Goal: Task Accomplishment & Management: Manage account settings

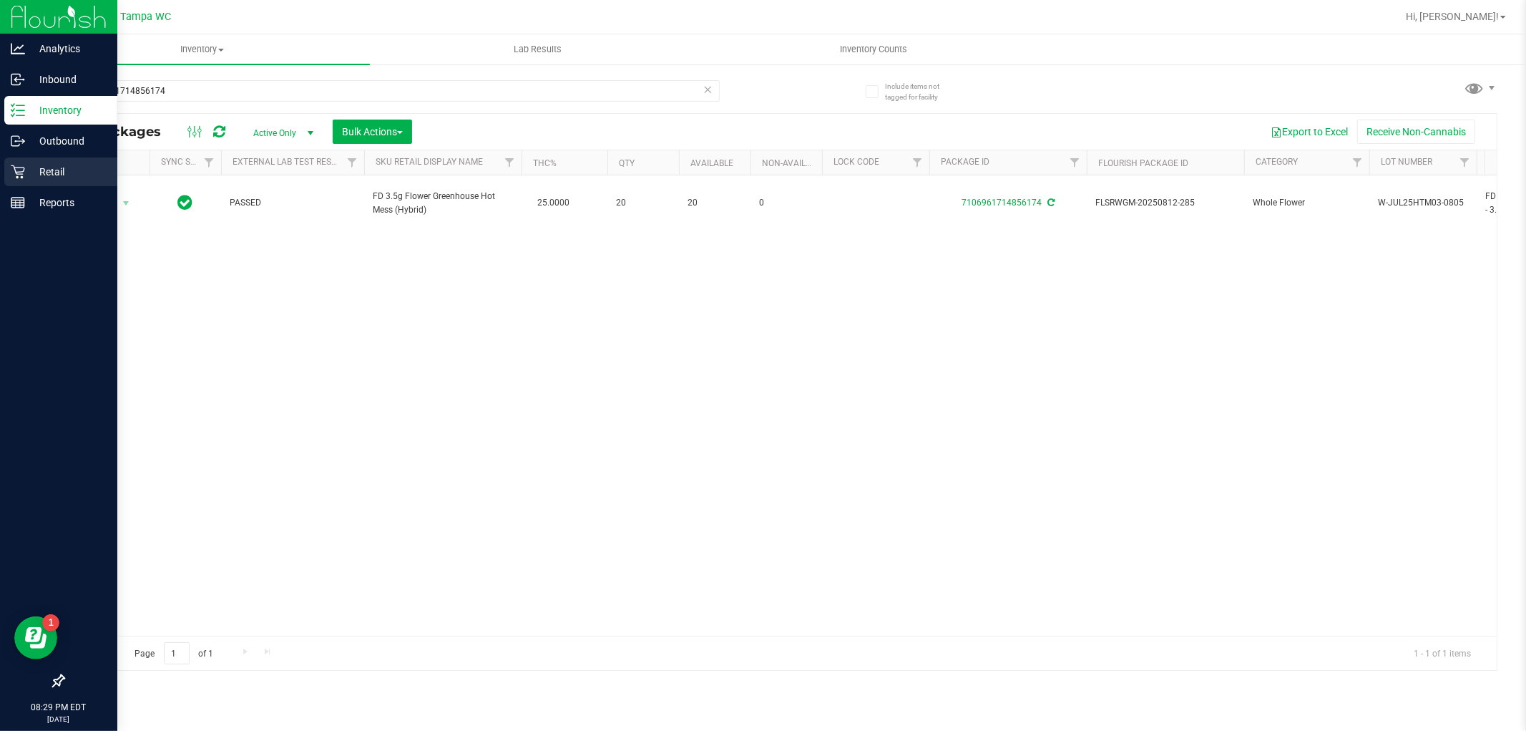
click at [56, 180] on div "Retail" at bounding box center [60, 171] width 113 height 29
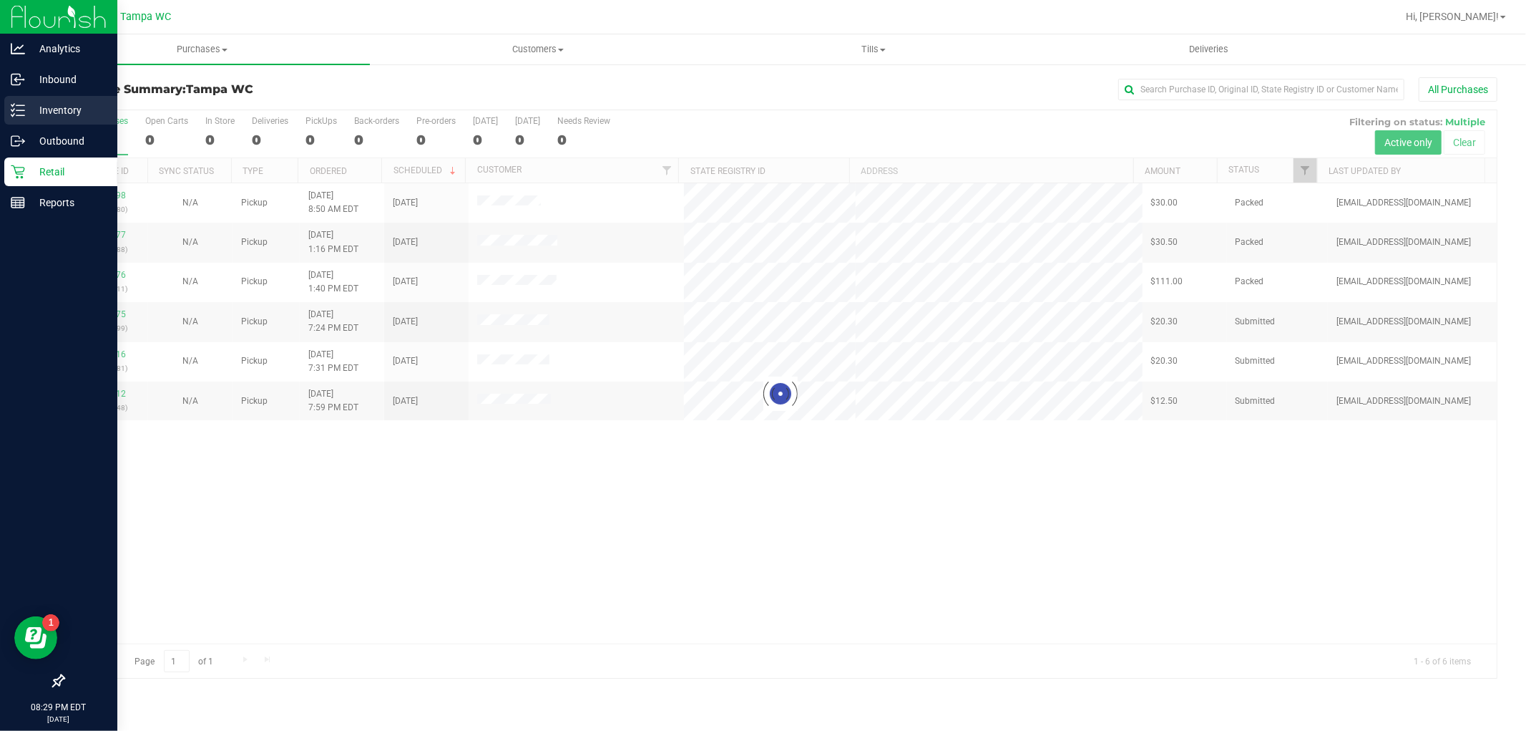
click at [33, 110] on p "Inventory" at bounding box center [68, 110] width 86 height 17
click at [23, 105] on line at bounding box center [20, 105] width 8 height 0
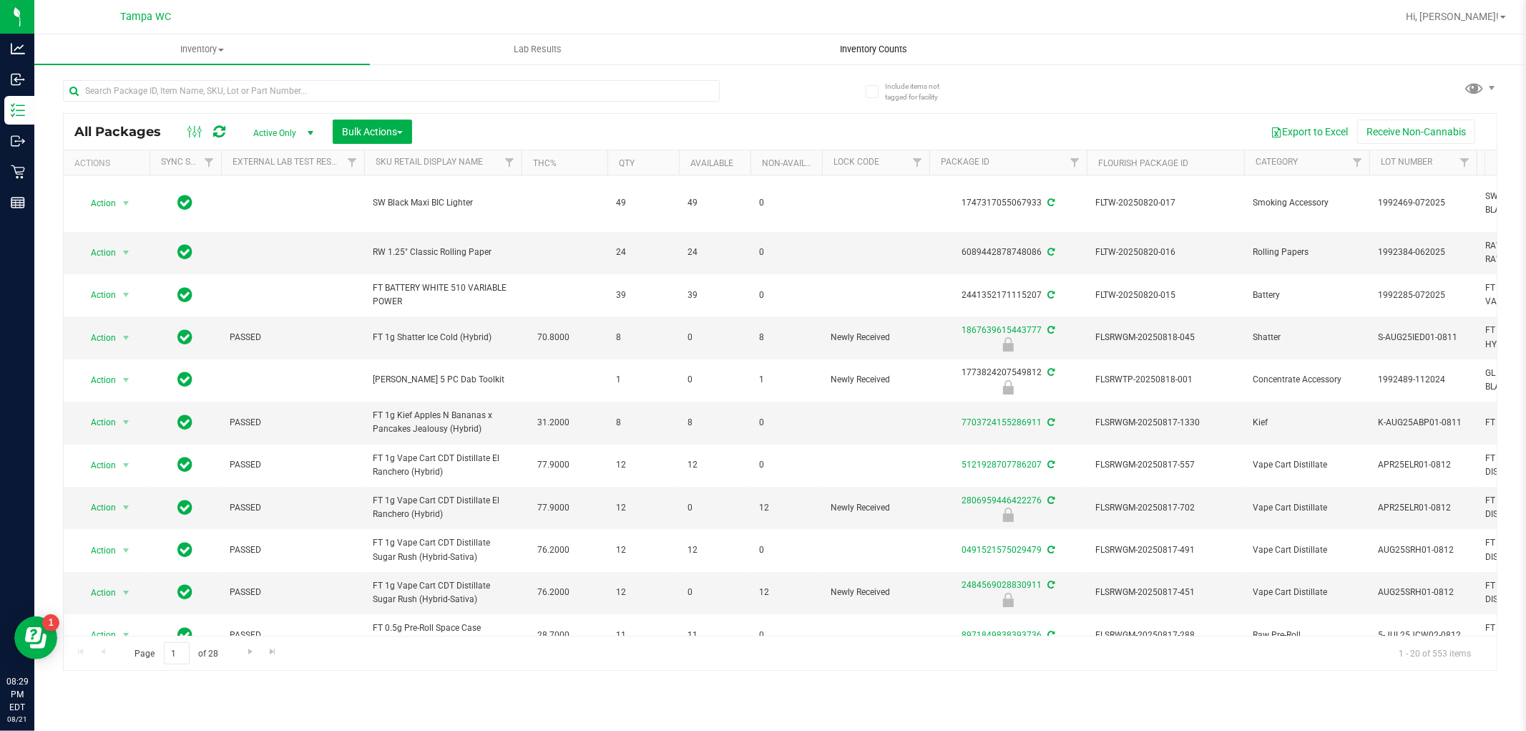
click at [884, 46] on span "Inventory Counts" at bounding box center [874, 49] width 106 height 13
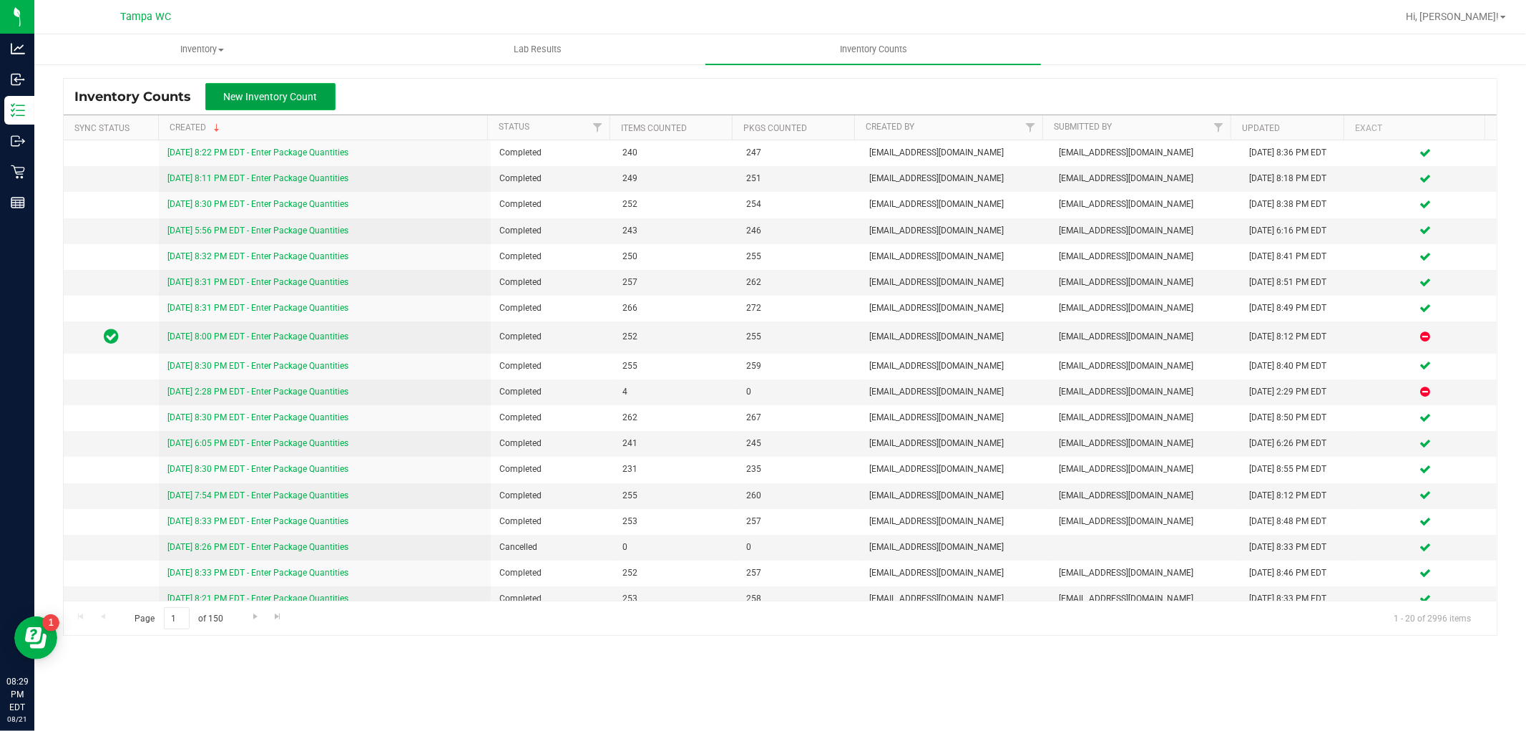
click at [276, 97] on span "New Inventory Count" at bounding box center [271, 96] width 94 height 11
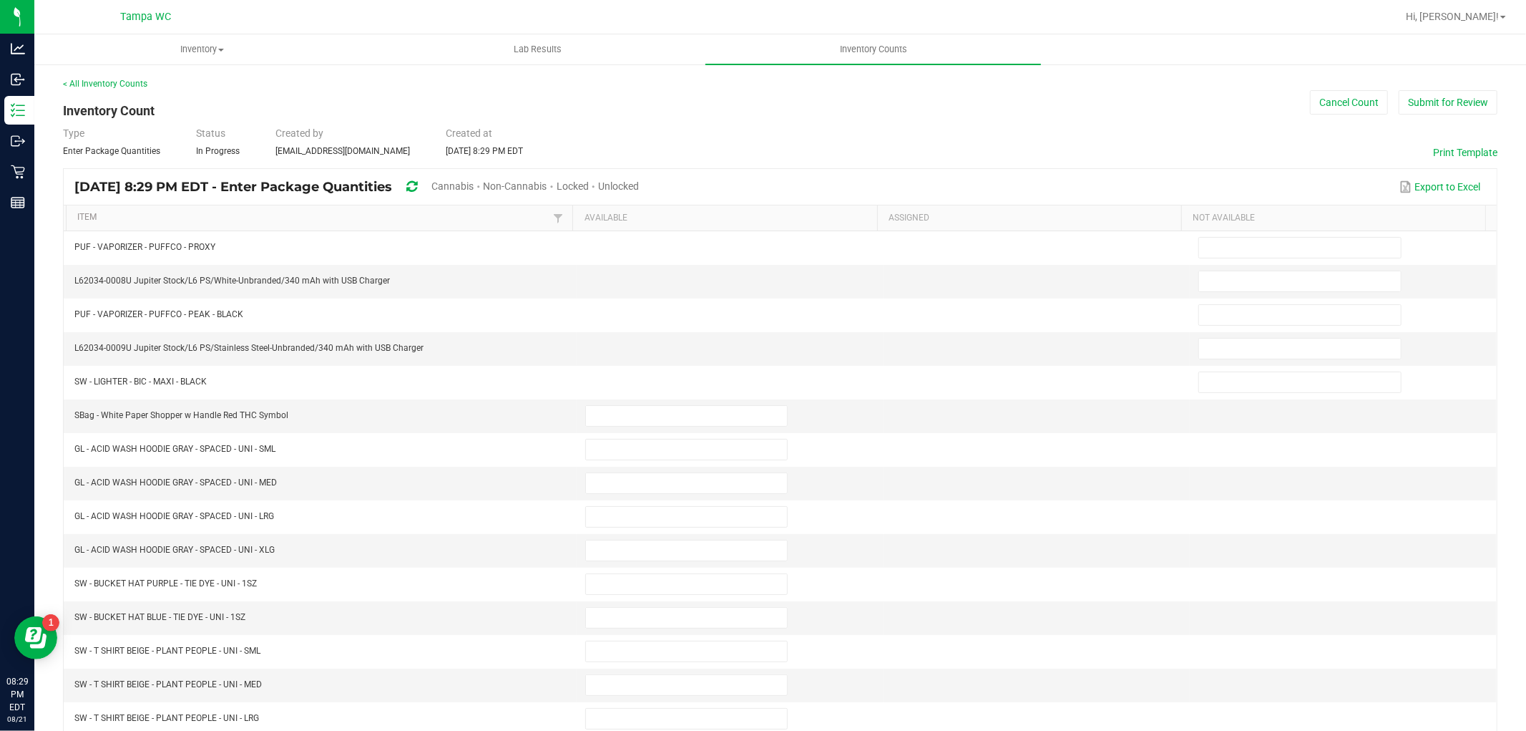
click at [487, 176] on div "[DATE] 8:29 PM EDT - Enter Package Quantities Cannabis Non-Cannabis Locked Unlo…" at bounding box center [780, 187] width 1433 height 36
click at [483, 177] on div "Cannabis" at bounding box center [458, 187] width 52 height 26
click at [474, 182] on span "Cannabis" at bounding box center [453, 185] width 42 height 11
click at [640, 181] on span "Unlocked" at bounding box center [619, 185] width 41 height 11
click at [89, 212] on link "Item" at bounding box center [313, 217] width 472 height 11
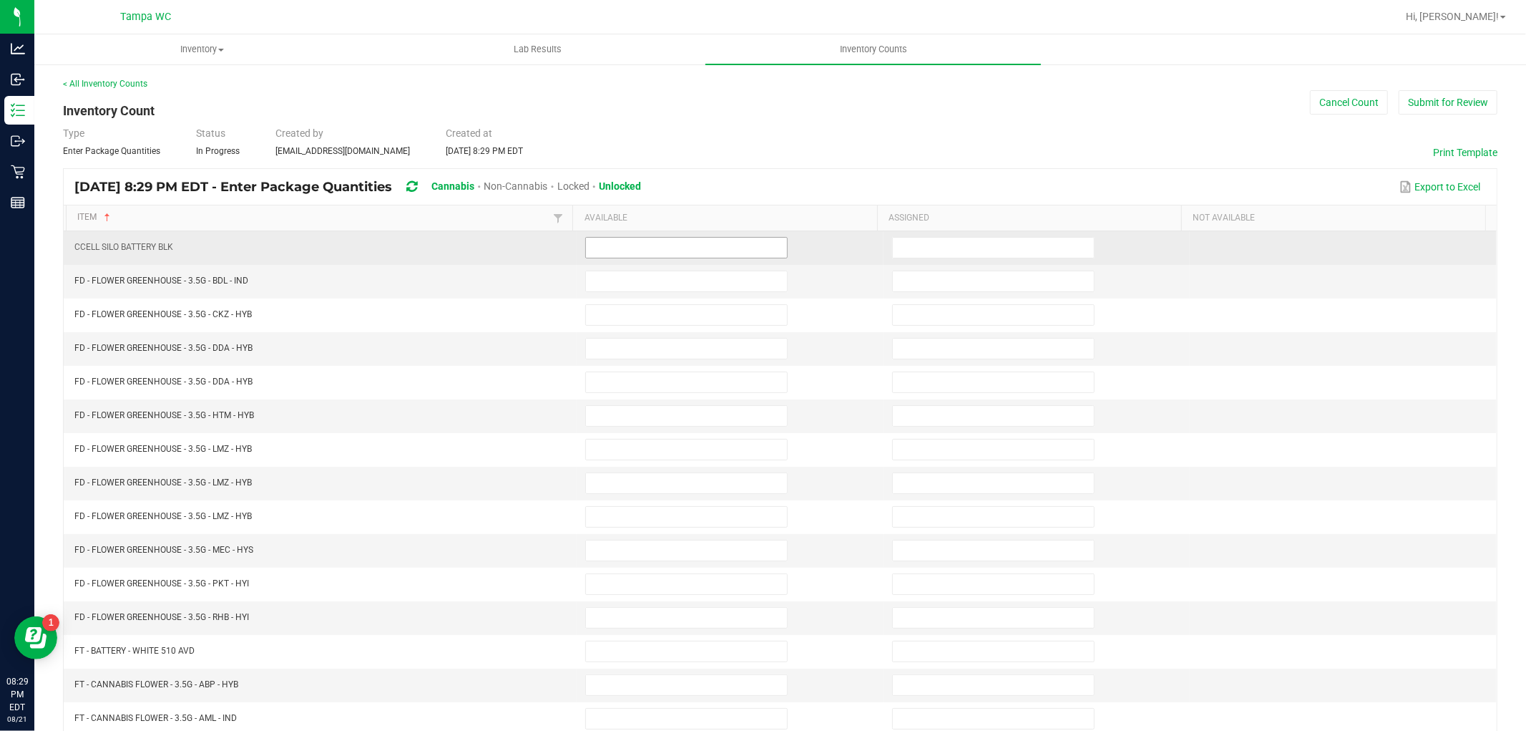
click at [603, 254] on input at bounding box center [686, 248] width 201 height 20
type input "0"
type input "7"
type input "13"
type input "20"
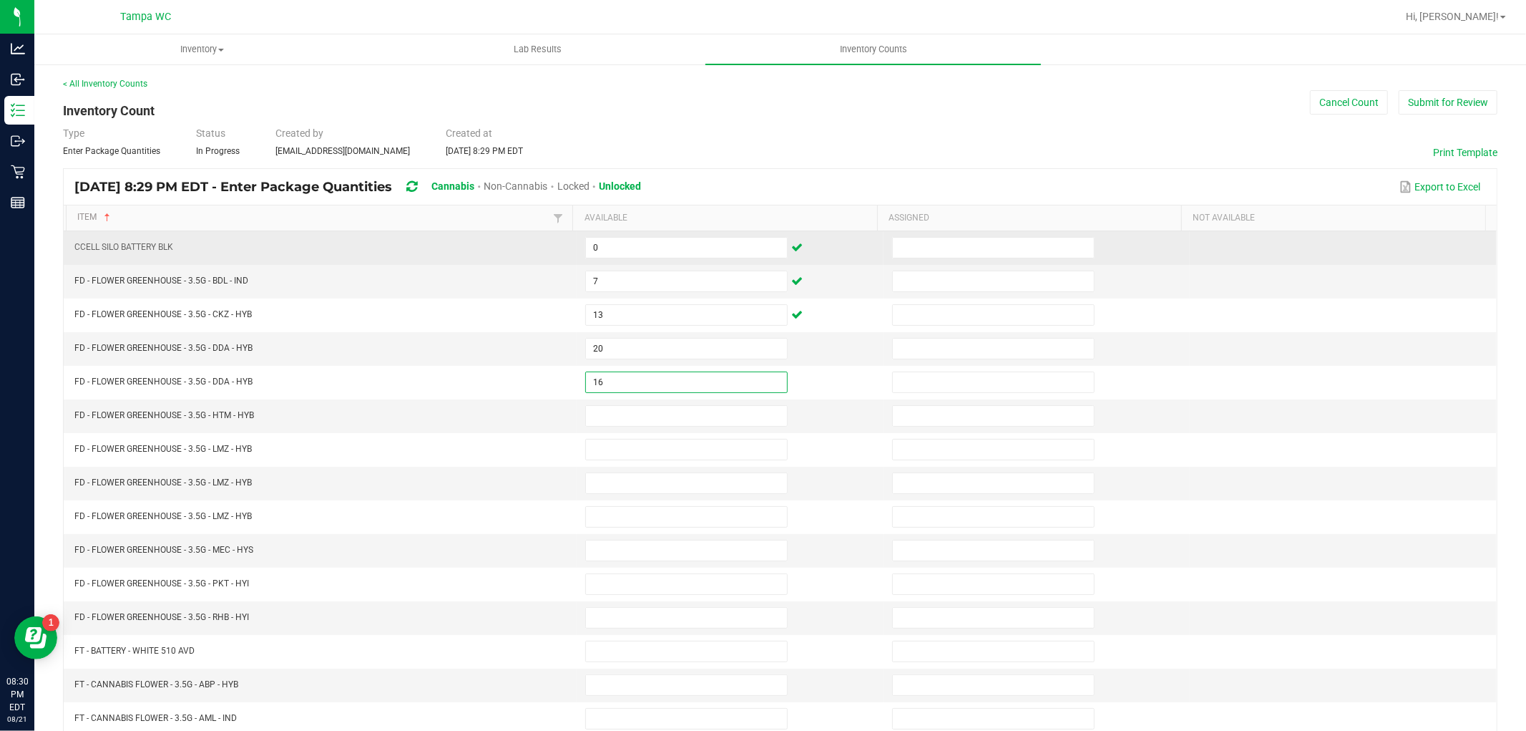
type input "16"
type input "14"
type input "0"
type input "2"
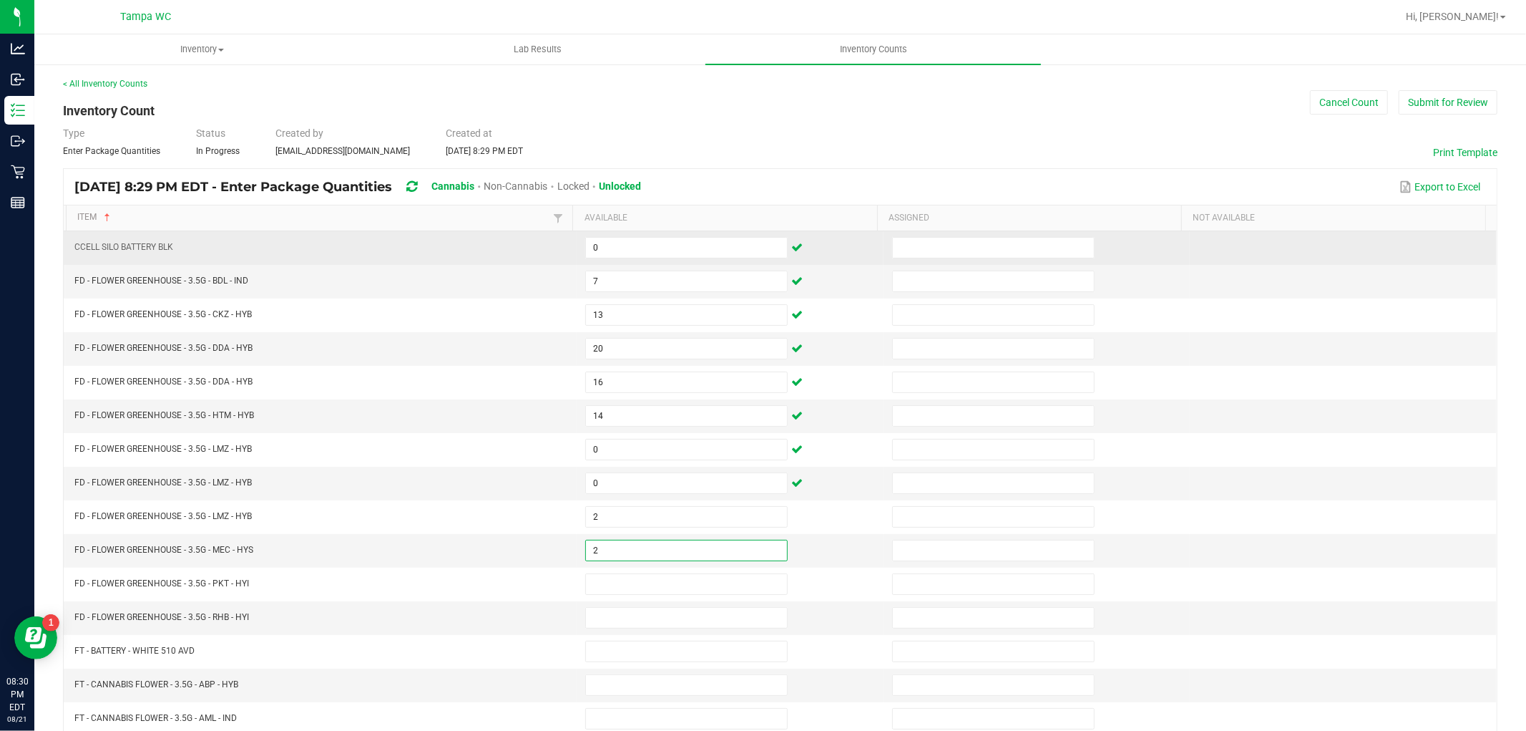
type input "2"
type input "20"
type input "0"
type input "19"
type input "16"
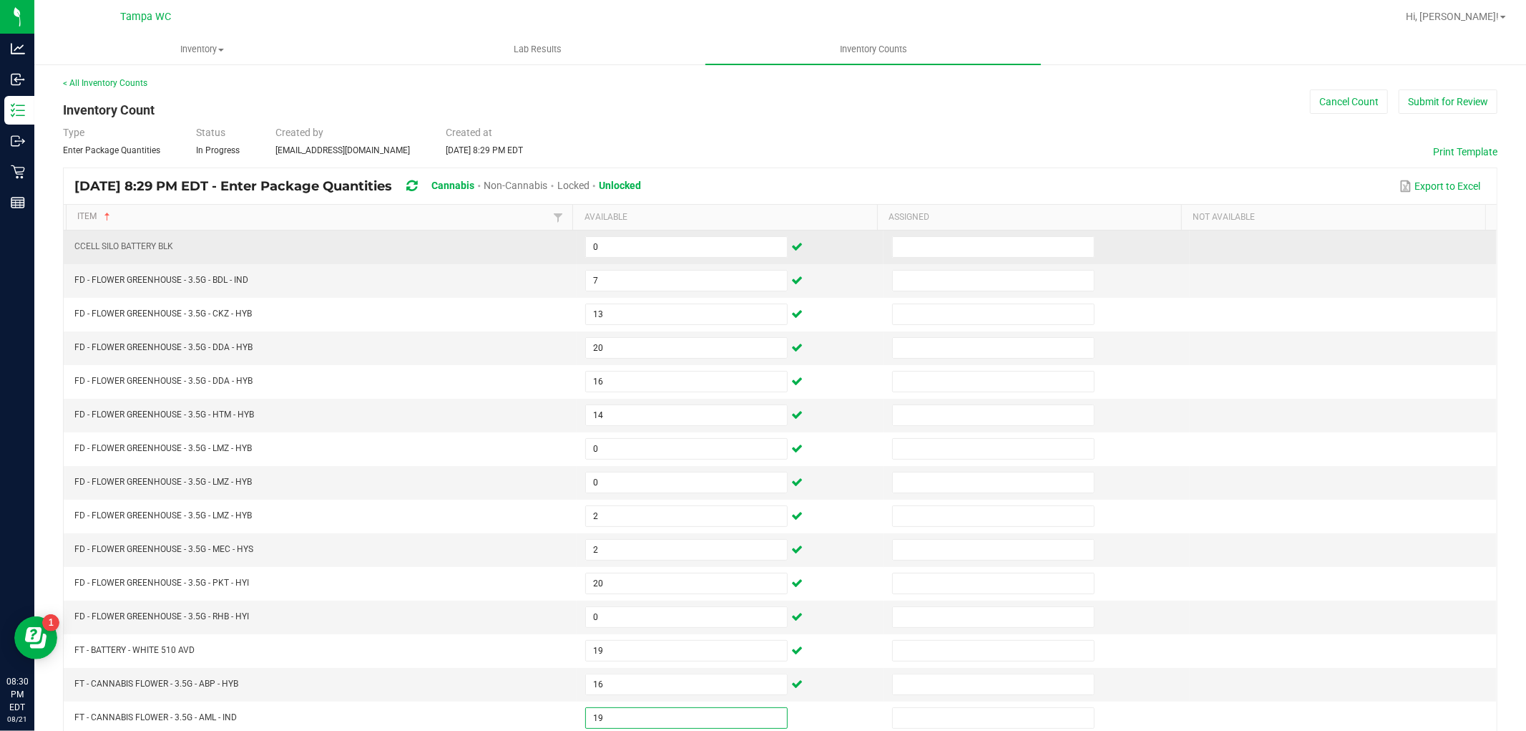
type input "19"
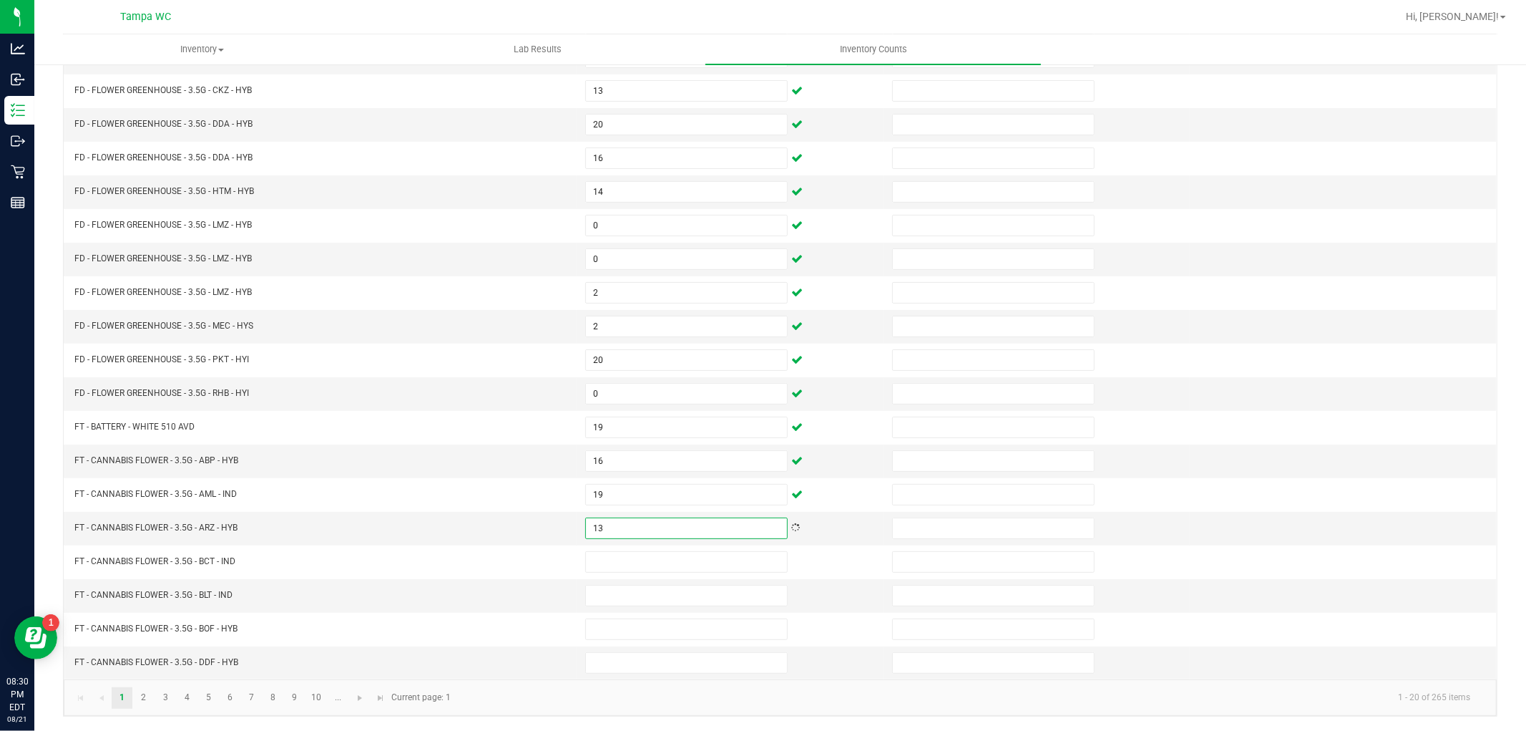
type input "13"
type input "7"
type input "18"
type input "20"
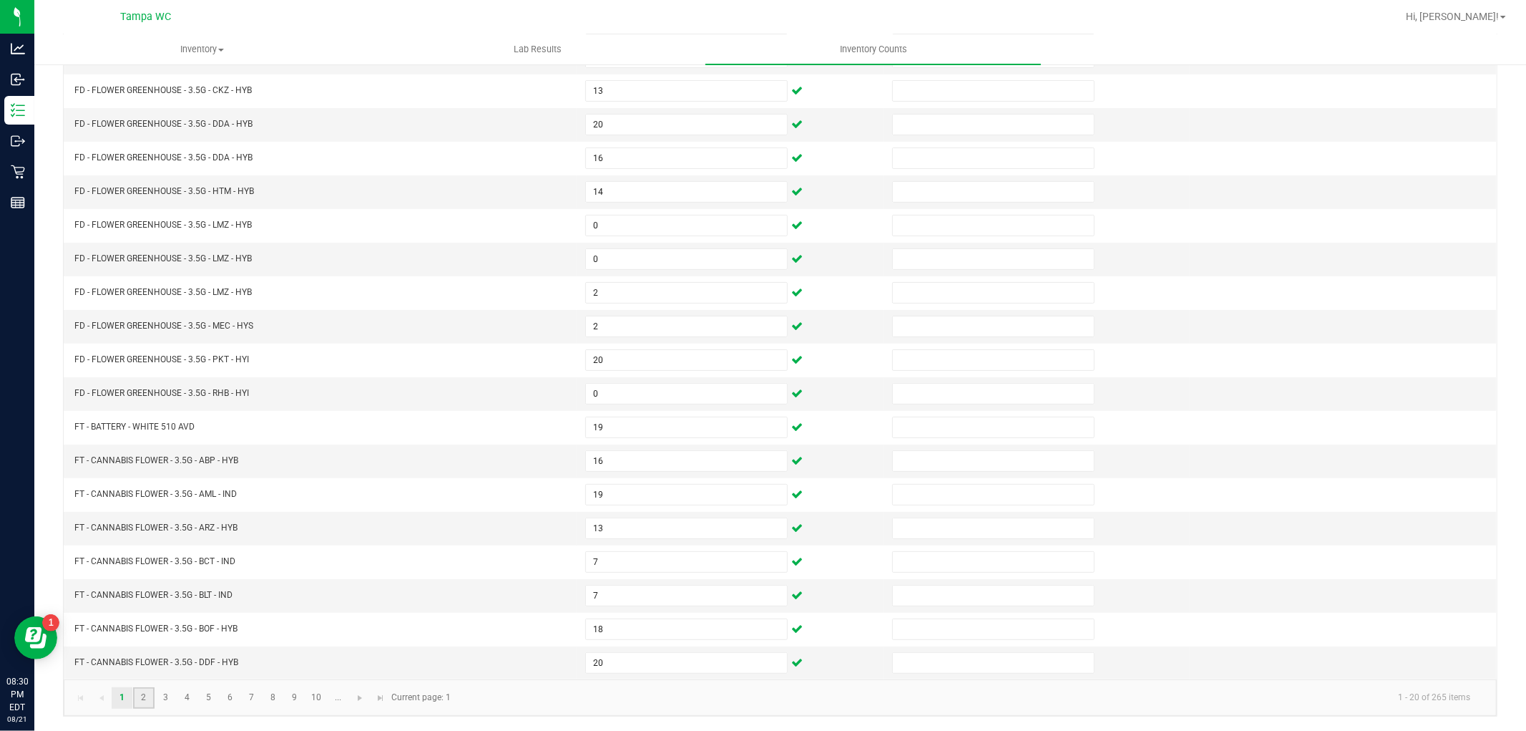
click at [145, 693] on link "2" at bounding box center [143, 697] width 21 height 21
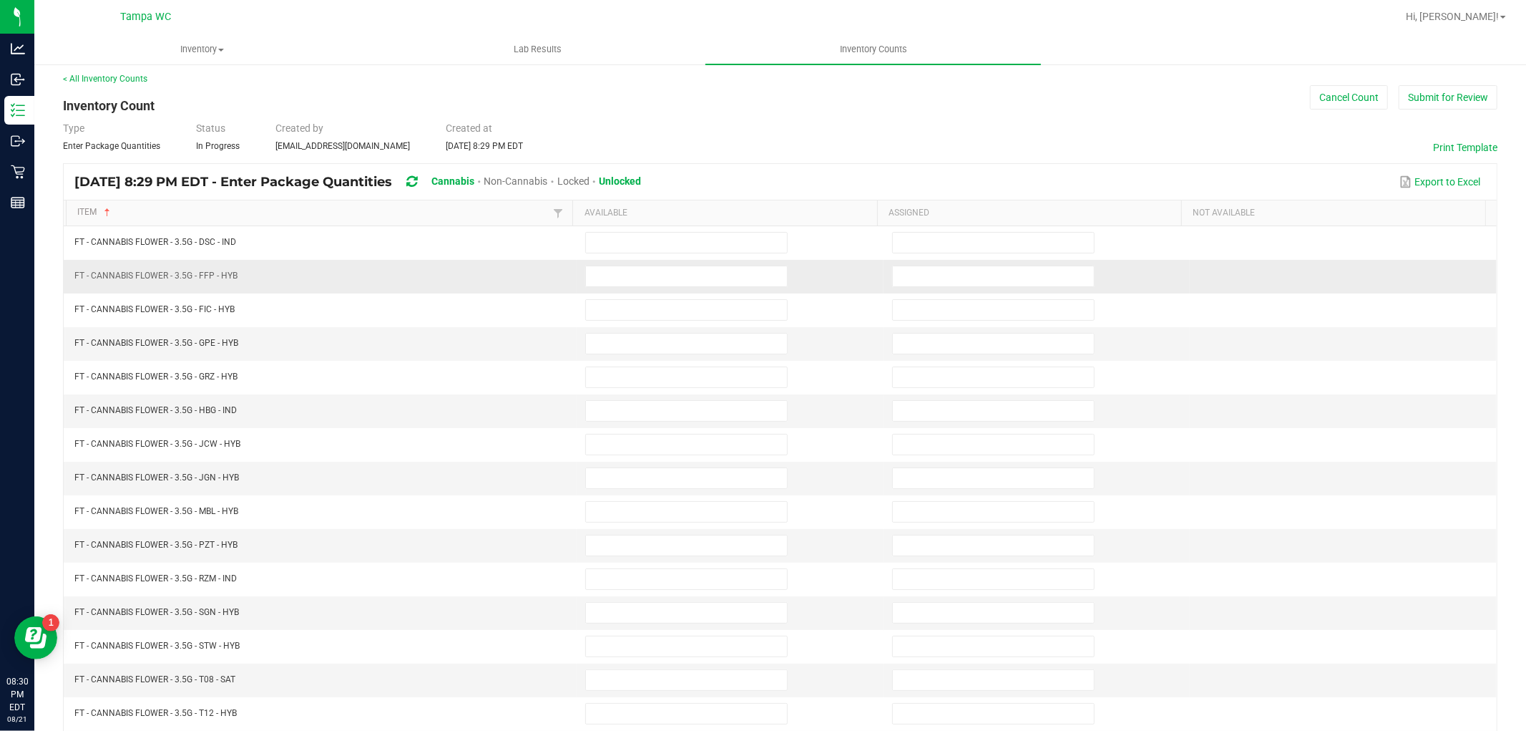
scroll to position [0, 0]
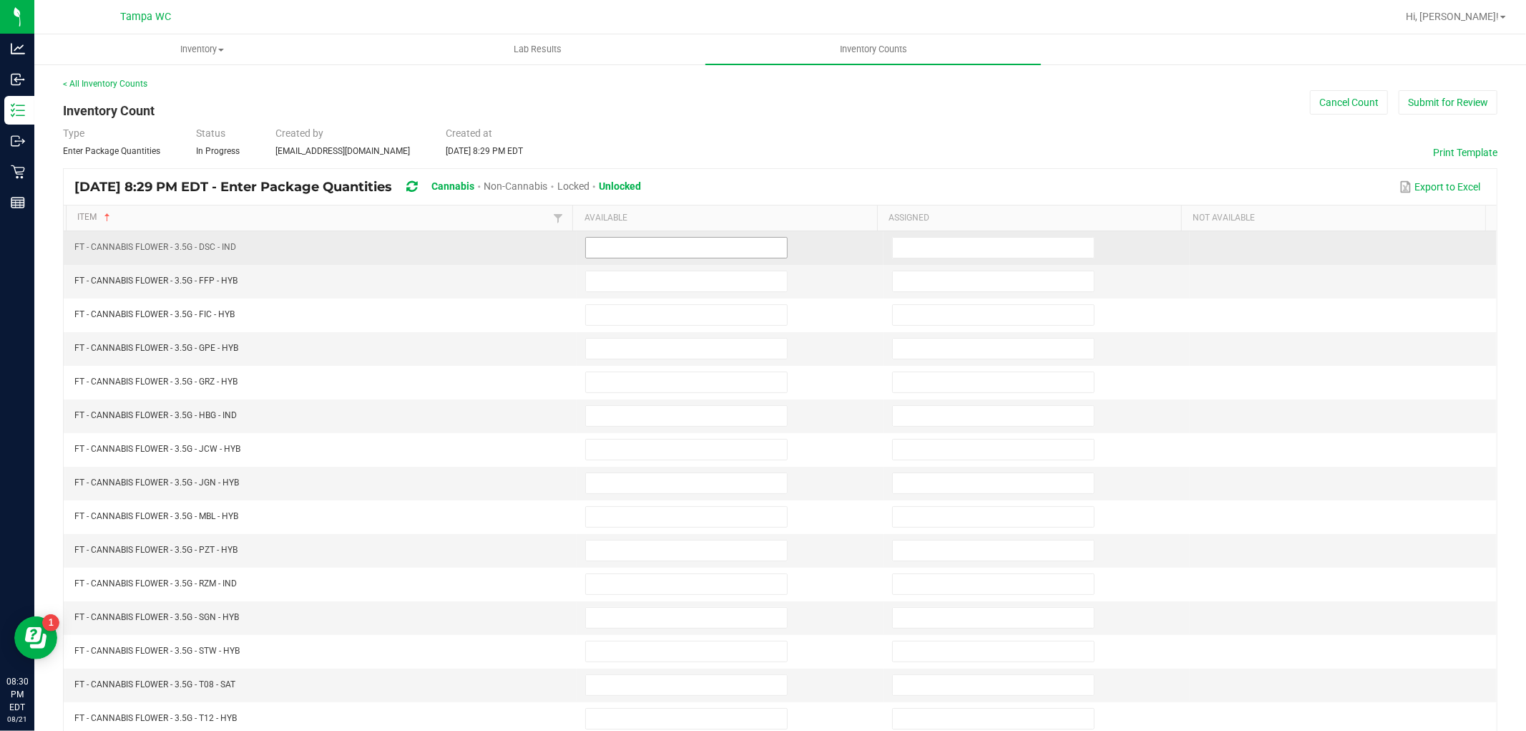
click at [674, 253] on input at bounding box center [686, 248] width 201 height 20
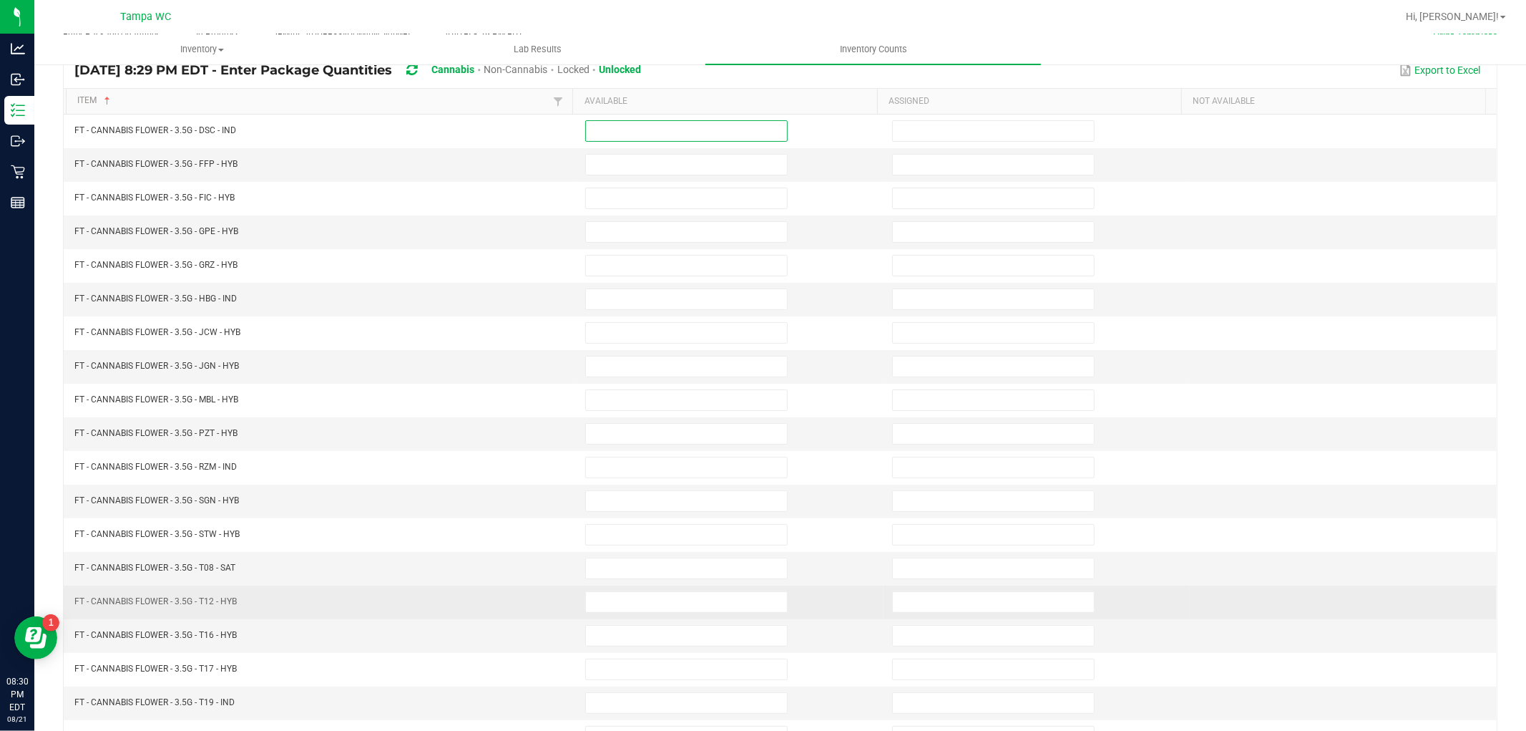
scroll to position [228, 0]
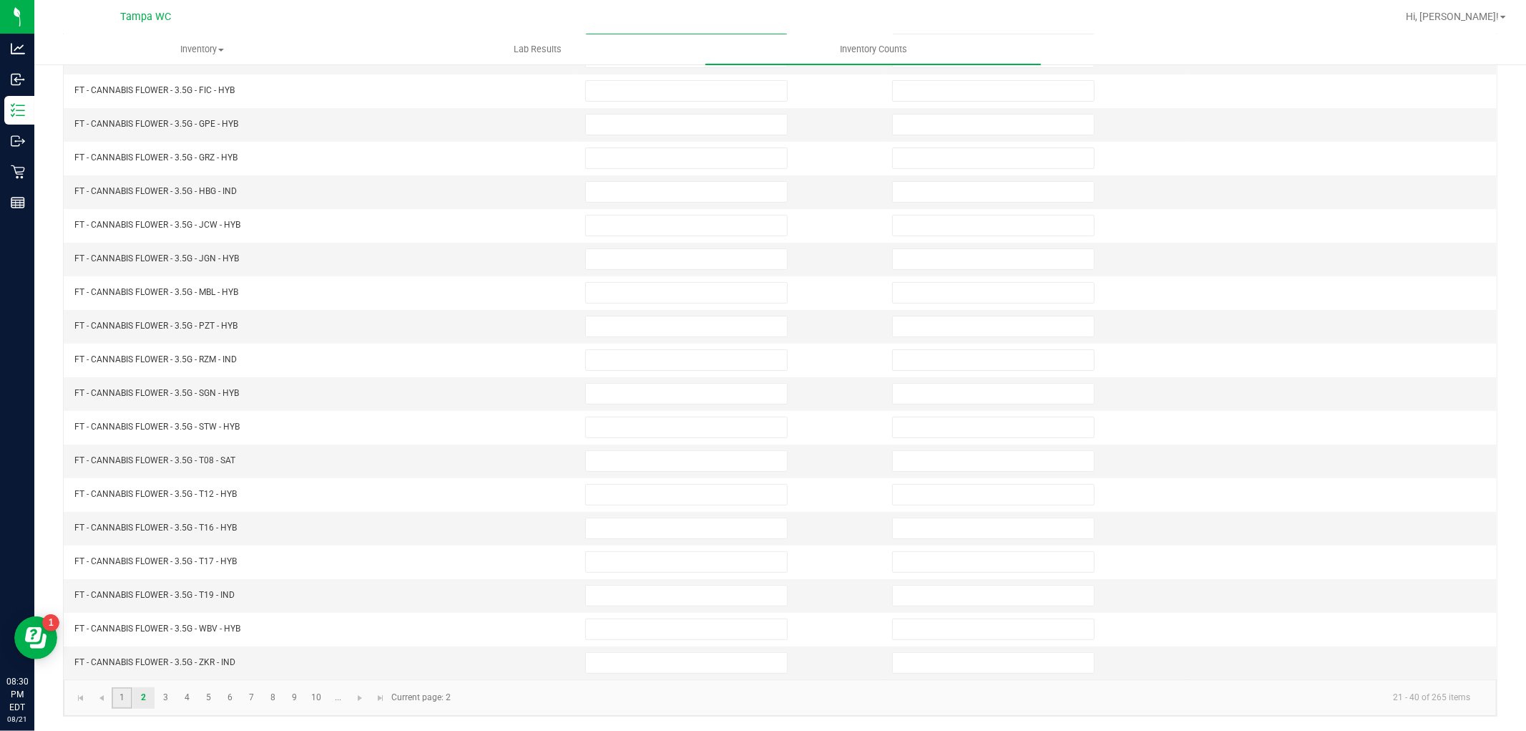
click at [130, 694] on link "1" at bounding box center [122, 697] width 21 height 21
type input "14"
type input "7"
type input "0"
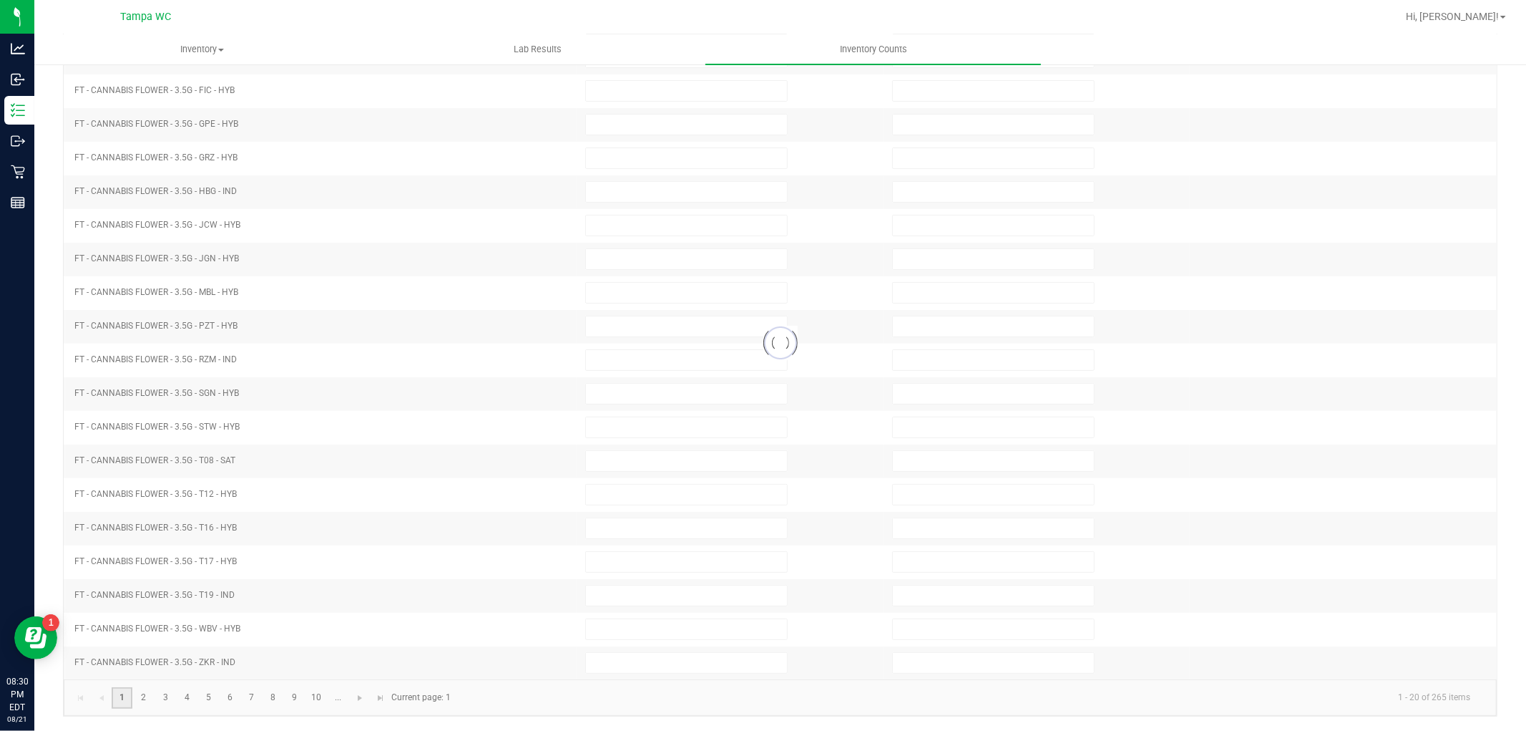
type input "7"
type input "13"
type input "20"
type input "16"
type input "0"
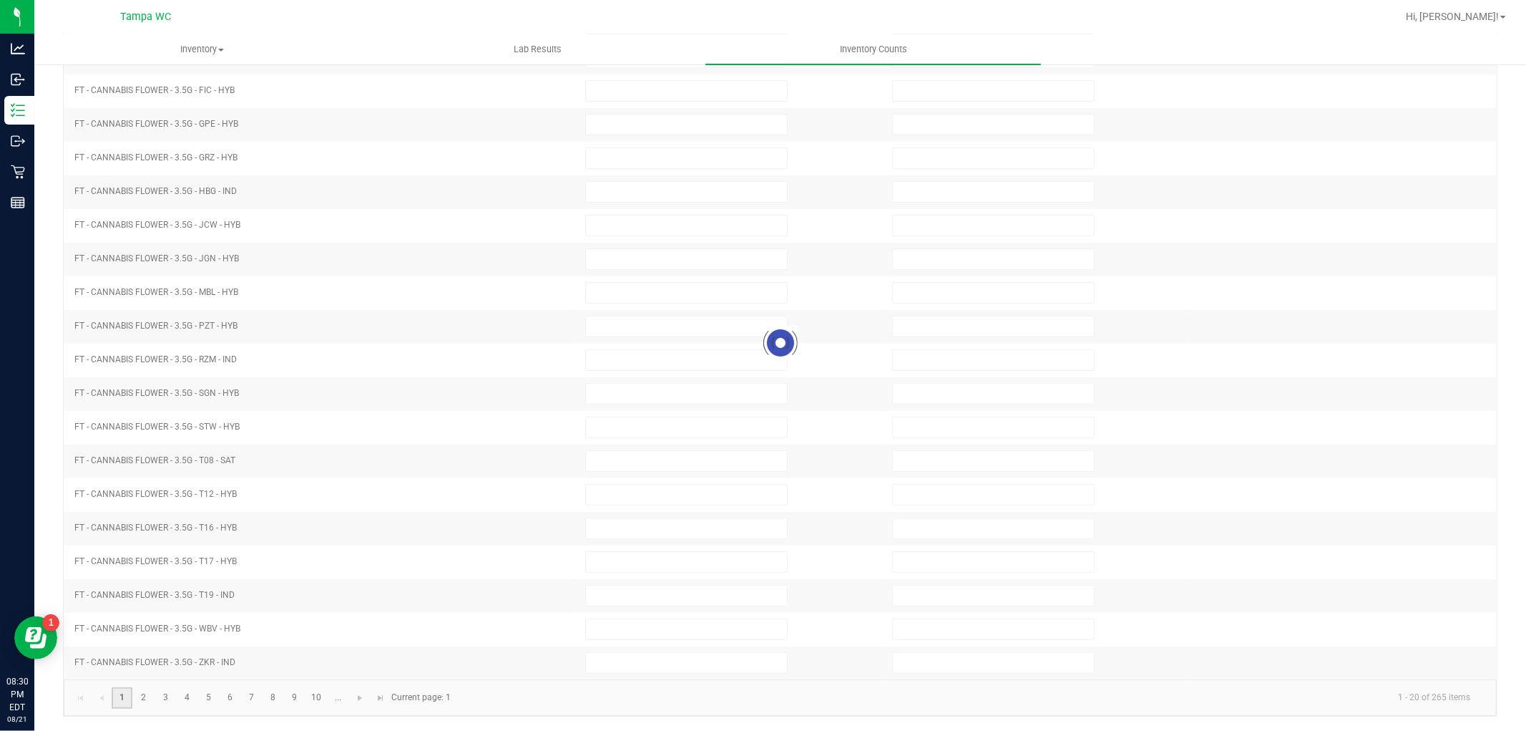
type input "0"
type input "2"
type input "20"
type input "0"
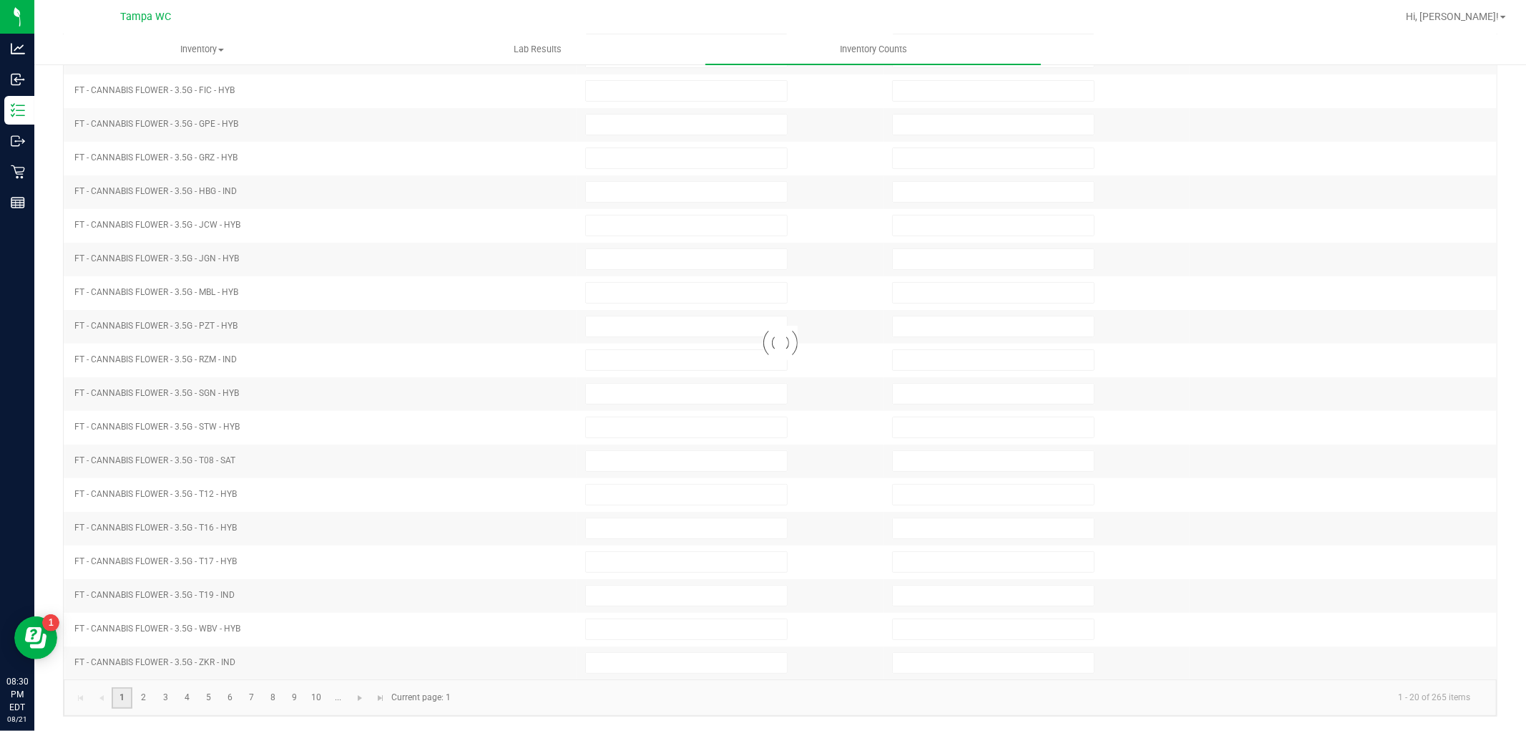
type input "19"
type input "16"
type input "19"
type input "13"
type input "18"
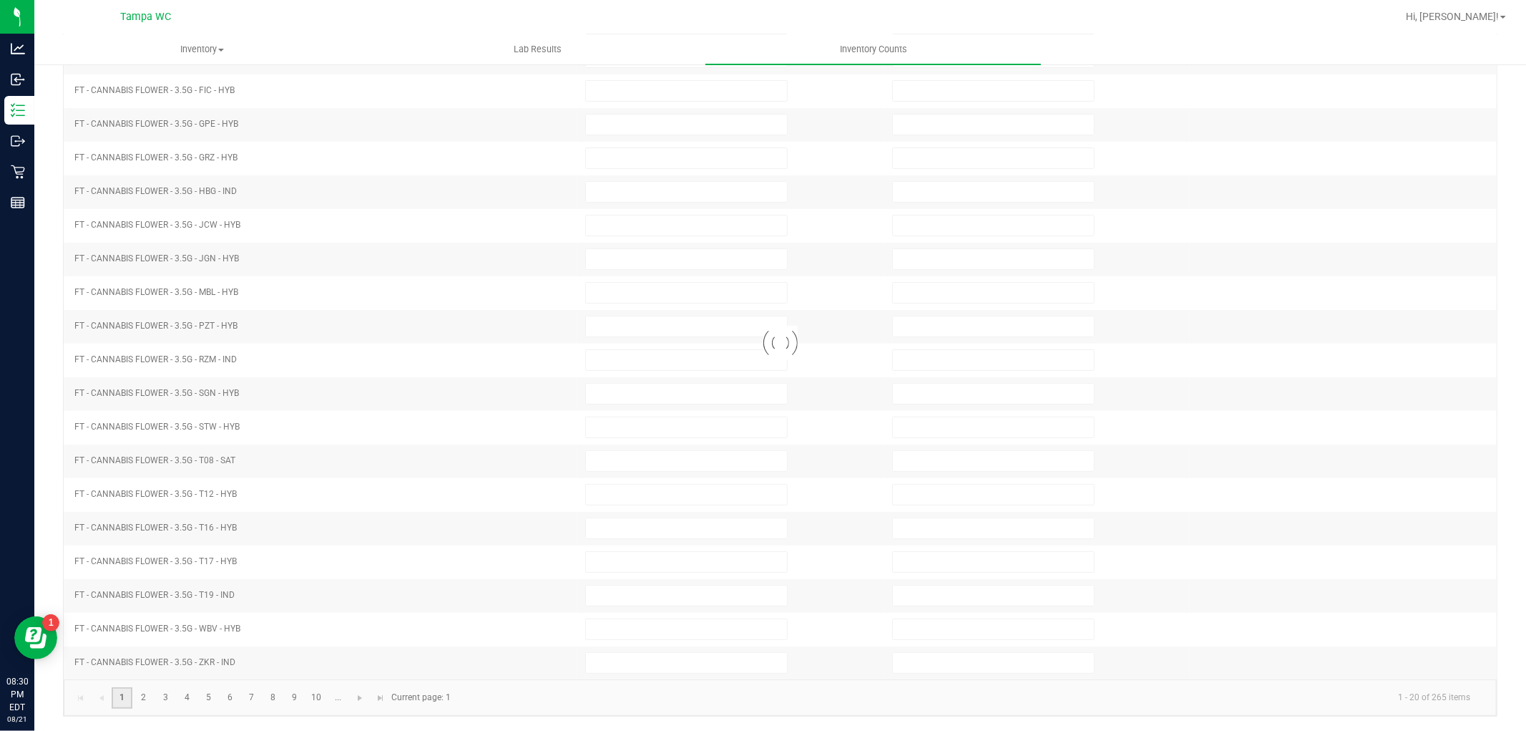
type input "20"
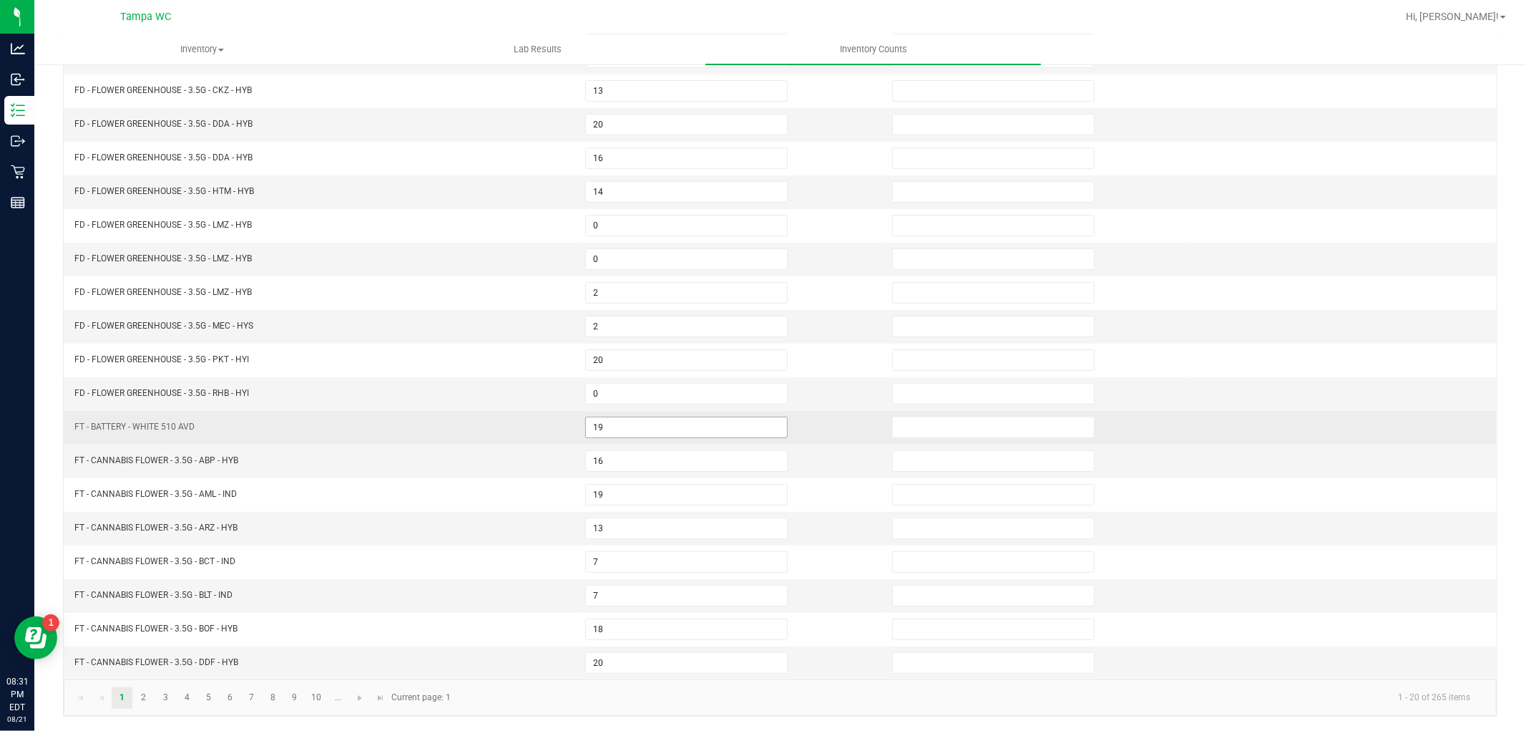
click at [630, 422] on input "19" at bounding box center [686, 427] width 201 height 20
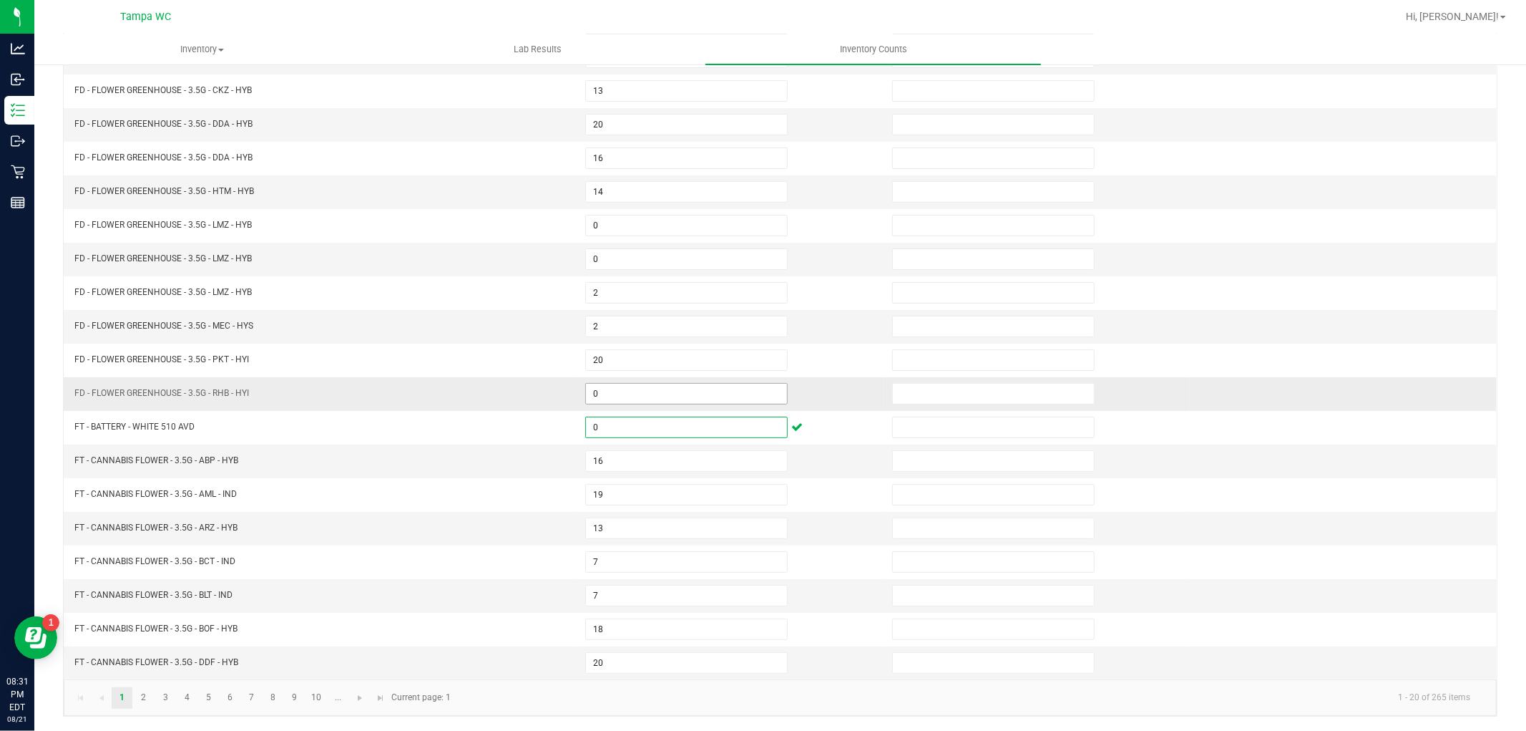
type input "0"
click at [624, 398] on input "0" at bounding box center [686, 394] width 201 height 20
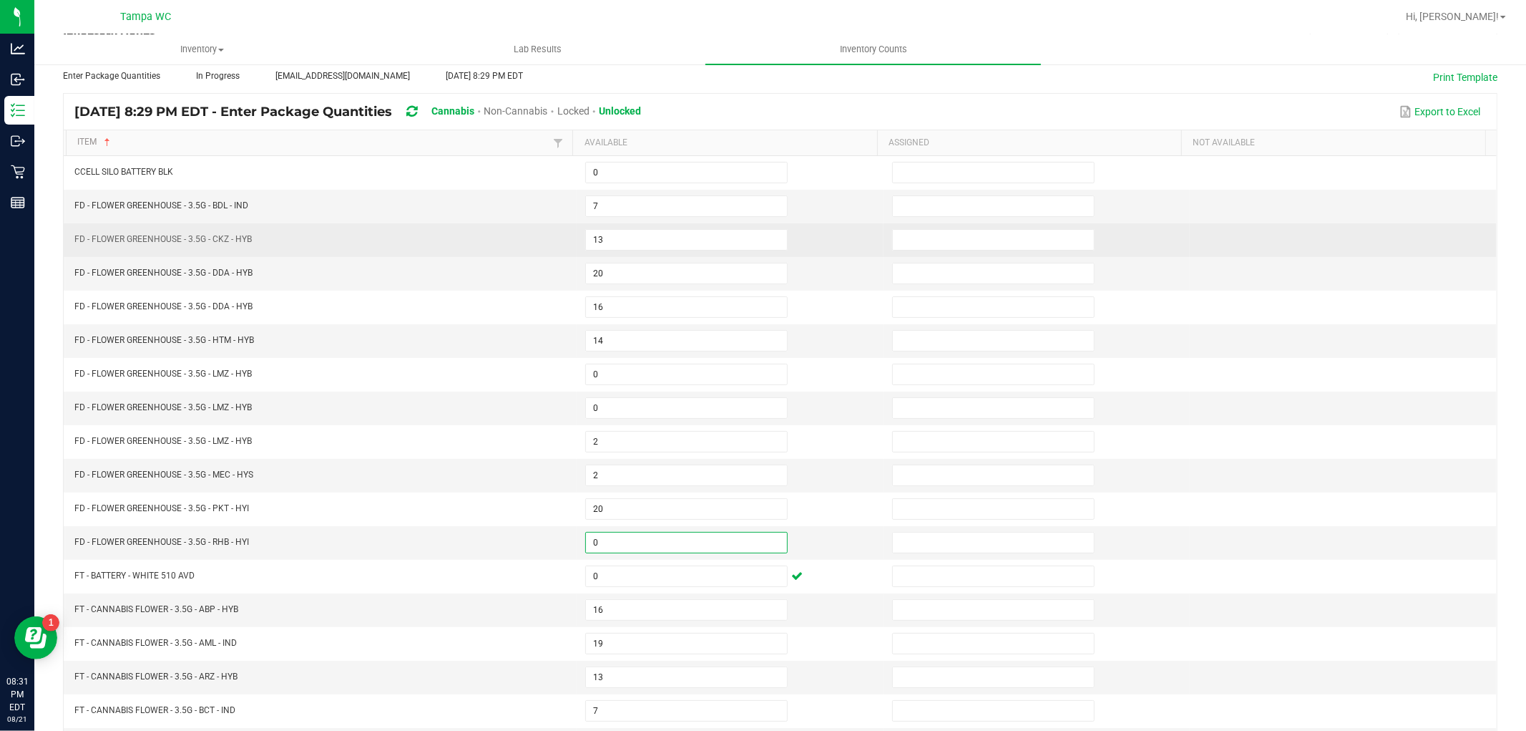
scroll to position [69, 0]
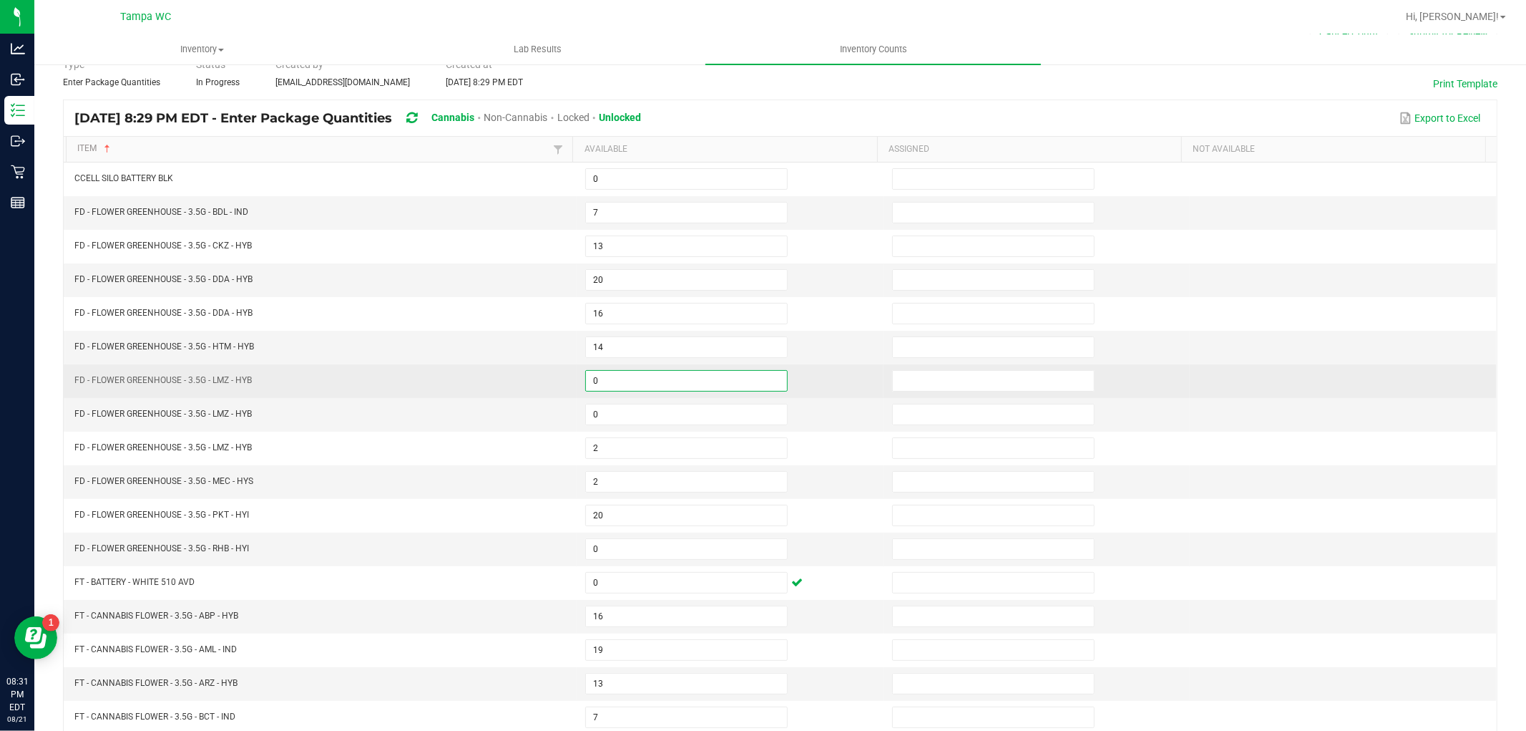
click at [603, 389] on input "0" at bounding box center [686, 381] width 201 height 20
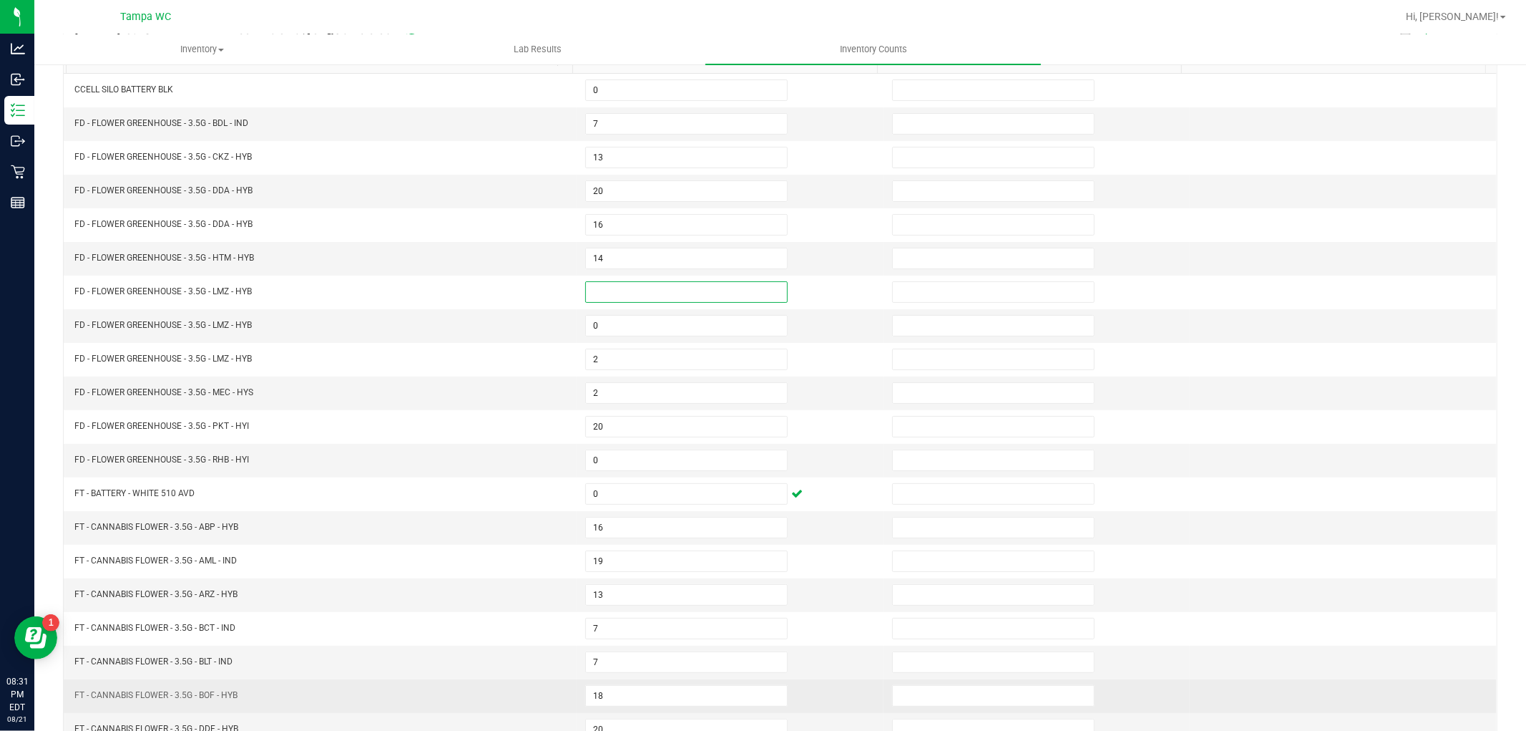
scroll to position [228, 0]
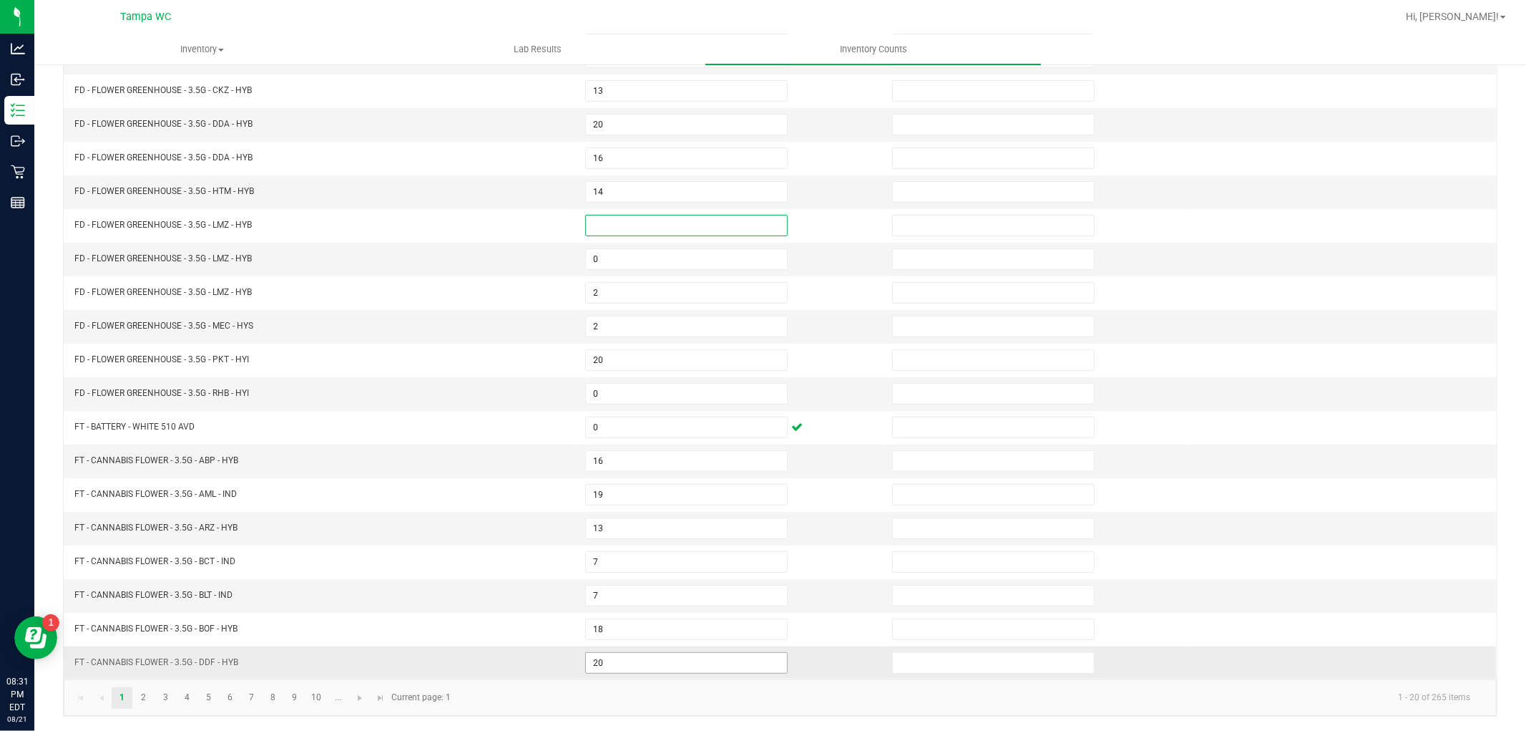
click at [615, 662] on input "20" at bounding box center [686, 663] width 201 height 20
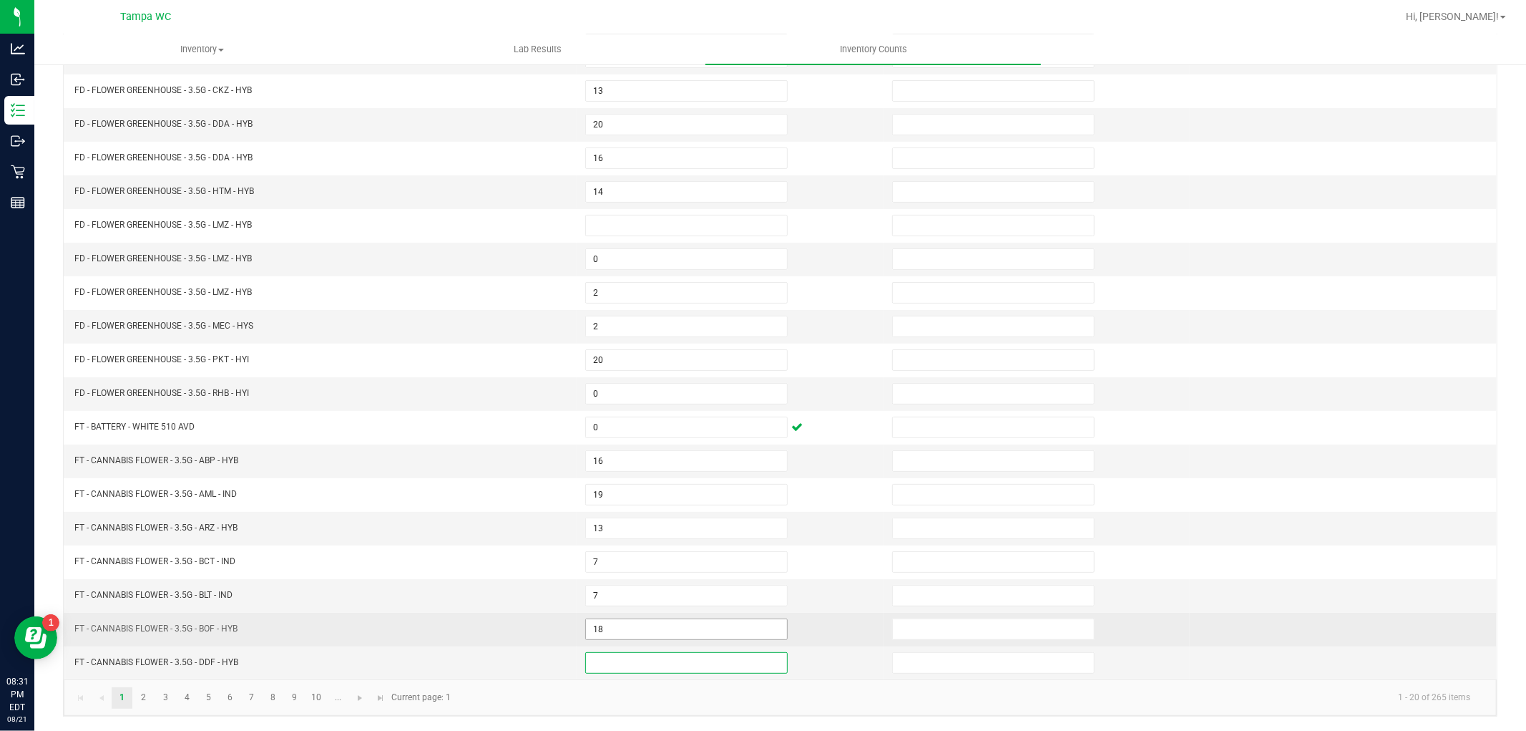
click at [613, 627] on input "18" at bounding box center [686, 629] width 201 height 20
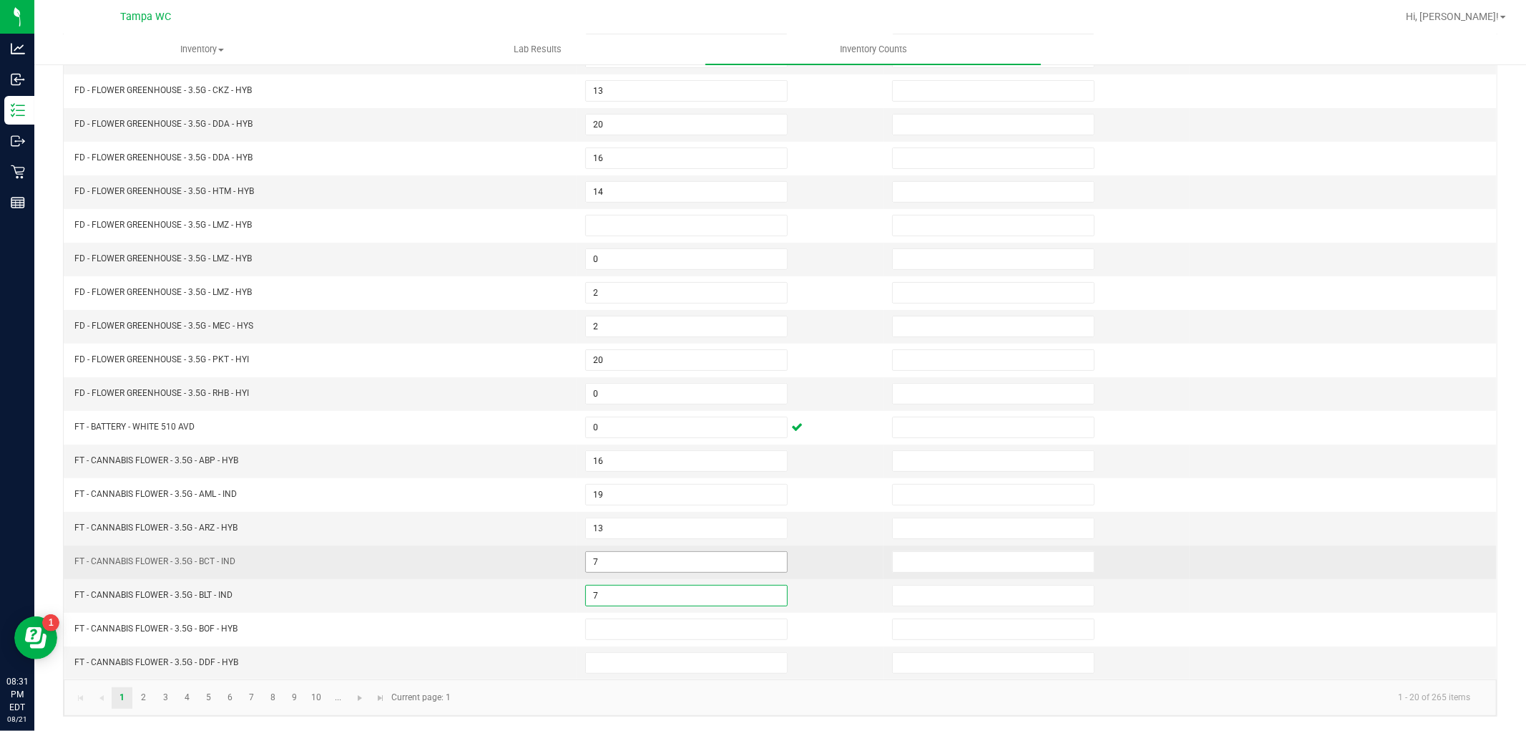
drag, startPoint x: 605, startPoint y: 597, endPoint x: 610, endPoint y: 560, distance: 36.8
click at [605, 597] on input "7" at bounding box center [686, 595] width 201 height 20
click at [610, 559] on input "7" at bounding box center [686, 562] width 201 height 20
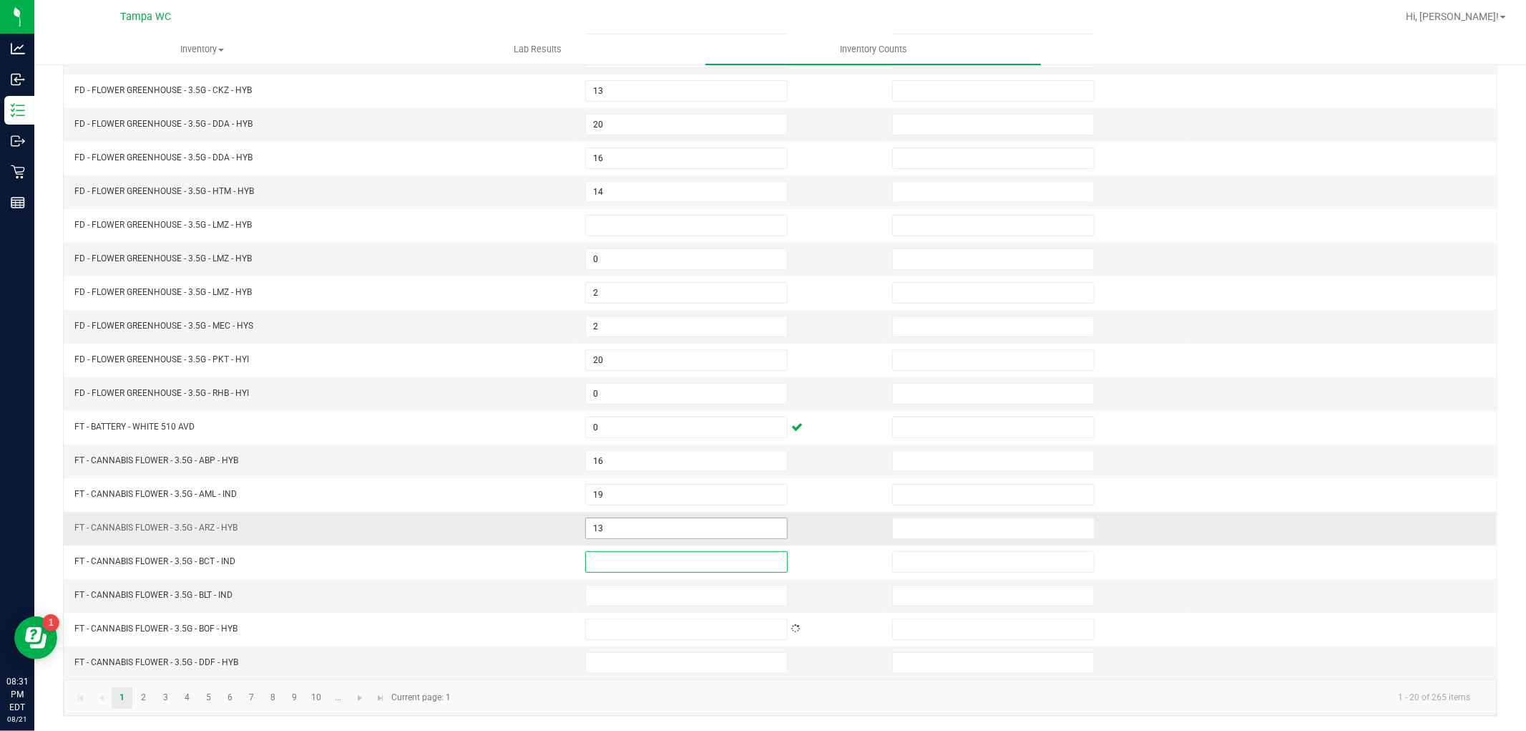
click at [605, 525] on input "13" at bounding box center [686, 528] width 201 height 20
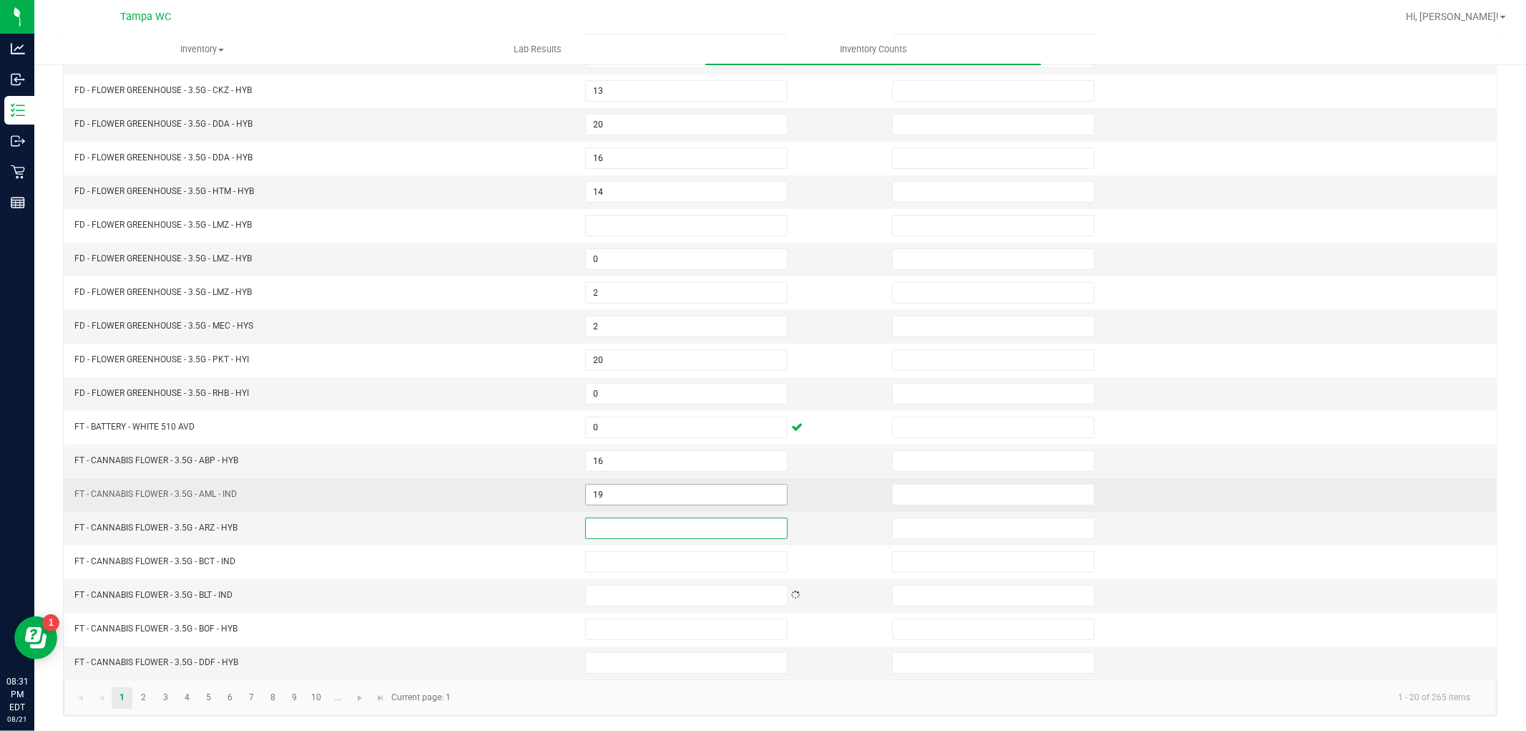
click at [606, 491] on input "19" at bounding box center [686, 494] width 201 height 20
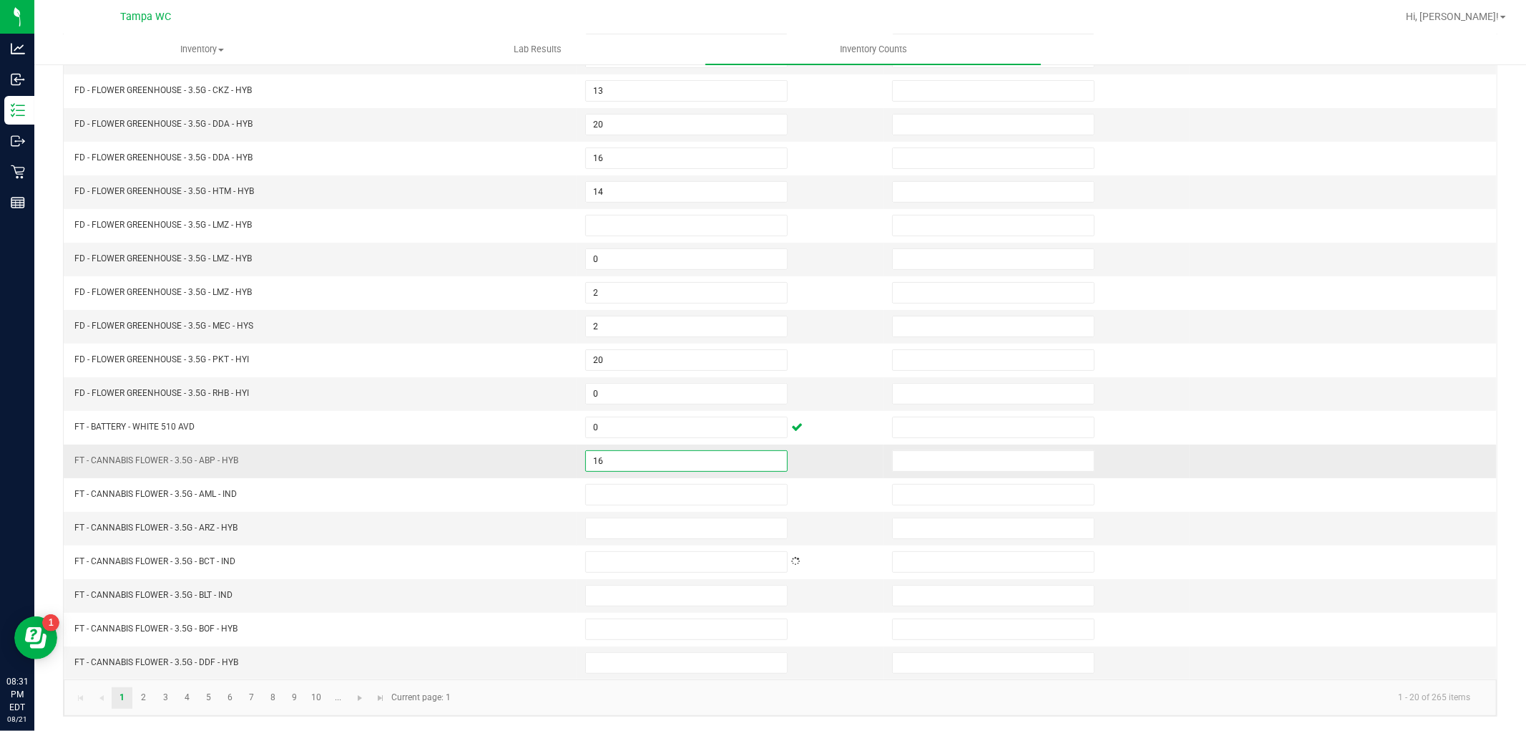
click at [601, 454] on input "16" at bounding box center [686, 461] width 201 height 20
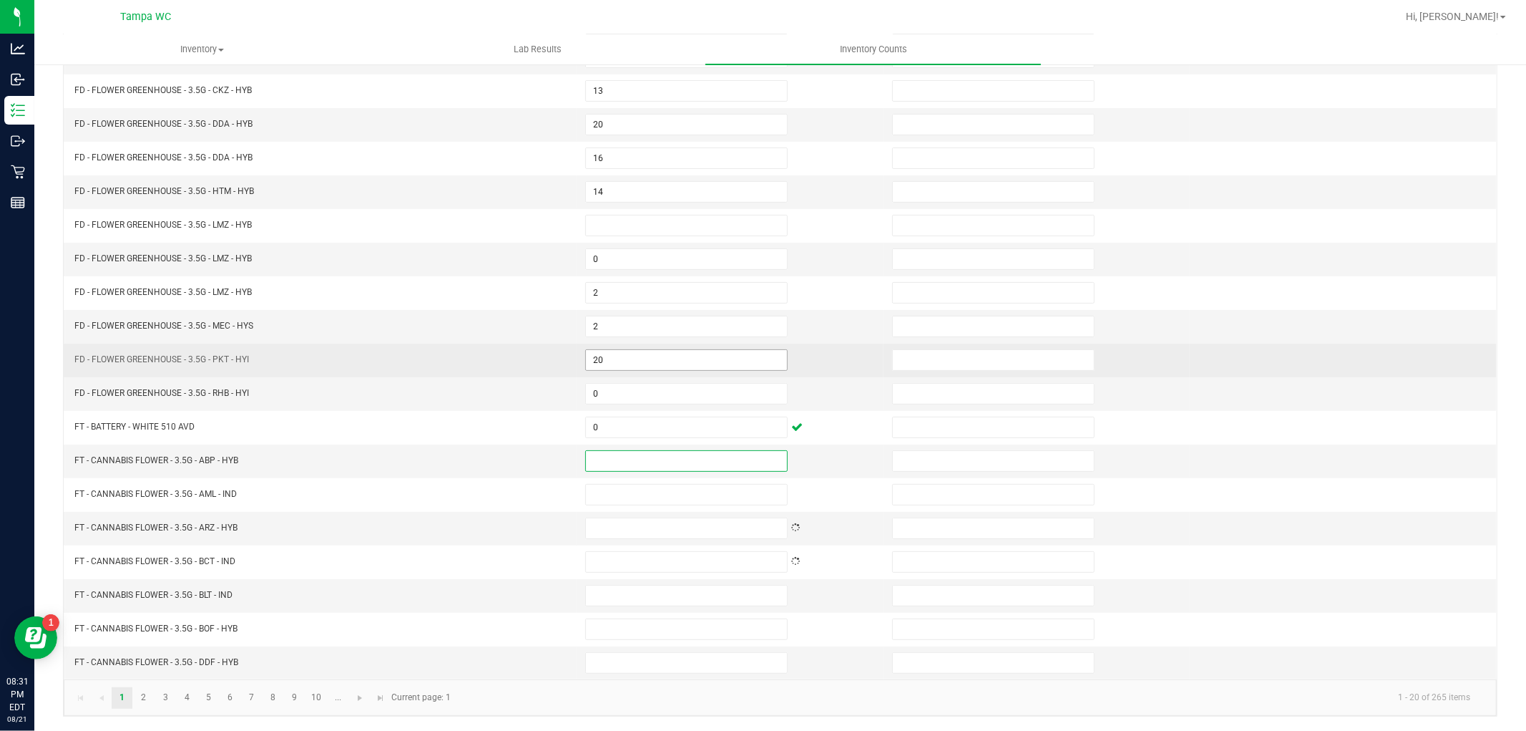
drag, startPoint x: 594, startPoint y: 428, endPoint x: 595, endPoint y: 359, distance: 69.4
click at [595, 424] on input "0" at bounding box center [686, 427] width 201 height 20
click at [623, 351] on input "20" at bounding box center [686, 360] width 201 height 20
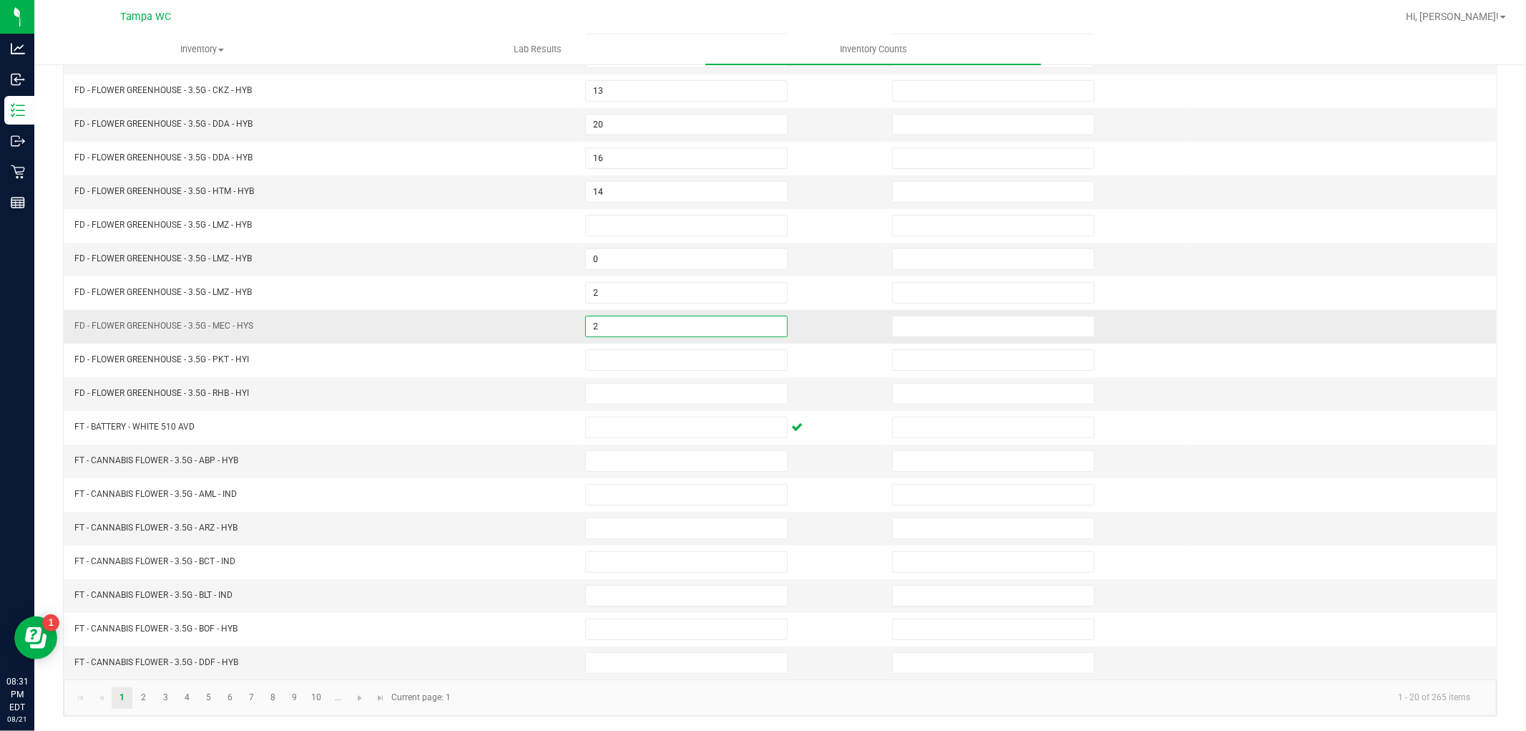
click at [615, 316] on input "2" at bounding box center [686, 326] width 201 height 20
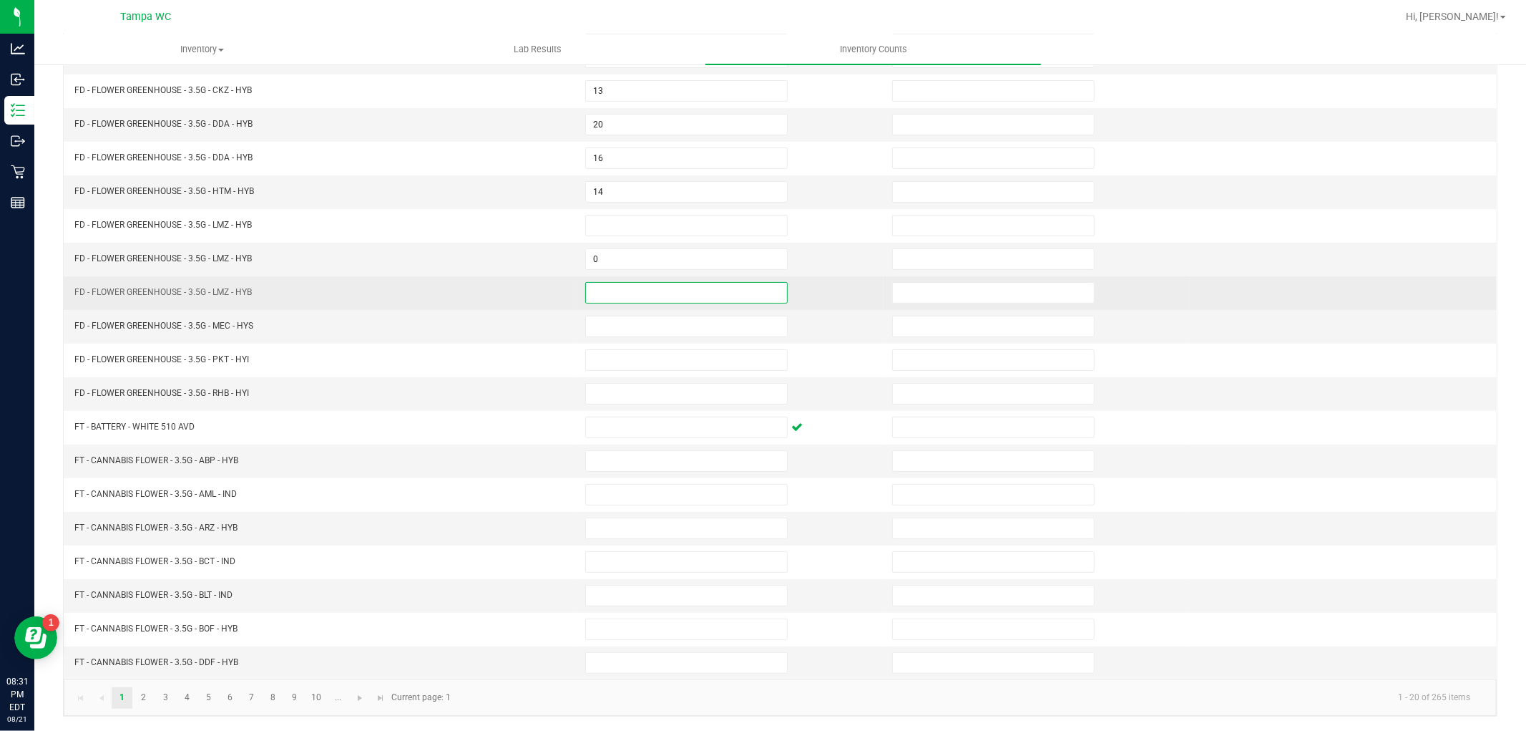
click at [609, 291] on input at bounding box center [686, 293] width 201 height 20
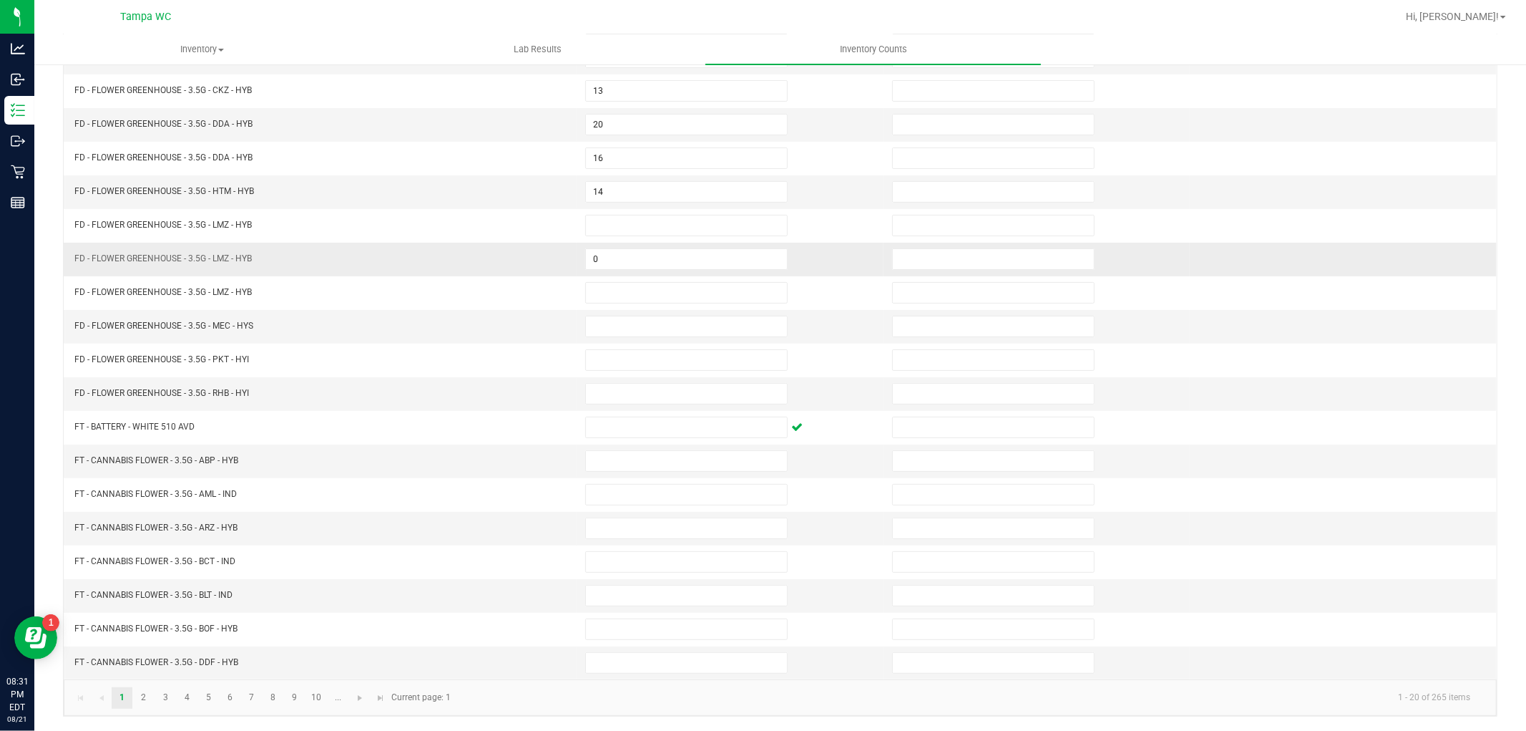
drag, startPoint x: 606, startPoint y: 241, endPoint x: 618, endPoint y: 267, distance: 28.5
click at [618, 267] on td "0" at bounding box center [730, 260] width 307 height 34
click at [619, 250] on input "0" at bounding box center [686, 259] width 201 height 20
click at [625, 183] on input "14" at bounding box center [686, 192] width 201 height 20
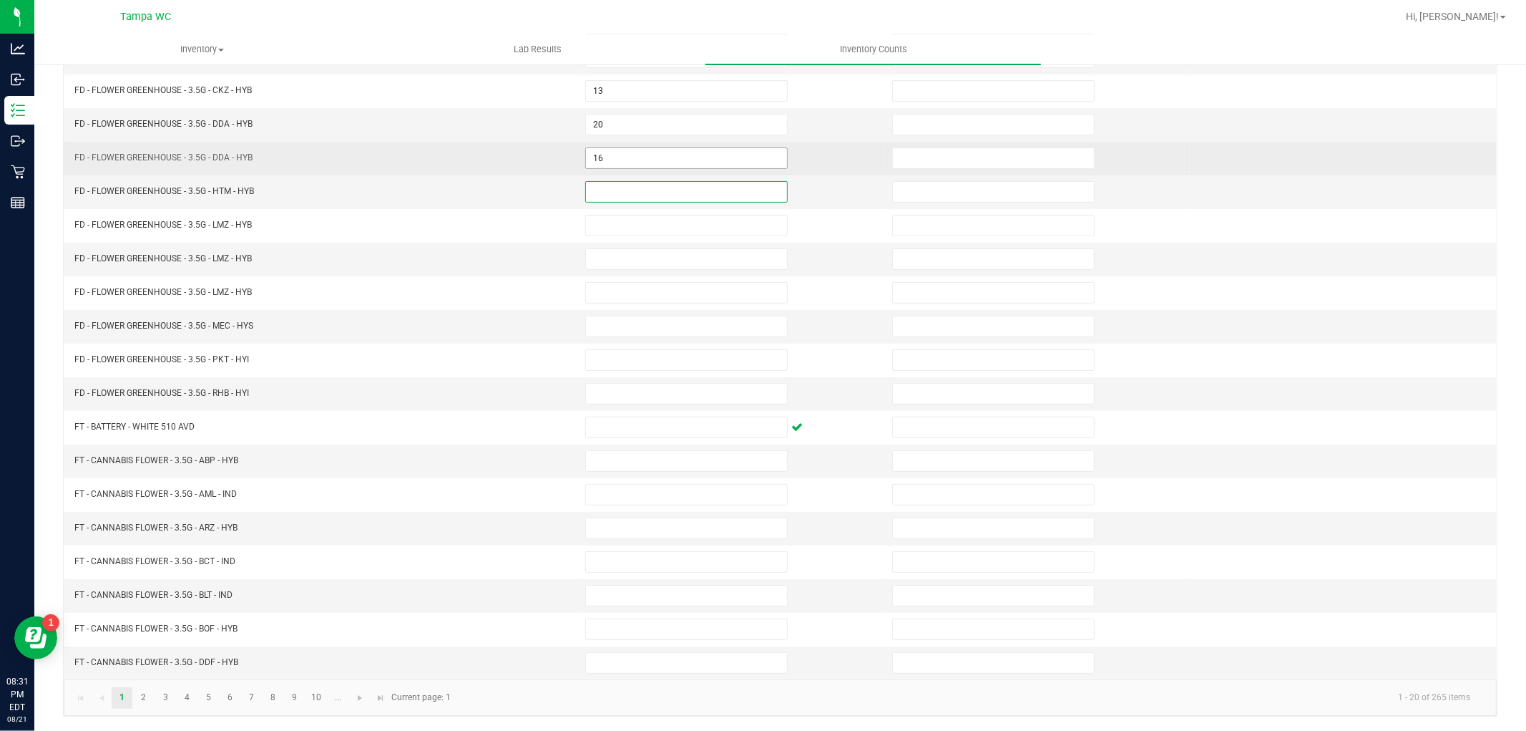
click at [626, 159] on input "16" at bounding box center [686, 158] width 201 height 20
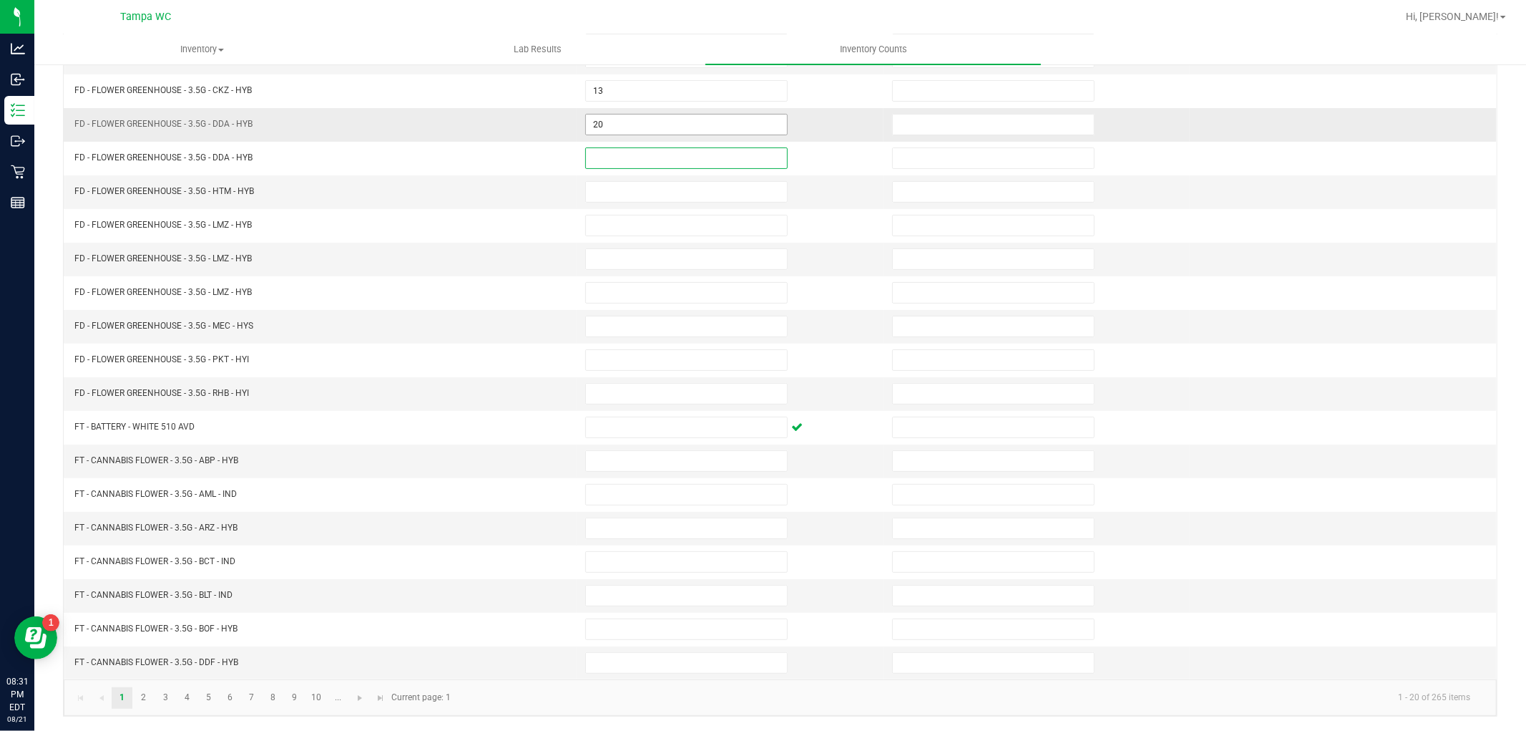
click at [637, 117] on input "20" at bounding box center [686, 125] width 201 height 20
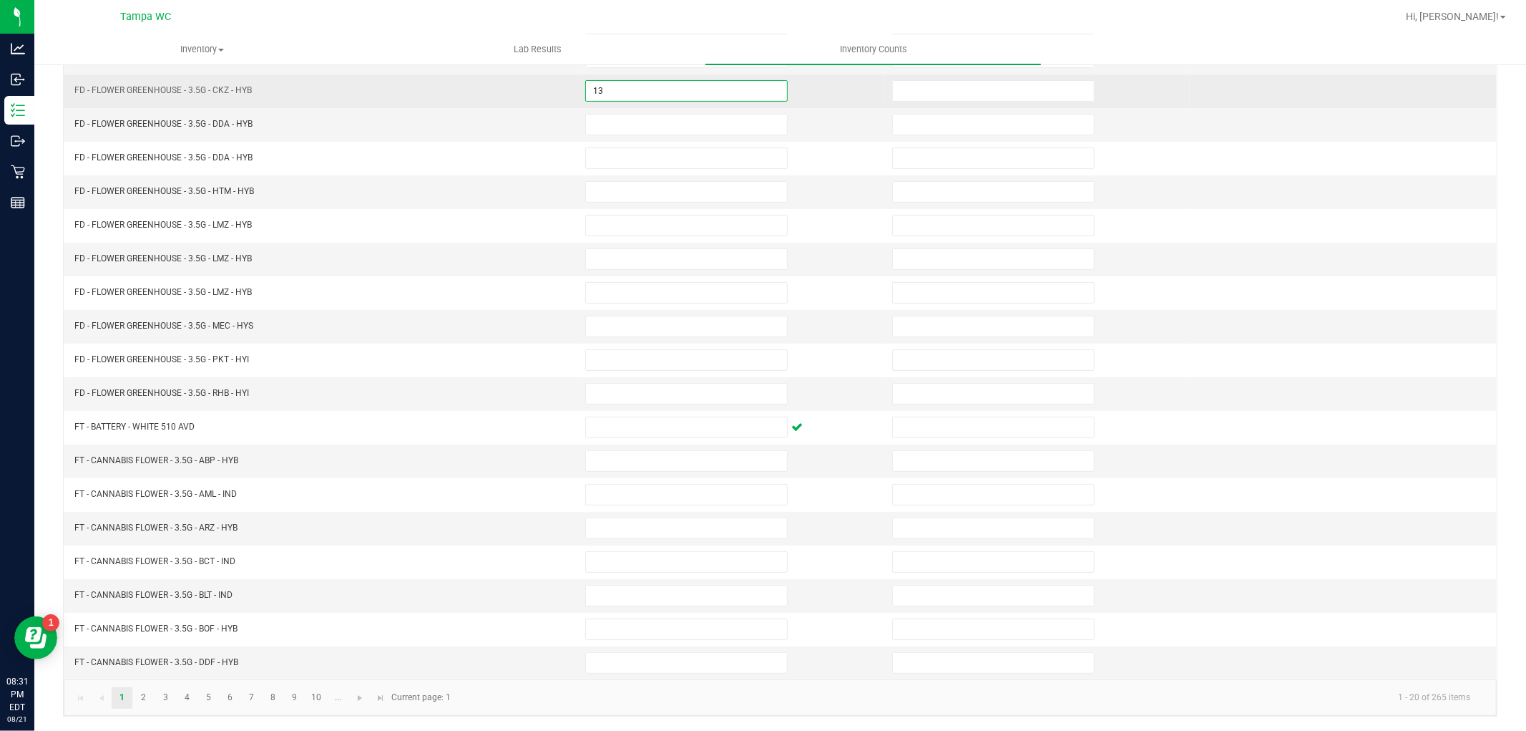
click at [635, 81] on input "13" at bounding box center [686, 91] width 201 height 20
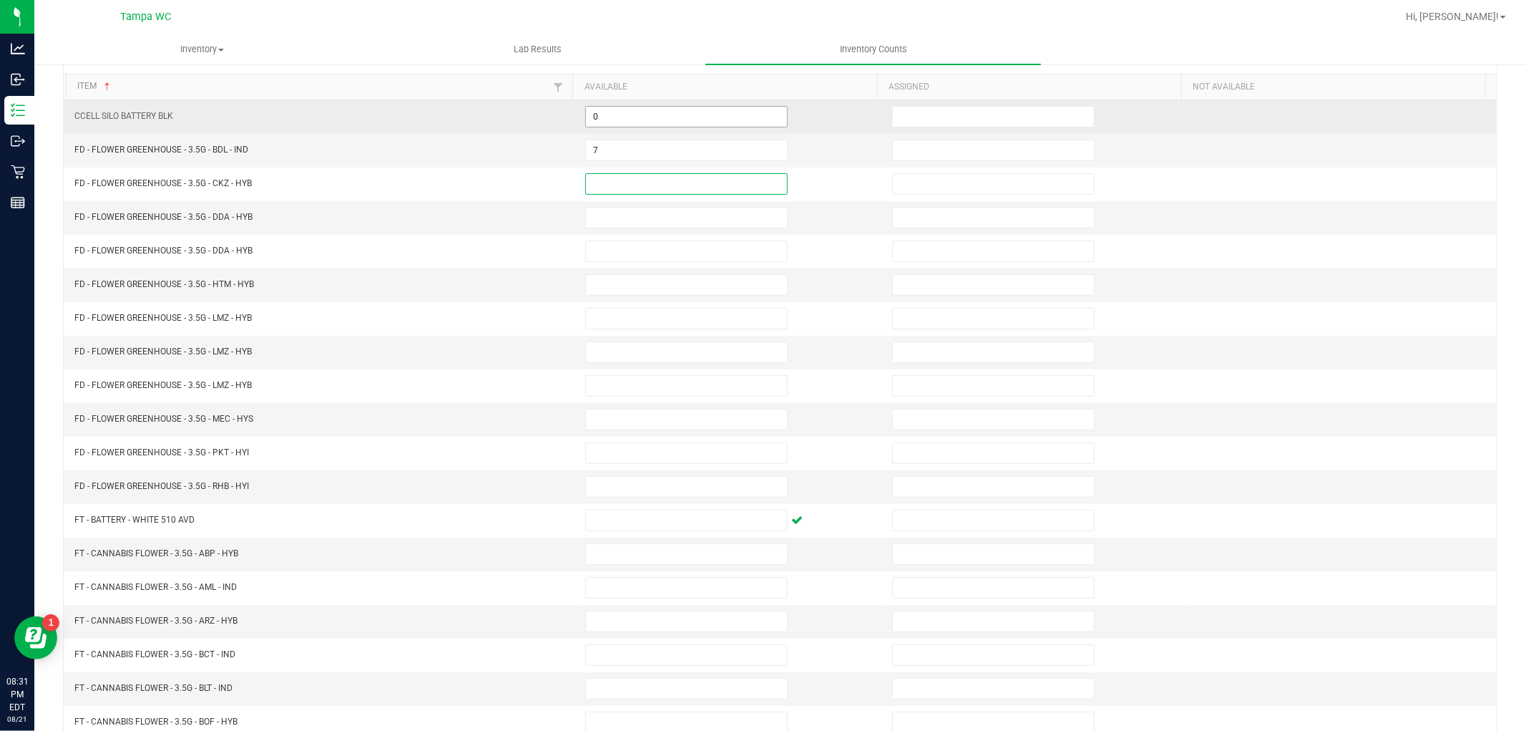
scroll to position [69, 0]
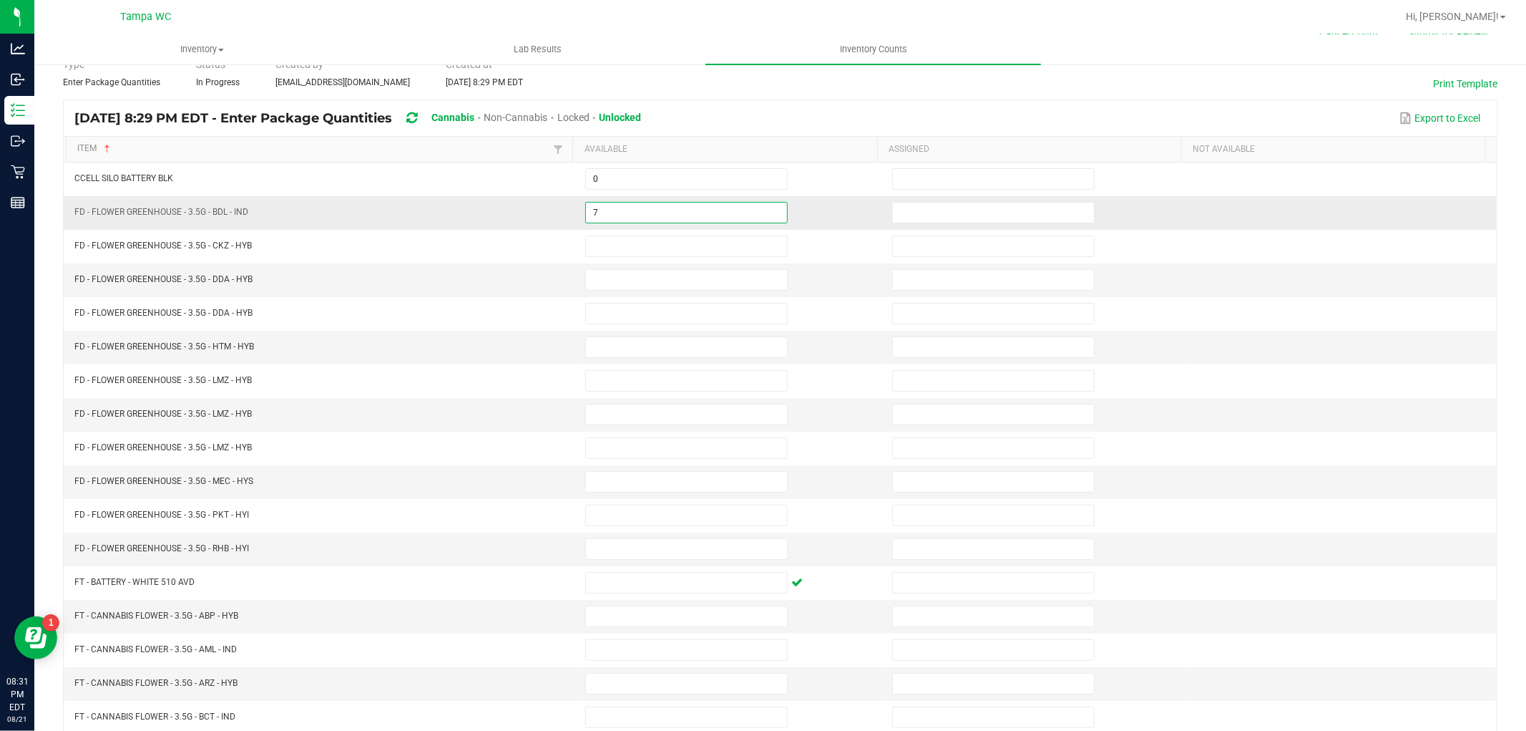
click at [630, 215] on input "7" at bounding box center [686, 213] width 201 height 20
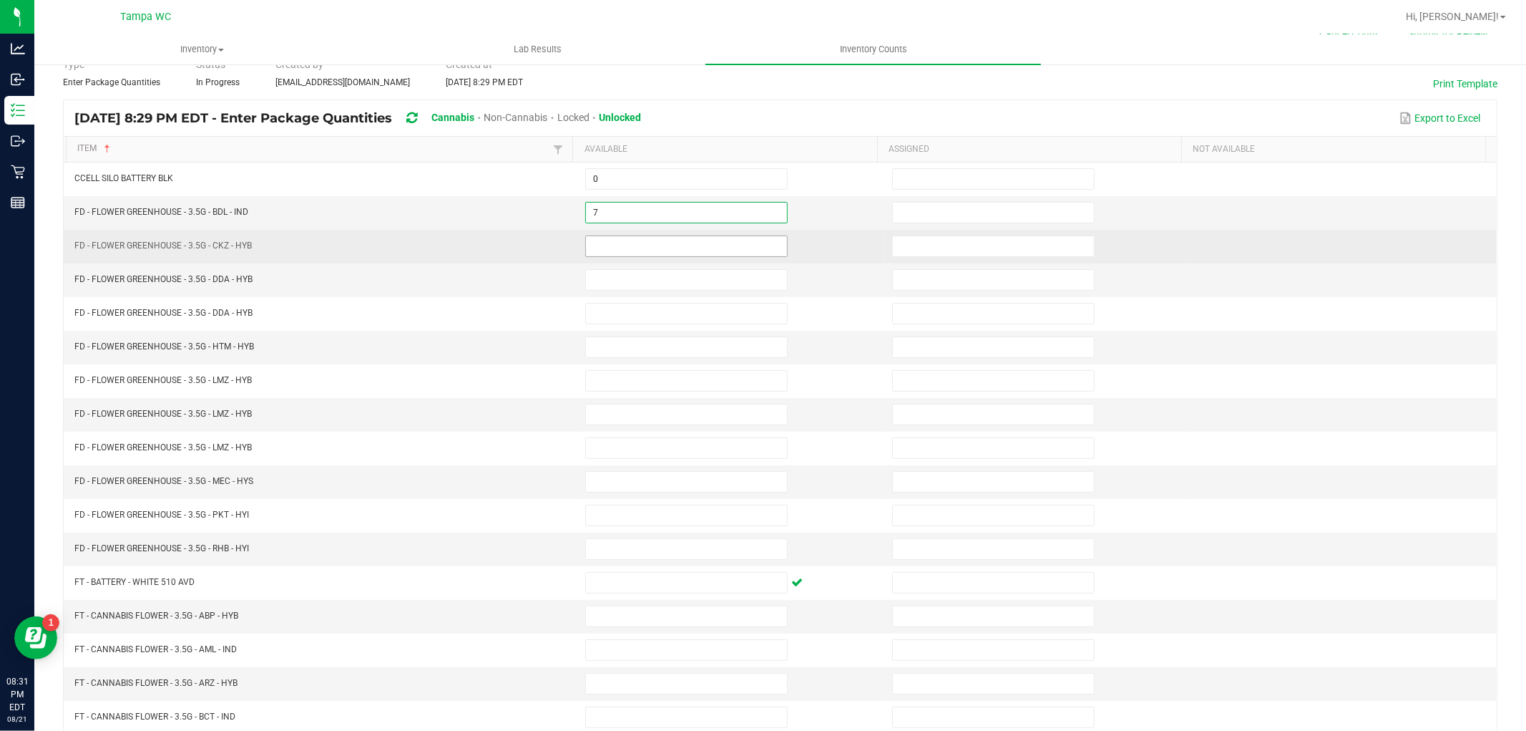
click at [628, 246] on input at bounding box center [686, 246] width 201 height 20
type input "13"
type input "20"
type input "0"
type input "16"
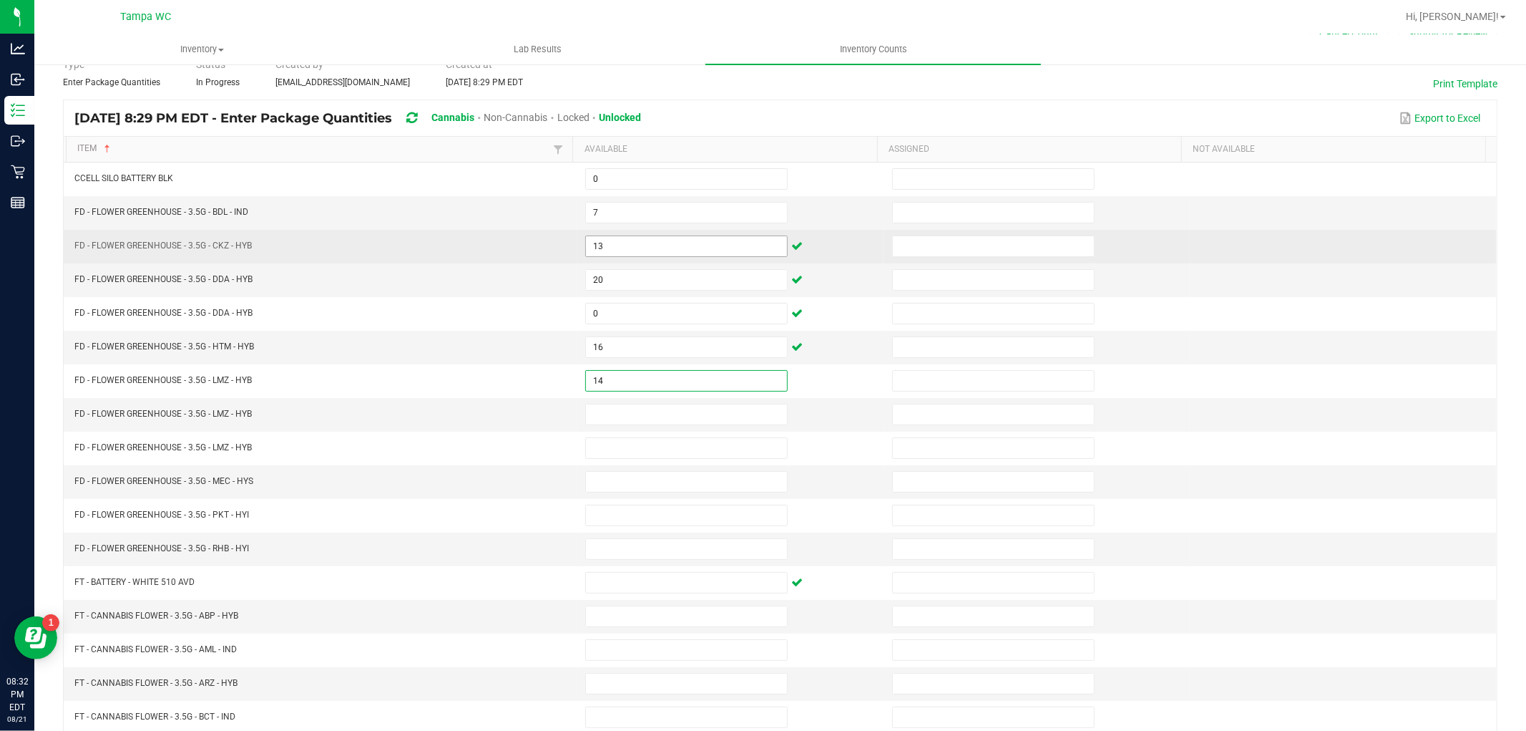
type input "14"
type input "0"
type input "2"
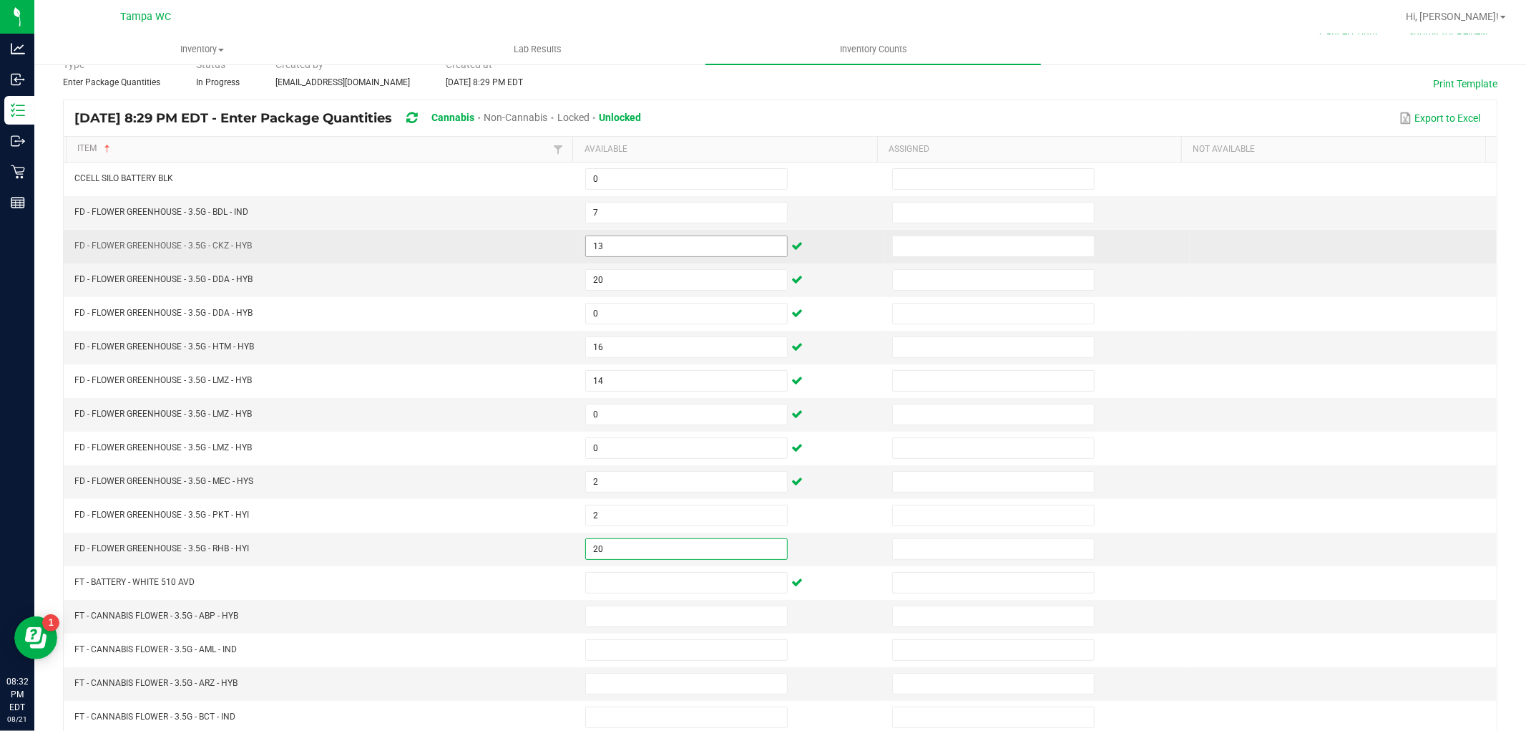
type input "20"
type input "0"
type input "19"
type input "16"
type input "19"
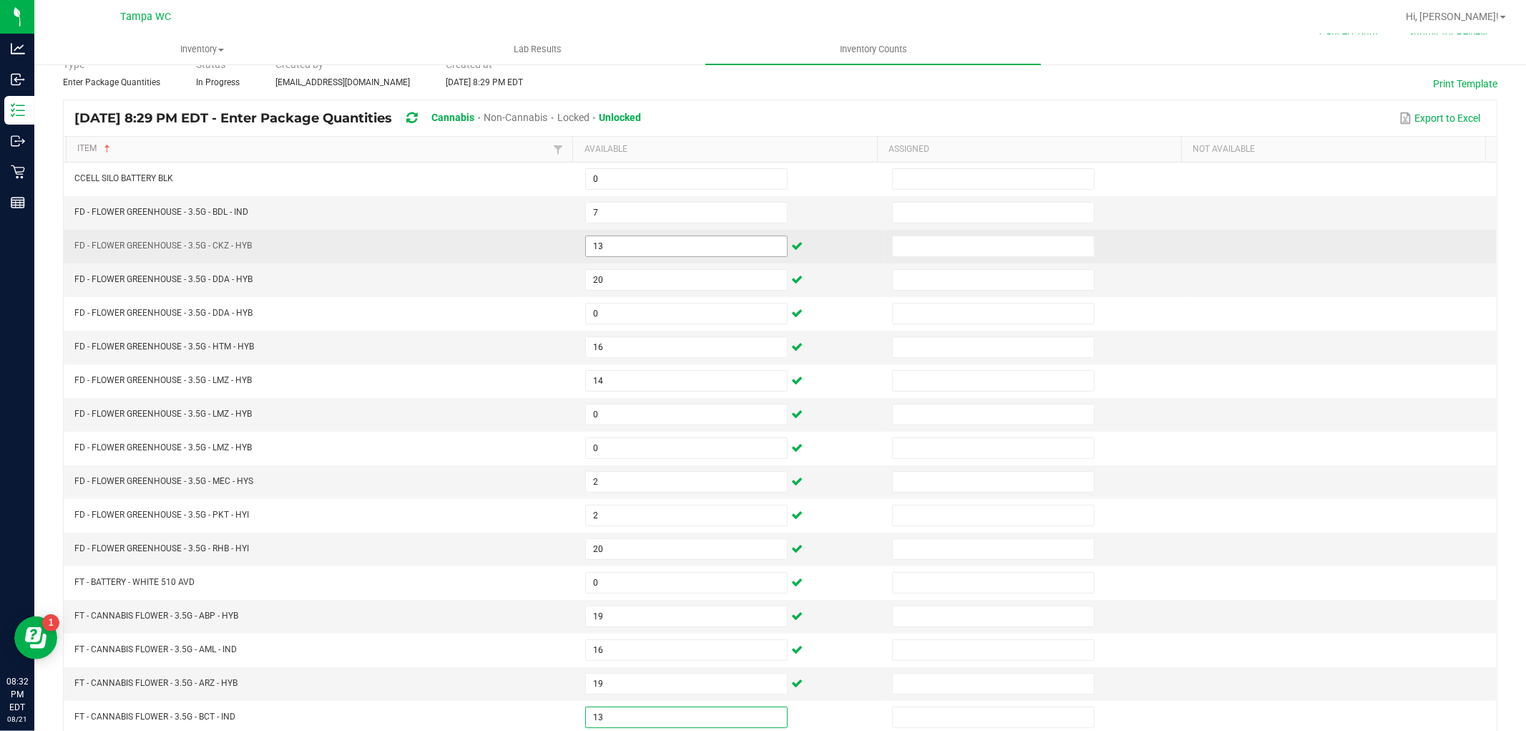
type input "13"
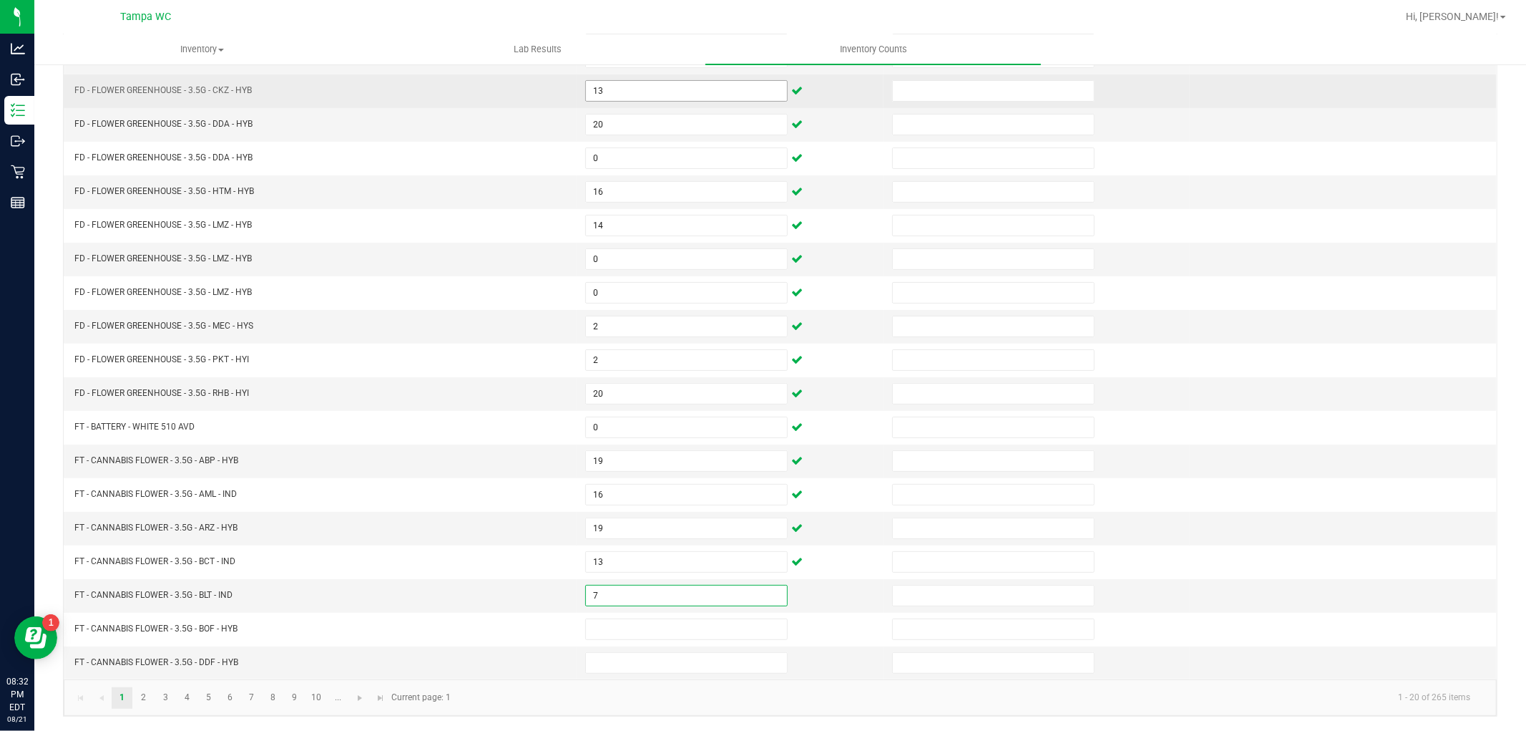
type input "7"
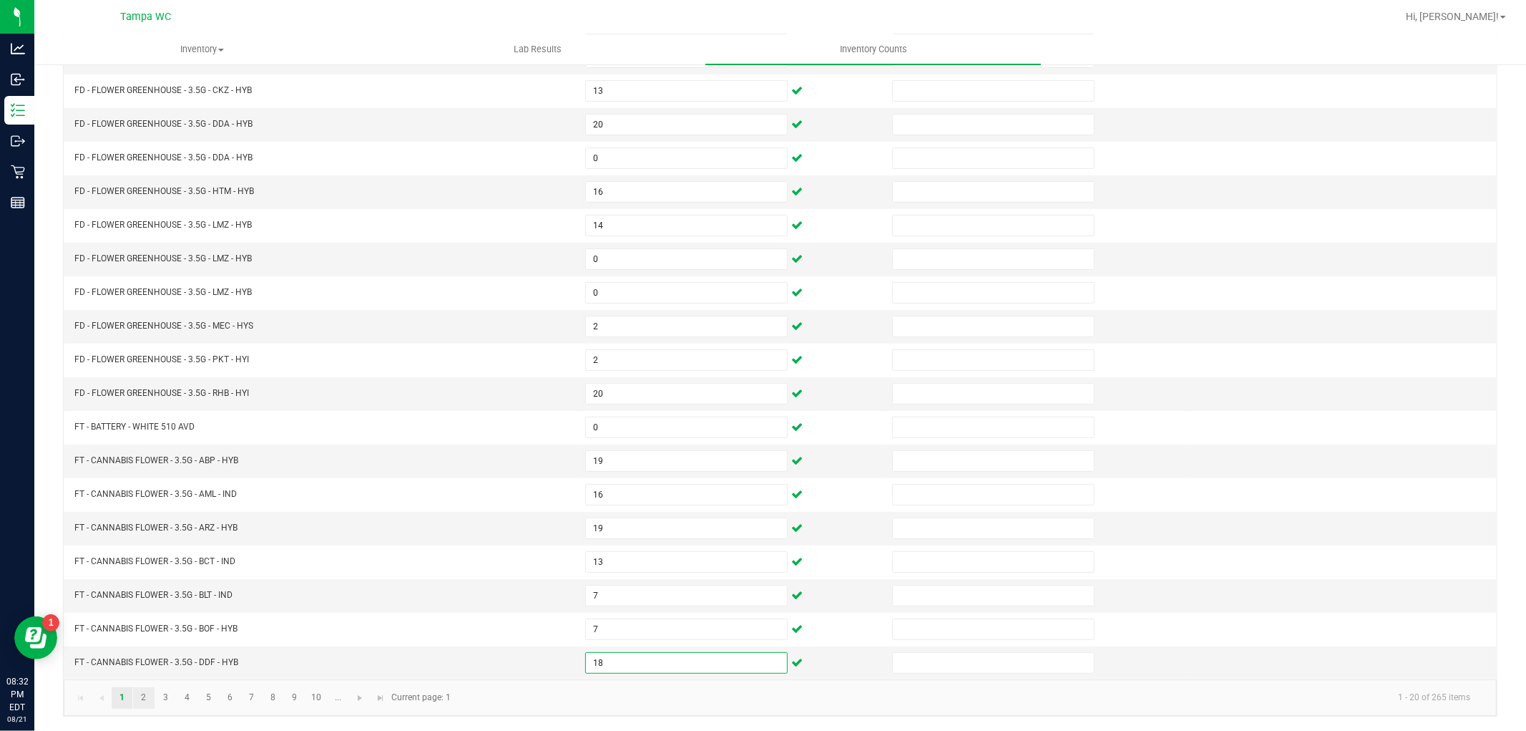
type input "18"
click at [141, 695] on link "2" at bounding box center [143, 697] width 21 height 21
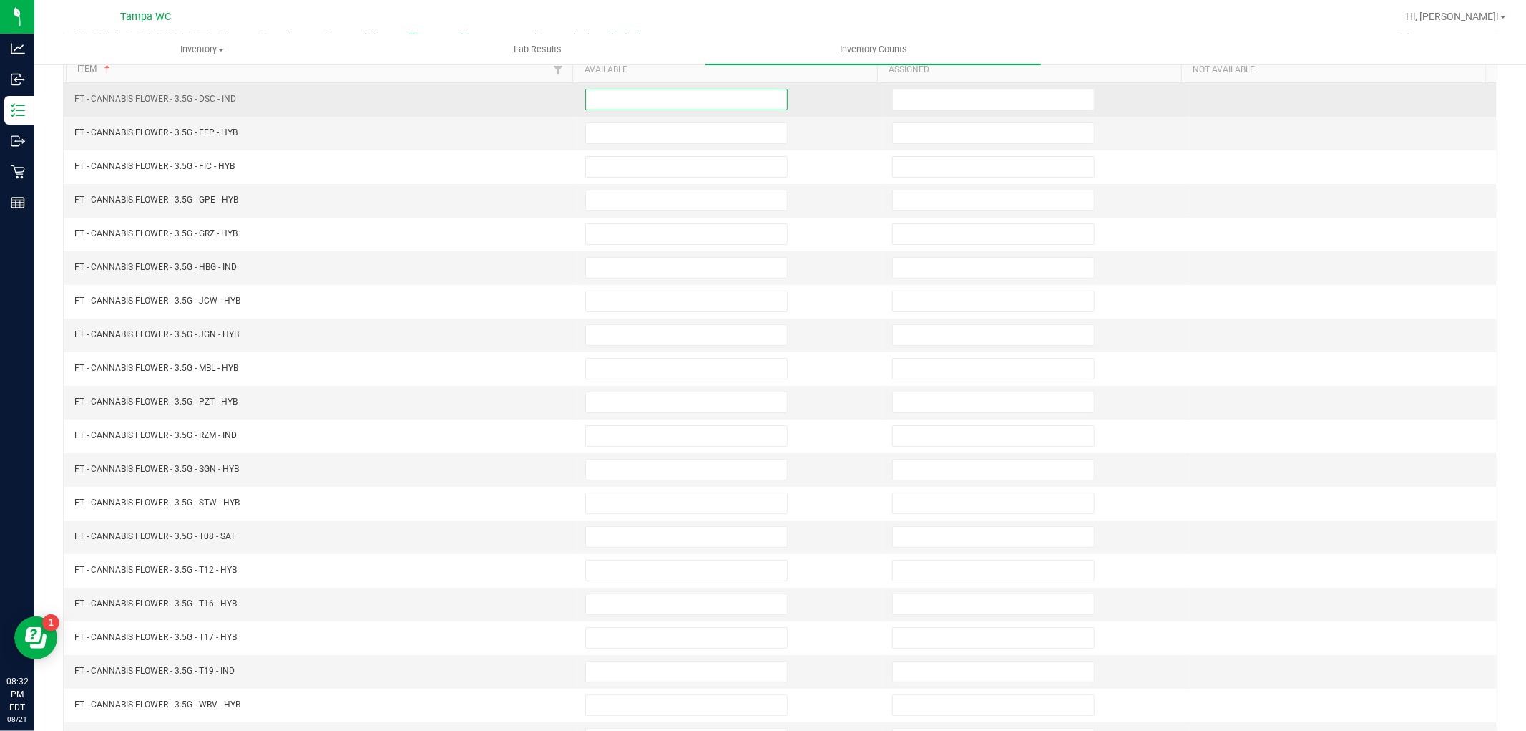
click at [595, 96] on input at bounding box center [686, 99] width 201 height 20
type input "20"
type input "14"
type input "18"
type input "3"
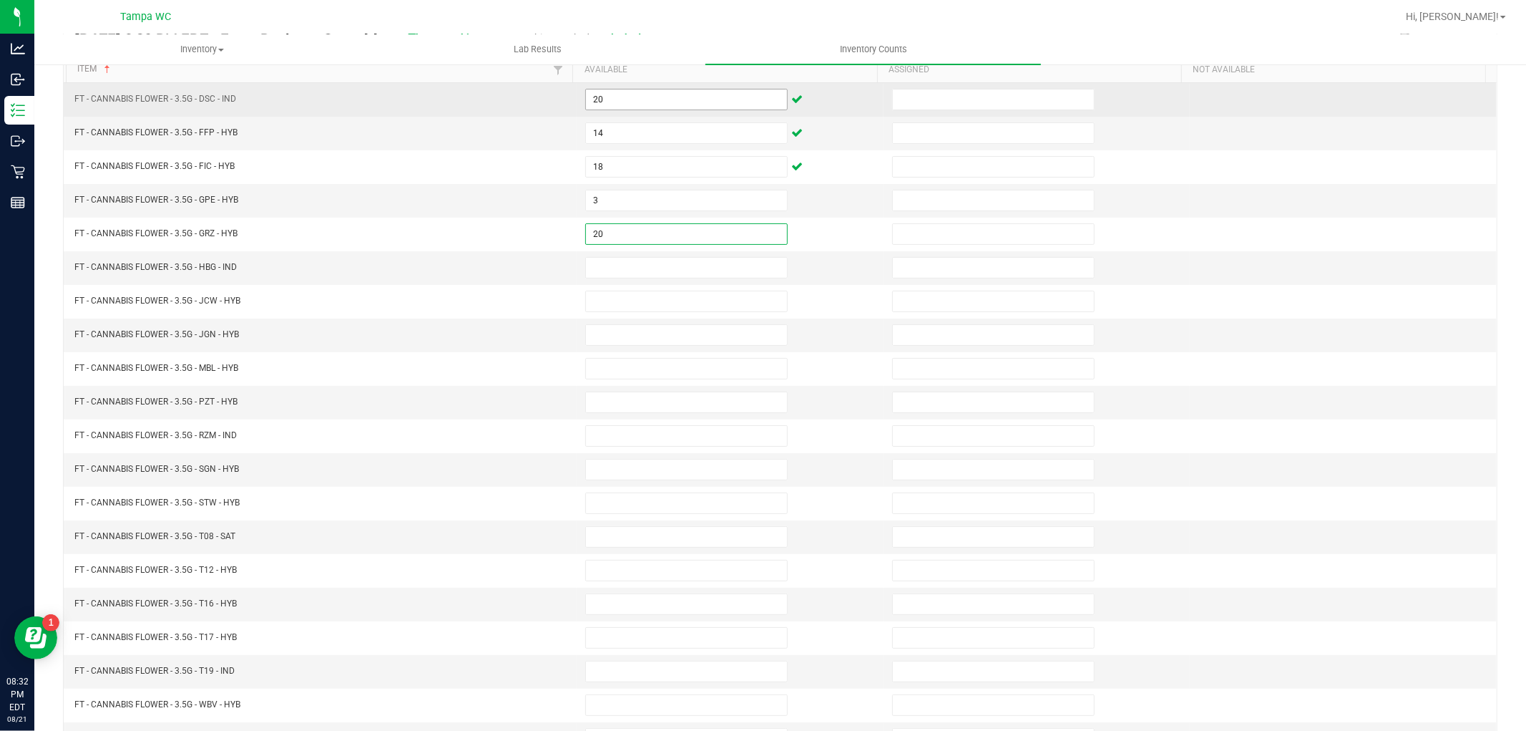
type input "20"
type input "9"
type input "8"
type input "5"
type input "11"
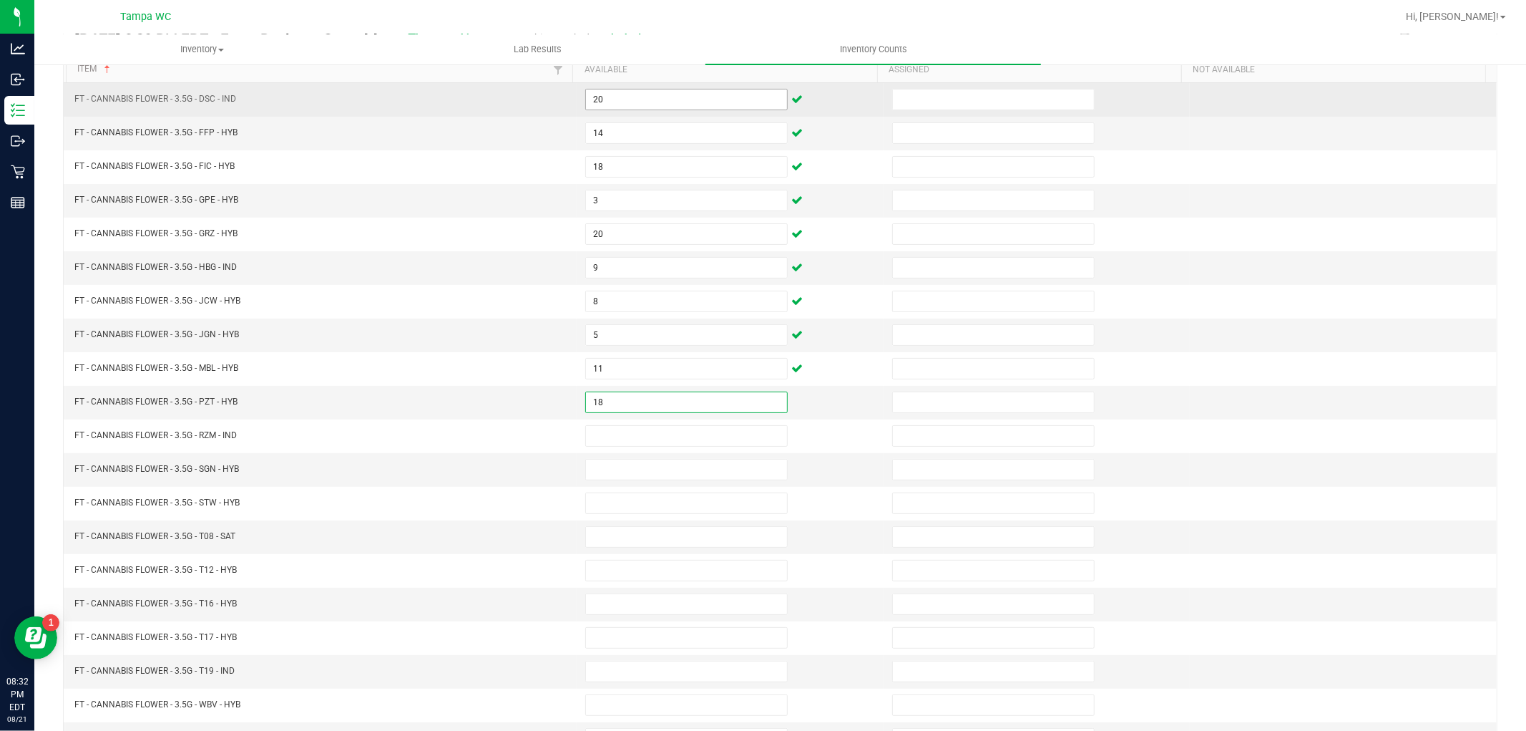
type input "18"
type input "13"
type input "12"
type input "20"
type input "17"
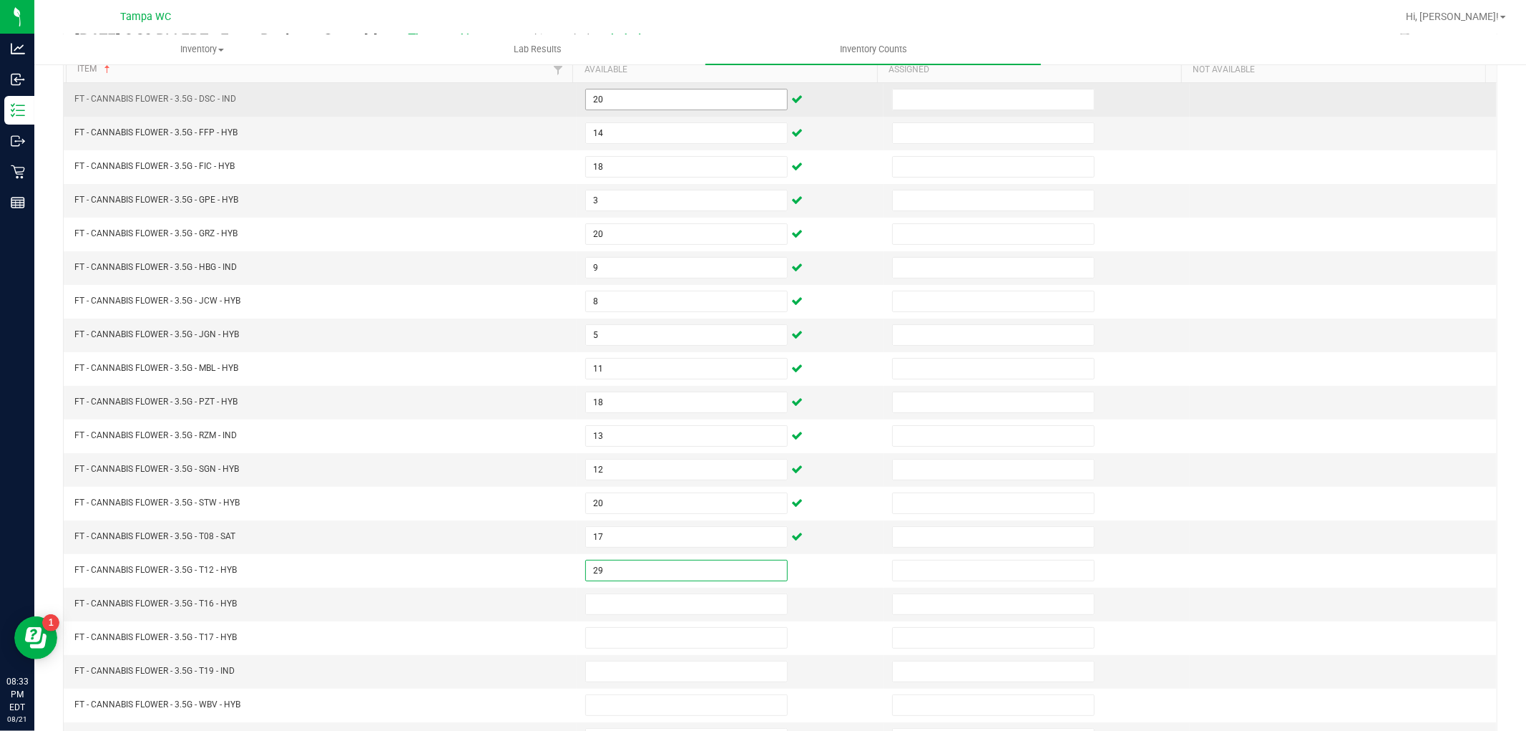
type input "29"
type input "9"
type input "20"
type input "14"
type input "16"
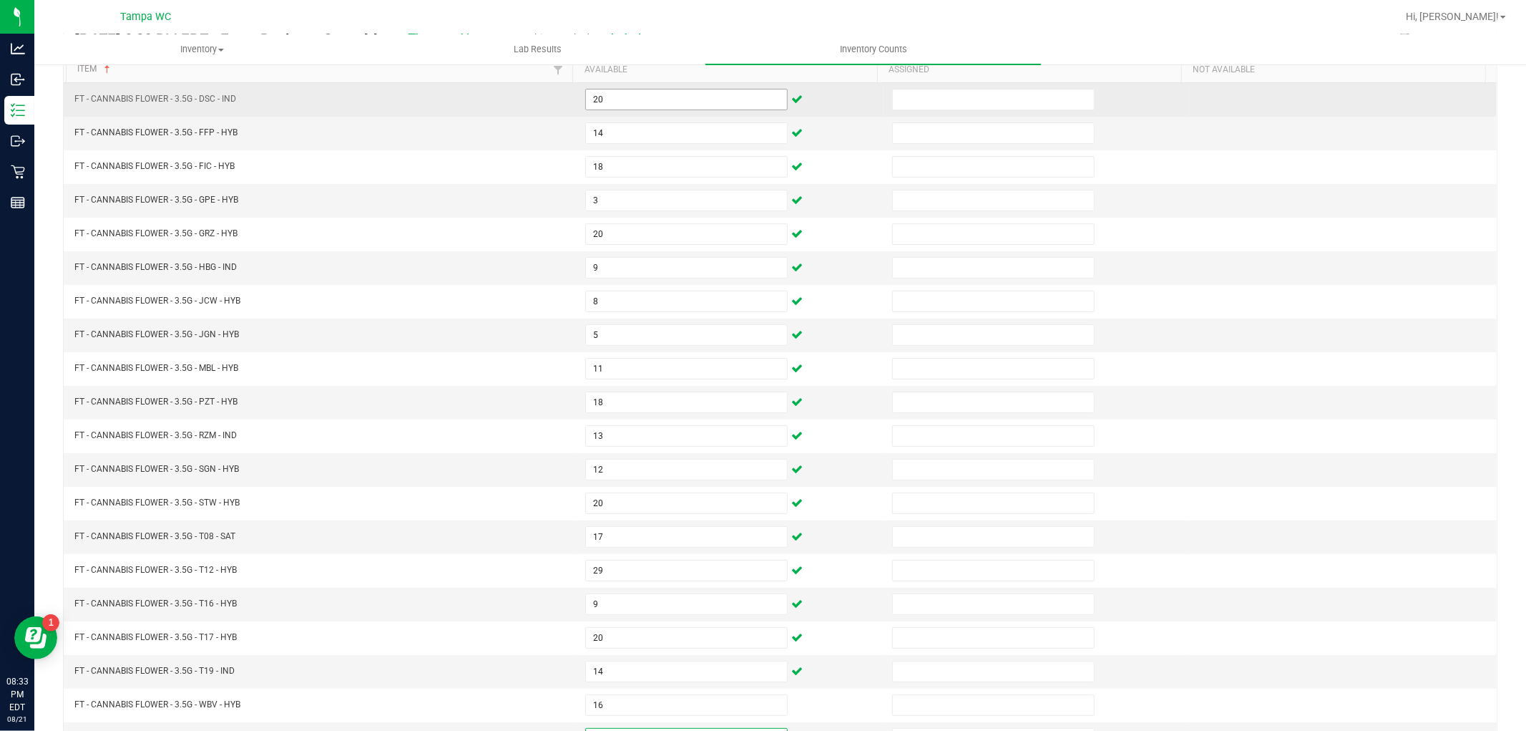
scroll to position [228, 0]
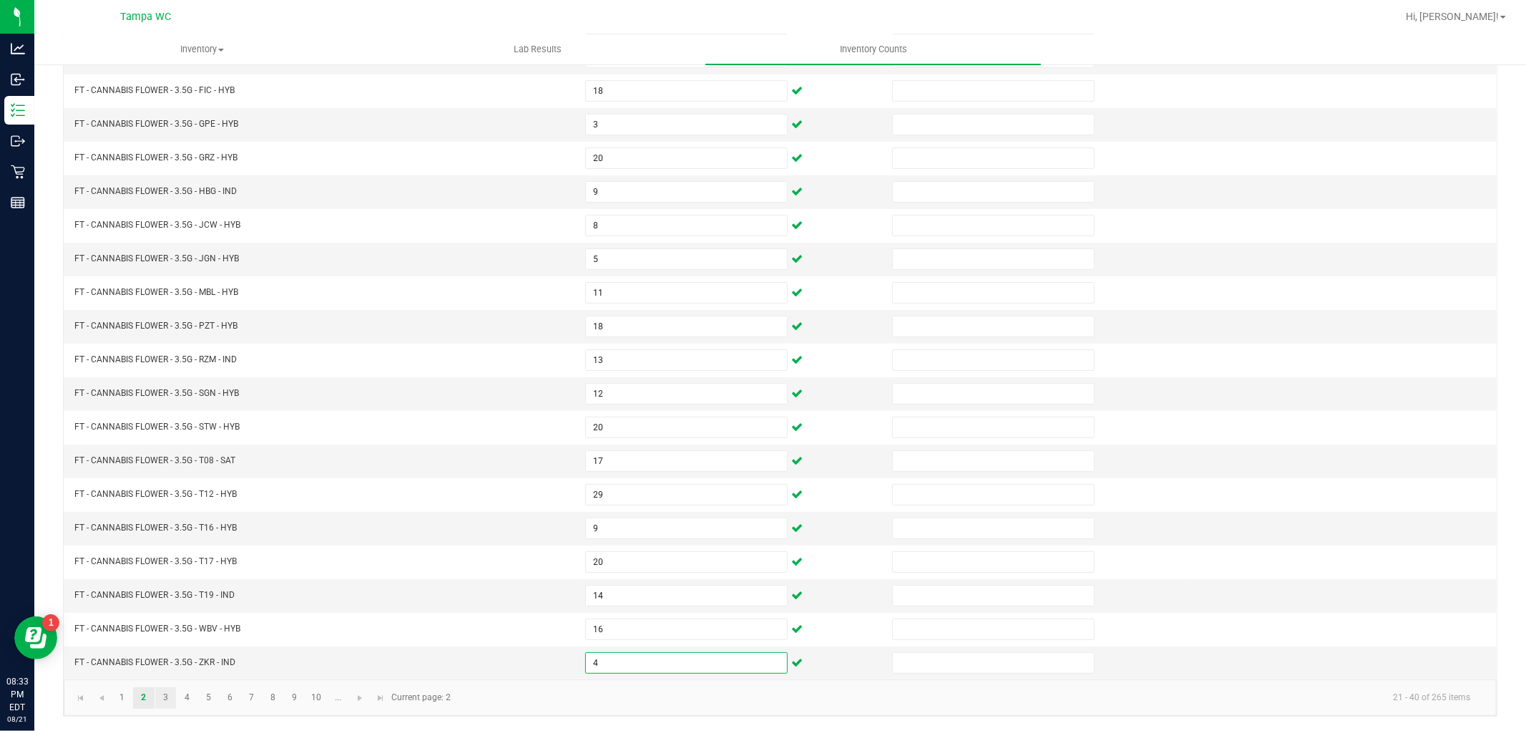
type input "4"
click at [162, 693] on link "3" at bounding box center [165, 697] width 21 height 21
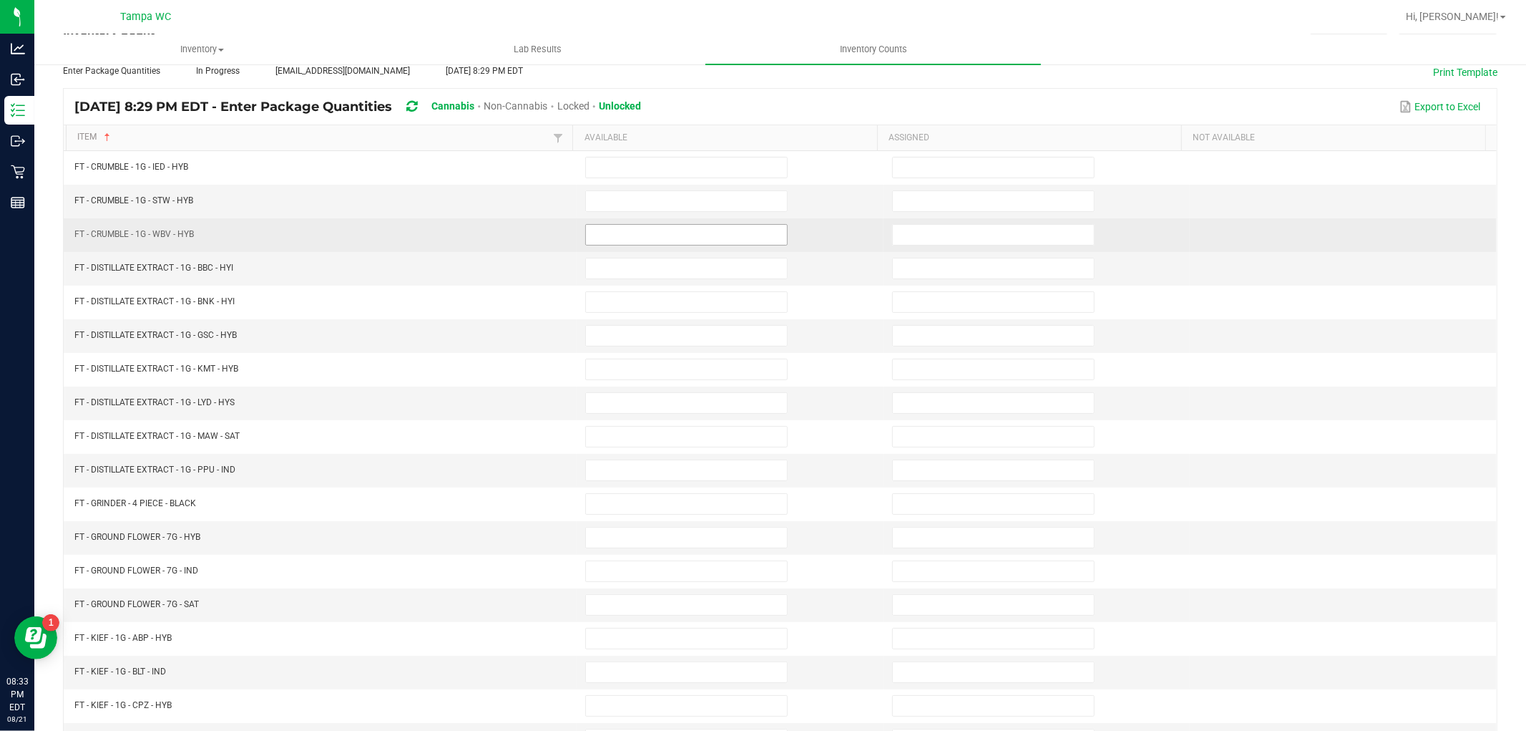
scroll to position [0, 0]
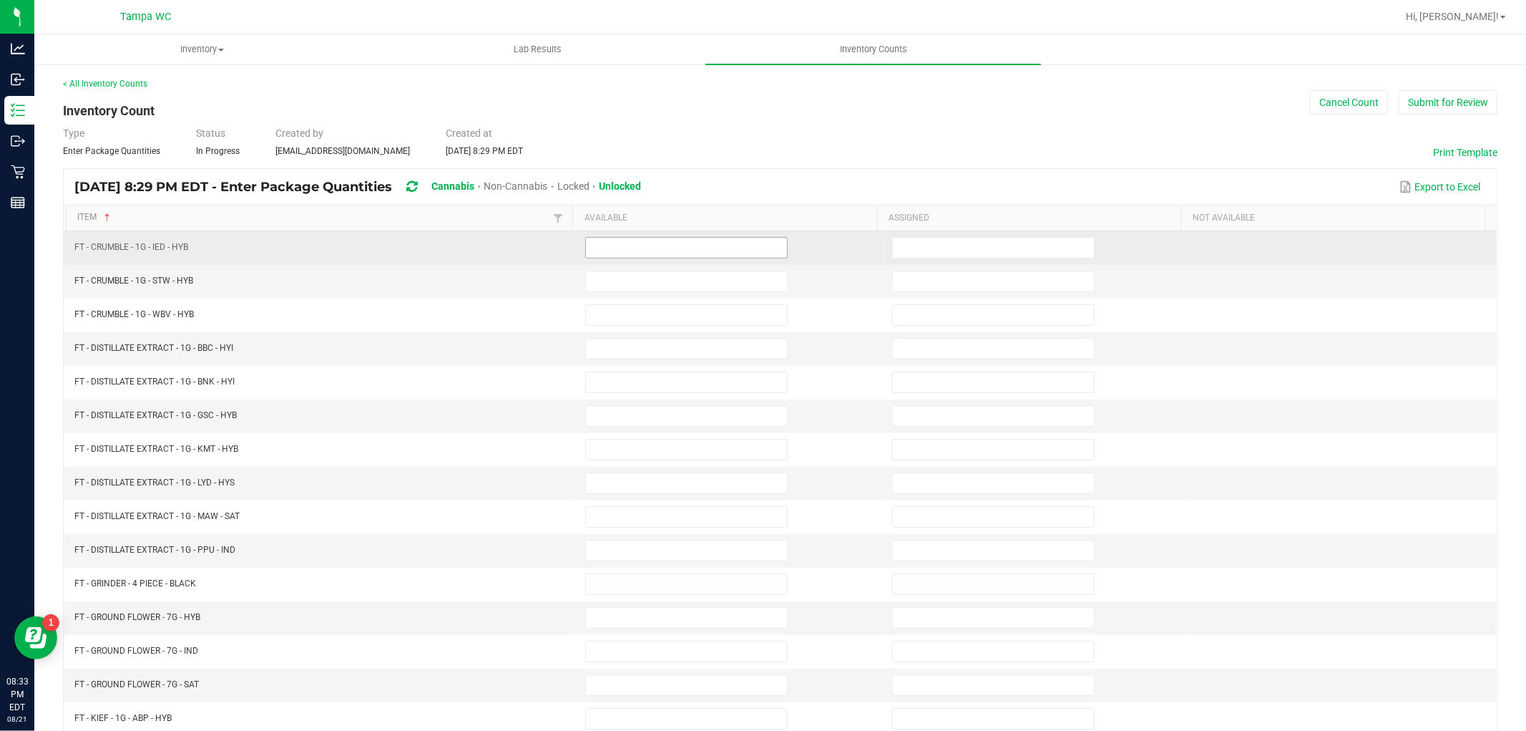
click at [623, 255] on input at bounding box center [686, 248] width 201 height 20
type input "7"
type input "3"
type input "8"
type input "4"
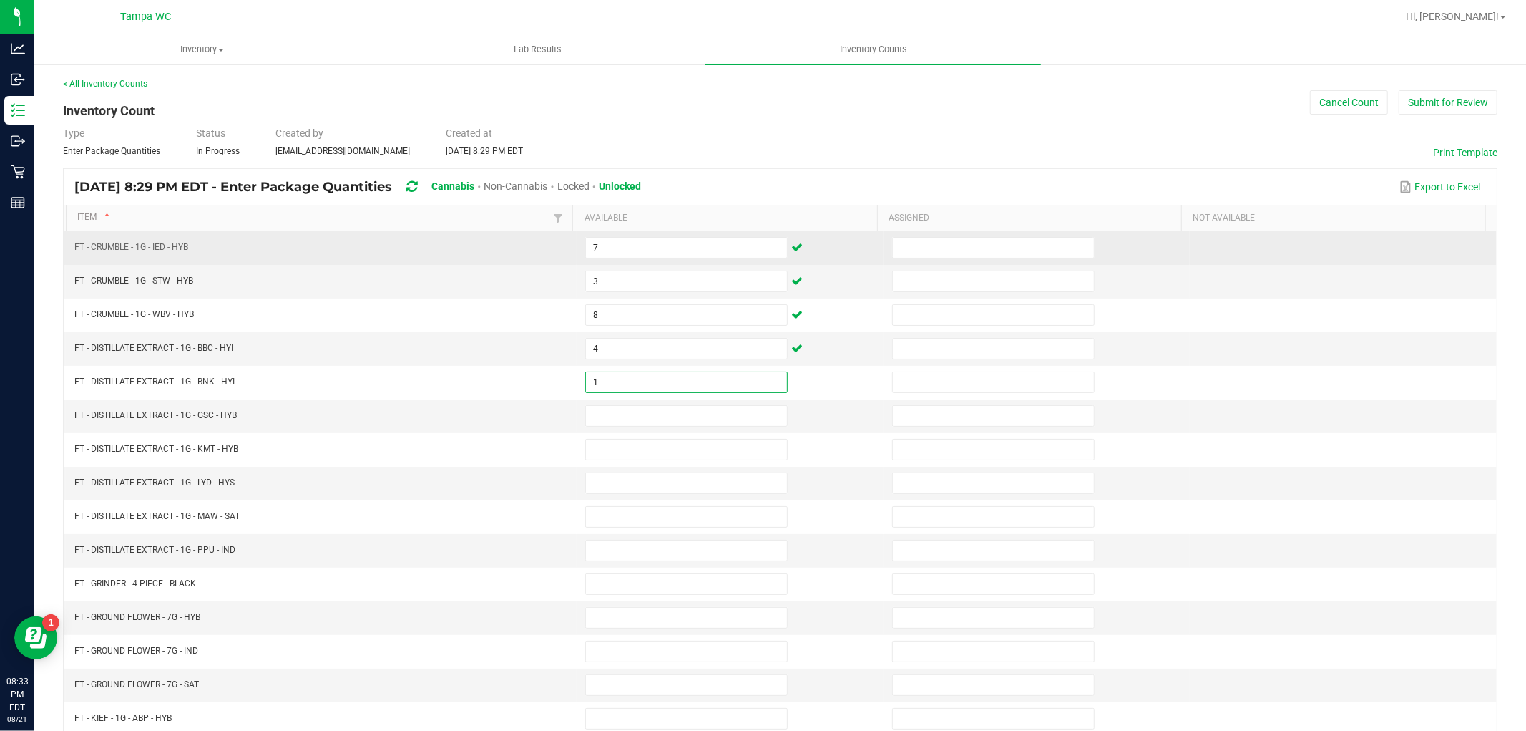
type input "1"
type input "3"
type input "4"
type input "8"
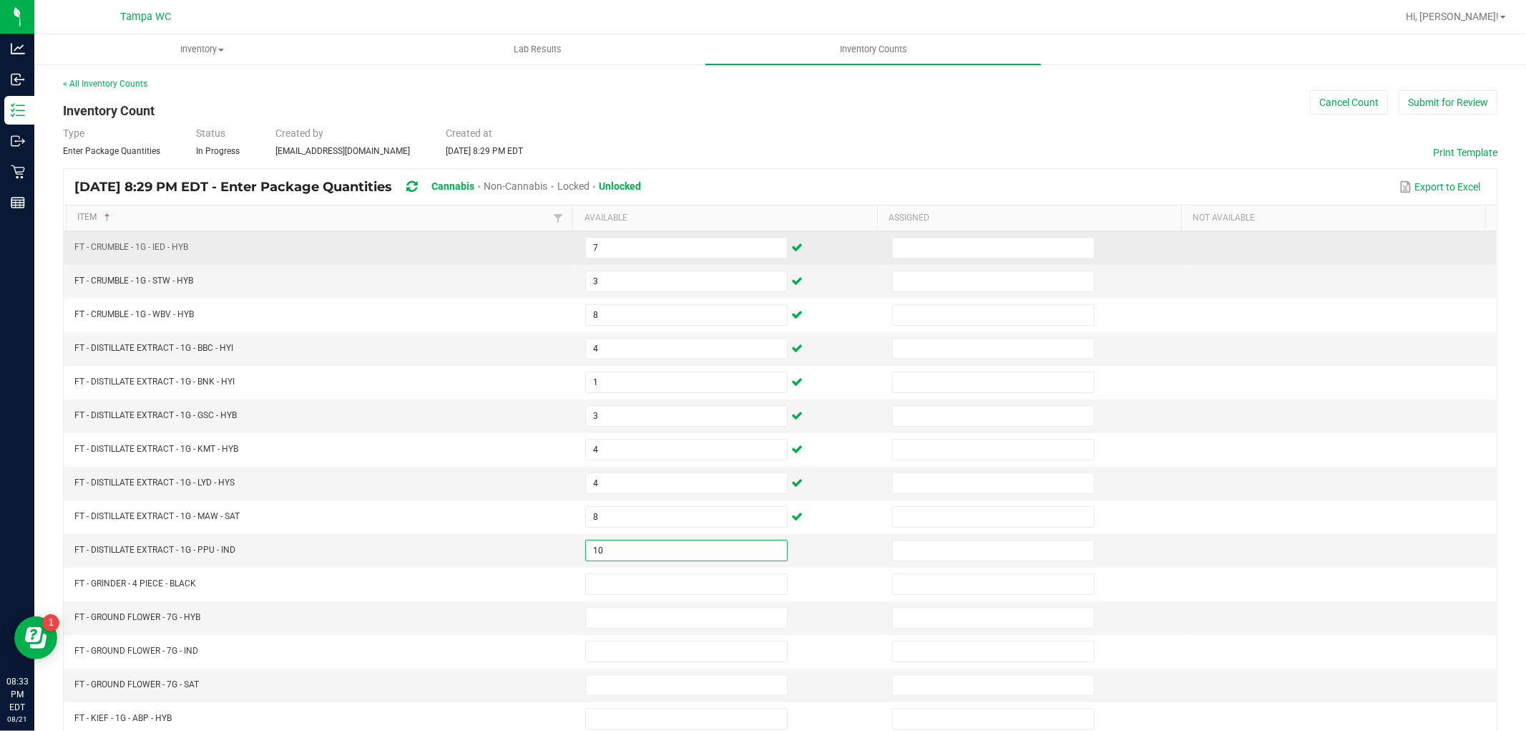
type input "10"
type input "0"
type input "17"
type input "7"
type input "20"
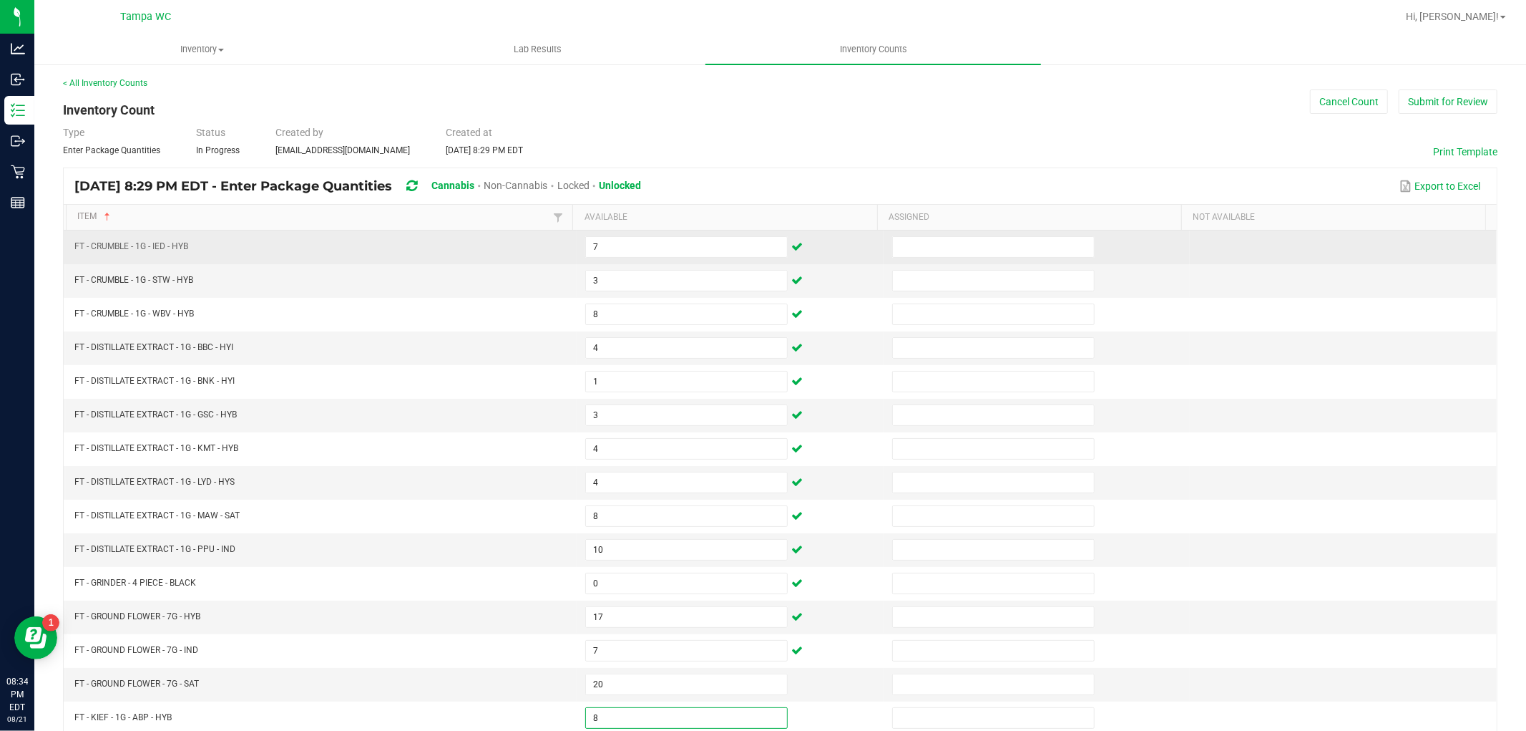
type input "8"
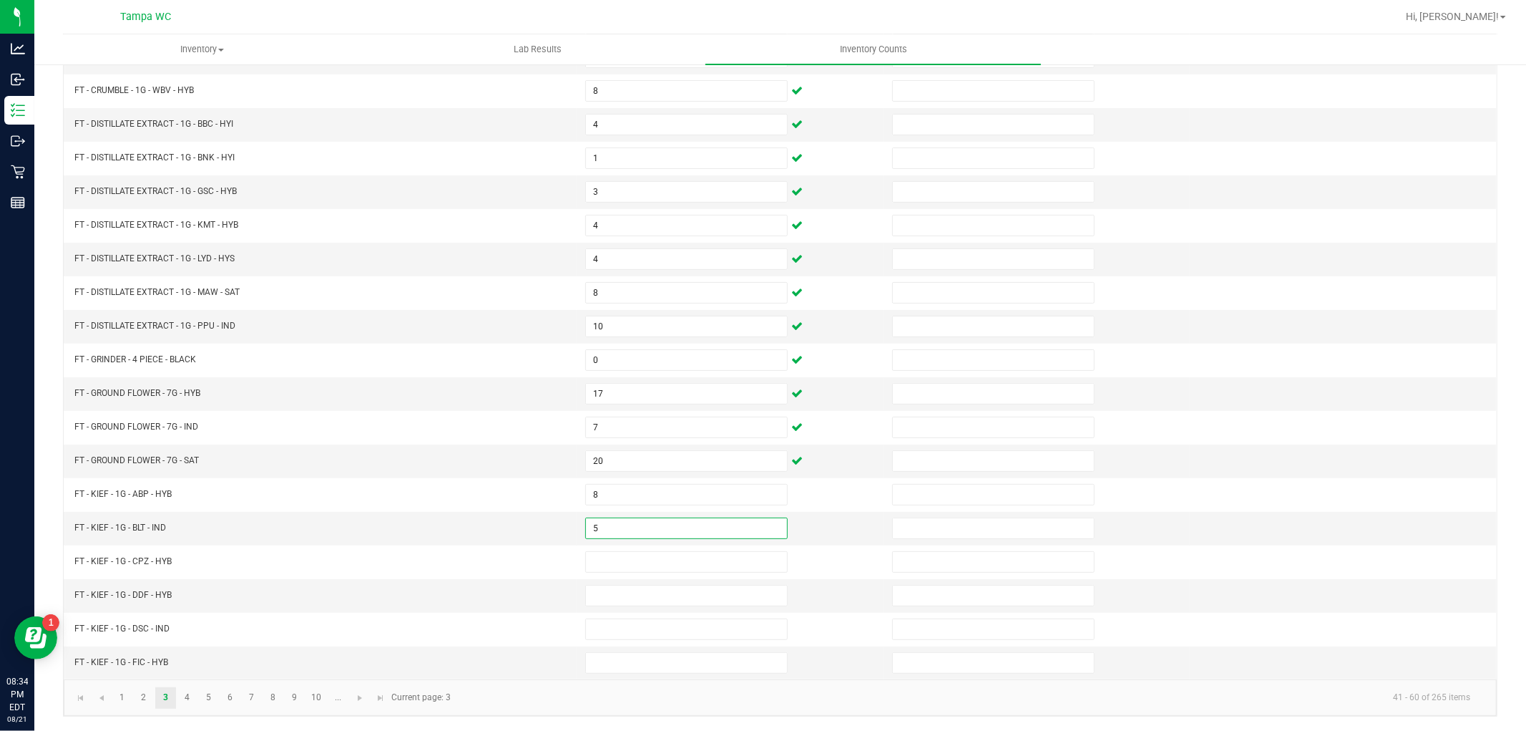
type input "5"
type input "1"
type input "2"
type input "7"
type input "8"
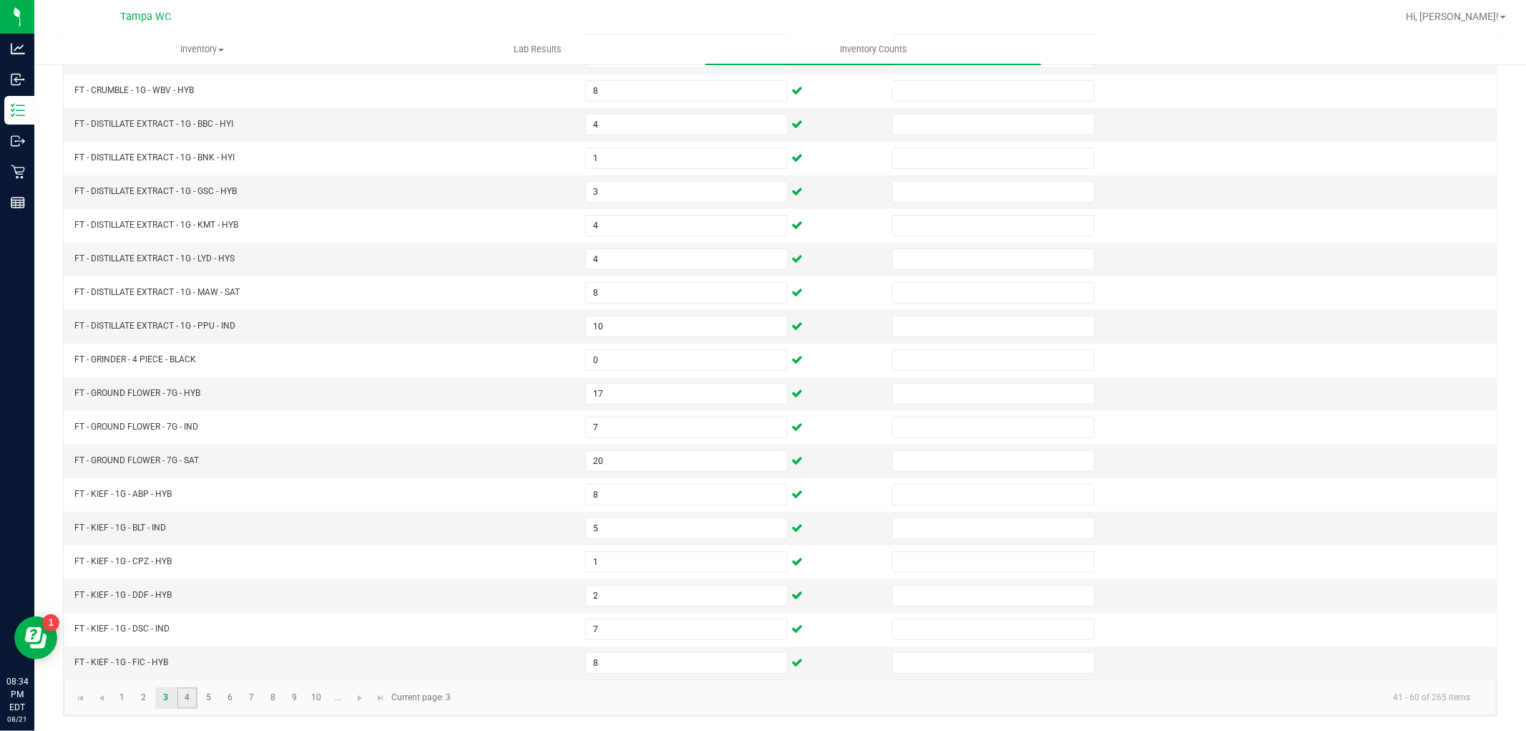
click at [188, 694] on link "4" at bounding box center [187, 697] width 21 height 21
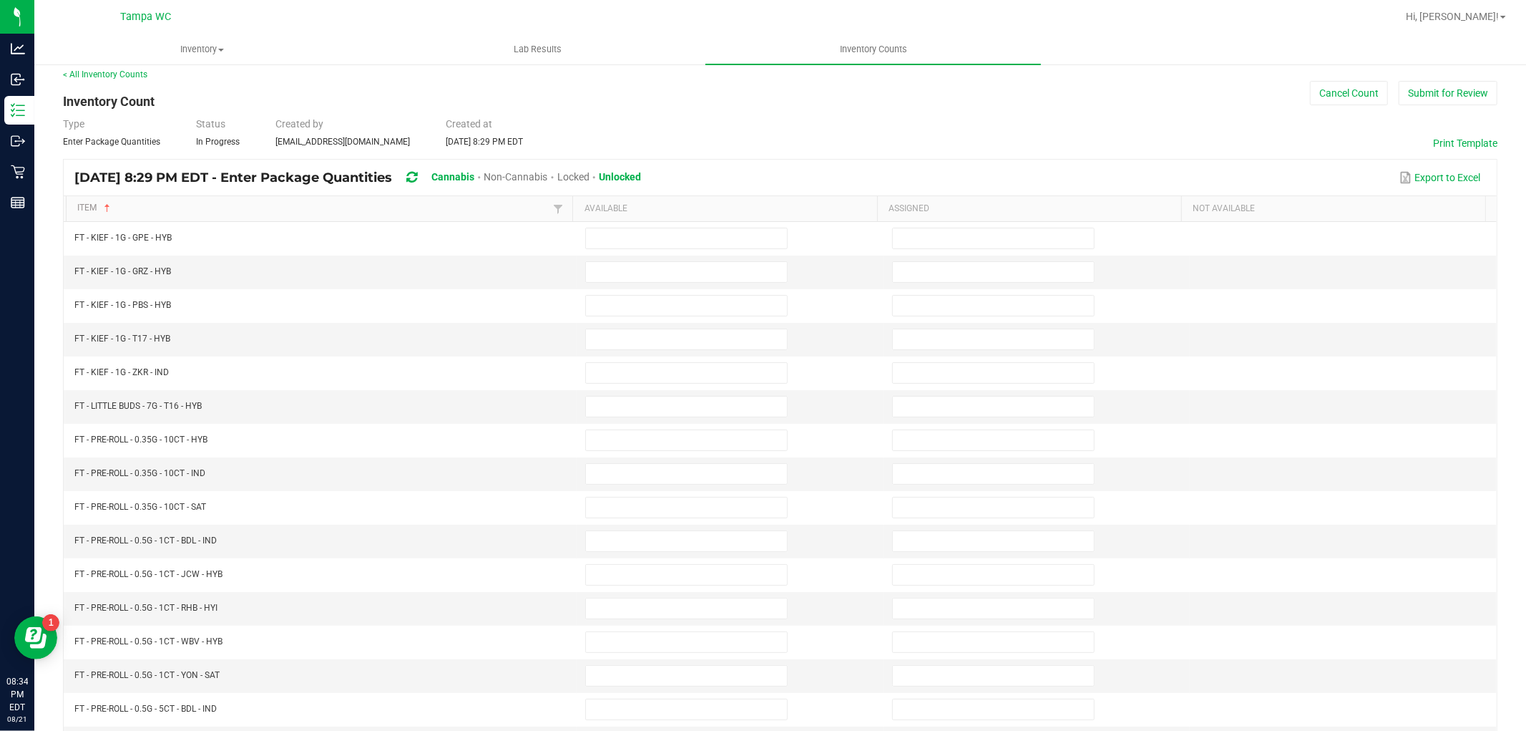
scroll to position [0, 0]
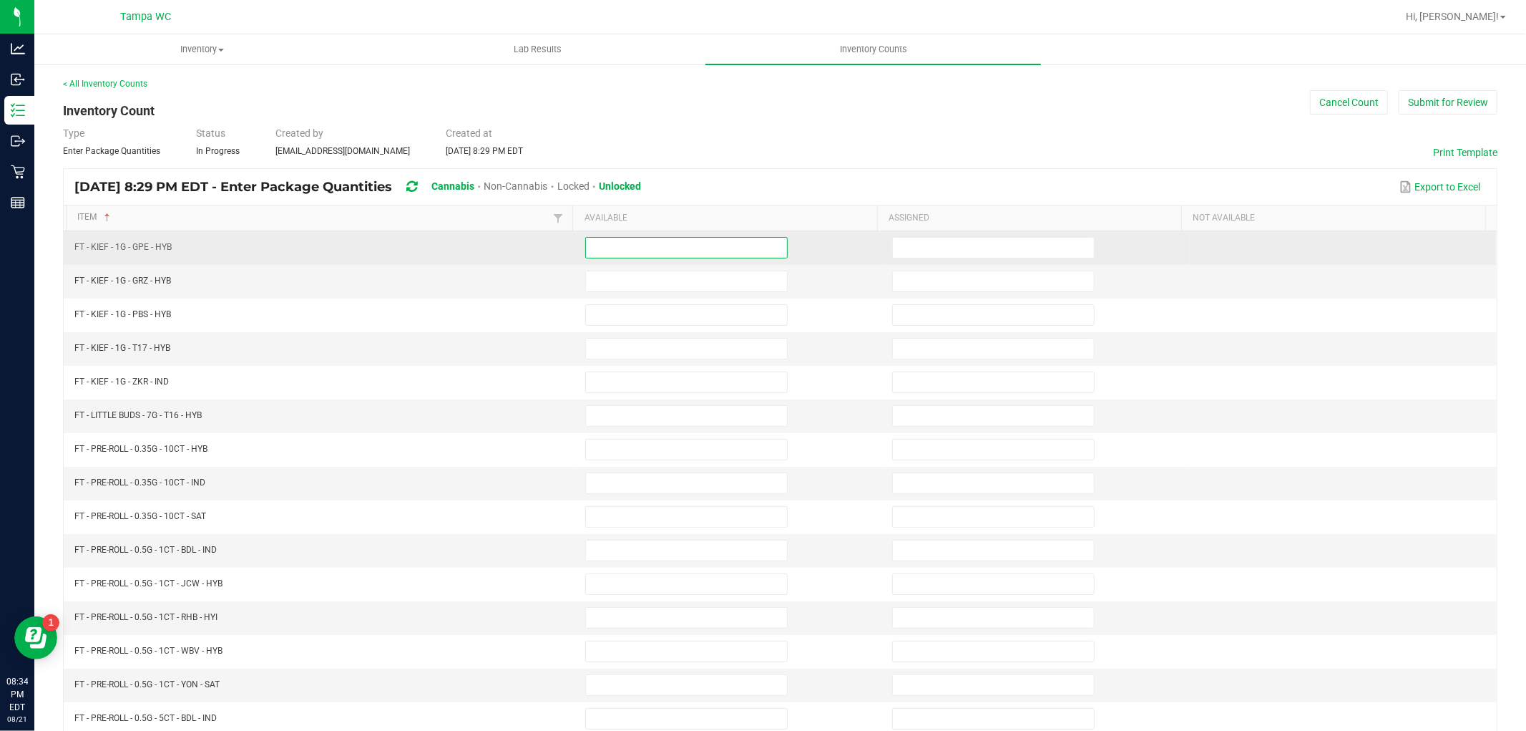
click at [680, 240] on input at bounding box center [686, 248] width 201 height 20
type input "8"
type input "5"
type input "8"
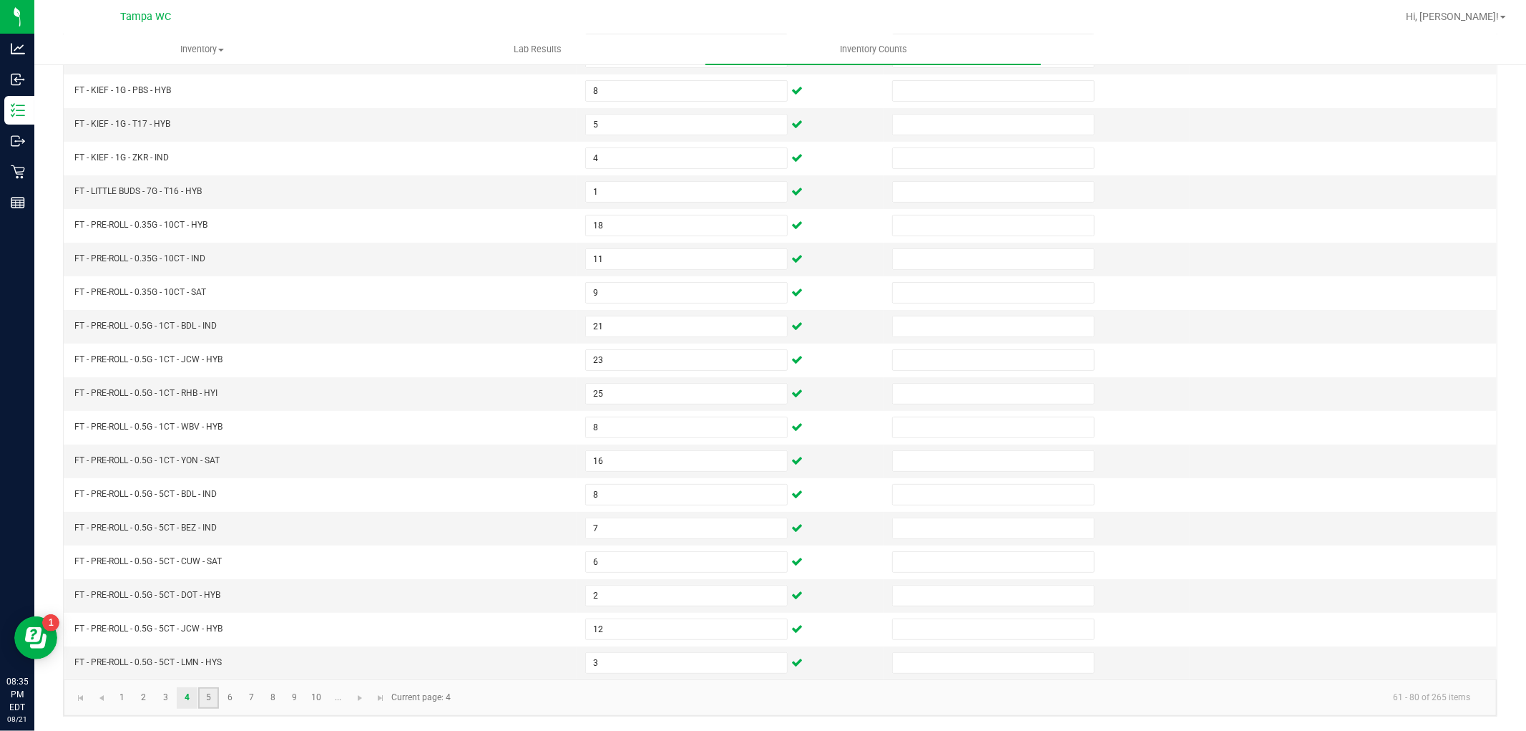
click at [202, 698] on link "5" at bounding box center [208, 697] width 21 height 21
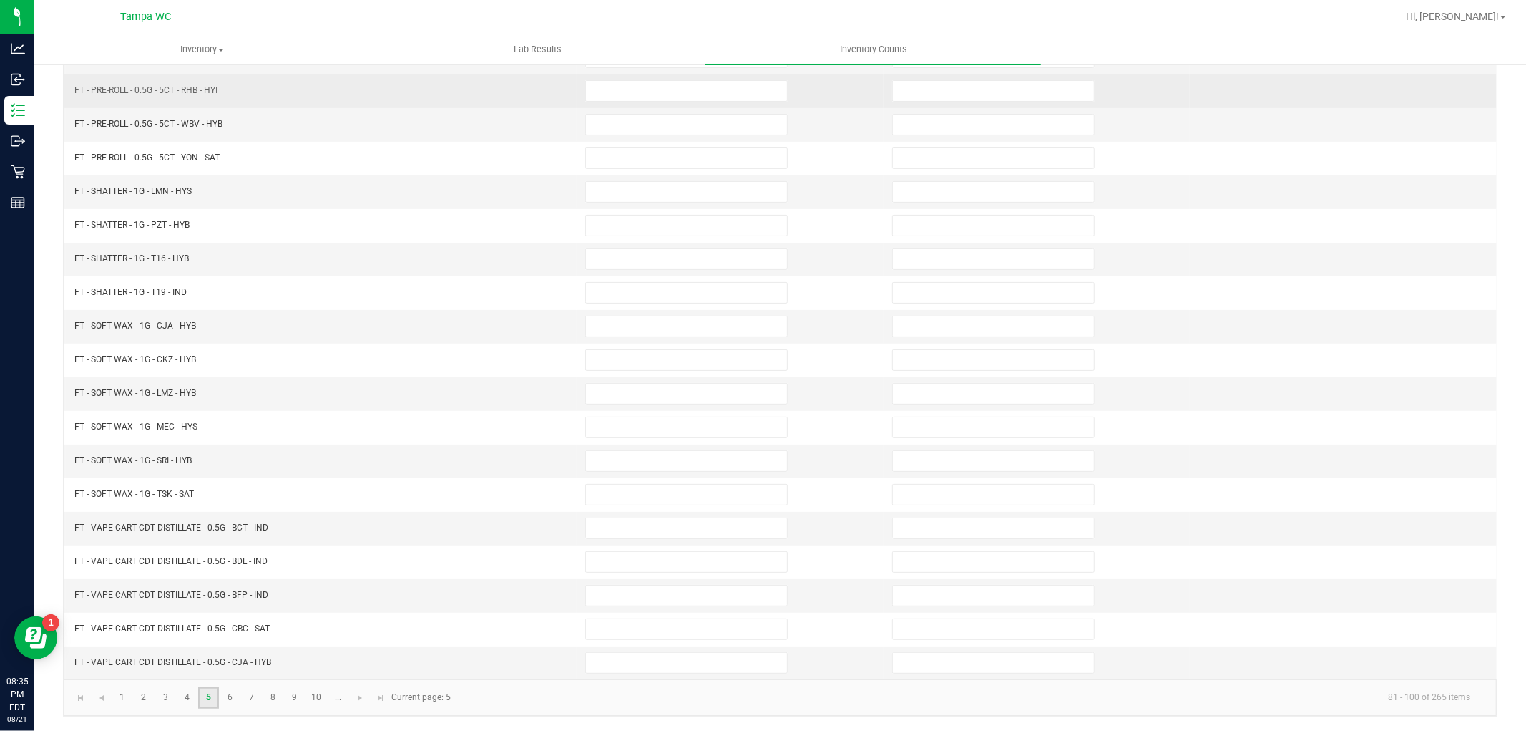
scroll to position [148, 0]
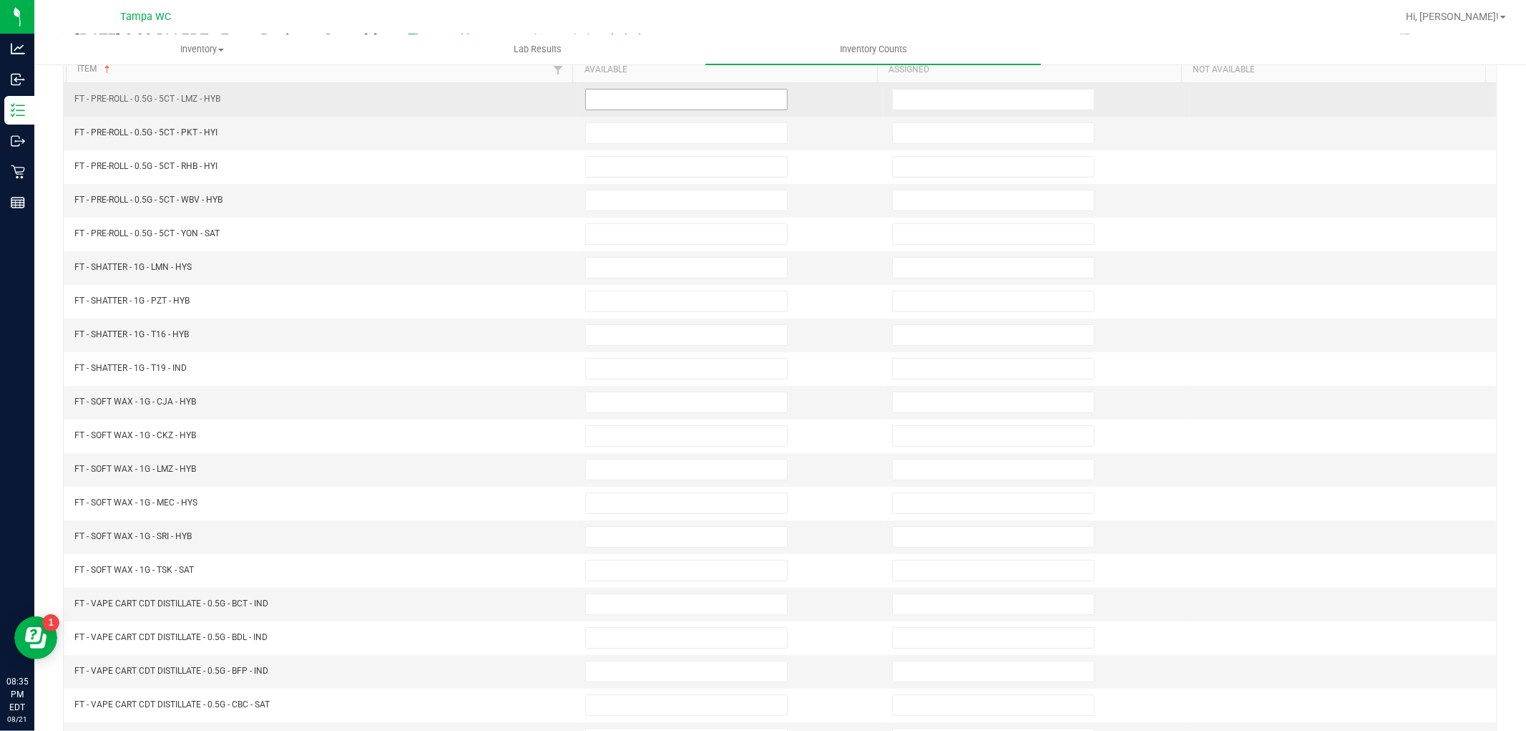
click at [653, 96] on input at bounding box center [686, 99] width 201 height 20
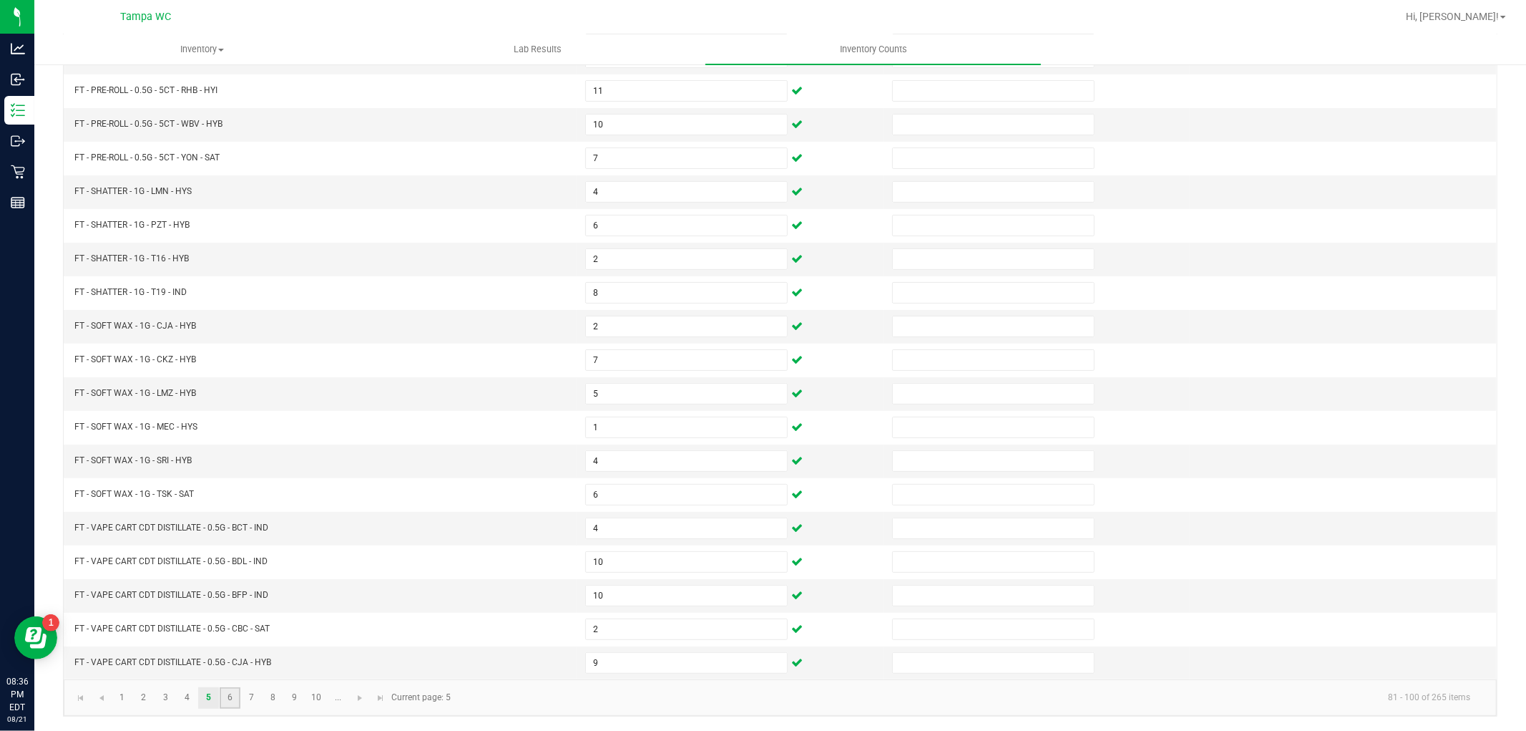
click at [232, 691] on link "6" at bounding box center [230, 697] width 21 height 21
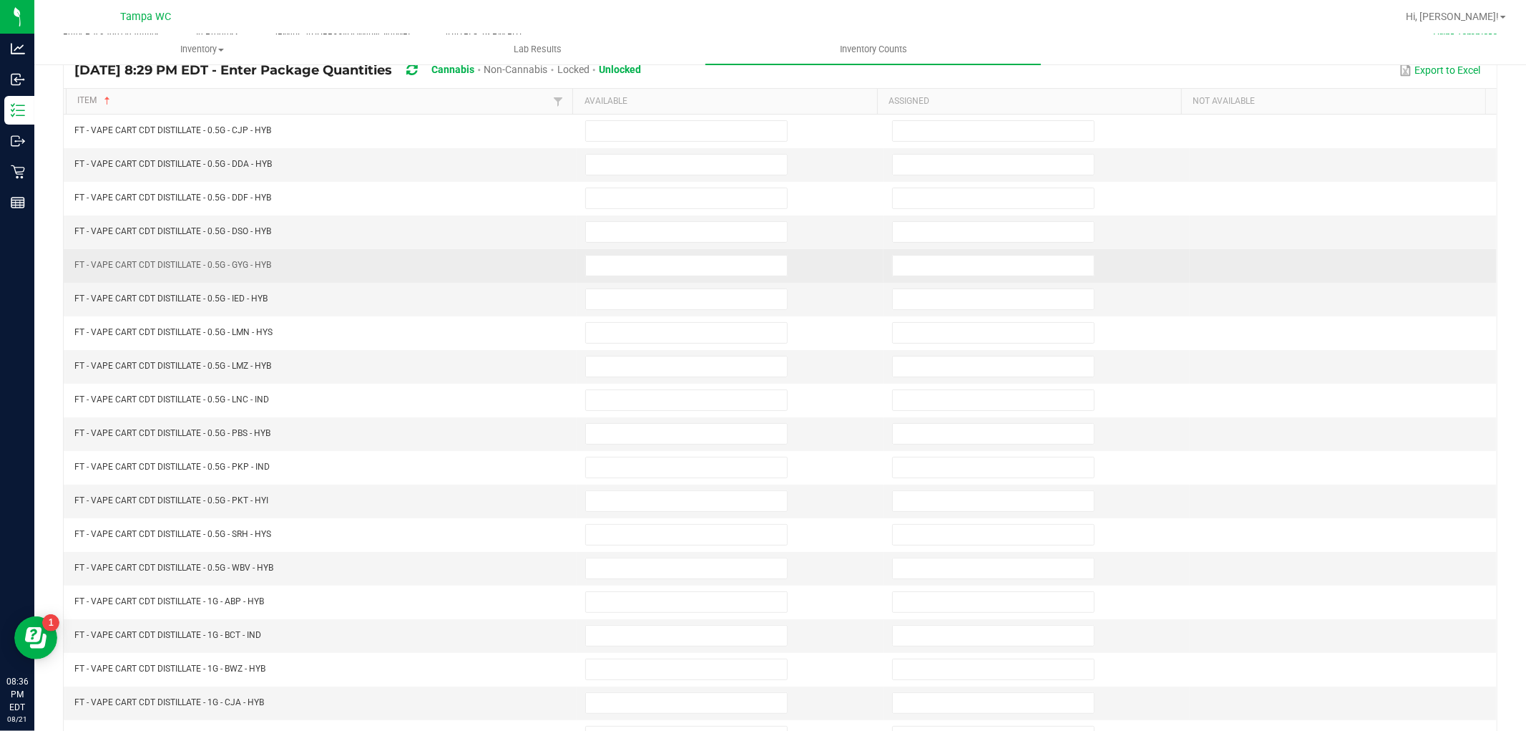
scroll to position [69, 0]
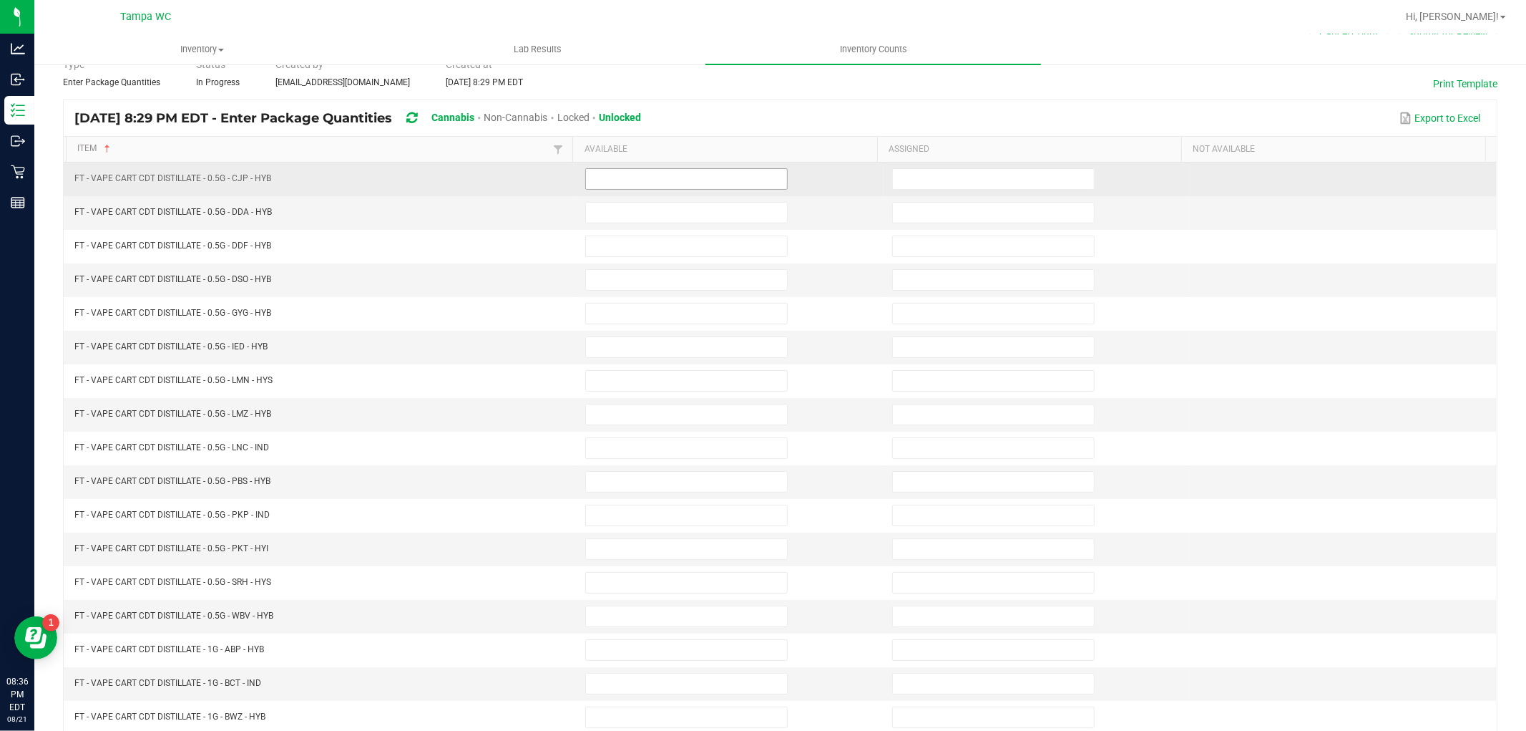
click at [633, 176] on input at bounding box center [686, 179] width 201 height 20
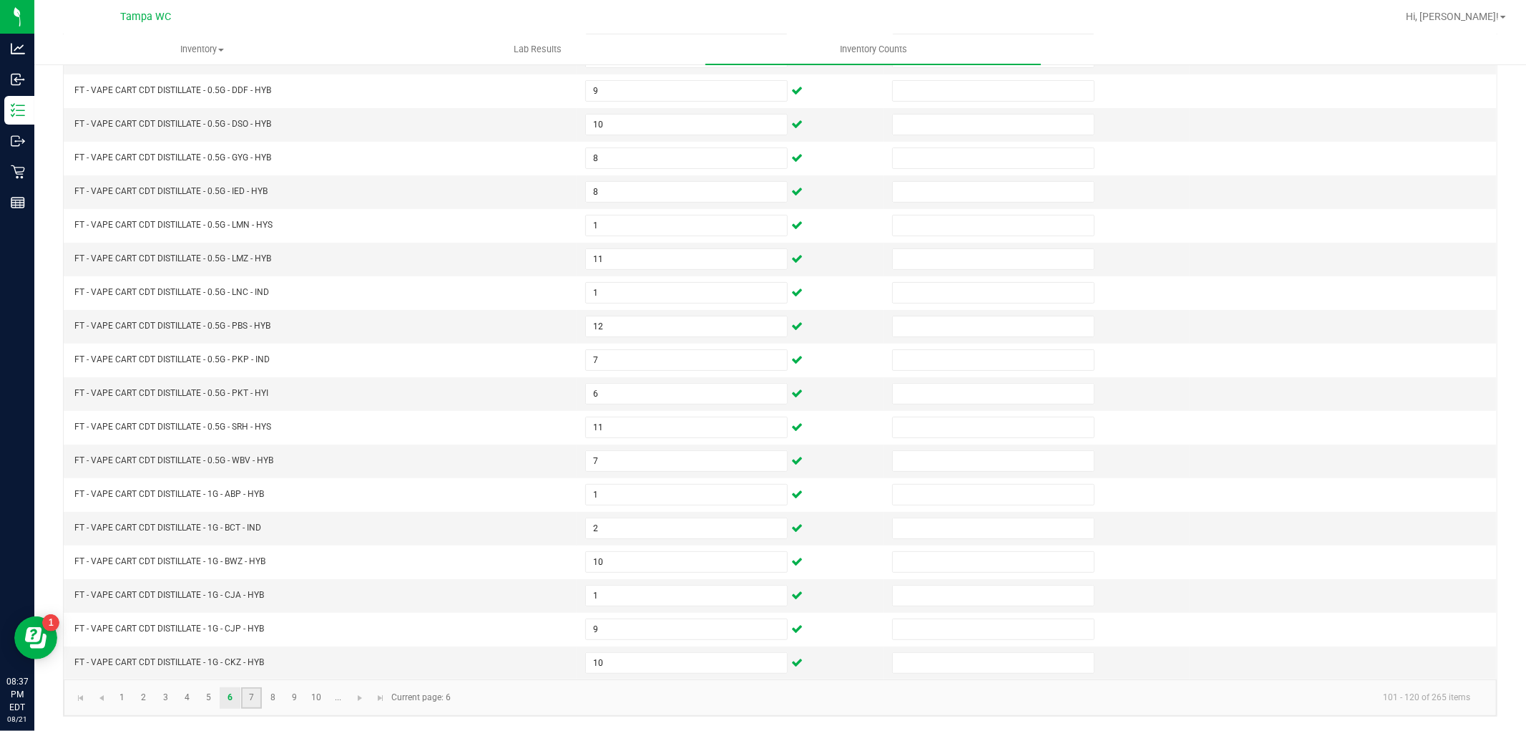
click at [247, 696] on link "7" at bounding box center [251, 697] width 21 height 21
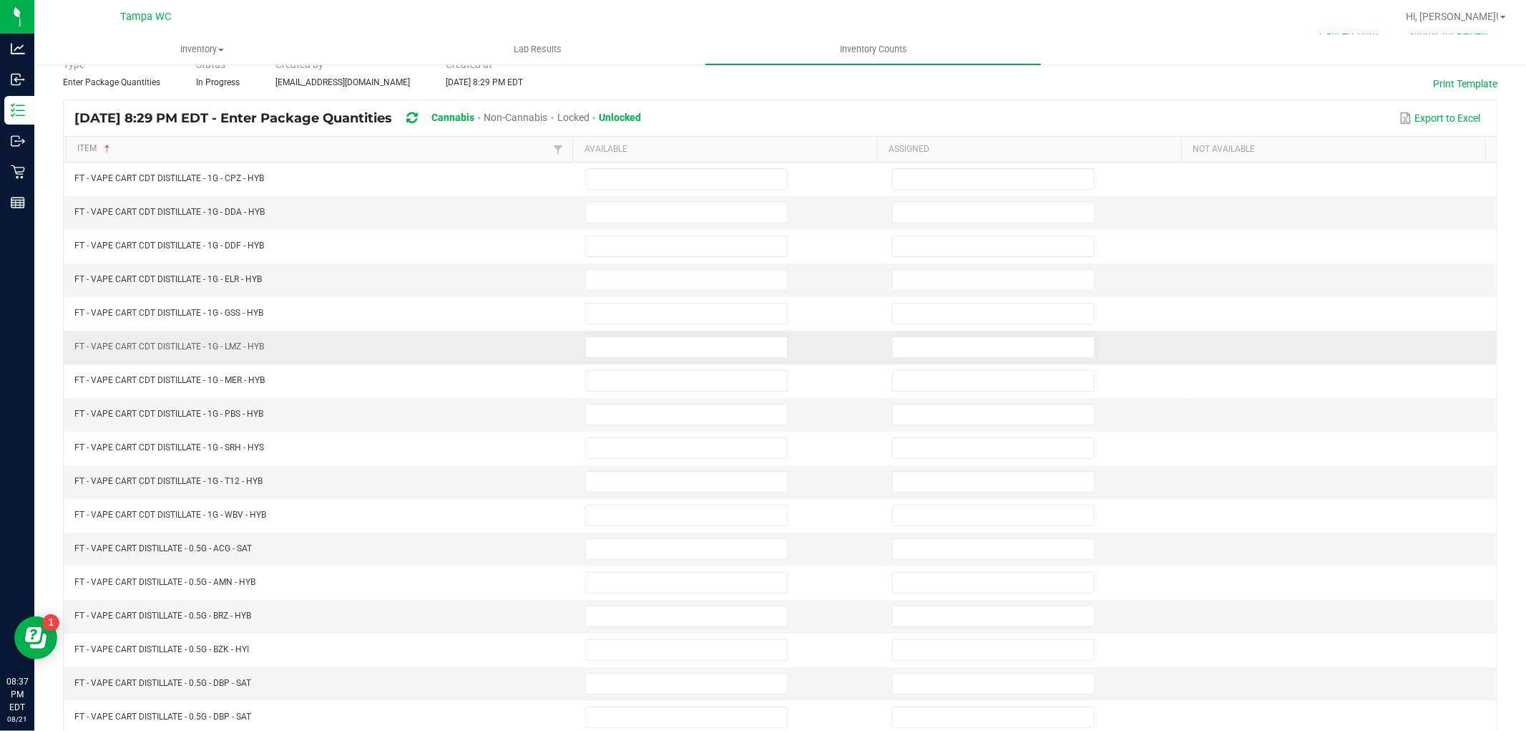
scroll to position [0, 0]
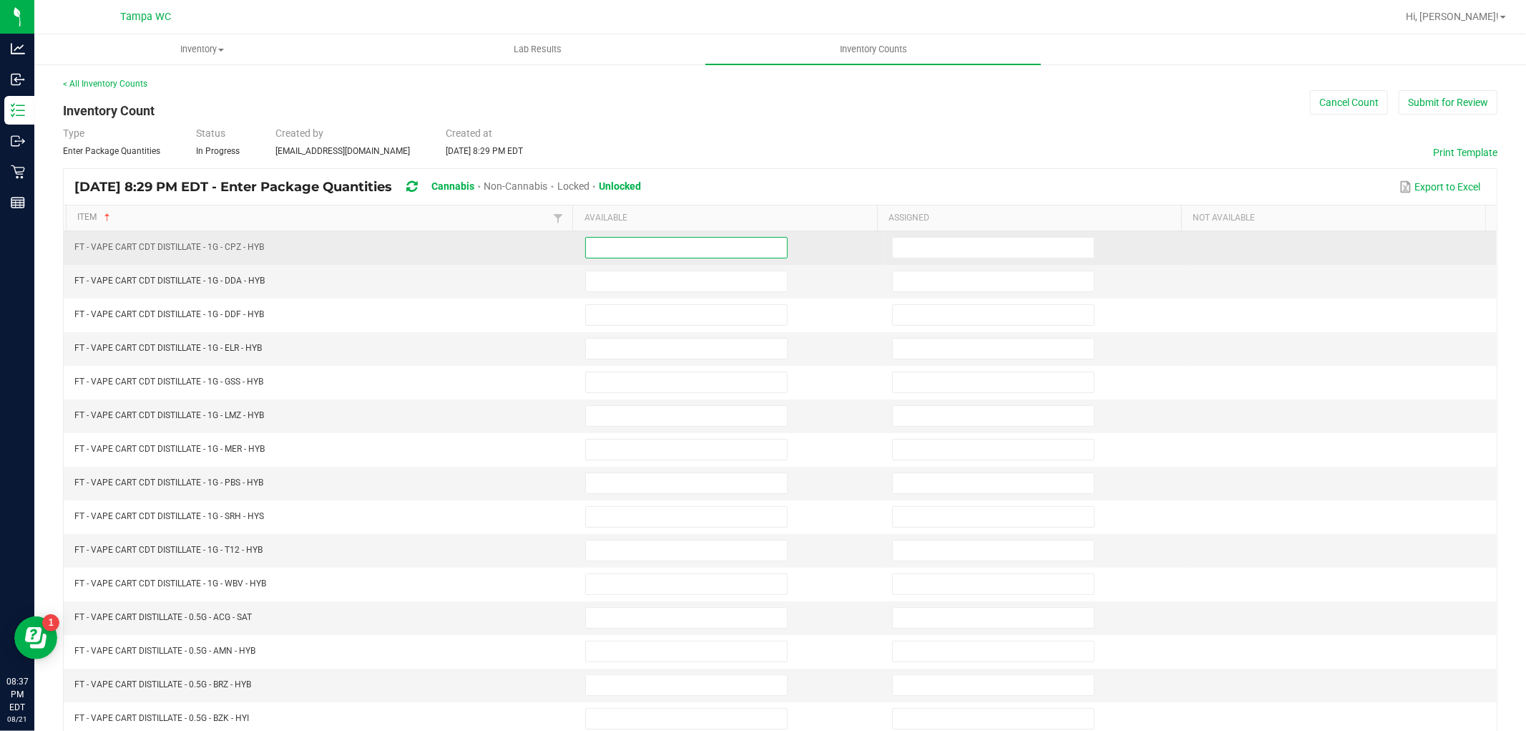
click at [606, 244] on input at bounding box center [686, 248] width 201 height 20
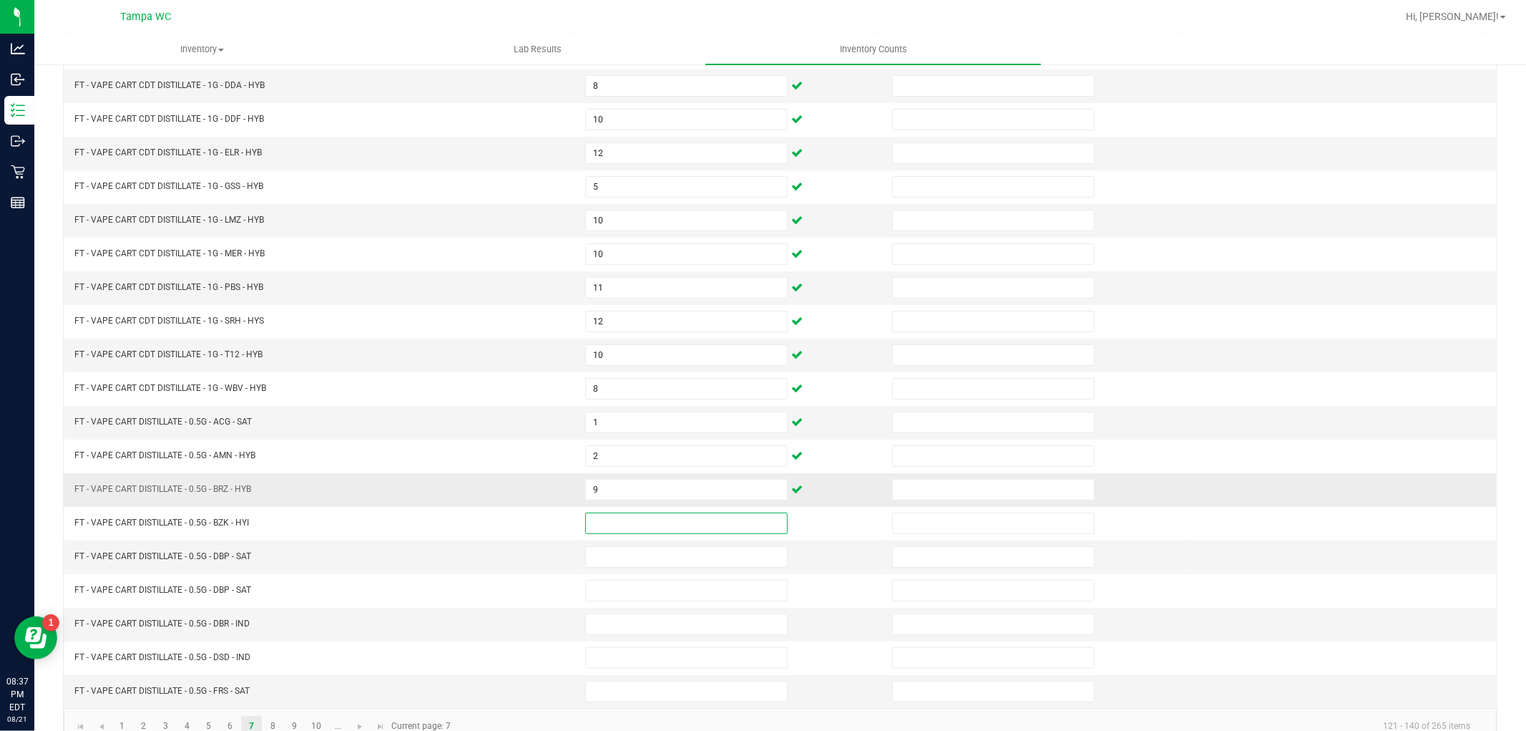
scroll to position [228, 0]
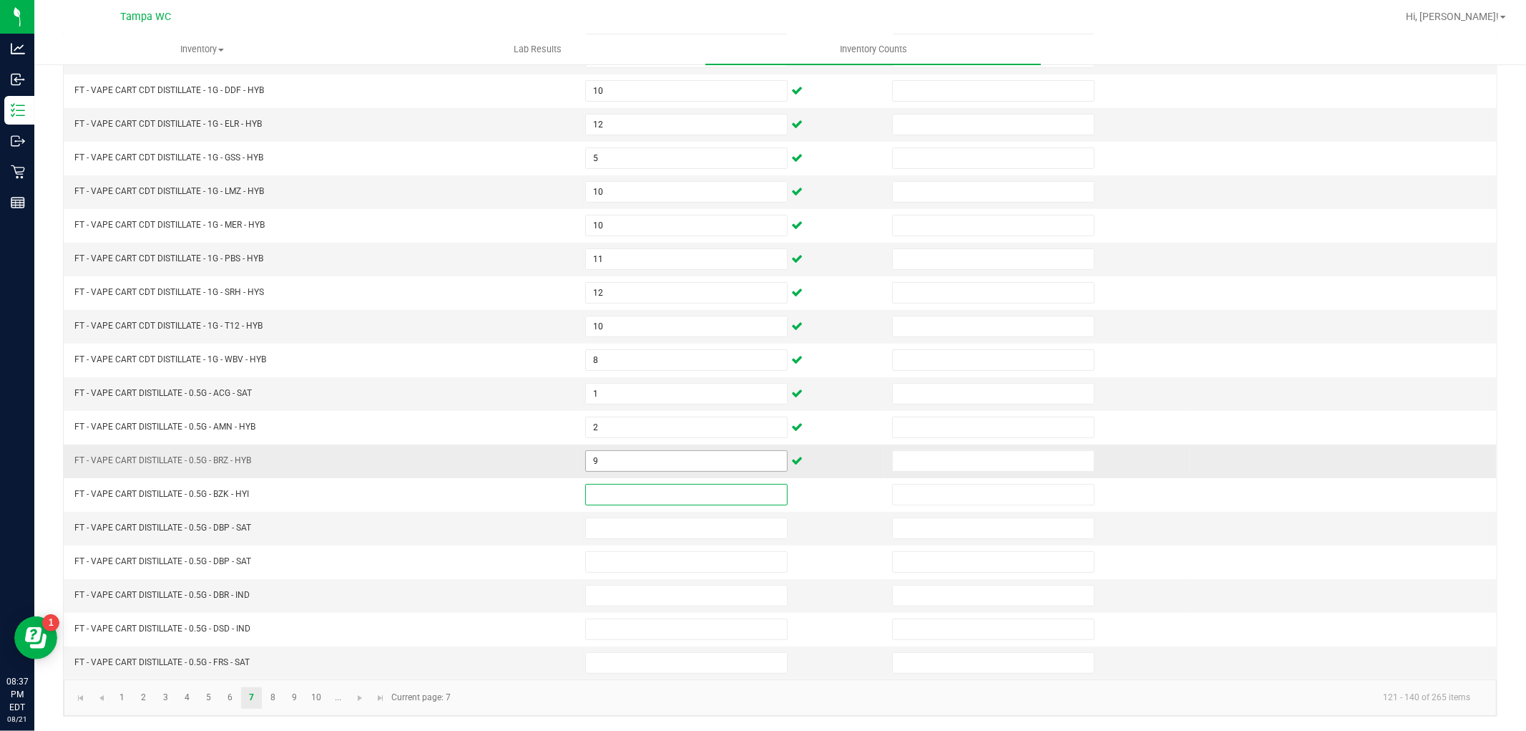
click at [649, 451] on input "9" at bounding box center [686, 461] width 201 height 20
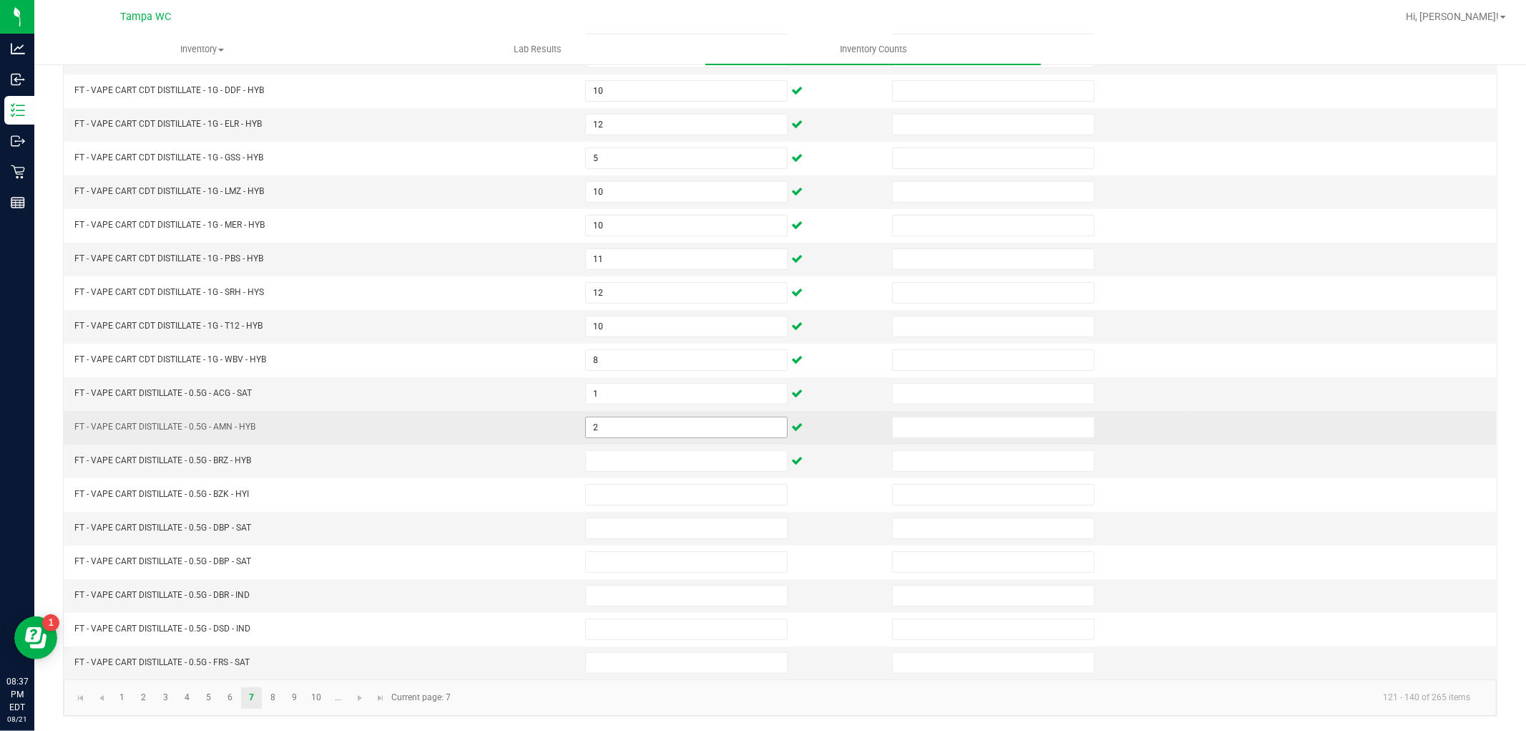
click at [621, 416] on td "2" at bounding box center [730, 428] width 307 height 34
click at [621, 417] on input "2" at bounding box center [686, 427] width 201 height 20
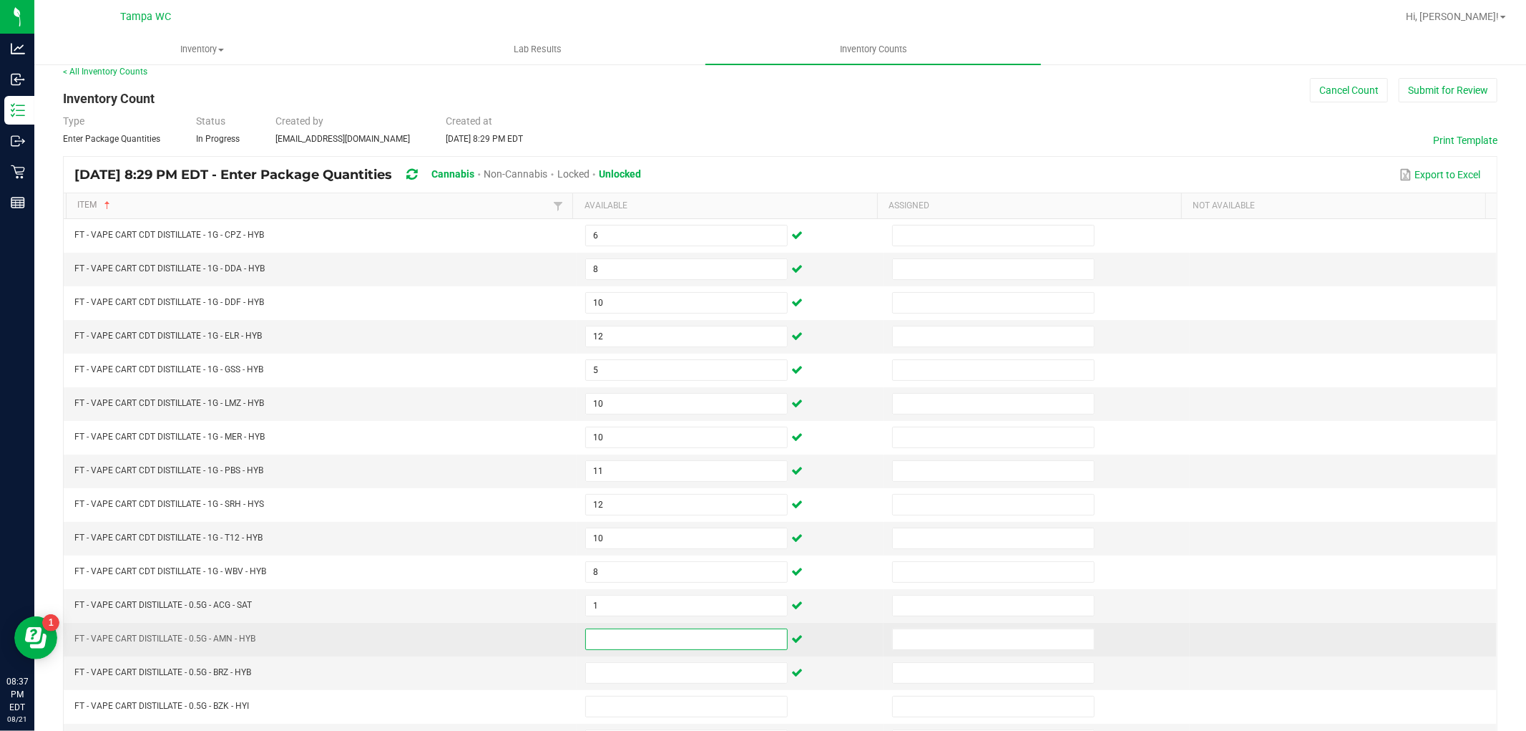
scroll to position [0, 0]
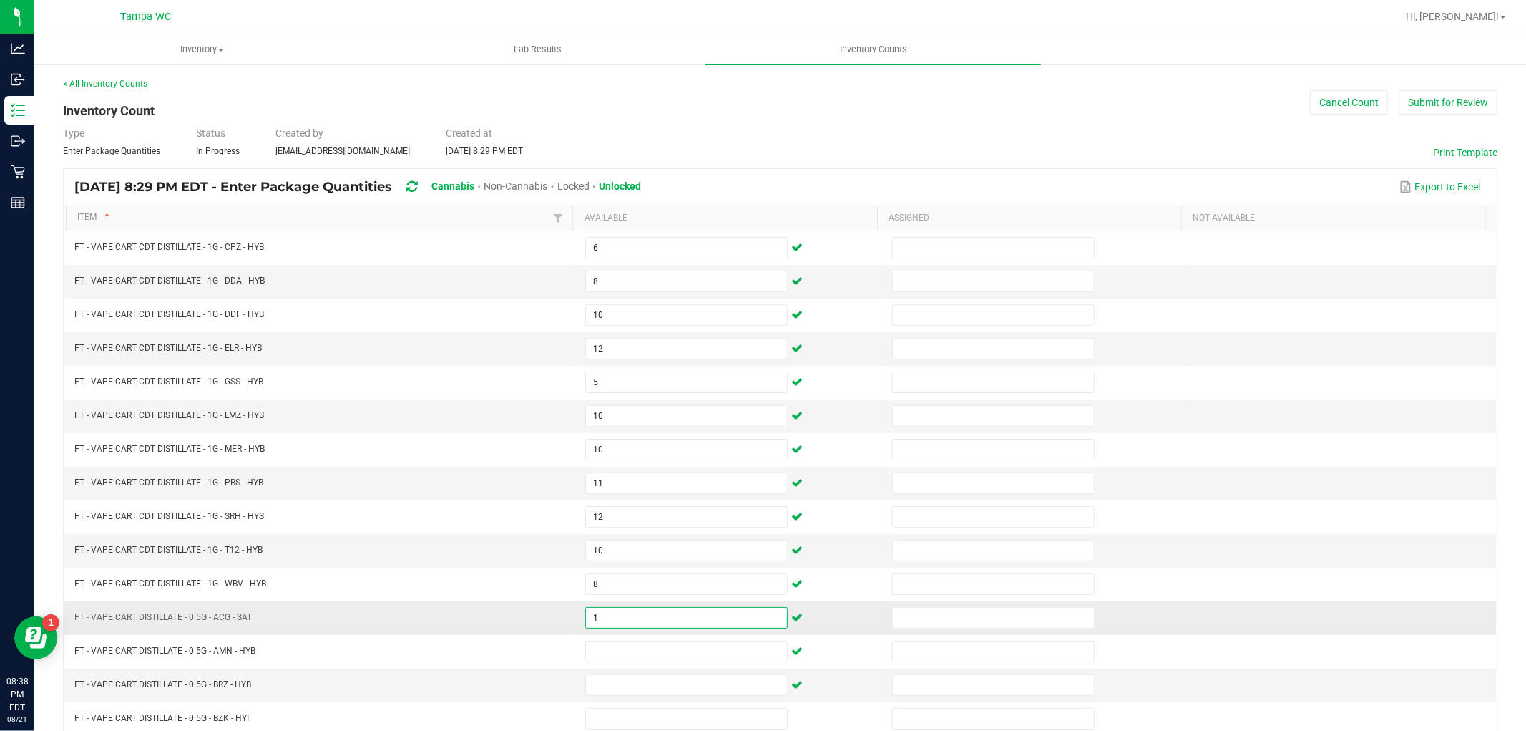
click at [618, 617] on input "1" at bounding box center [686, 618] width 201 height 20
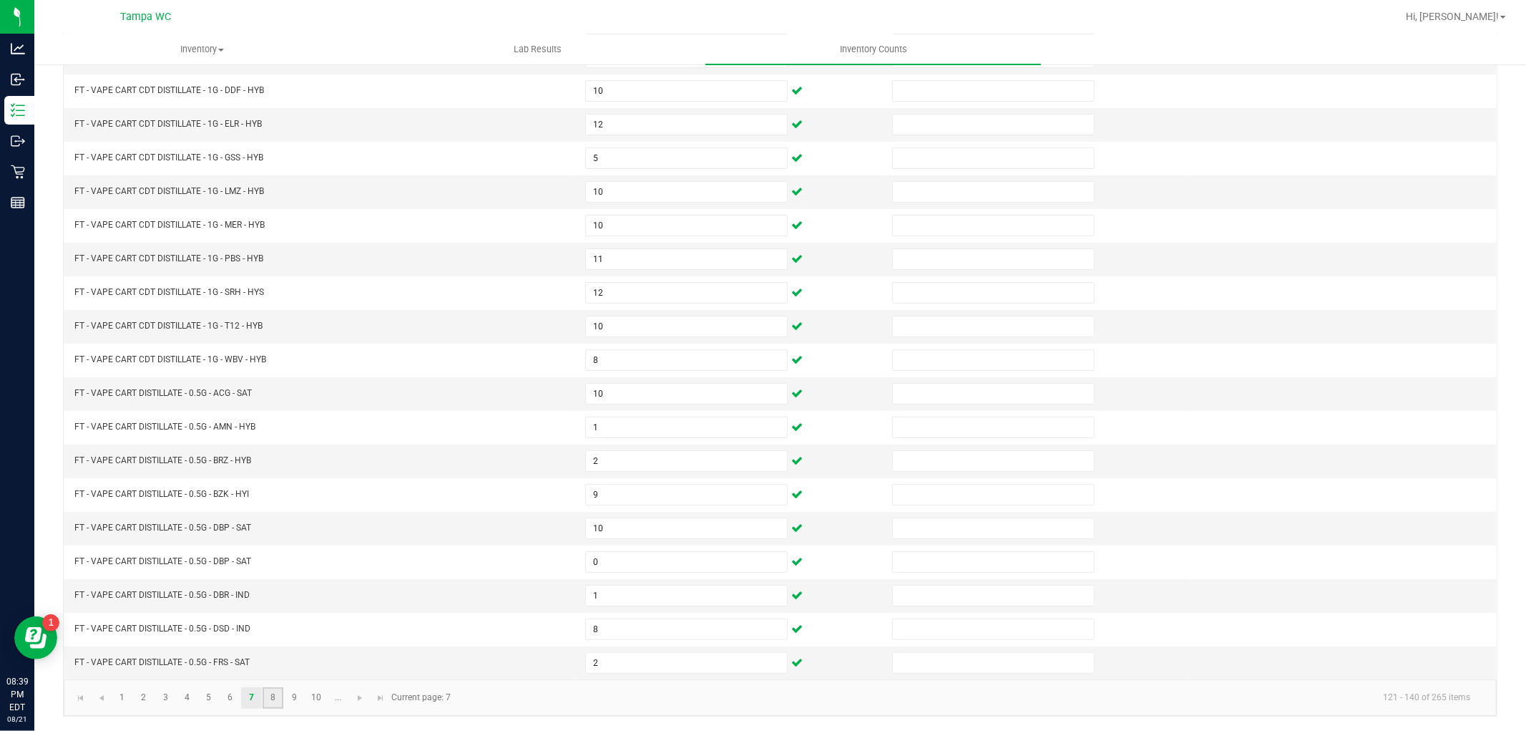
click at [265, 698] on link "8" at bounding box center [273, 697] width 21 height 21
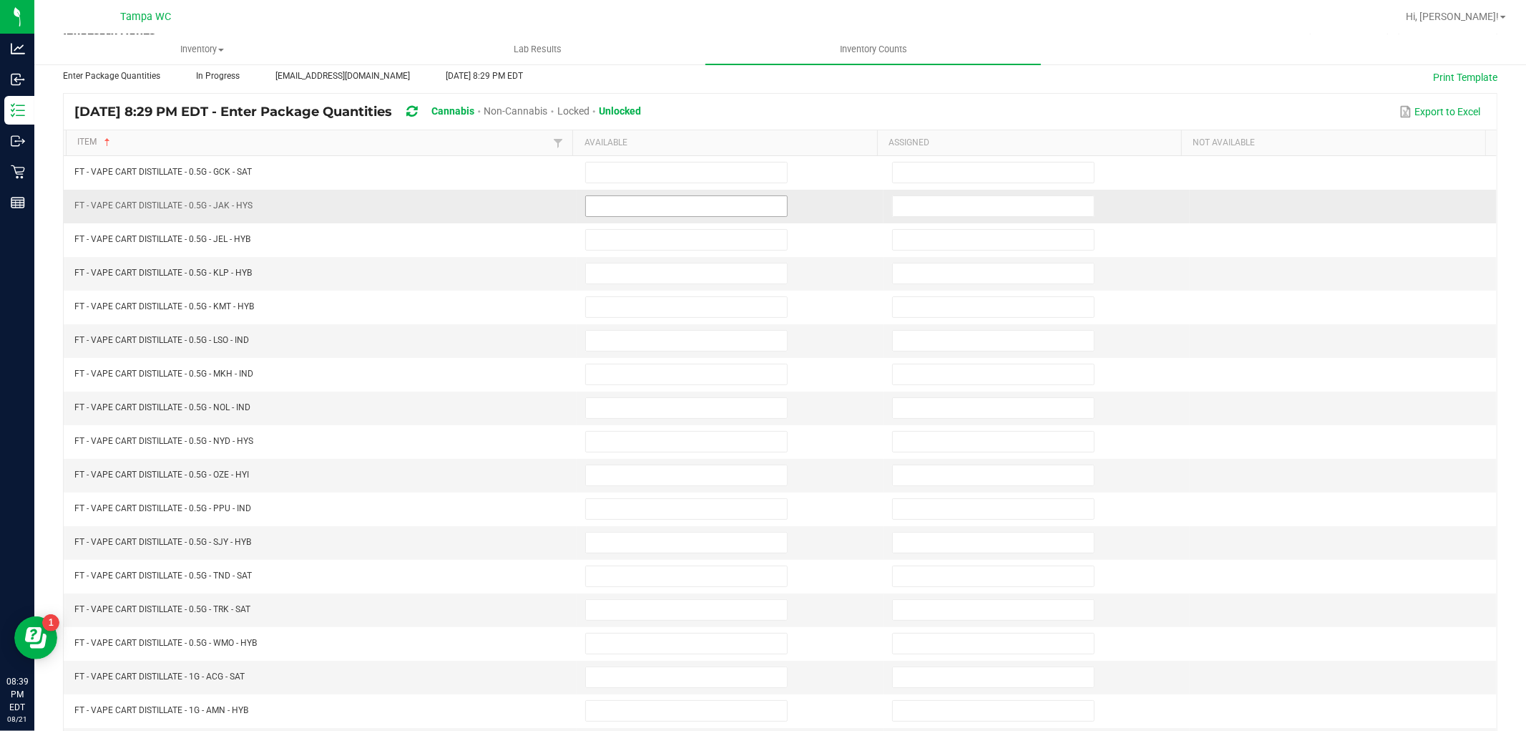
scroll to position [69, 0]
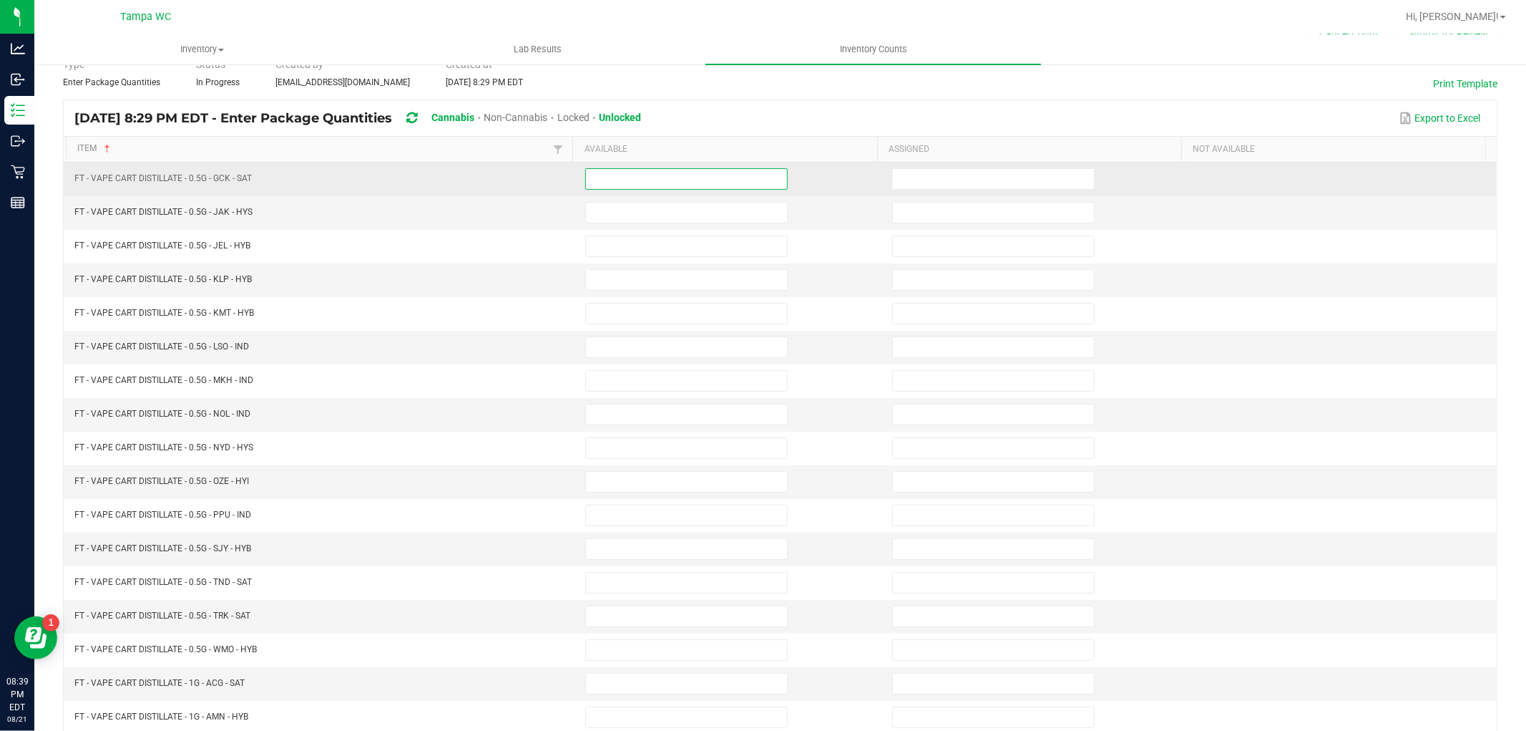
click at [671, 186] on input at bounding box center [686, 179] width 201 height 20
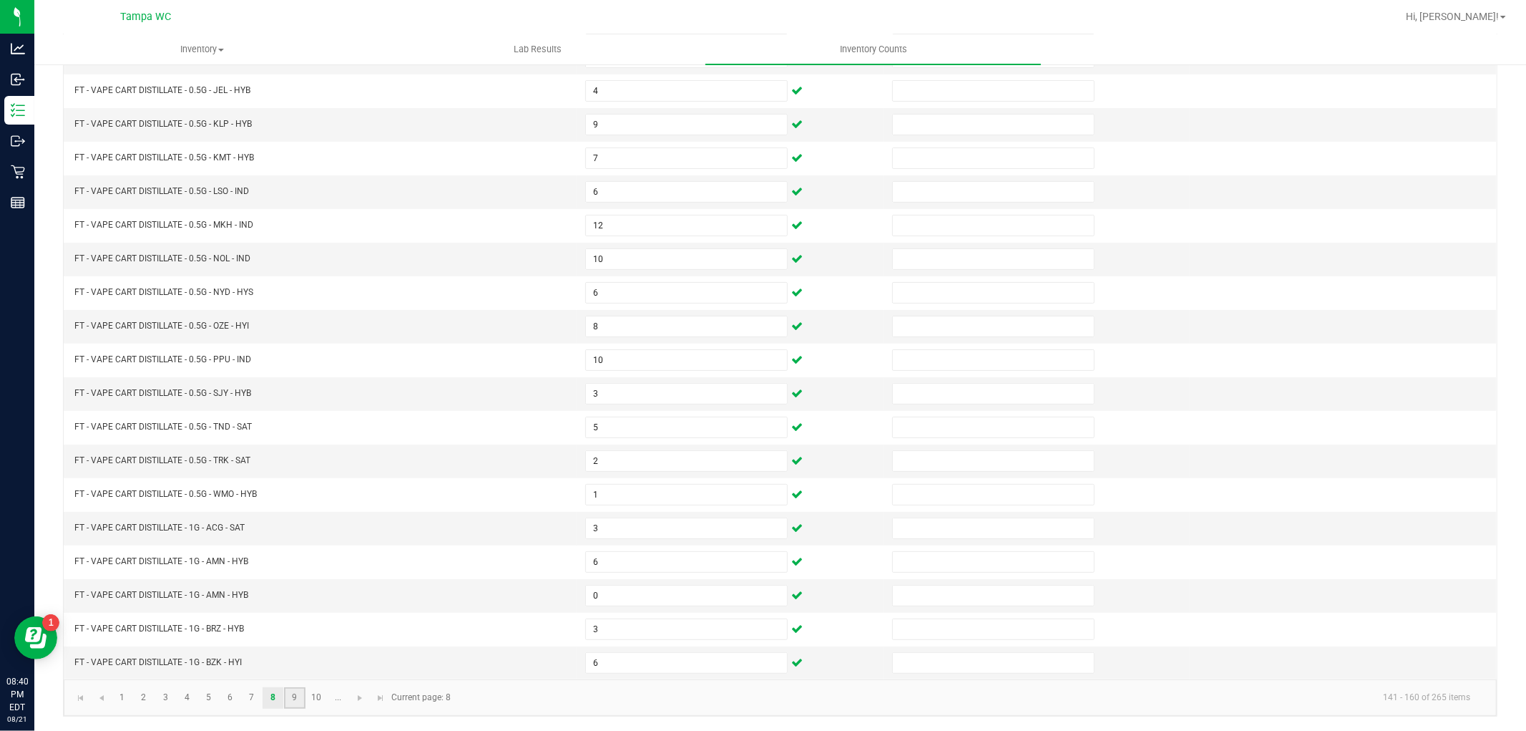
click at [292, 697] on link "9" at bounding box center [294, 697] width 21 height 21
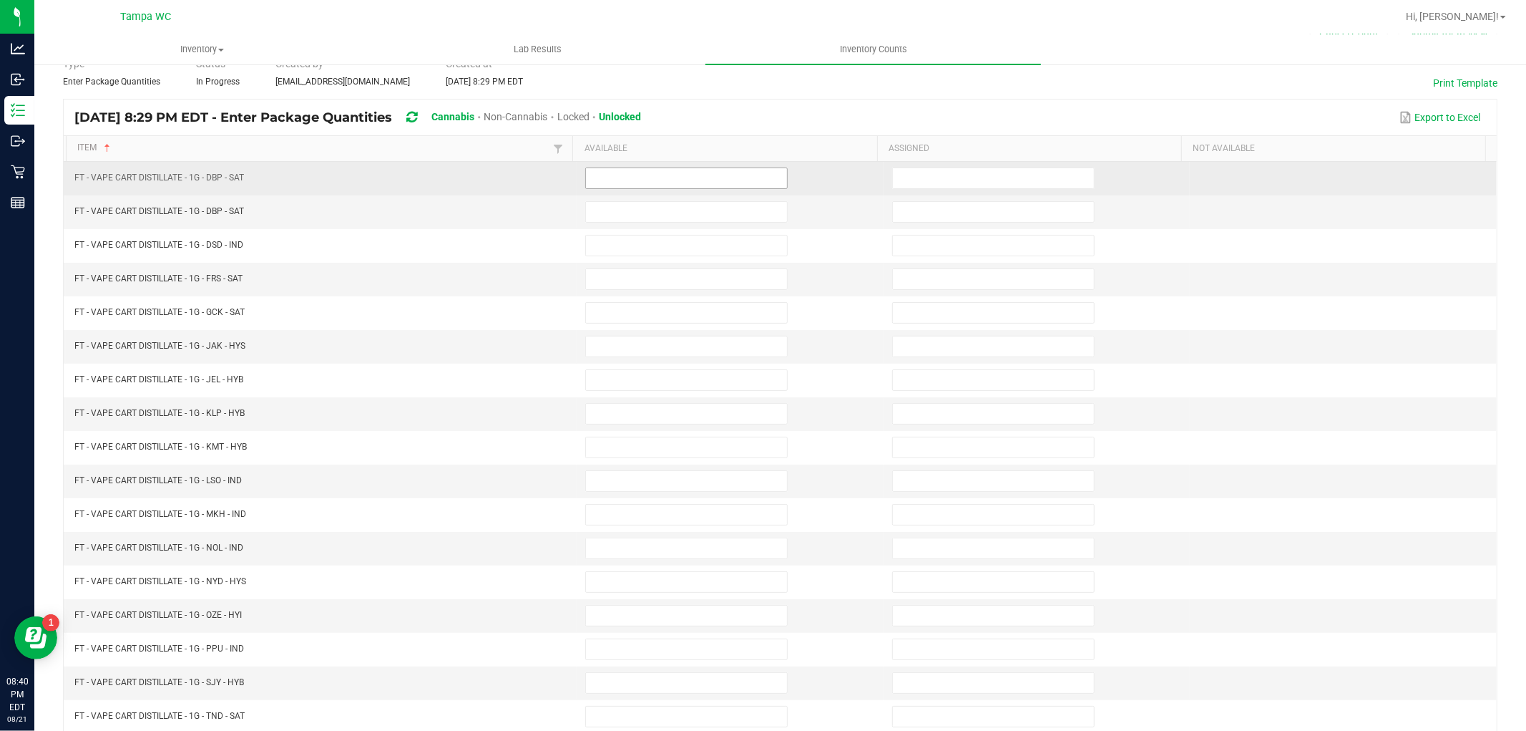
scroll to position [69, 0]
click at [625, 179] on input at bounding box center [686, 179] width 201 height 20
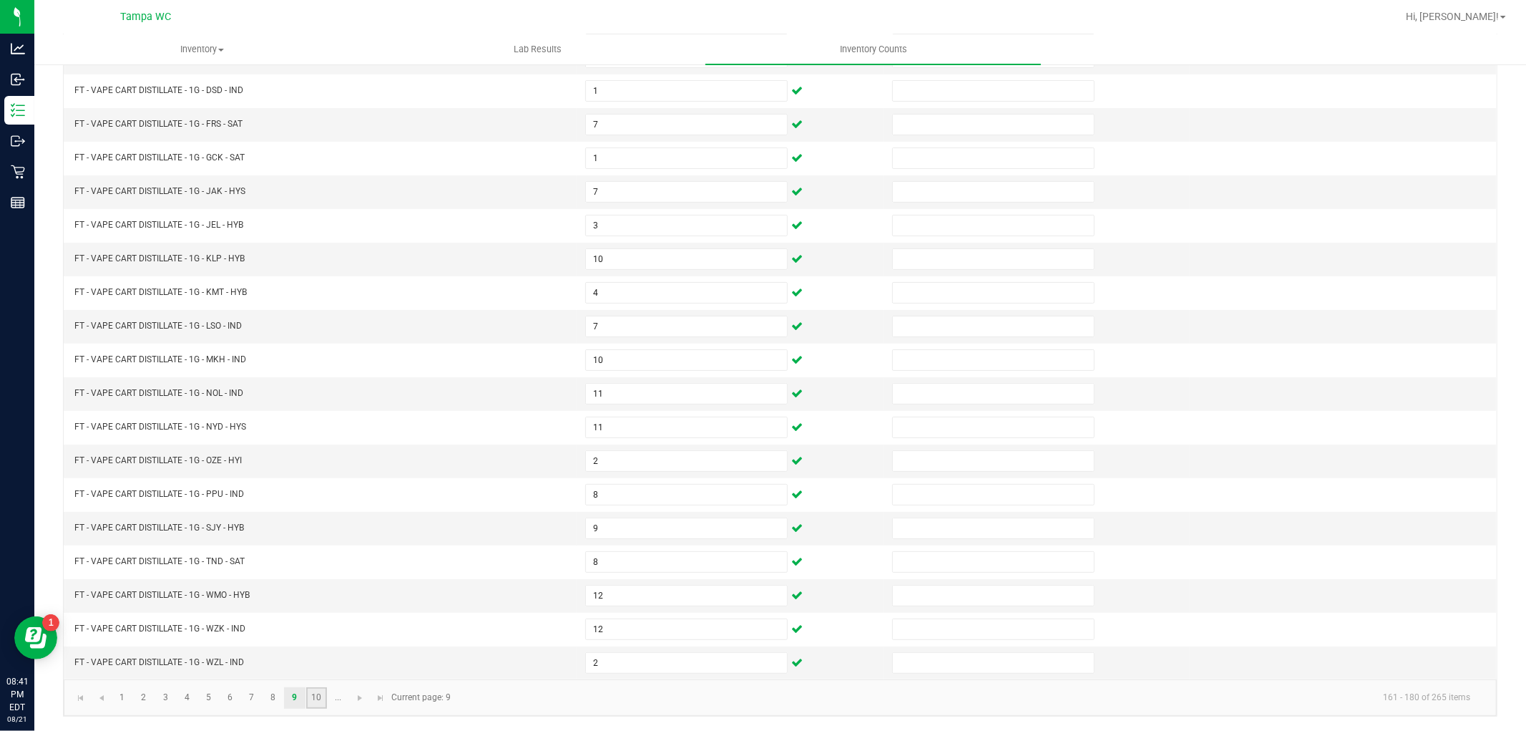
click at [319, 691] on link "10" at bounding box center [316, 697] width 21 height 21
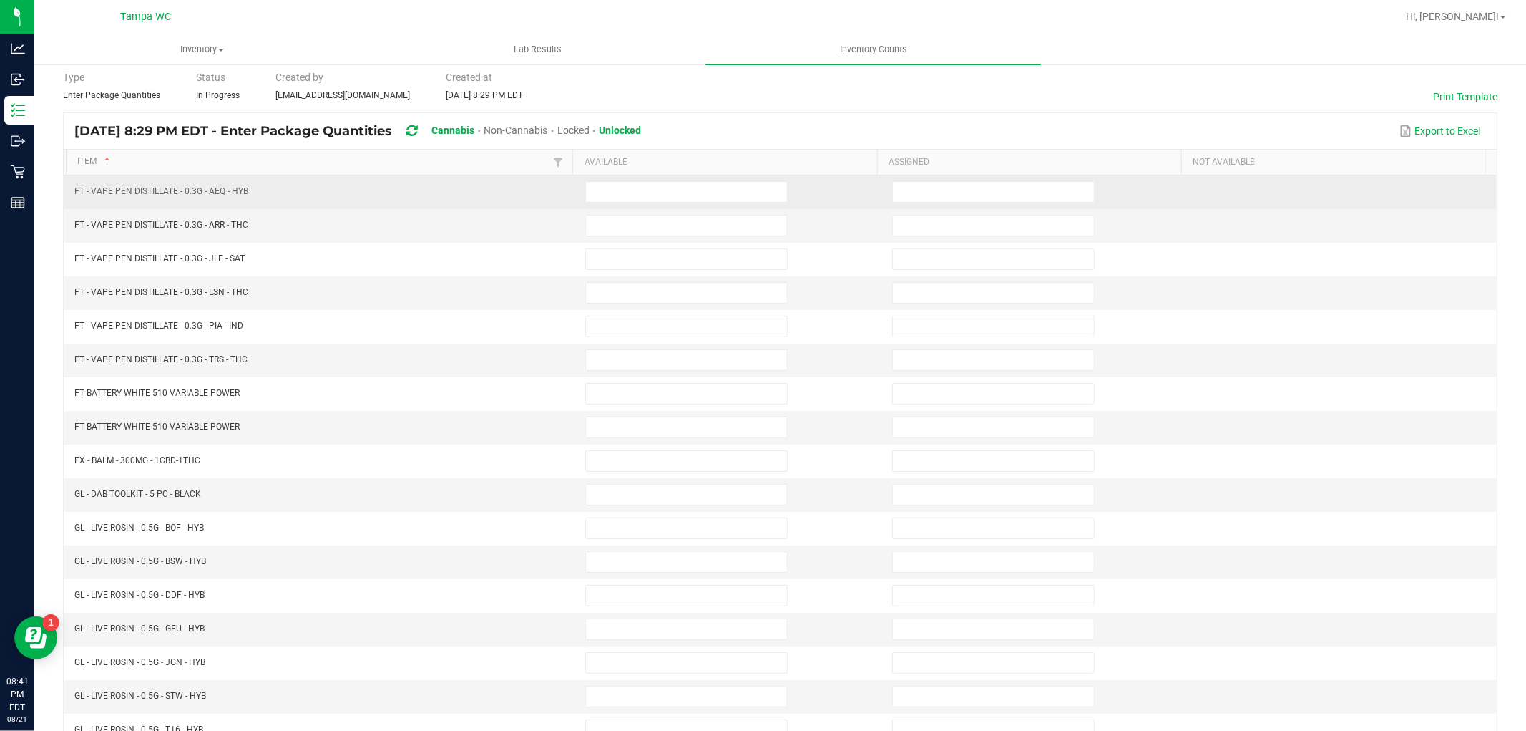
scroll to position [0, 0]
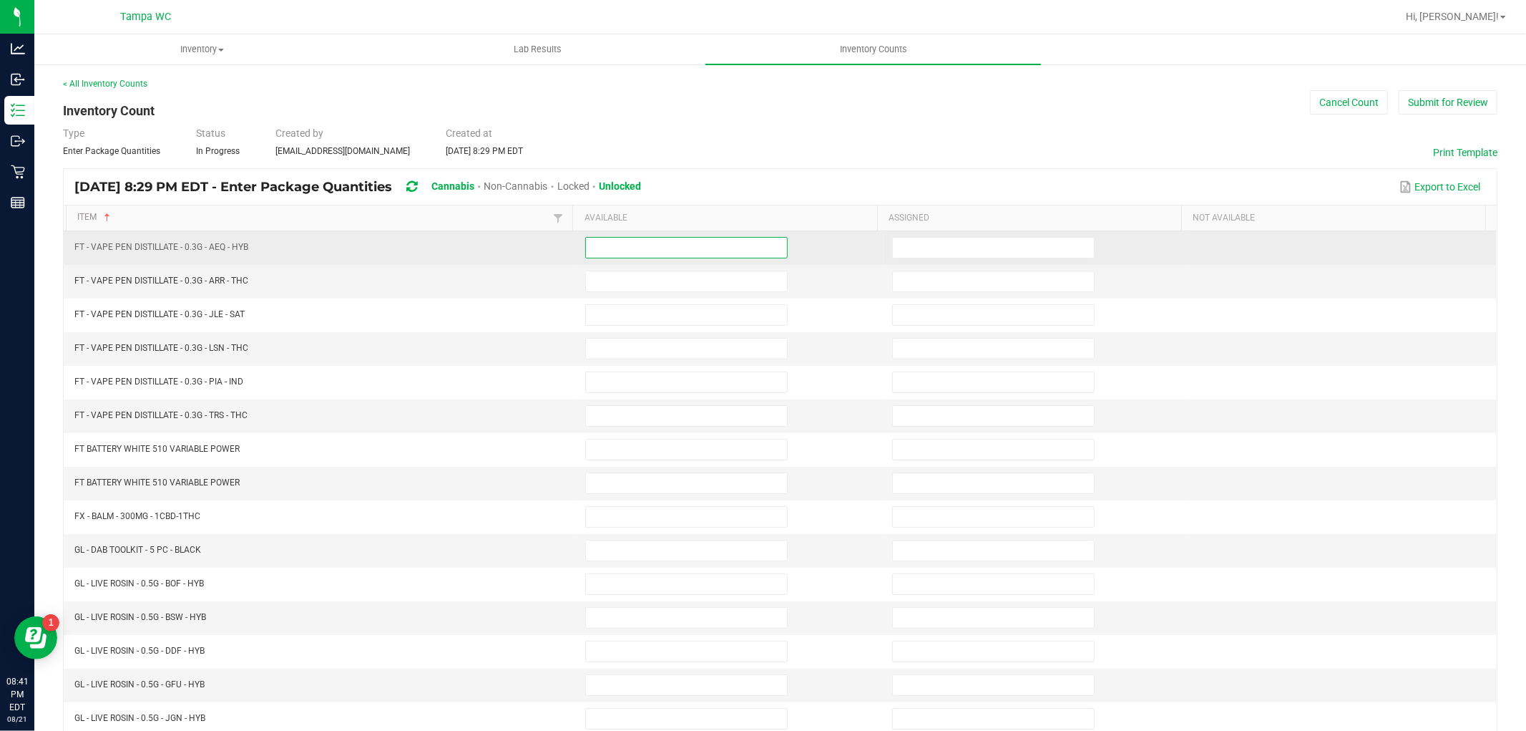
click at [668, 248] on input at bounding box center [686, 248] width 201 height 20
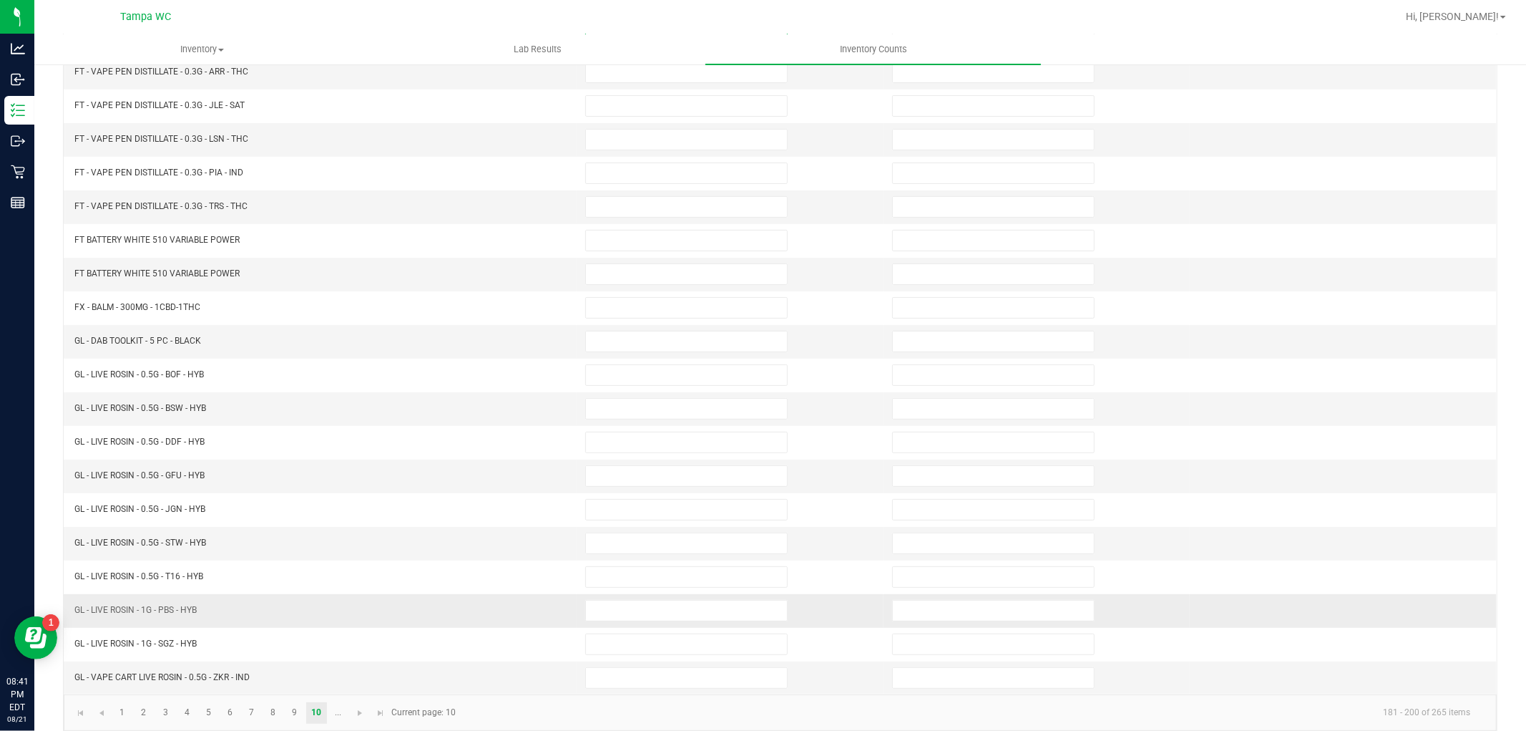
scroll to position [228, 0]
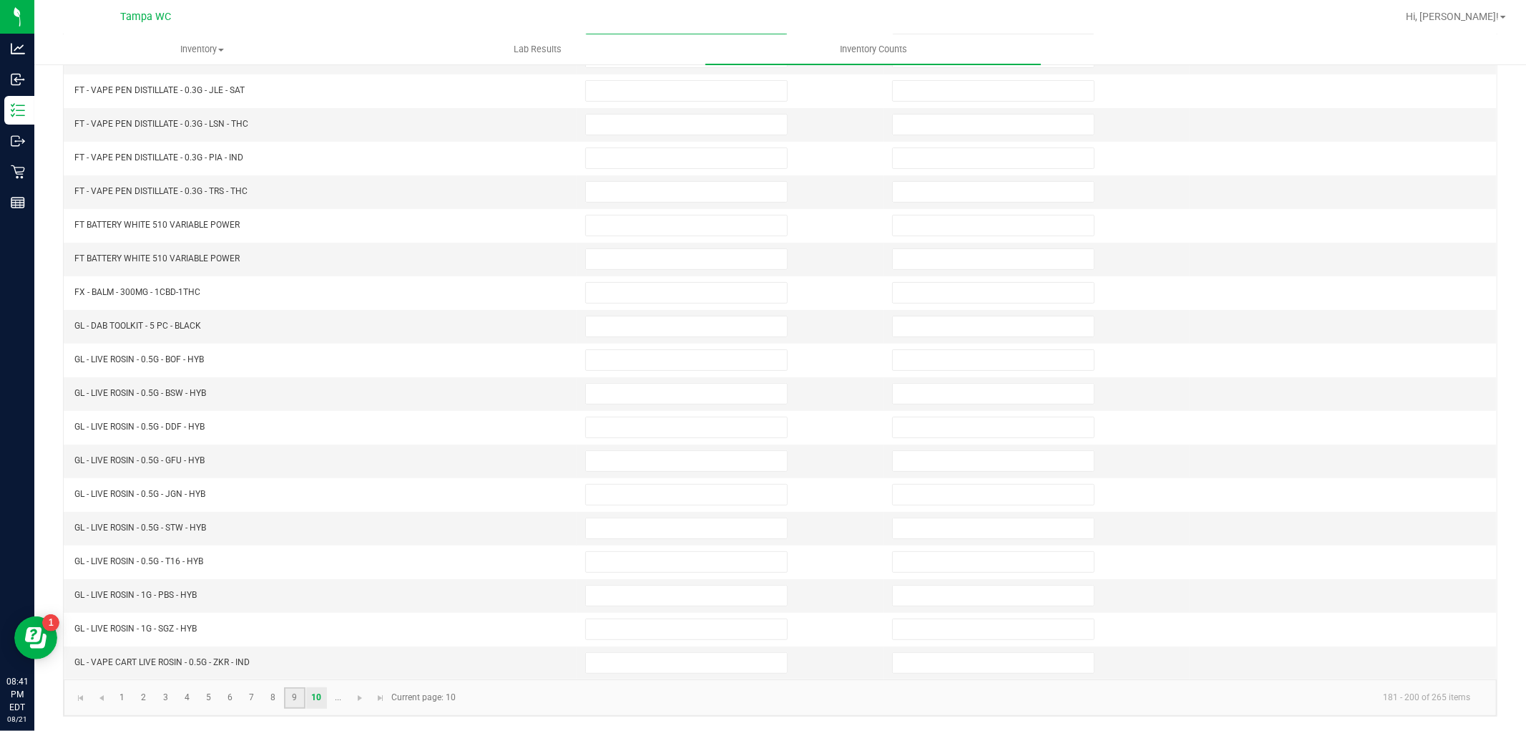
click at [296, 704] on link "9" at bounding box center [294, 697] width 21 height 21
click at [322, 696] on link "10" at bounding box center [316, 697] width 21 height 21
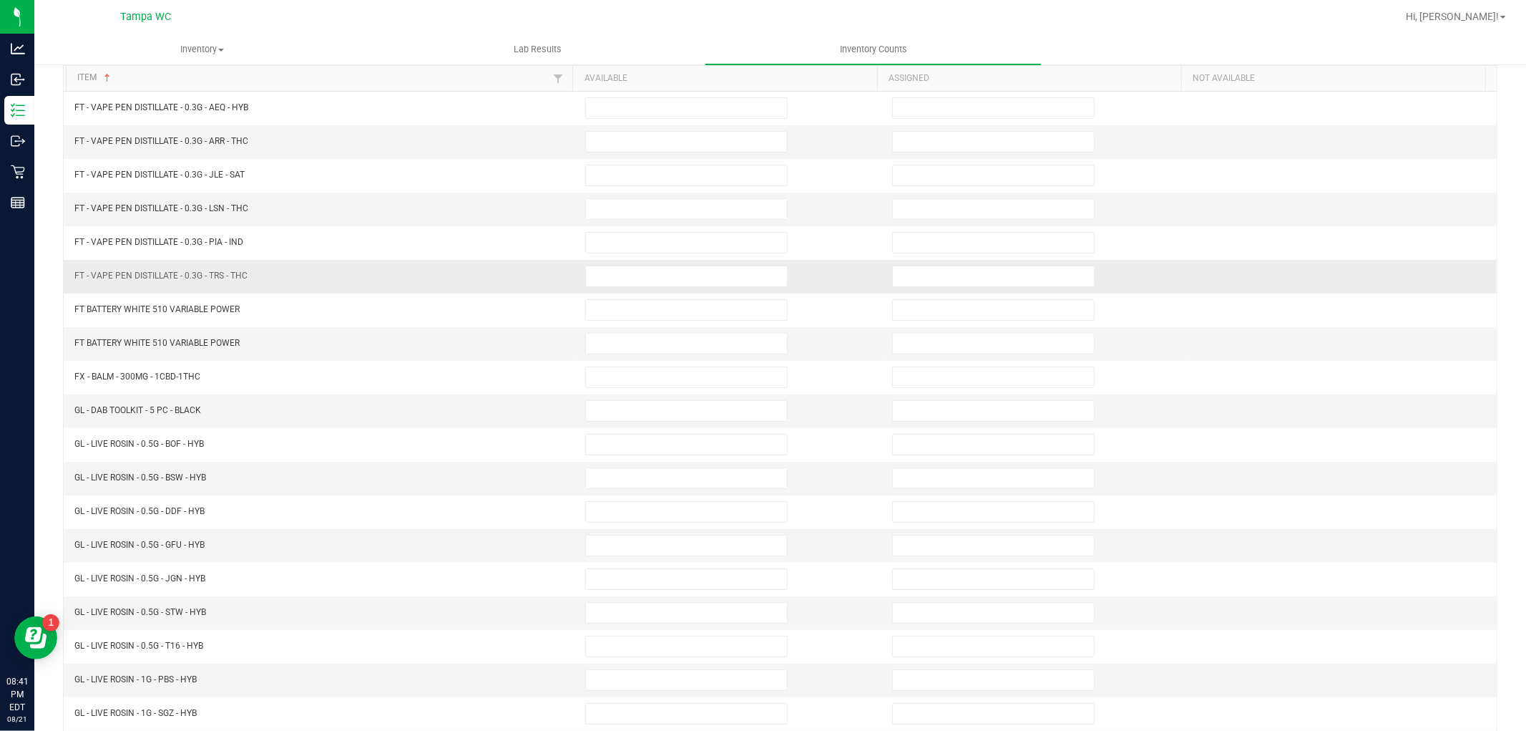
scroll to position [0, 0]
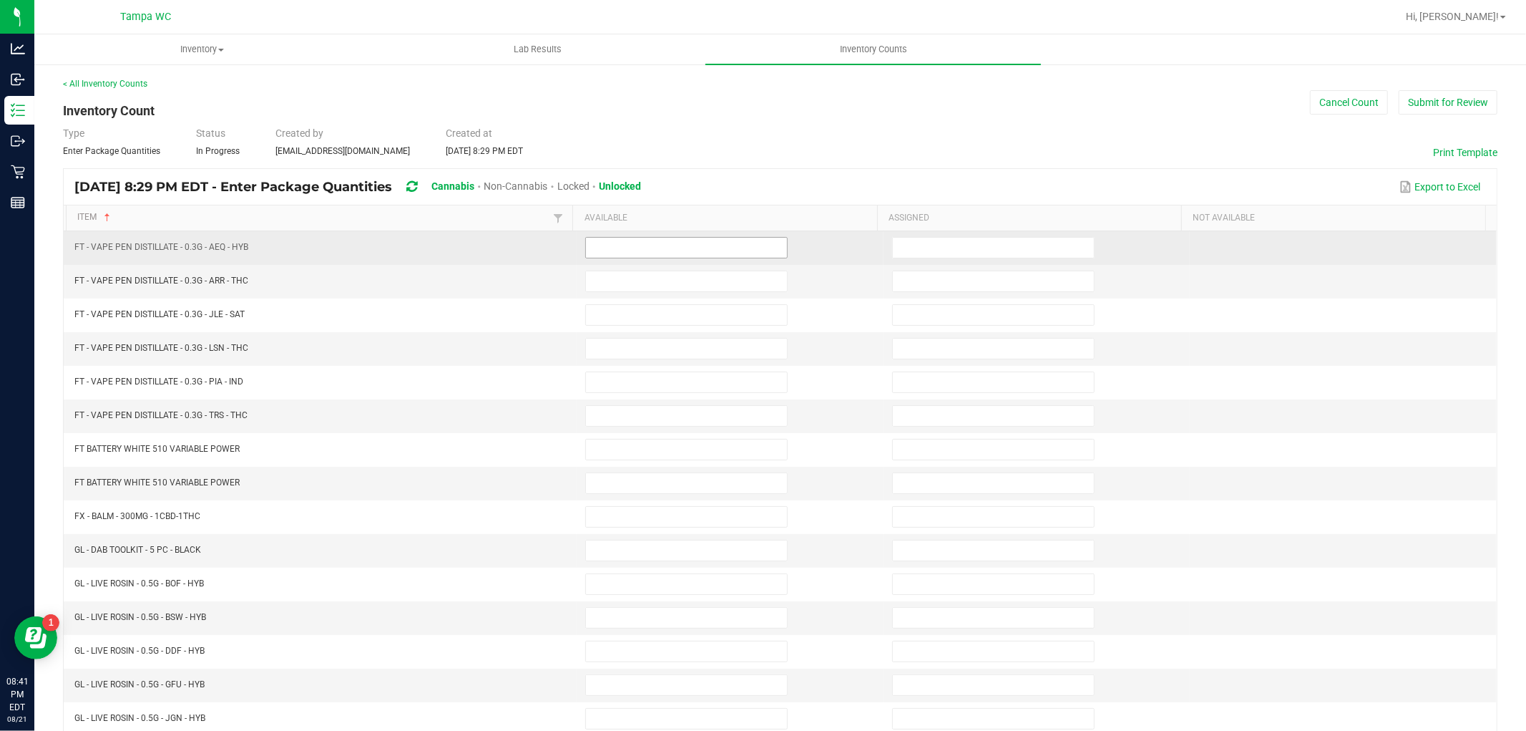
click at [611, 247] on input at bounding box center [686, 248] width 201 height 20
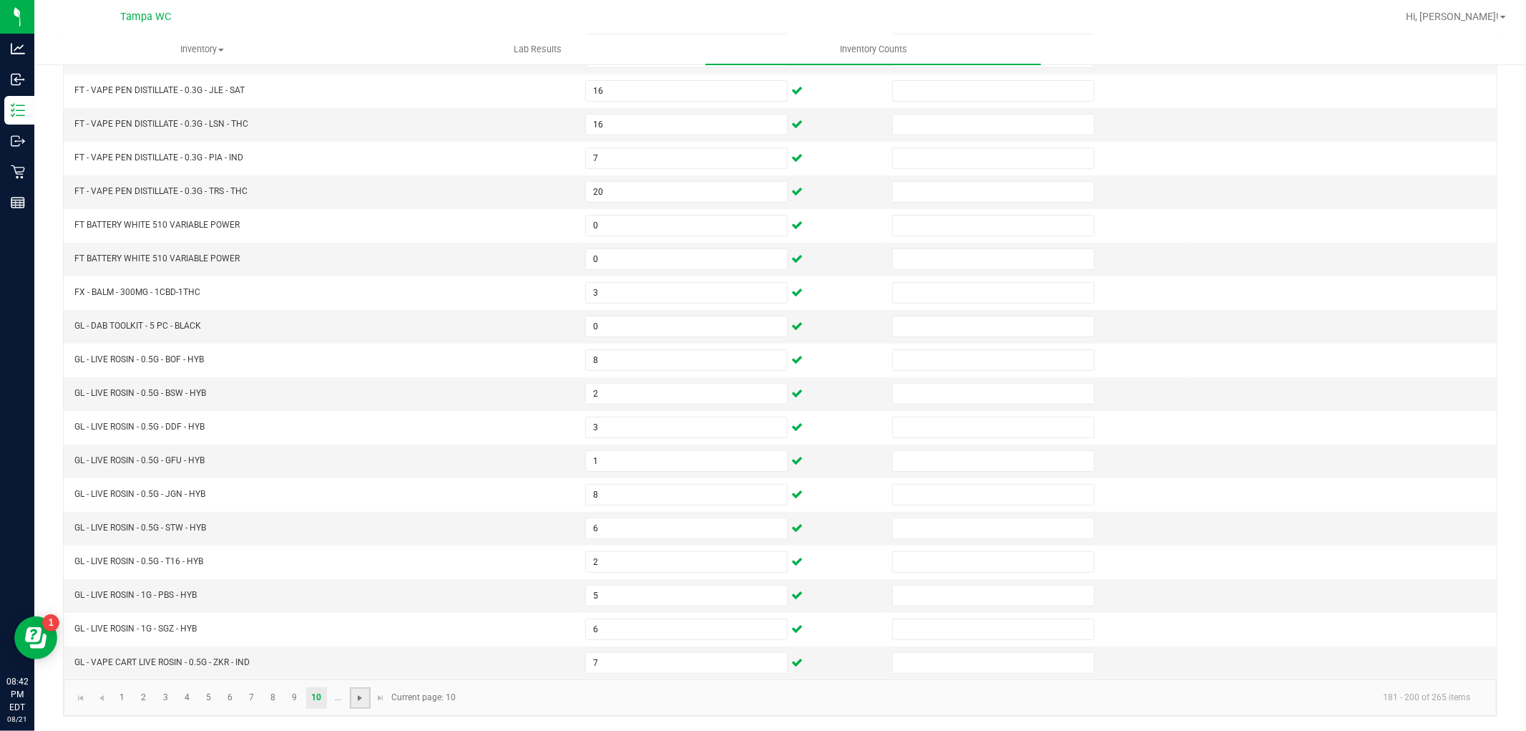
click at [354, 699] on span "Go to the next page" at bounding box center [359, 697] width 11 height 11
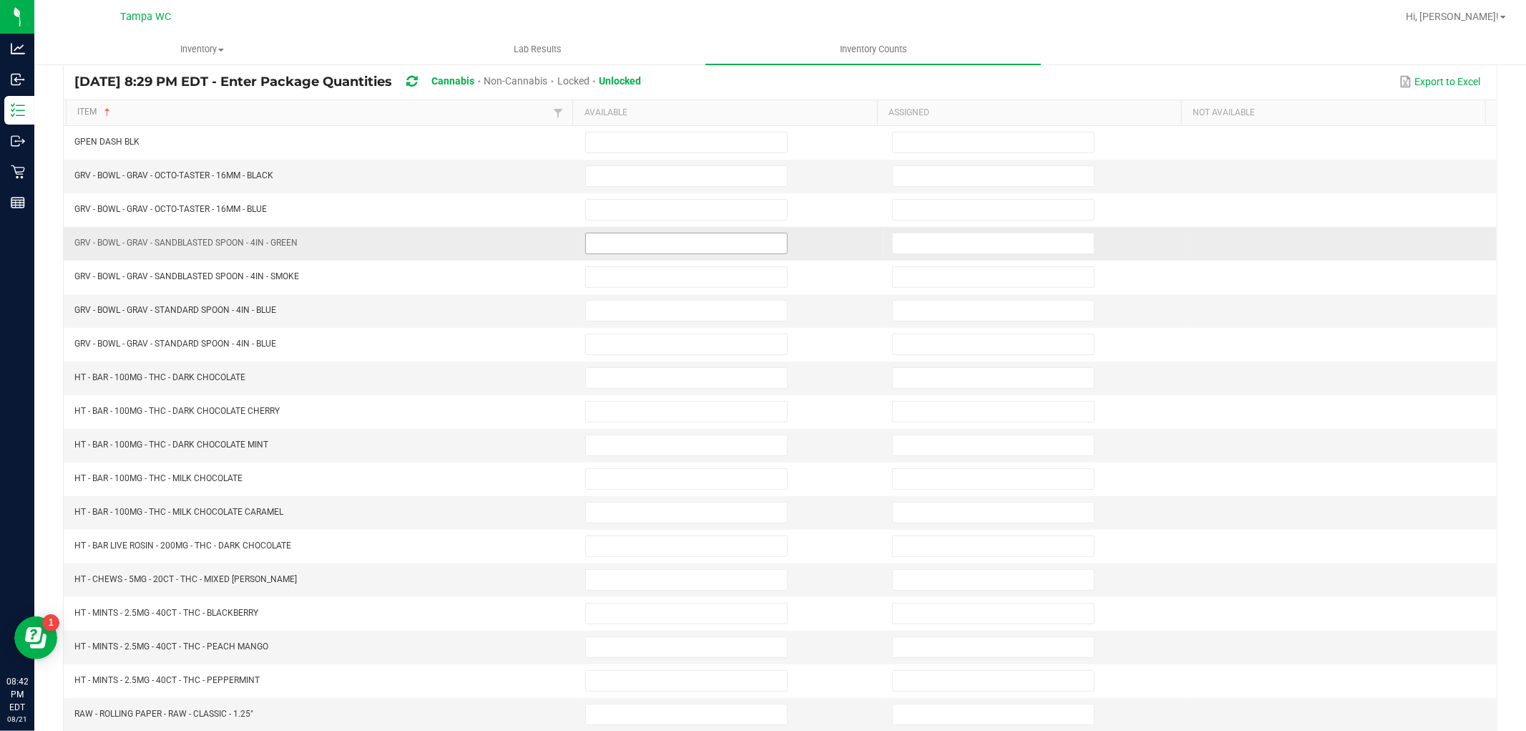
scroll to position [69, 0]
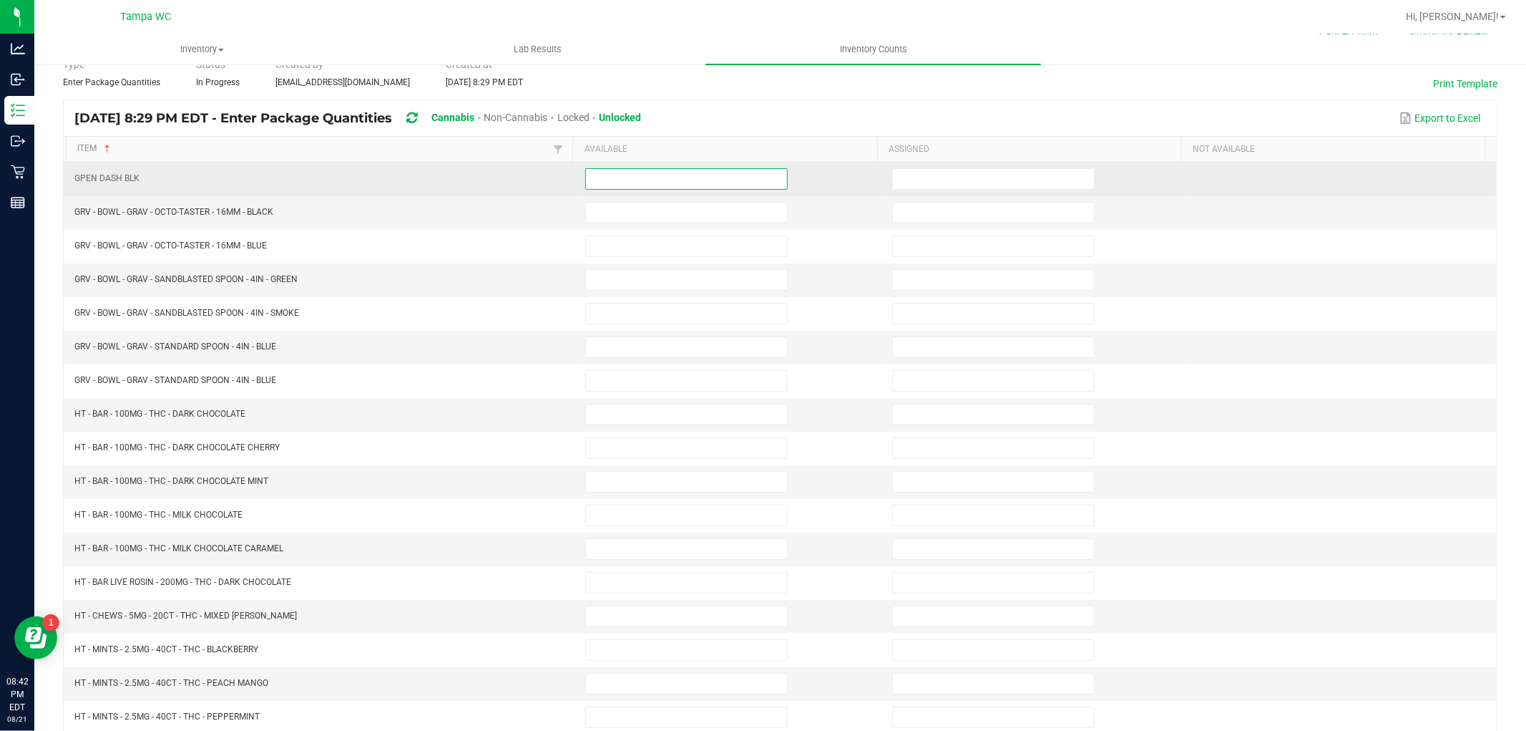
click at [662, 187] on input at bounding box center [686, 179] width 201 height 20
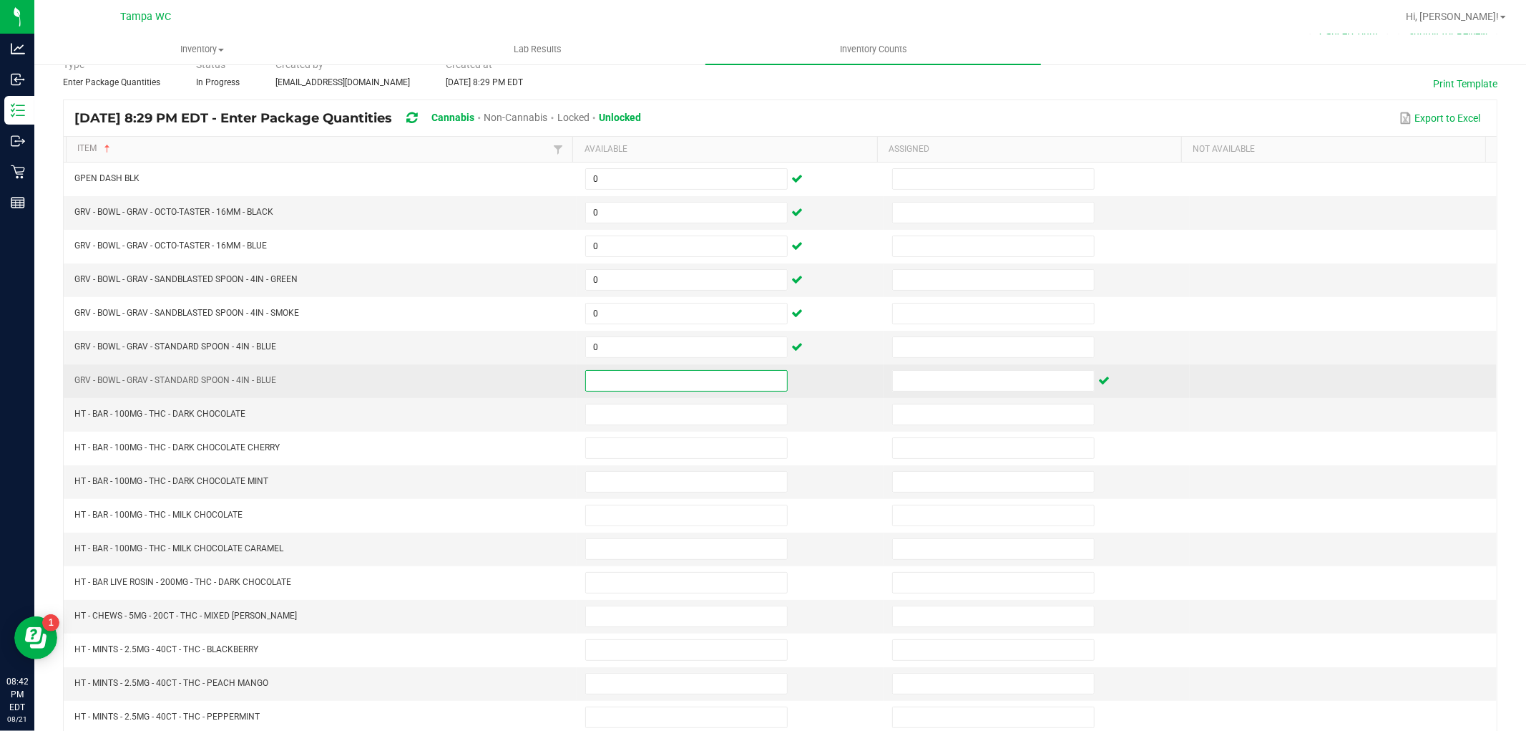
click at [611, 375] on input at bounding box center [686, 381] width 201 height 20
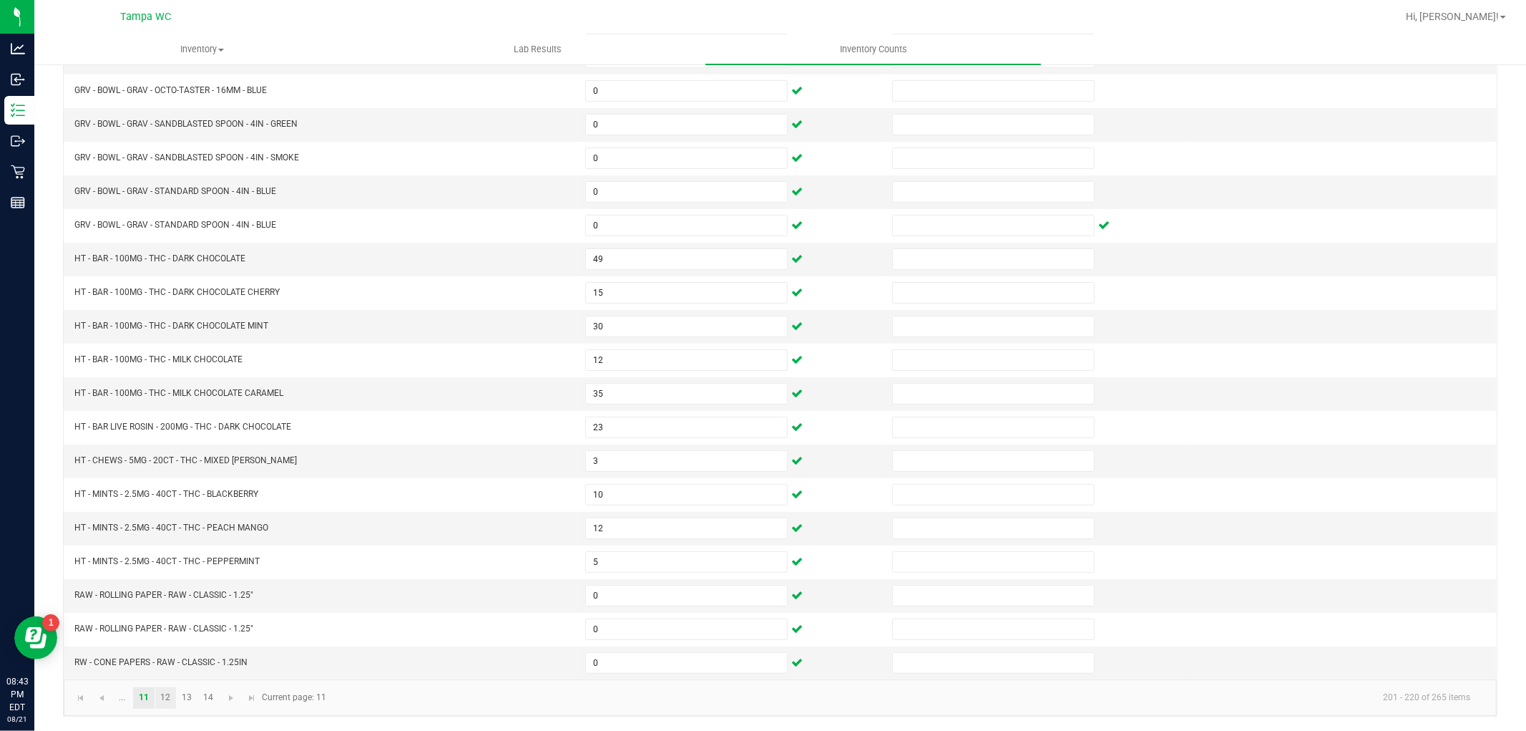
click at [162, 698] on link "12" at bounding box center [165, 697] width 21 height 21
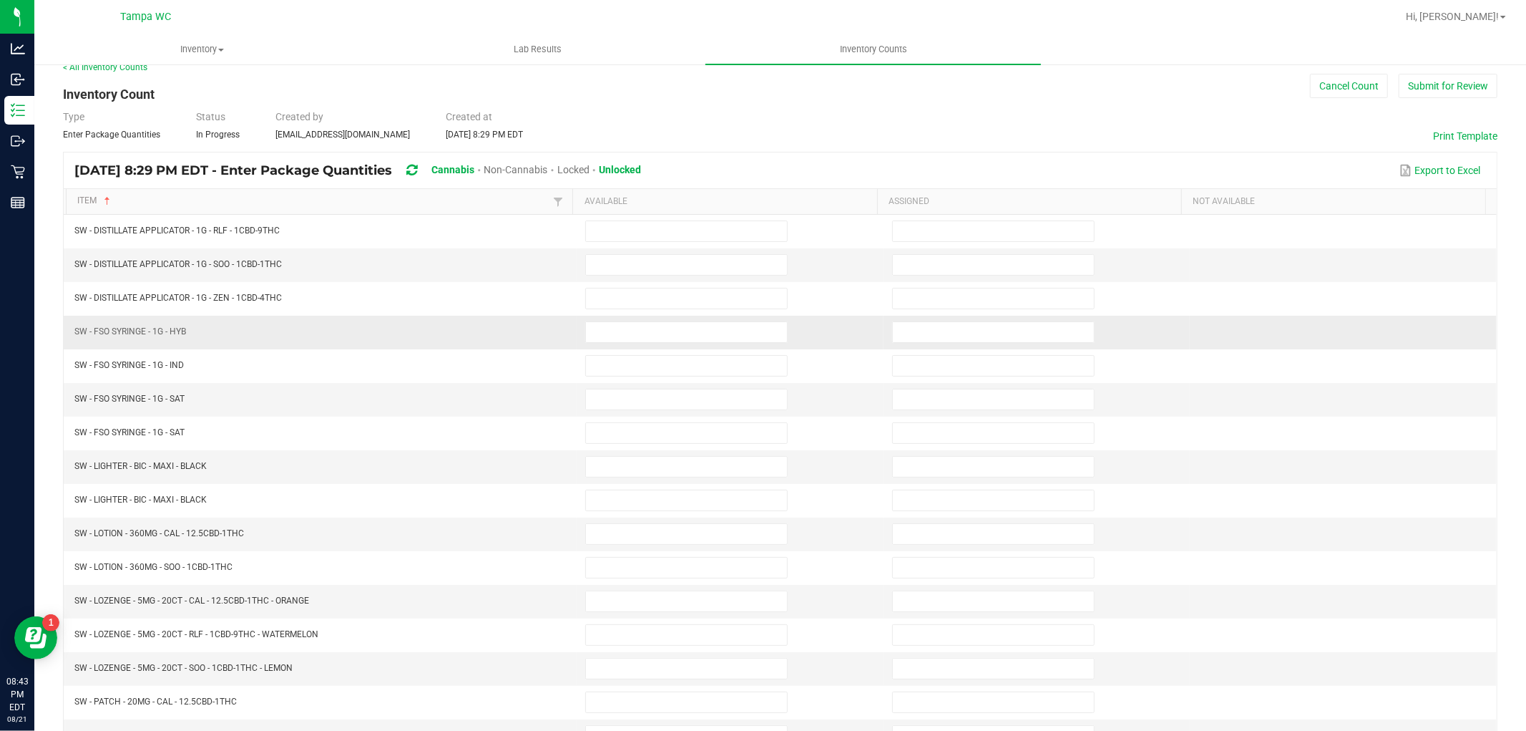
scroll to position [0, 0]
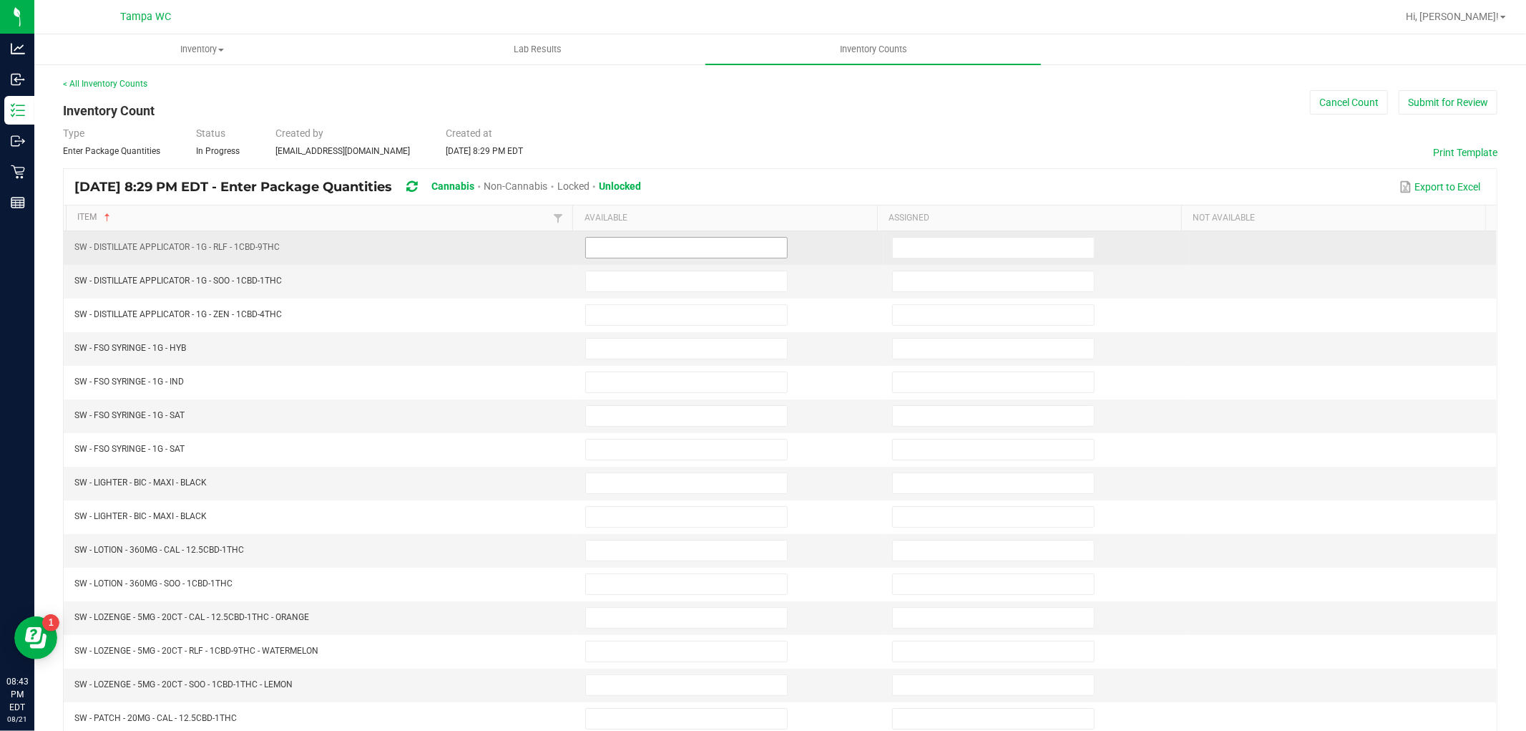
click at [631, 245] on input at bounding box center [686, 248] width 201 height 20
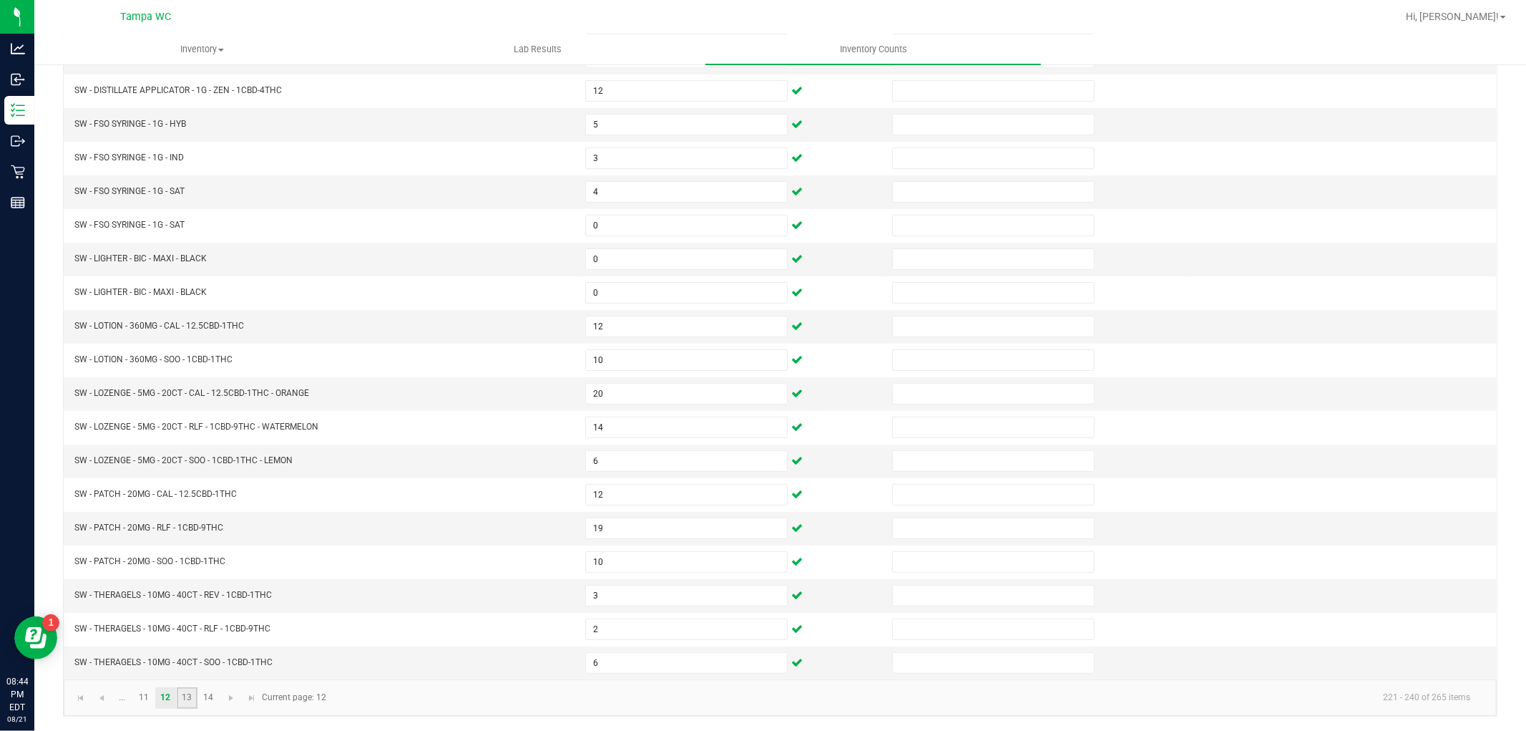
click at [187, 702] on link "13" at bounding box center [187, 697] width 21 height 21
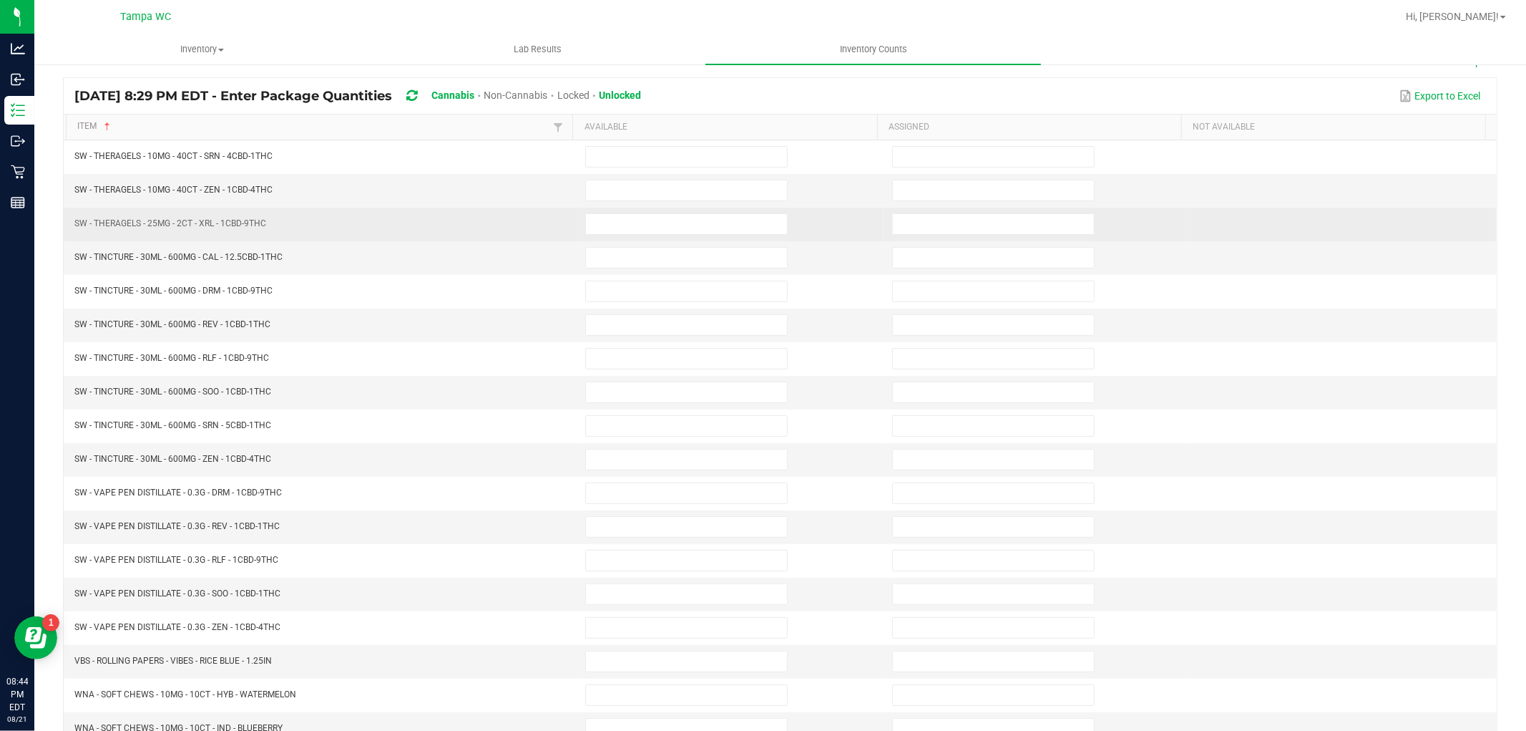
scroll to position [69, 0]
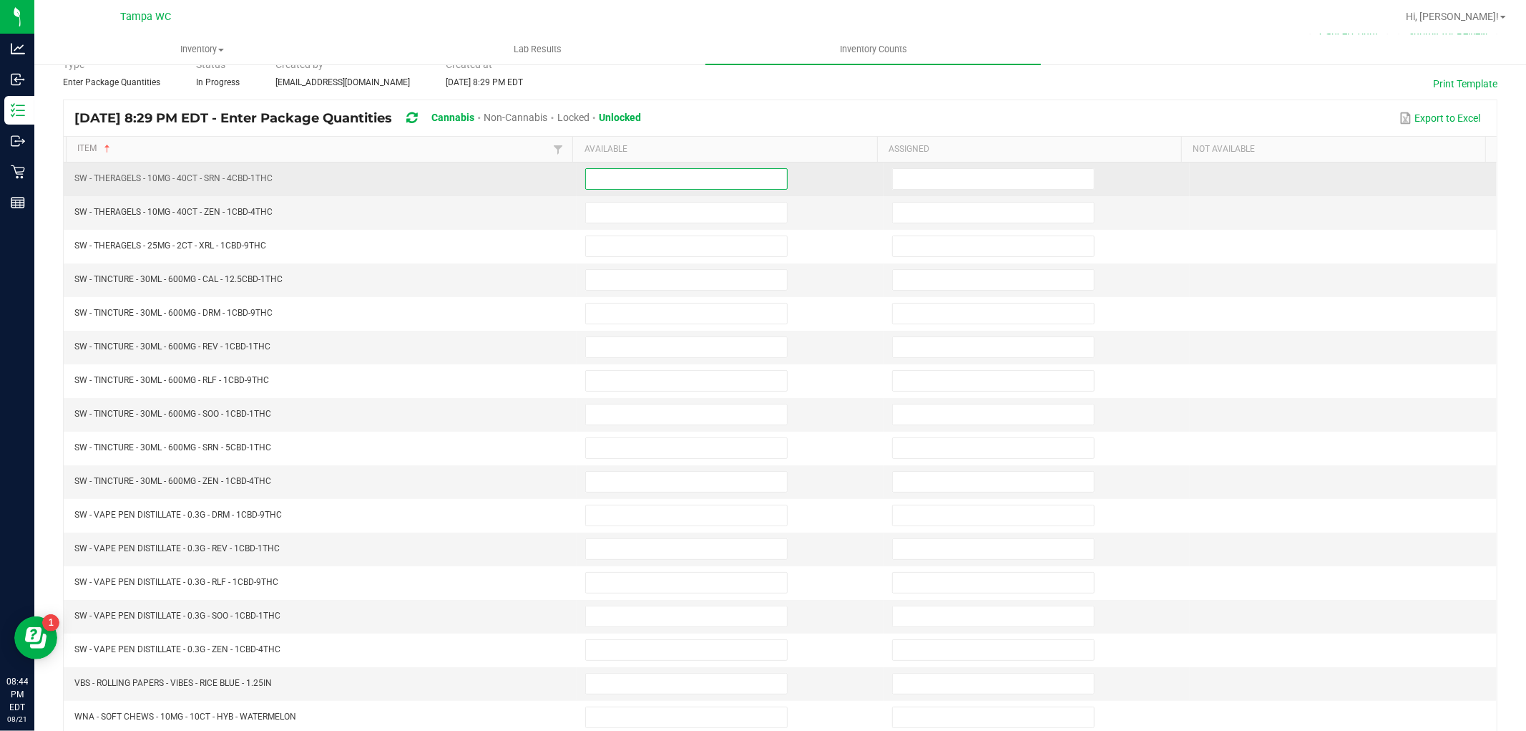
click at [648, 186] on input at bounding box center [686, 179] width 201 height 20
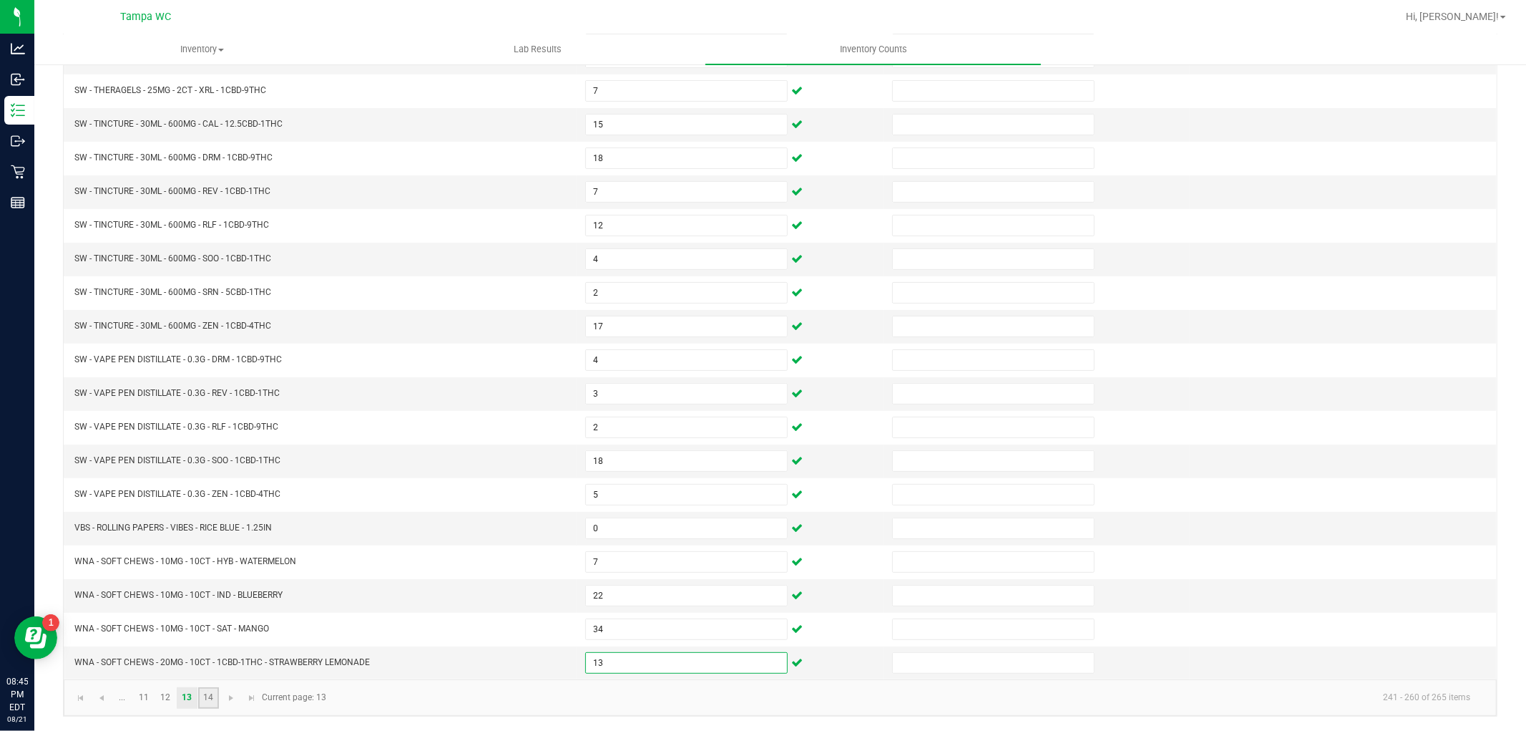
click at [205, 693] on link "14" at bounding box center [208, 697] width 21 height 21
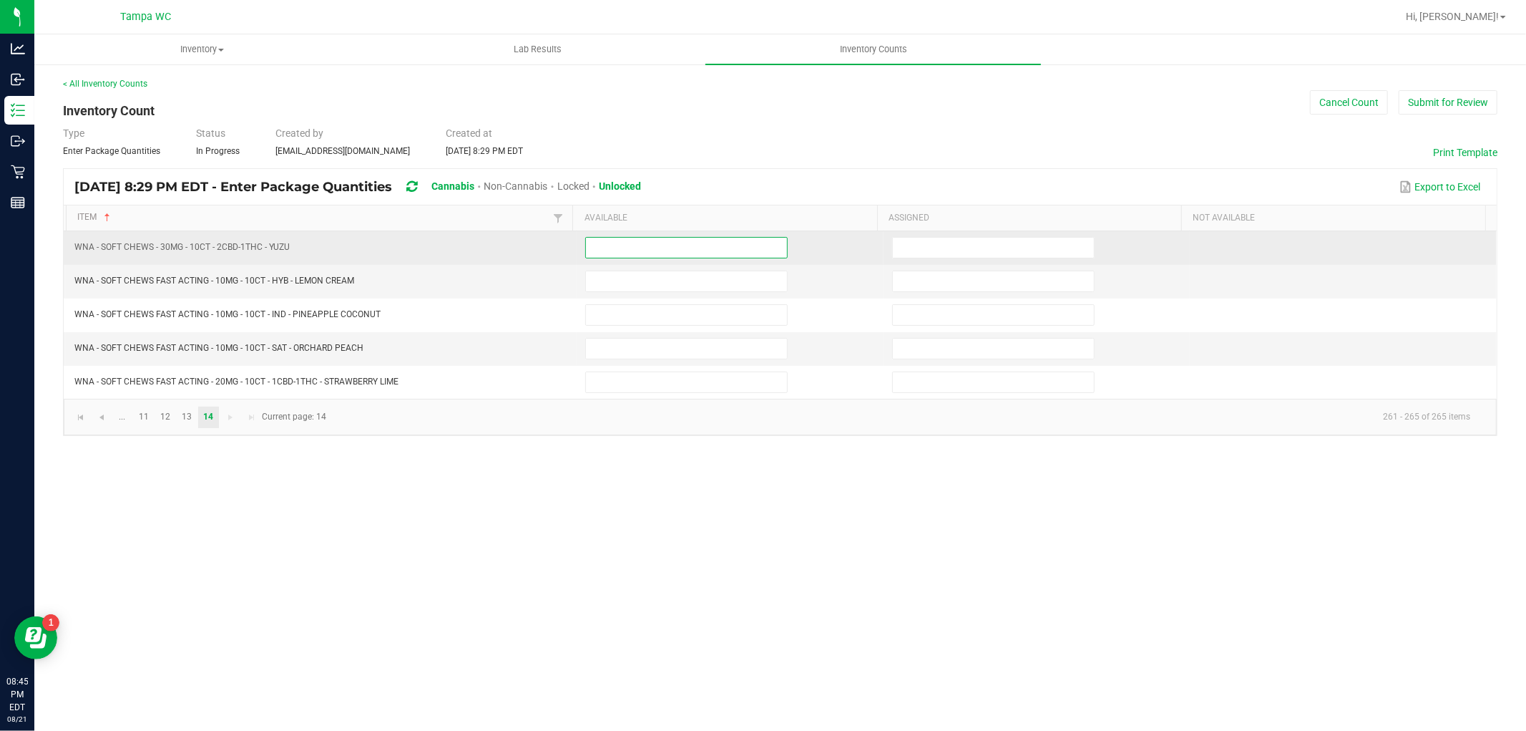
click at [663, 251] on input at bounding box center [686, 248] width 201 height 20
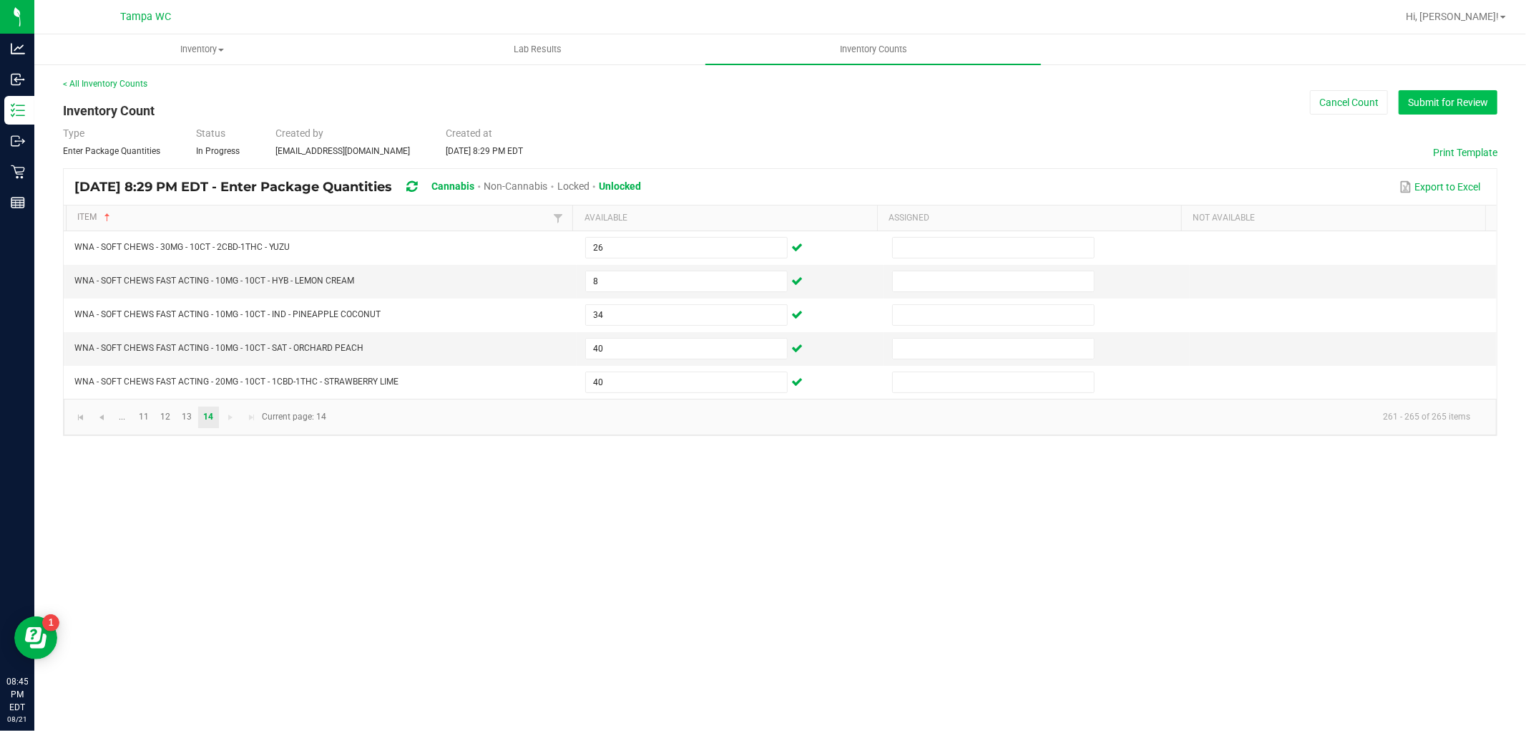
click at [1451, 103] on button "Submit for Review" at bounding box center [1448, 102] width 99 height 24
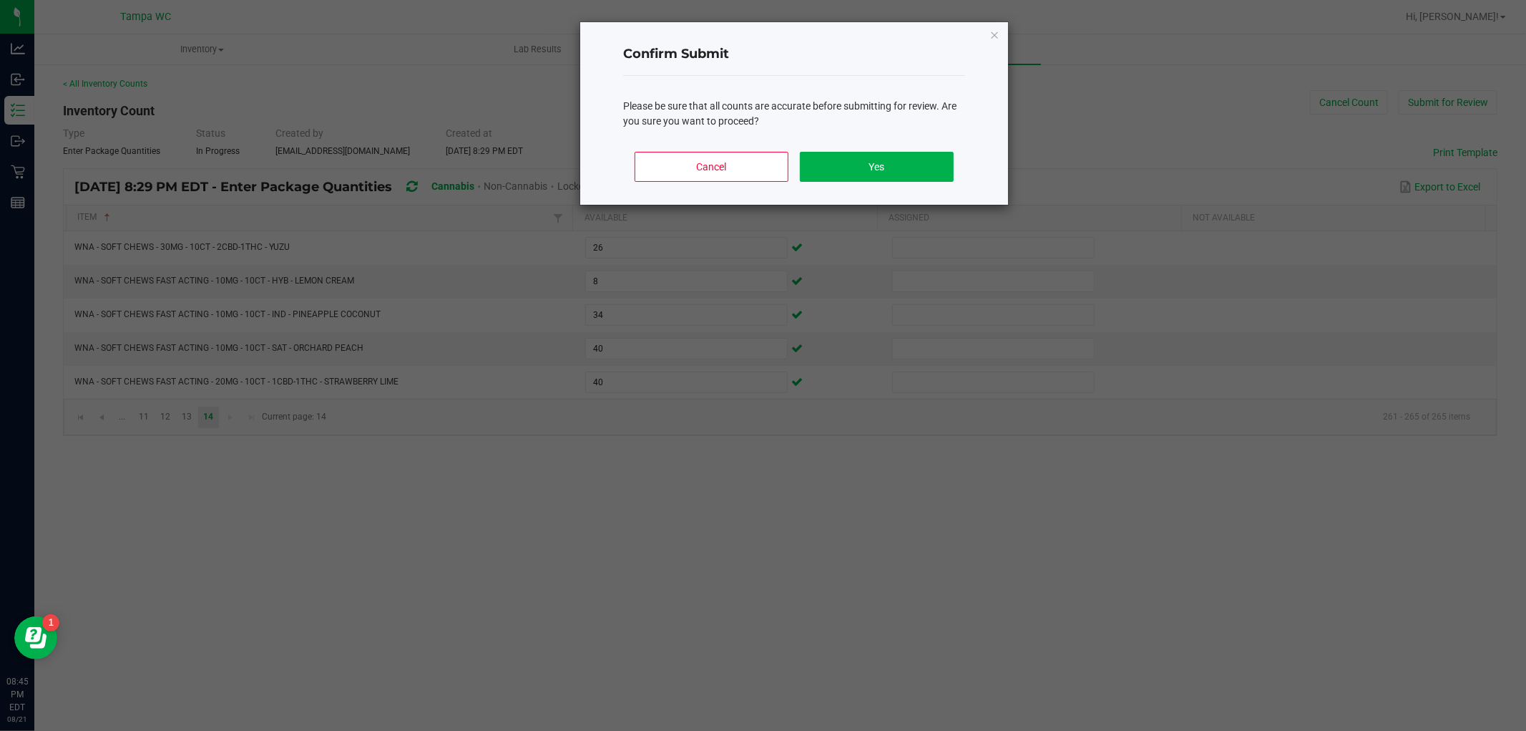
click at [913, 146] on div "Cancel Yes" at bounding box center [794, 172] width 342 height 64
click at [912, 180] on button "Yes" at bounding box center [877, 167] width 154 height 30
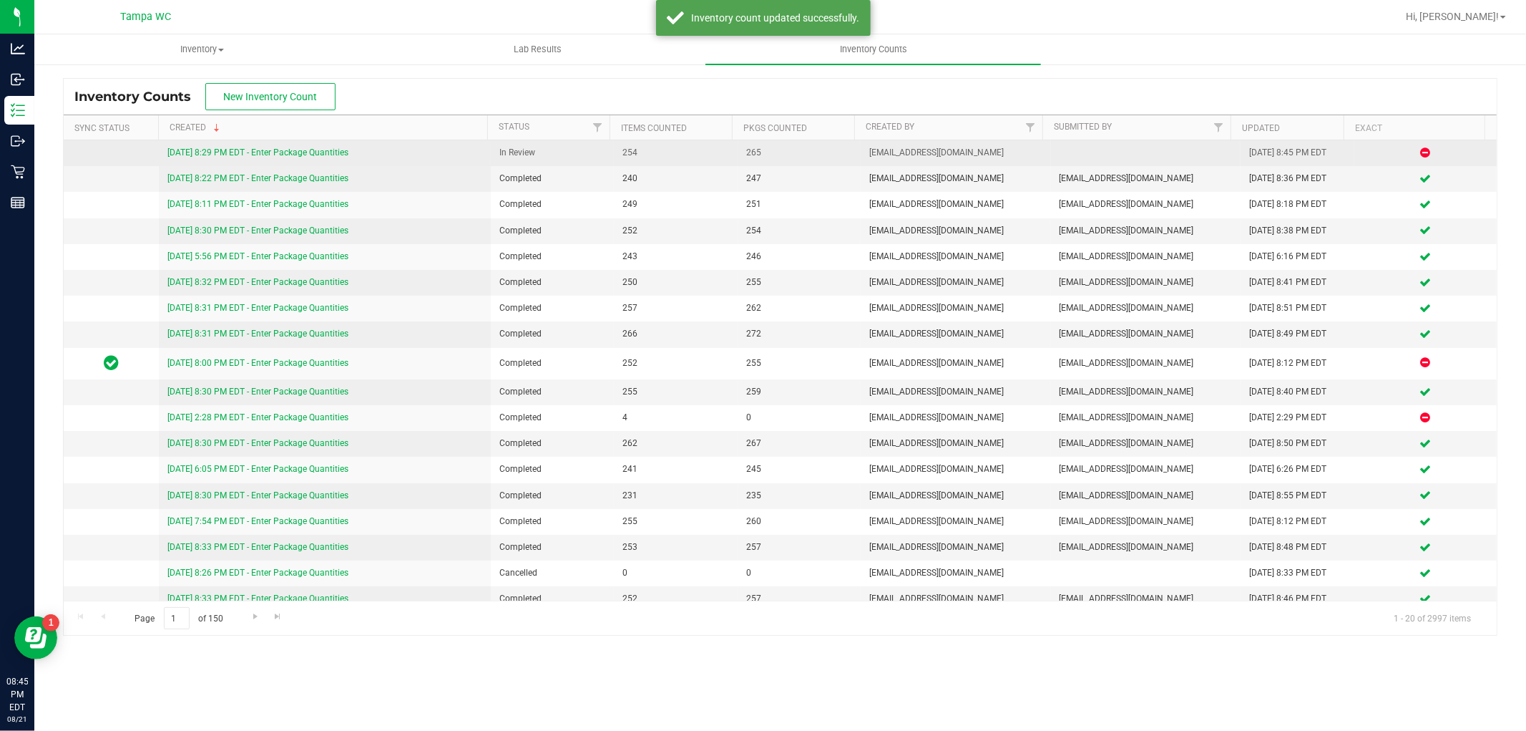
click at [273, 151] on link "[DATE] 8:29 PM EDT - Enter Package Quantities" at bounding box center [257, 152] width 181 height 10
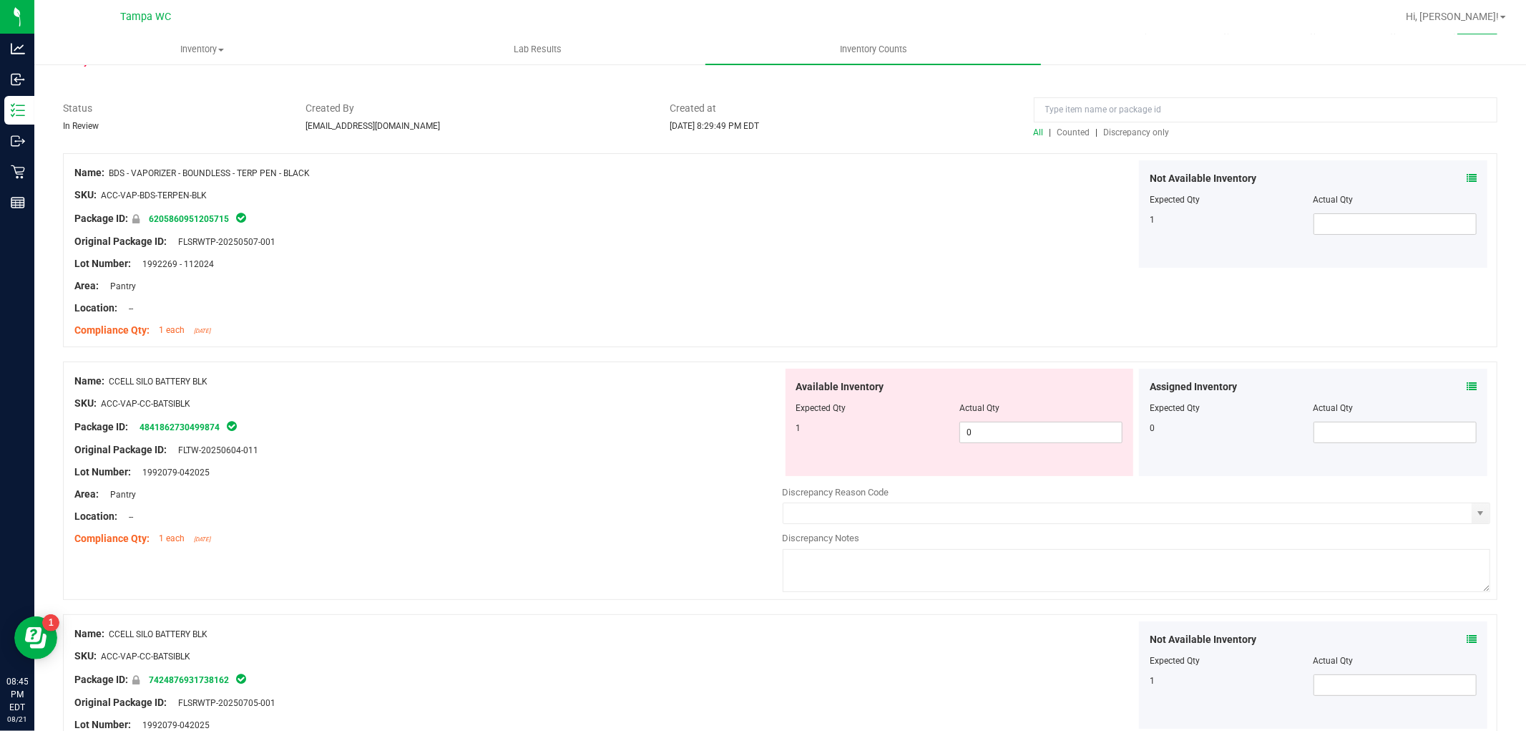
scroll to position [159, 0]
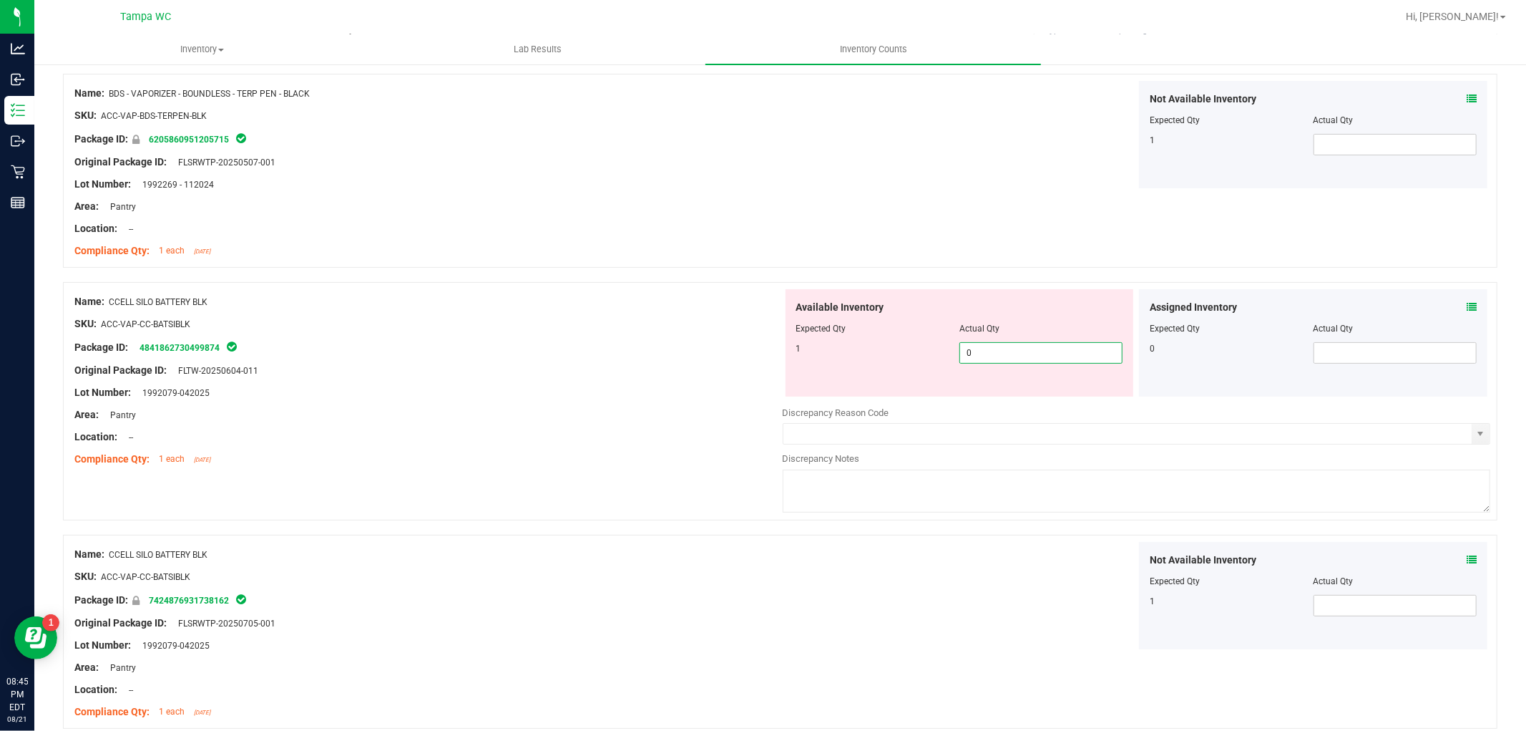
click at [989, 349] on span "0 0" at bounding box center [1041, 352] width 163 height 21
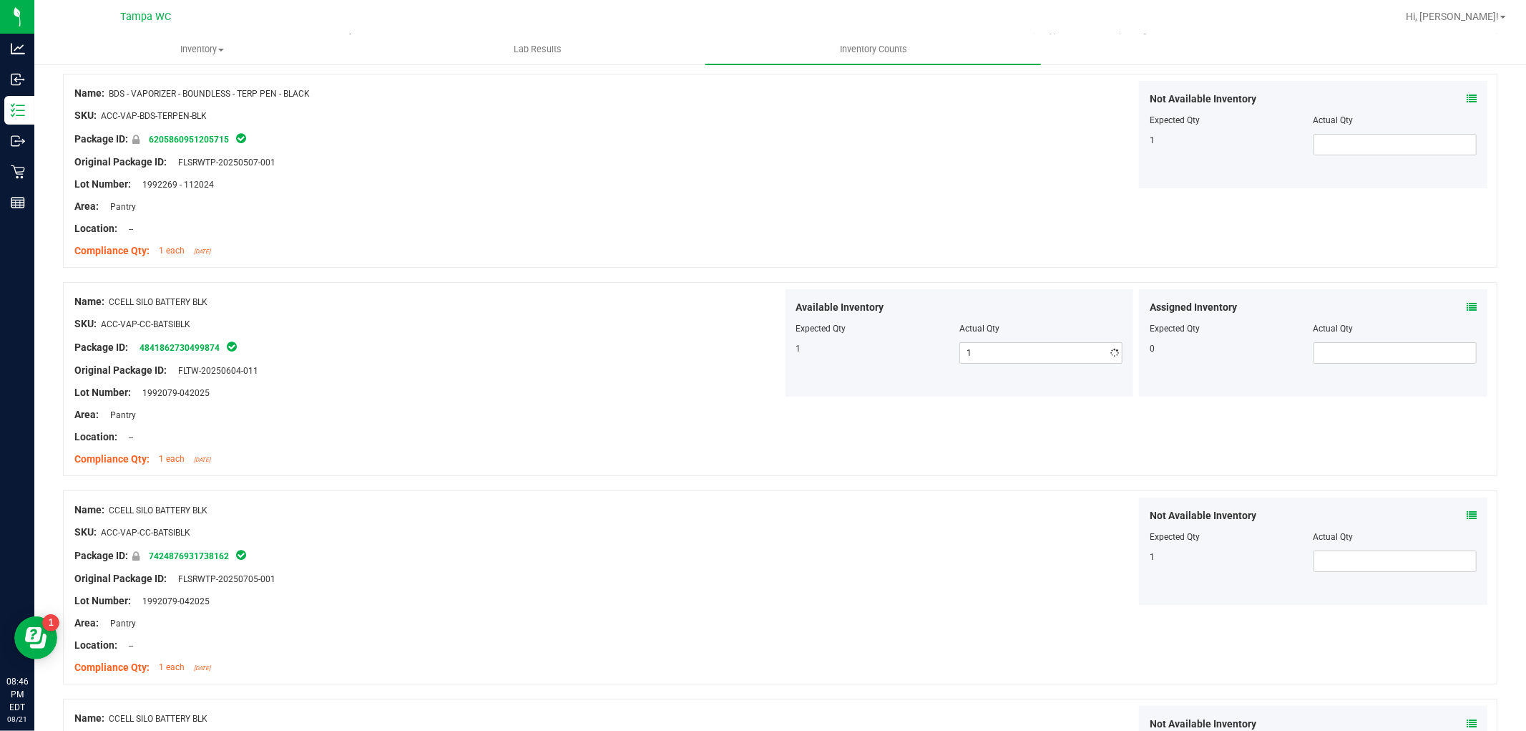
click at [920, 181] on div "Not Available Inventory Expected Qty Actual Qty 1" at bounding box center [1137, 134] width 708 height 107
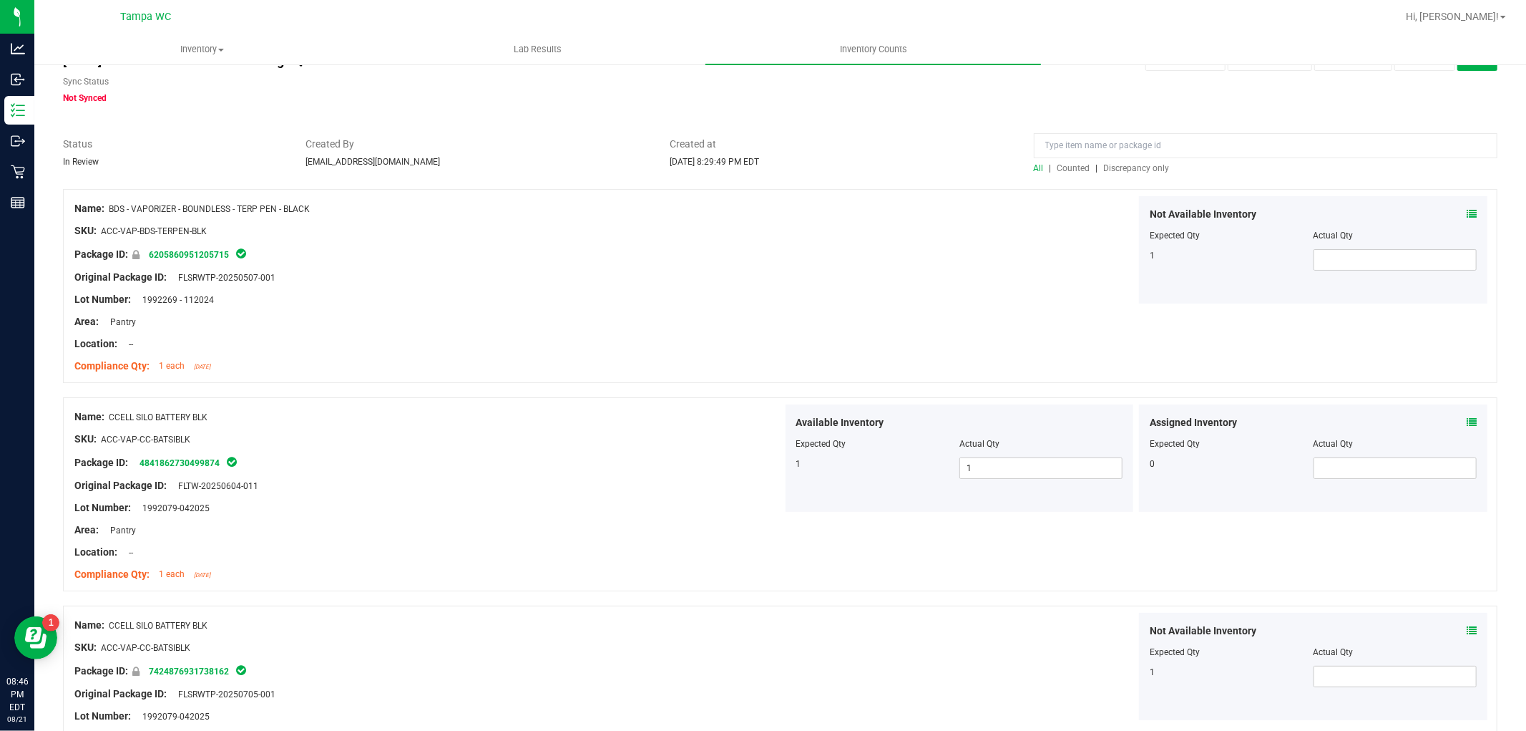
scroll to position [0, 0]
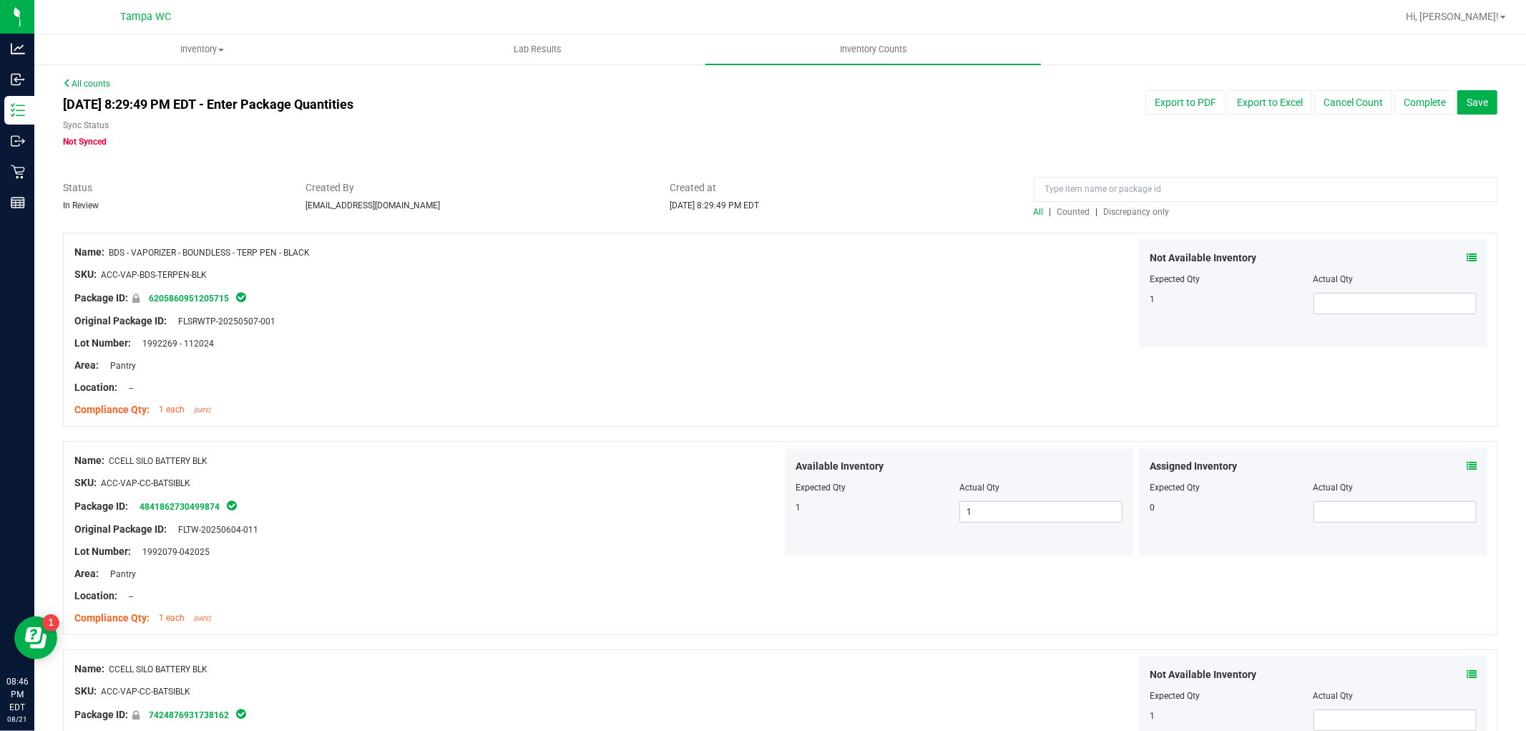
click at [1131, 210] on span "Discrepancy only" at bounding box center [1137, 212] width 66 height 10
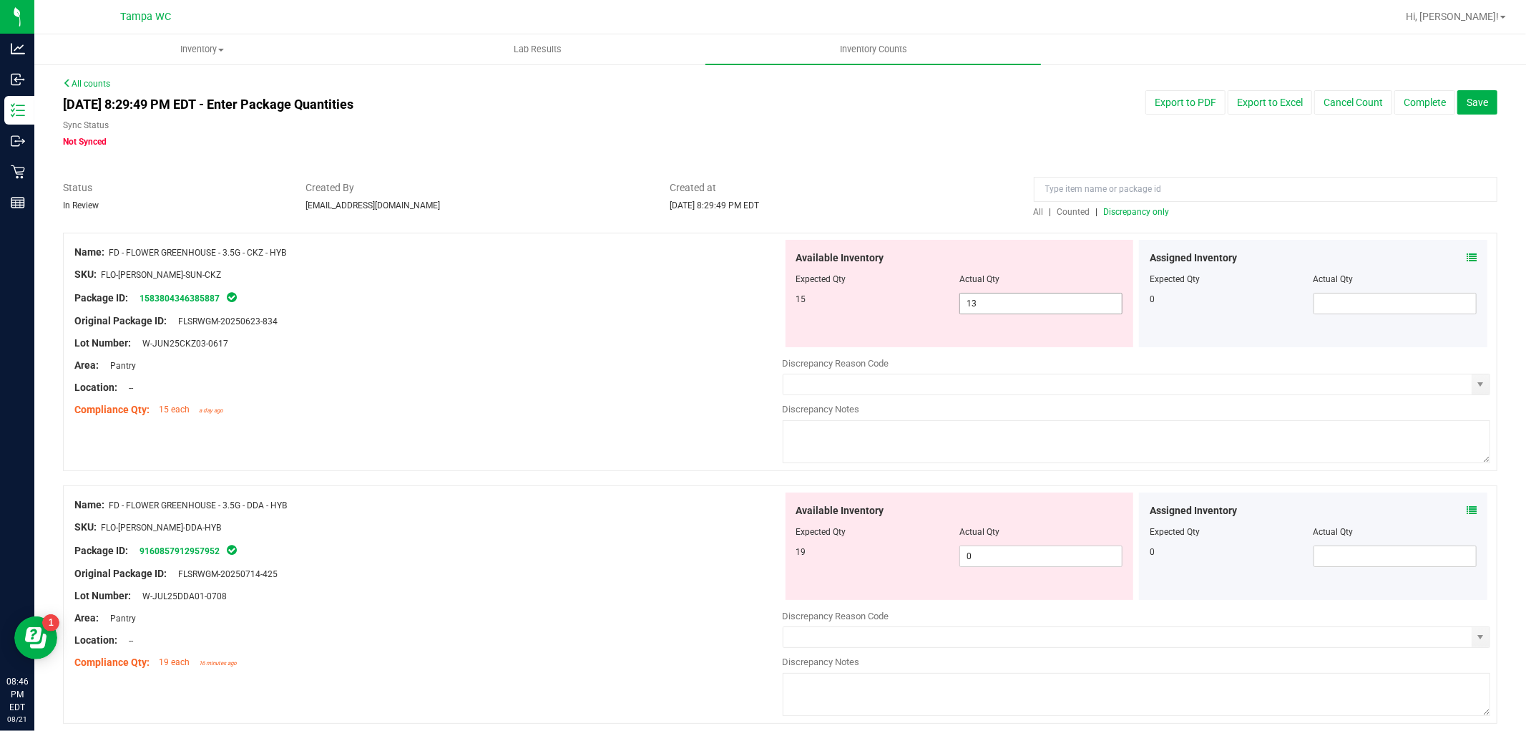
click at [1006, 298] on span "13 13" at bounding box center [1041, 303] width 163 height 21
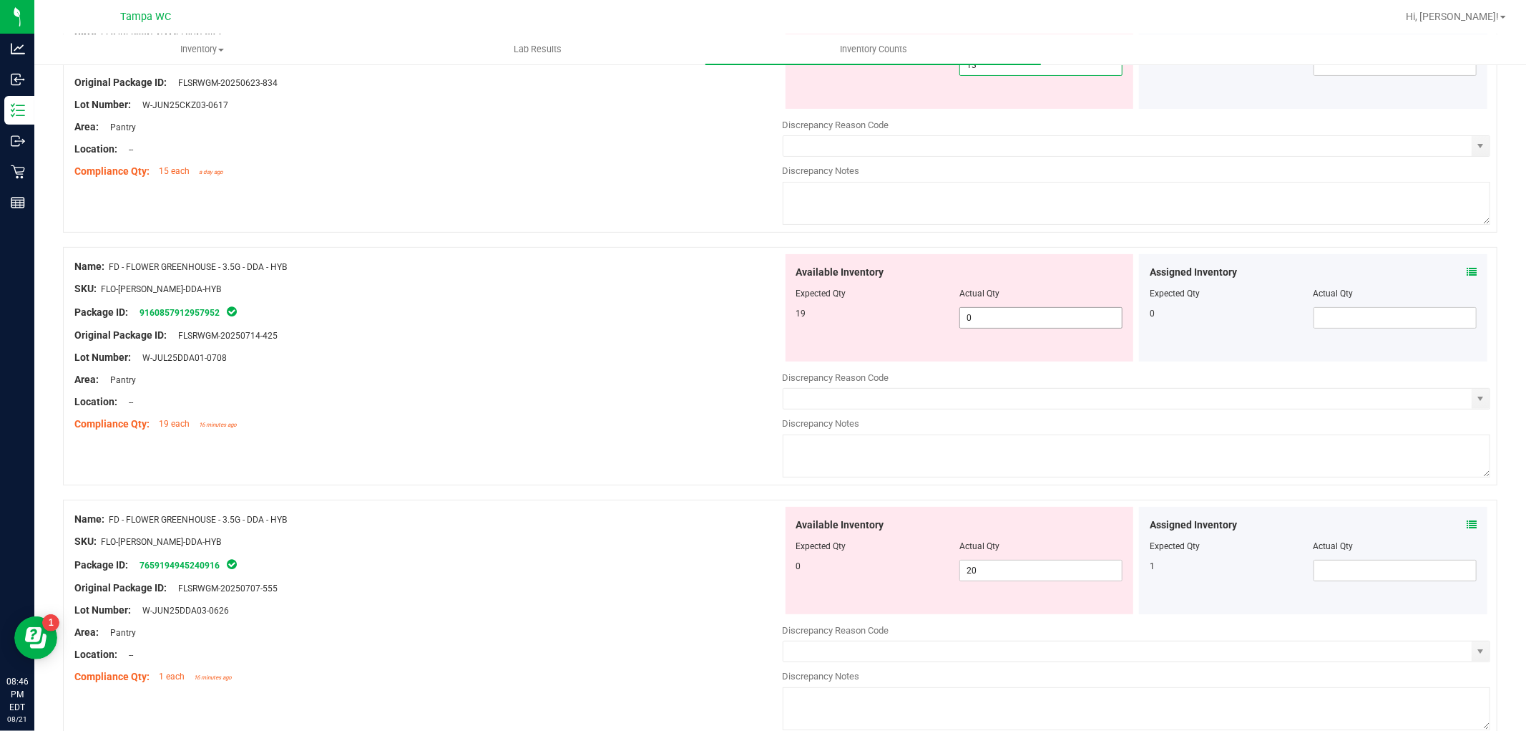
scroll to position [318, 0]
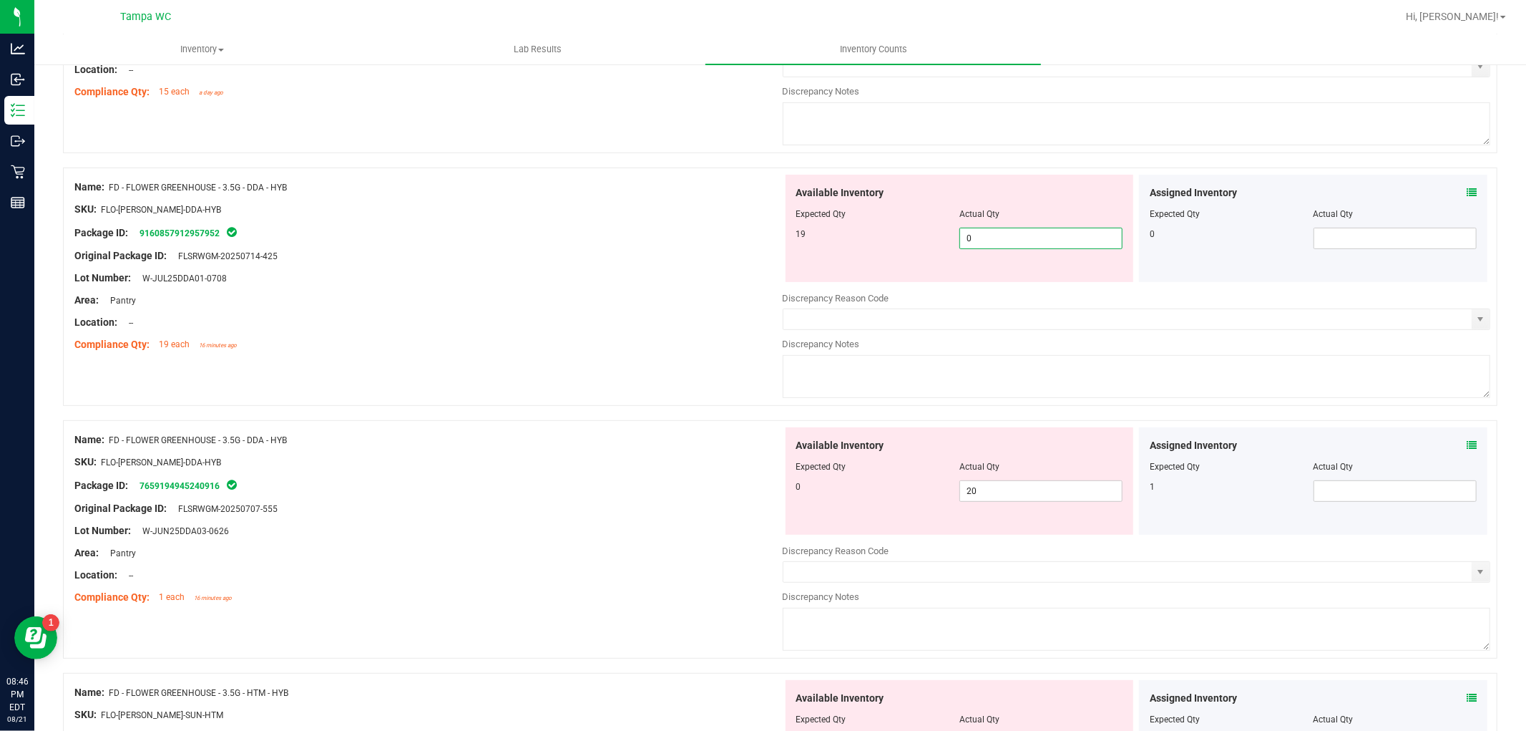
click at [975, 236] on span "0 0" at bounding box center [1041, 238] width 163 height 21
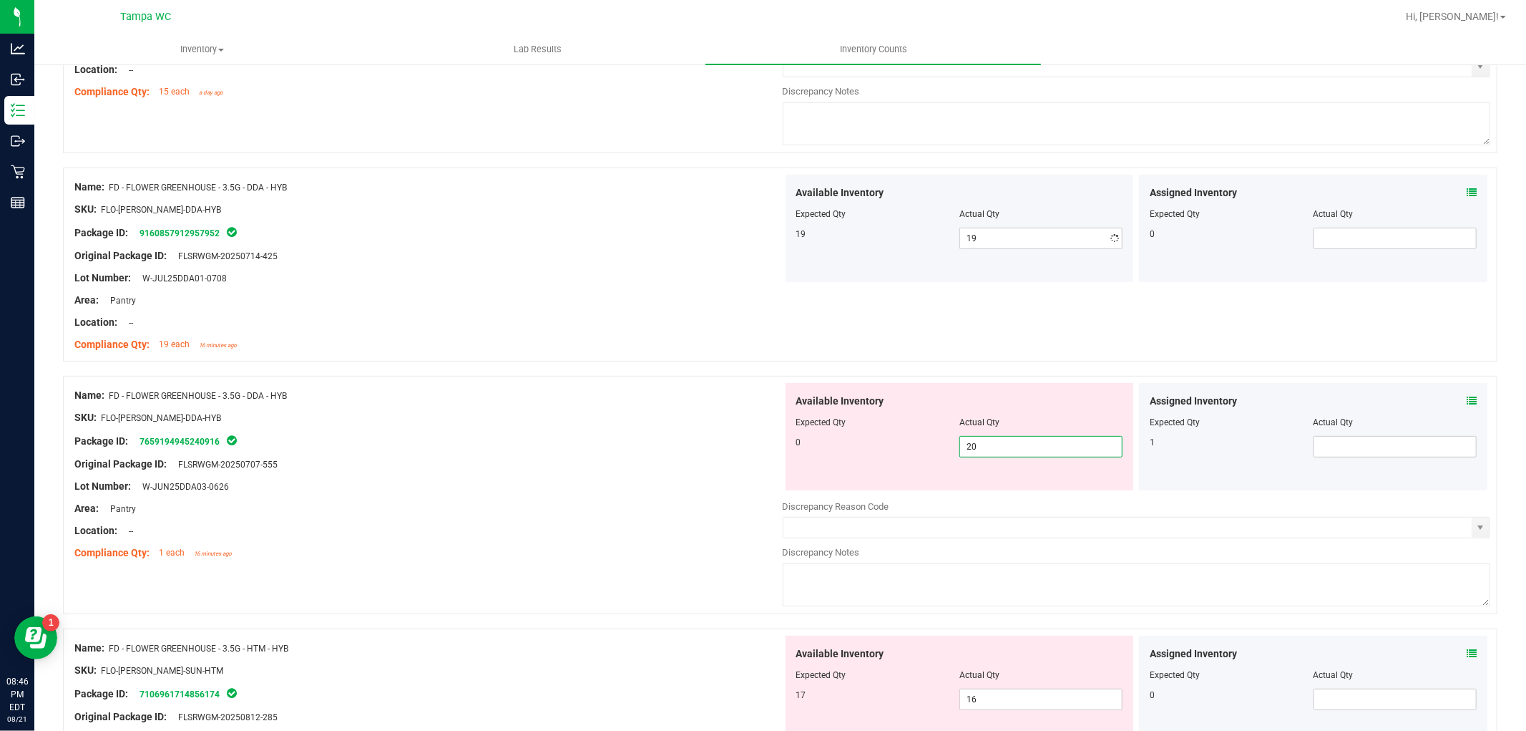
click at [985, 483] on div "Available Inventory Expected Qty Actual Qty 0 20 20" at bounding box center [960, 436] width 349 height 107
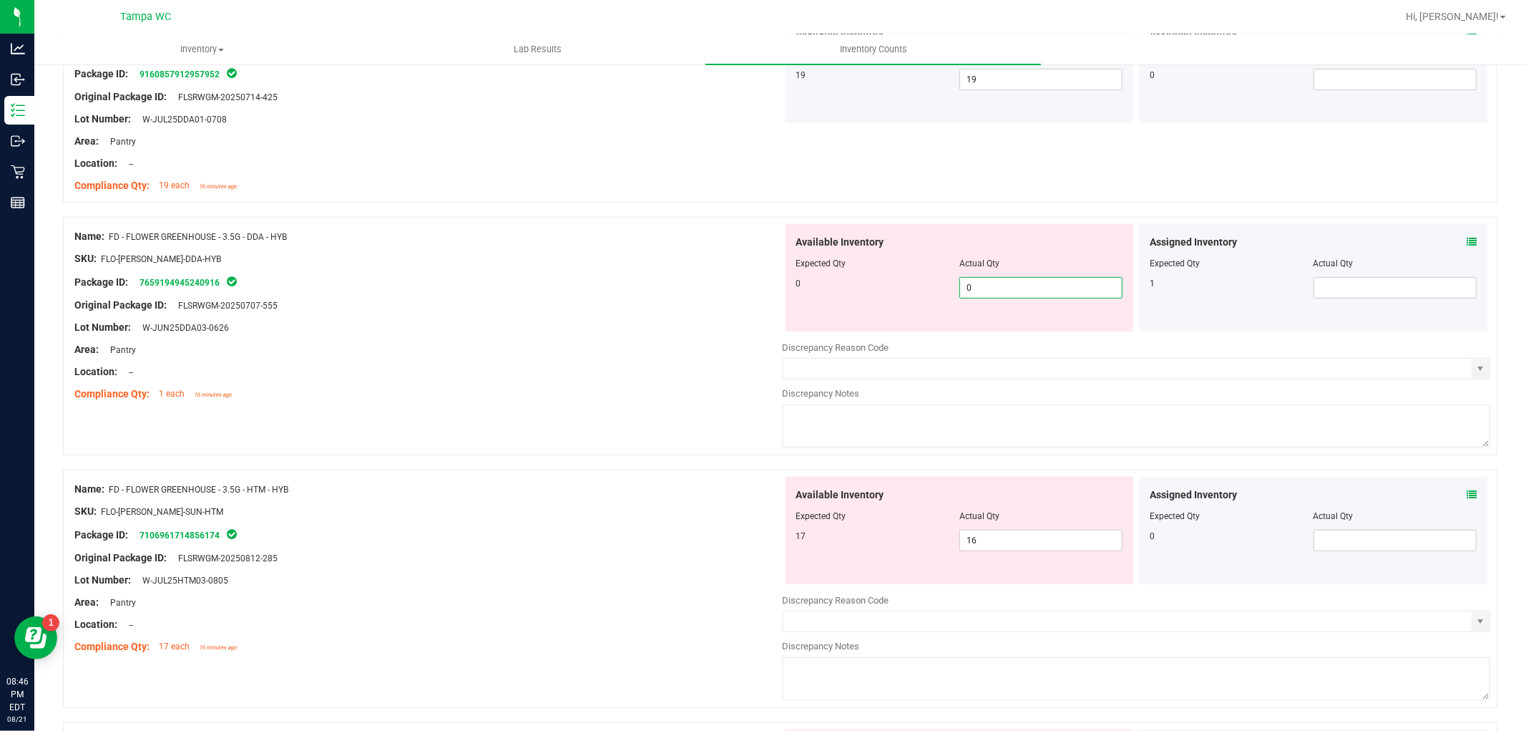
scroll to position [556, 0]
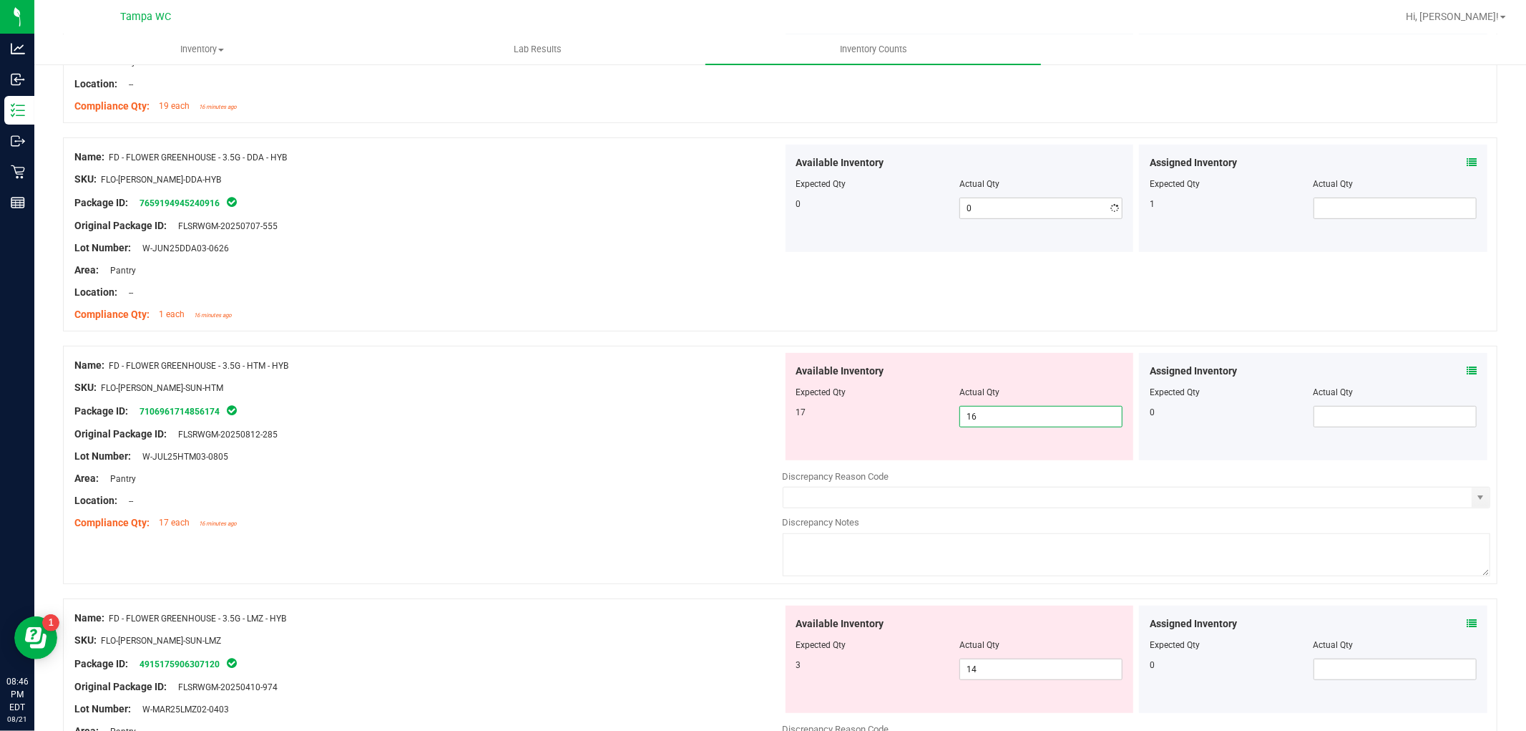
click at [969, 457] on div "Available Inventory Expected Qty Actual Qty 17 16 16" at bounding box center [960, 406] width 349 height 107
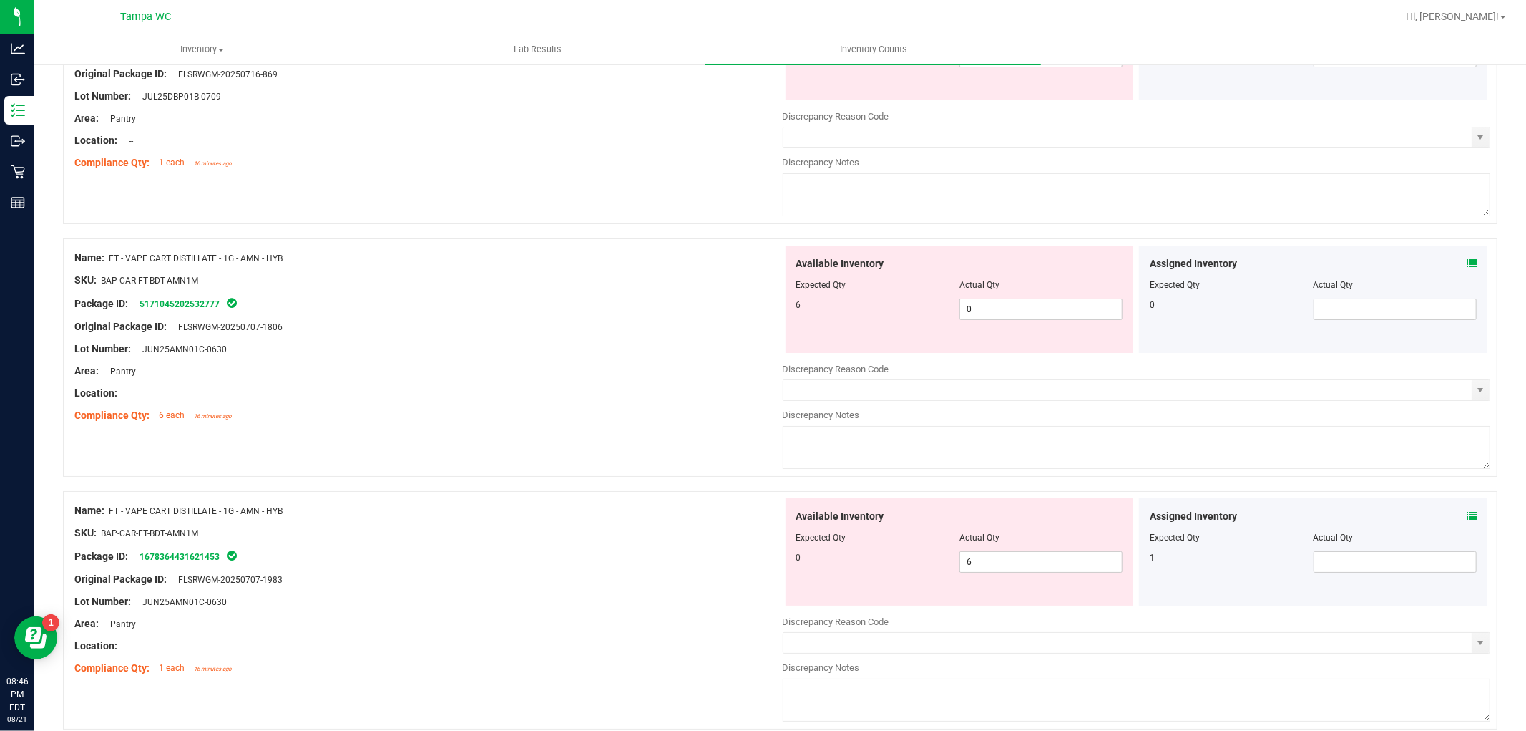
scroll to position [4529, 0]
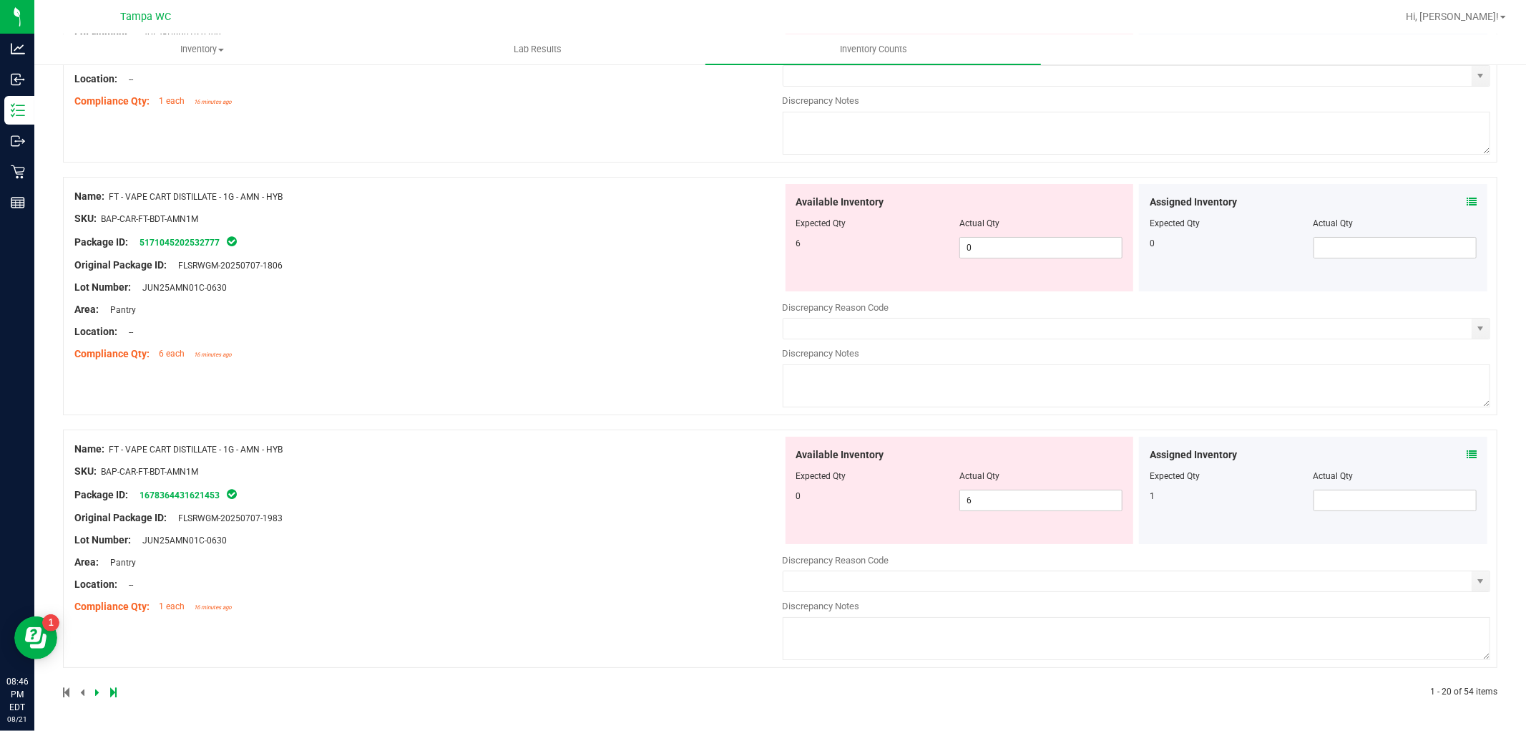
click at [97, 690] on icon at bounding box center [97, 692] width 4 height 9
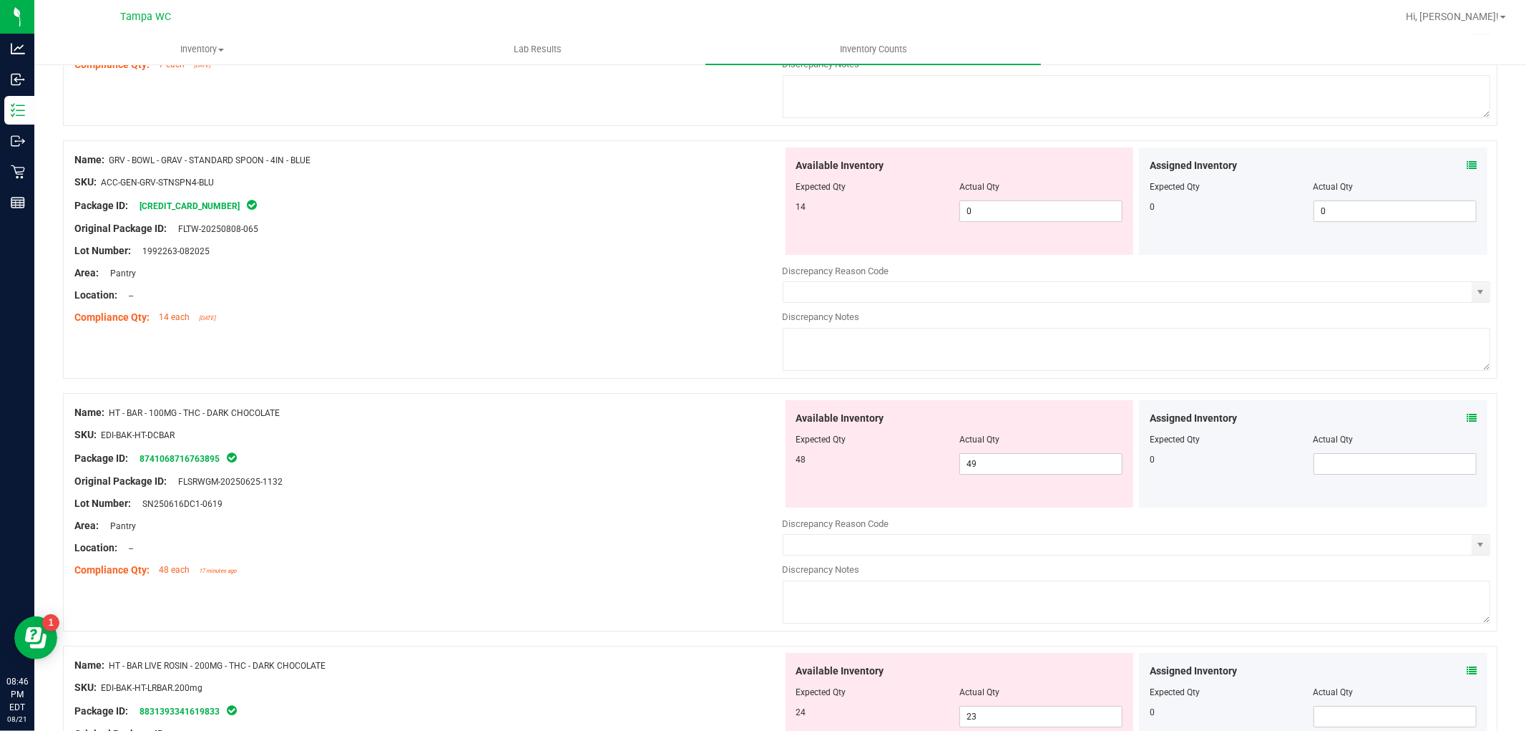
scroll to position [4619, 0]
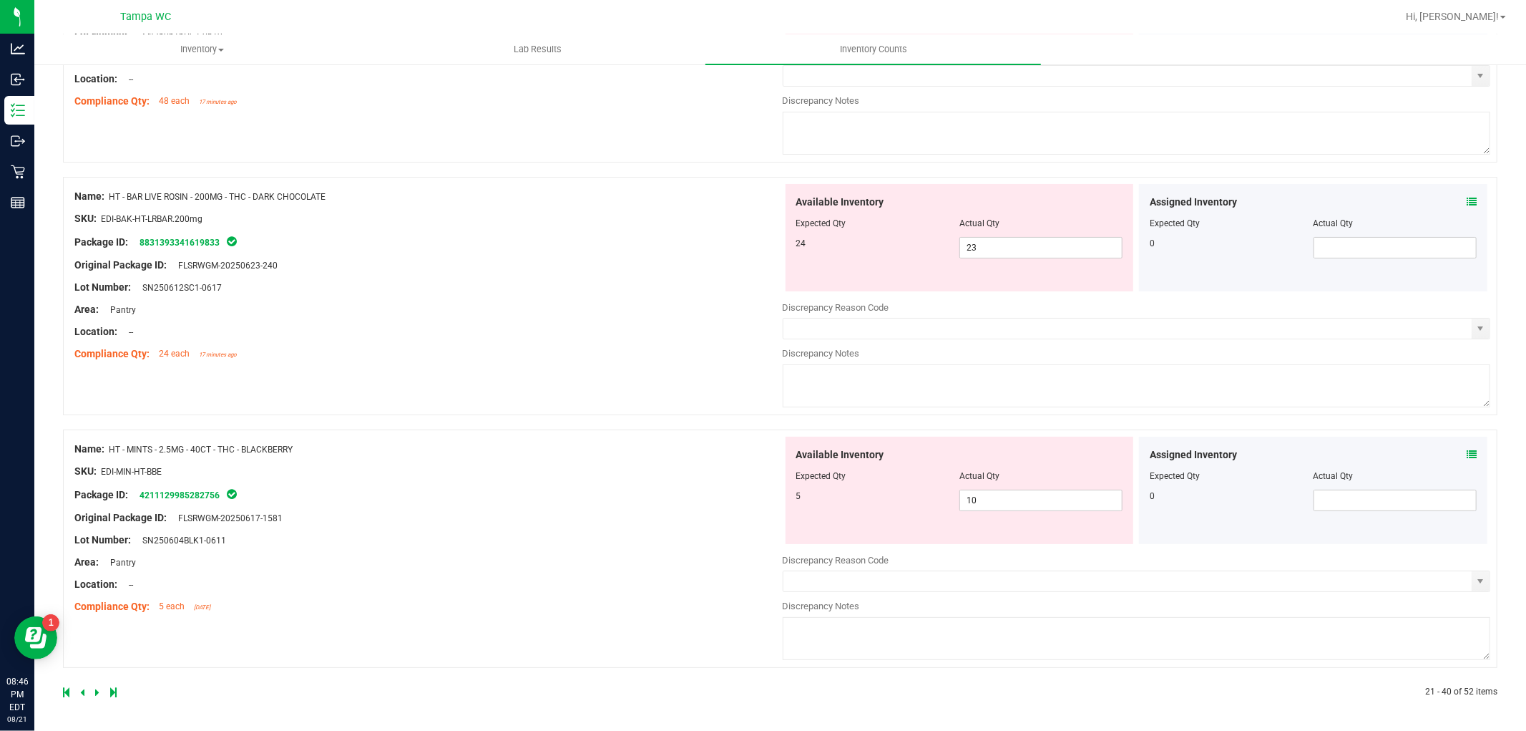
click at [115, 691] on icon at bounding box center [113, 692] width 6 height 9
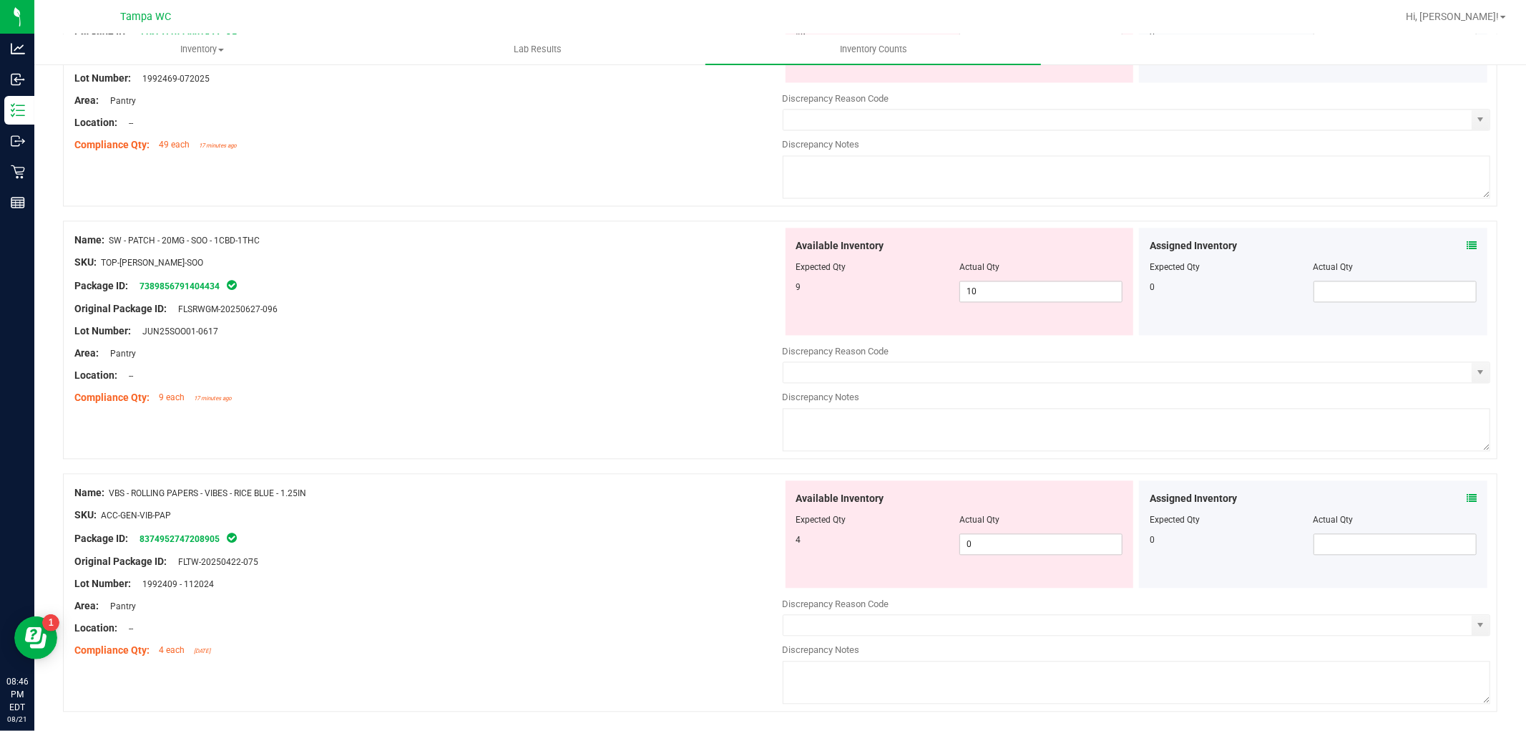
scroll to position [2591, 0]
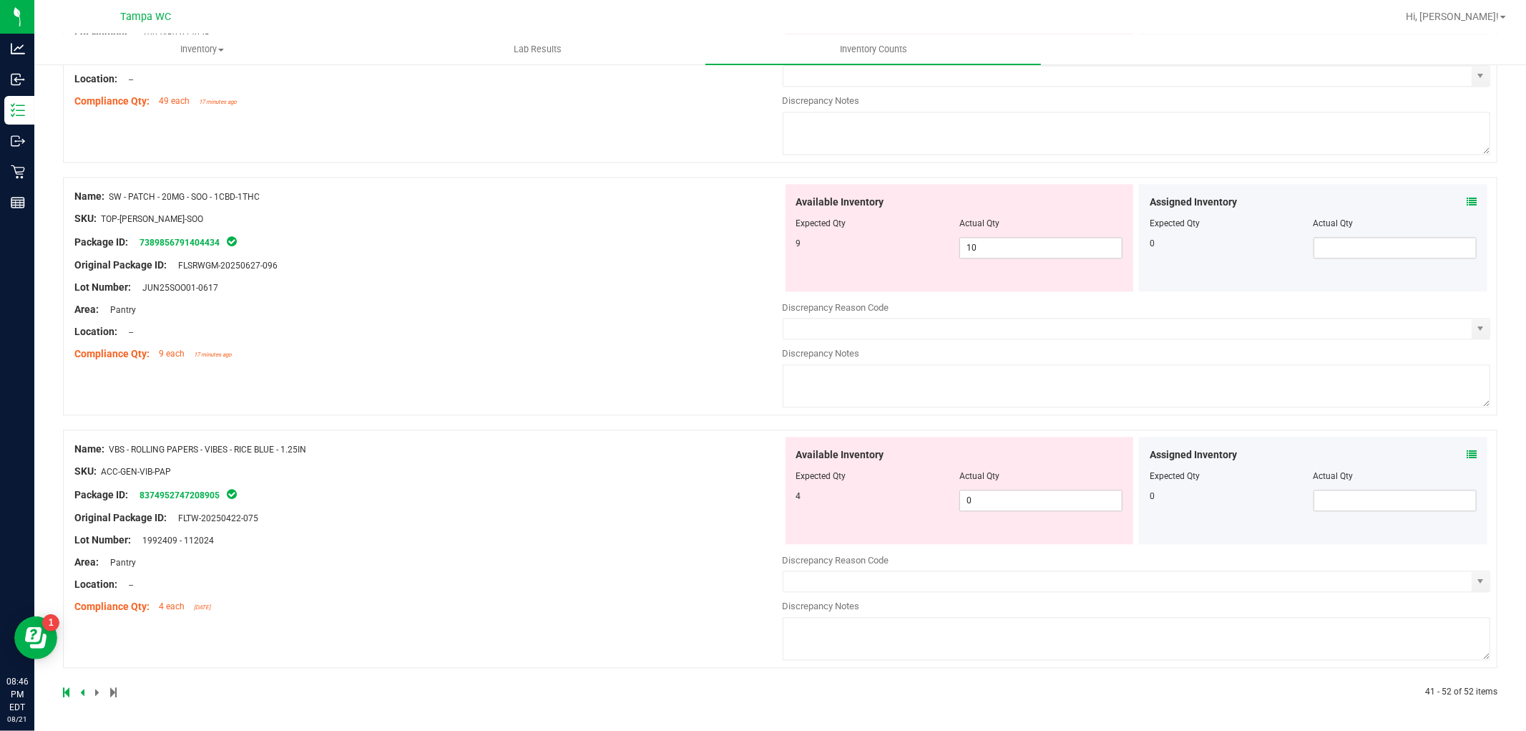
click at [69, 692] on link at bounding box center [67, 692] width 9 height 10
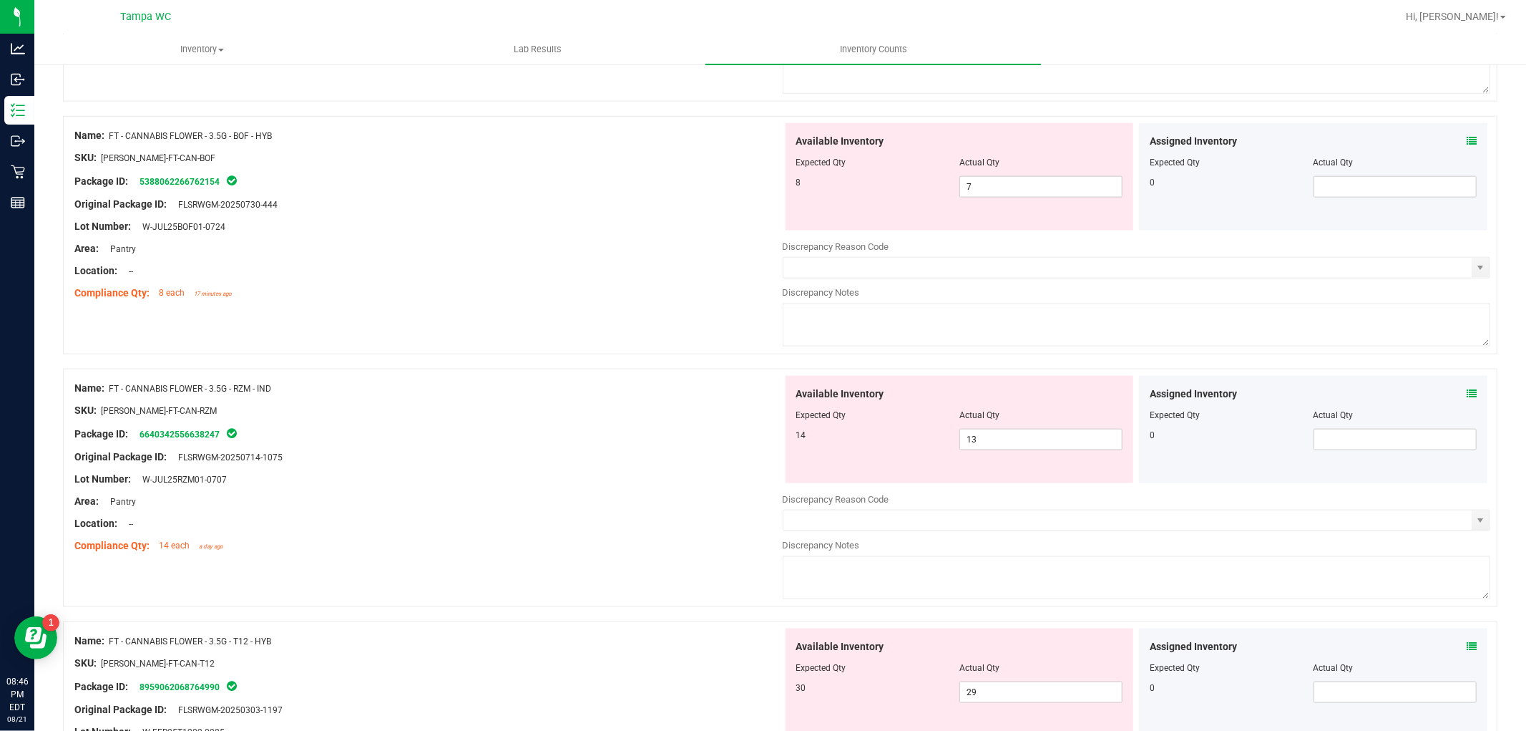
scroll to position [1351, 0]
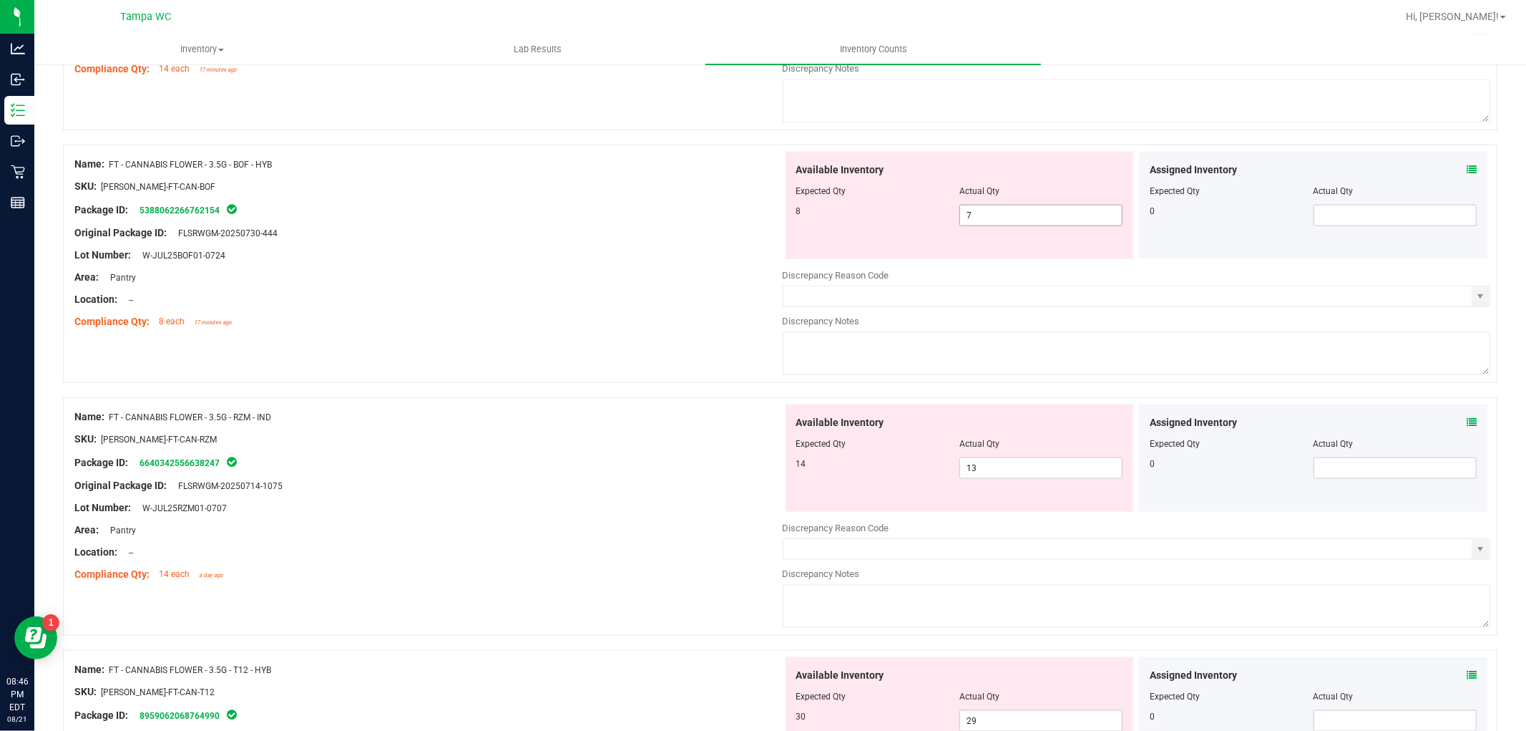
click at [983, 217] on span "7 7" at bounding box center [1041, 215] width 163 height 21
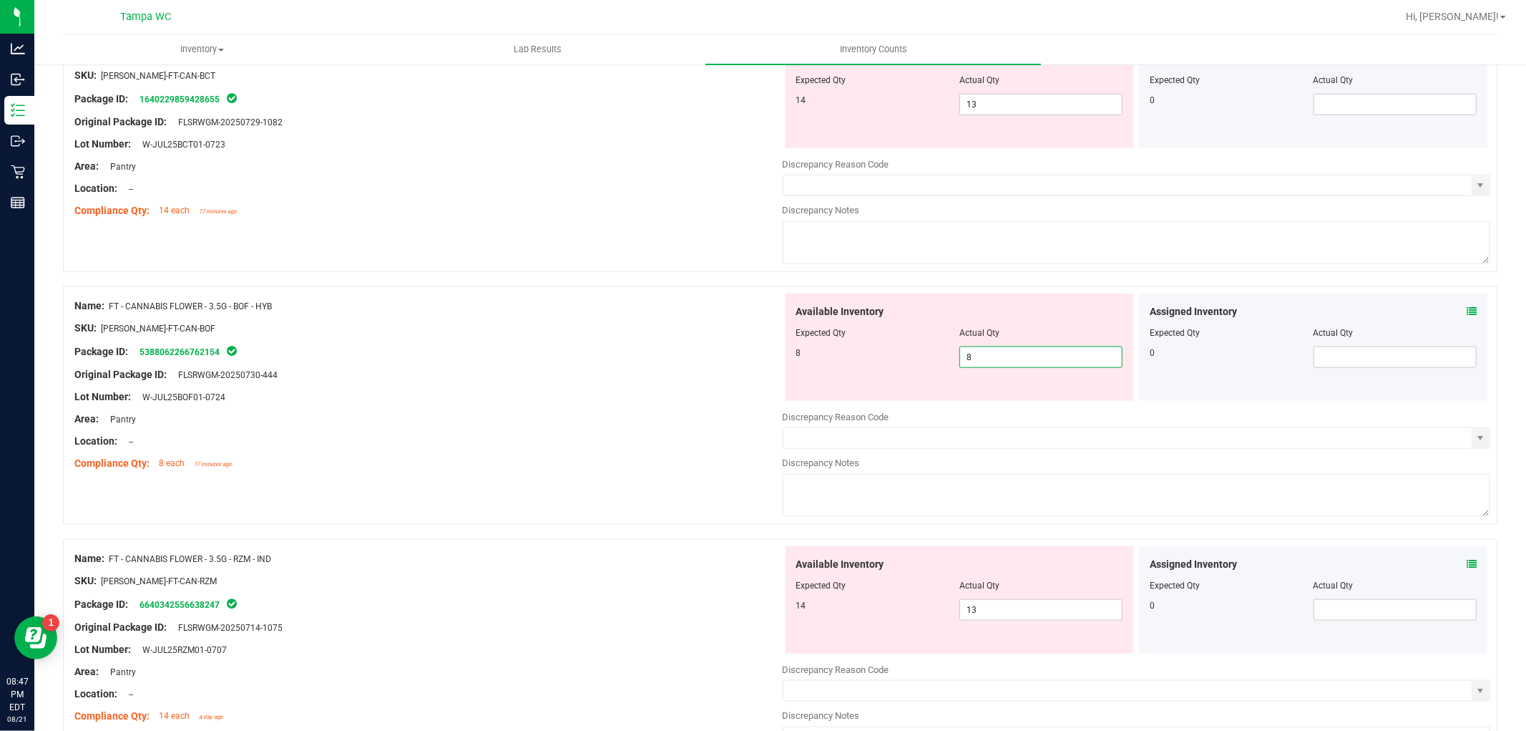
scroll to position [1192, 0]
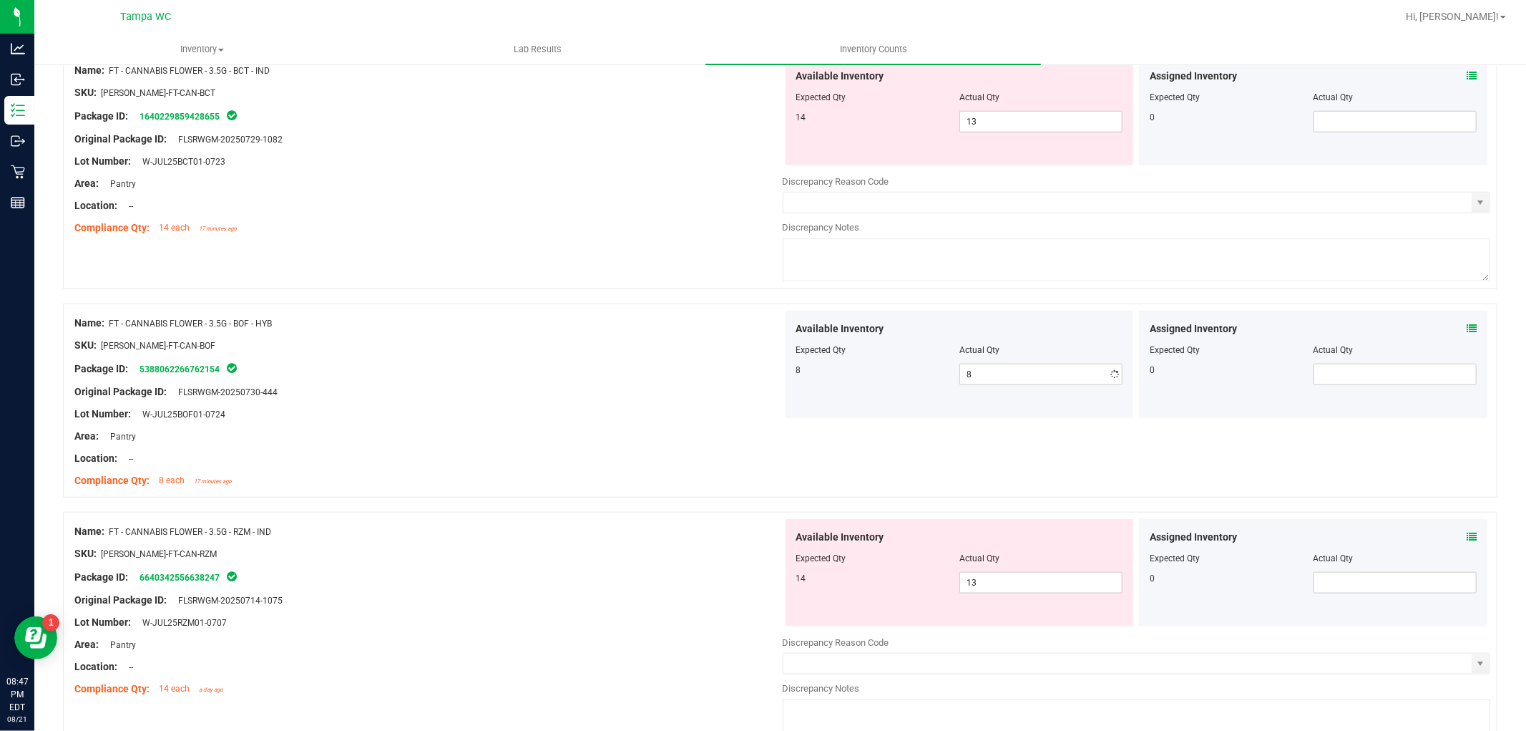
click at [546, 329] on div "Name: FT - CANNABIS FLOWER - 3.5G - BOF - HYB" at bounding box center [428, 323] width 708 height 15
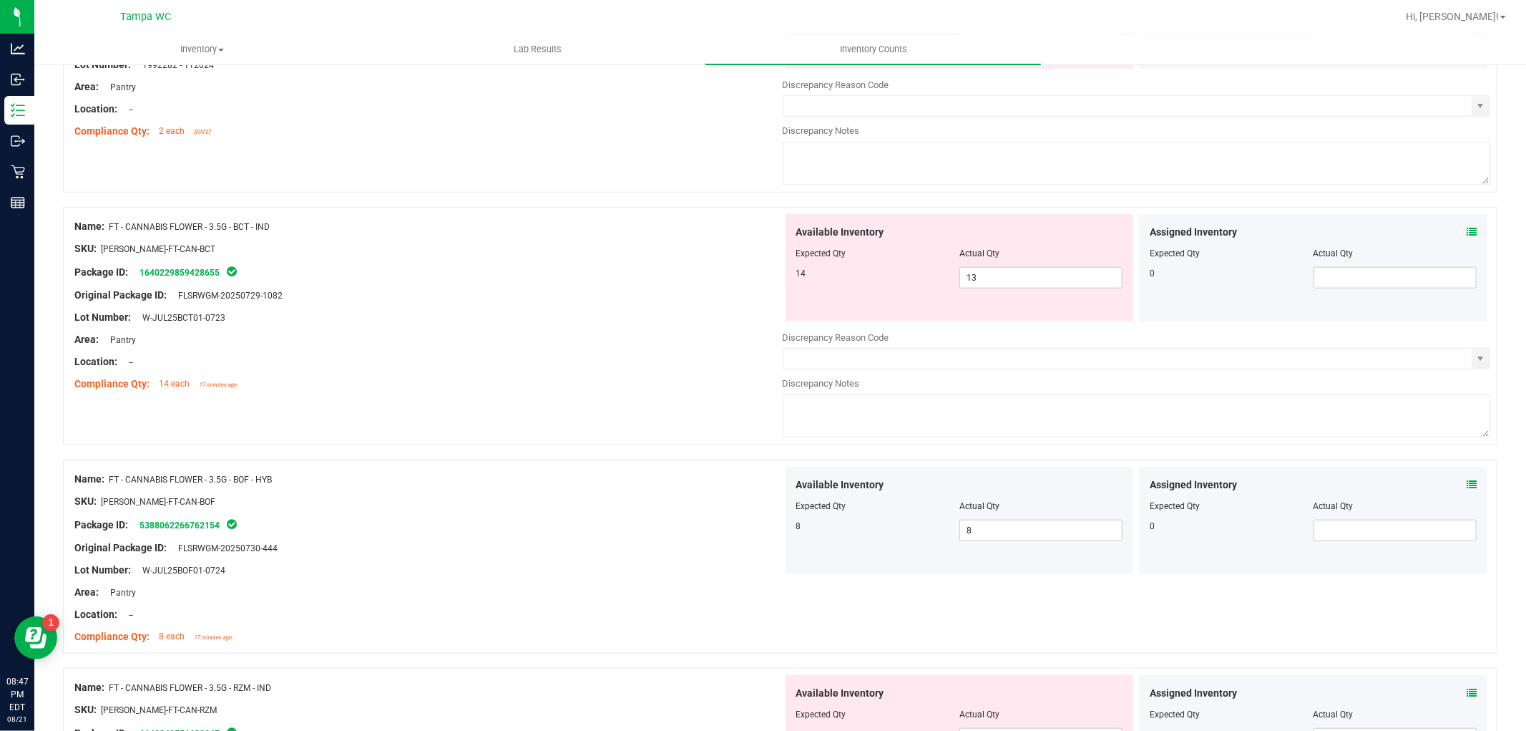
scroll to position [1033, 0]
click at [988, 291] on span "13 13" at bounding box center [1041, 280] width 163 height 21
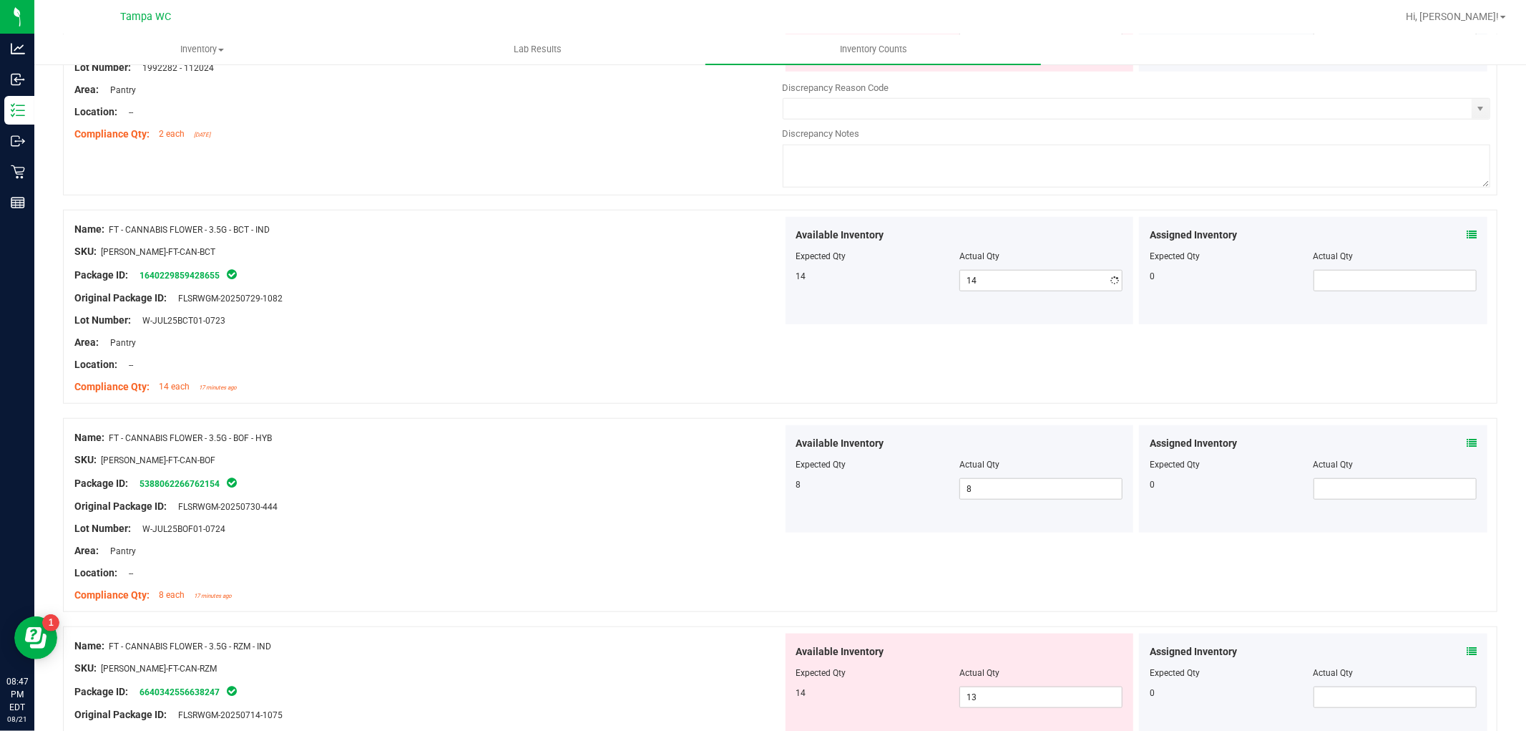
drag, startPoint x: 1006, startPoint y: 145, endPoint x: 1009, endPoint y: 167, distance: 22.4
click at [1006, 146] on textarea at bounding box center [1137, 166] width 708 height 43
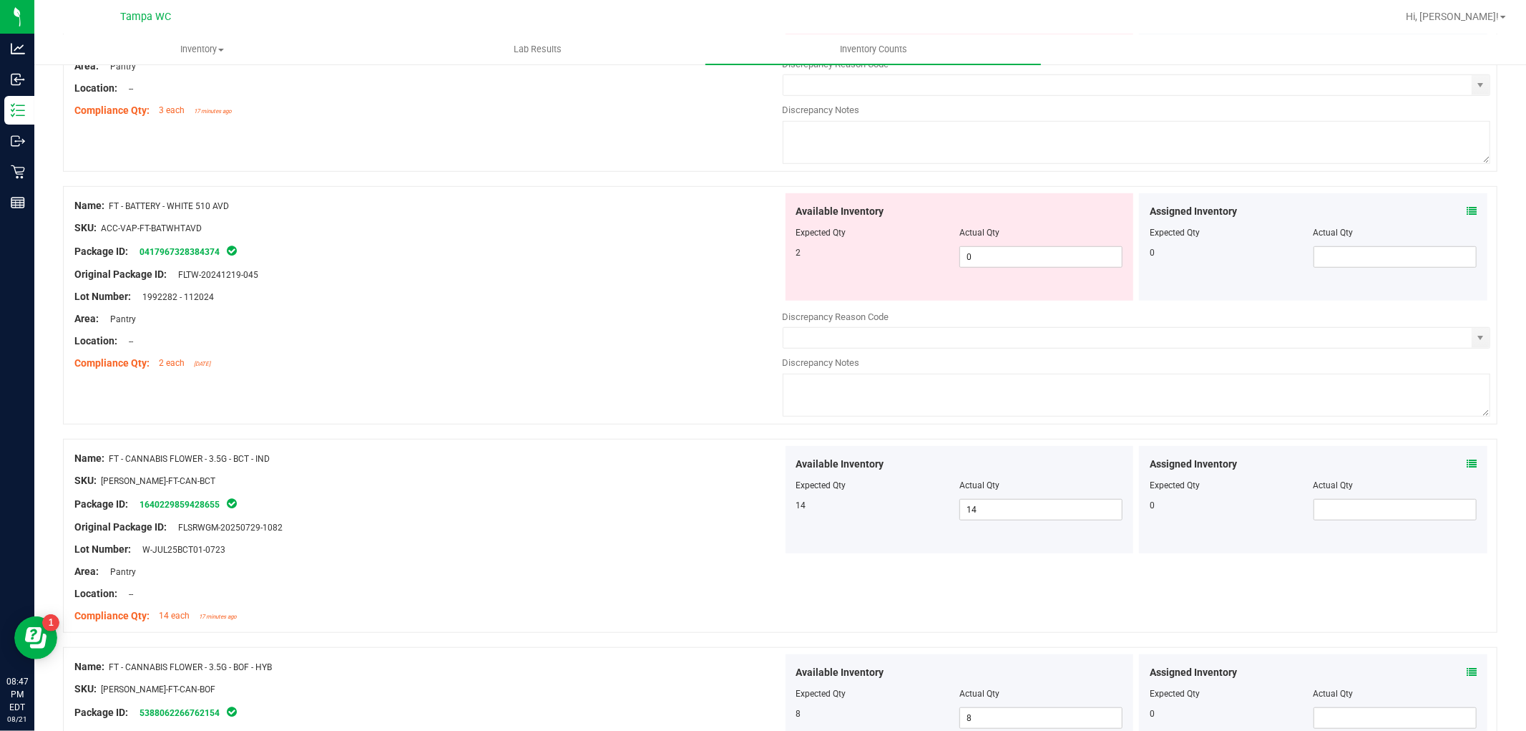
scroll to position [795, 0]
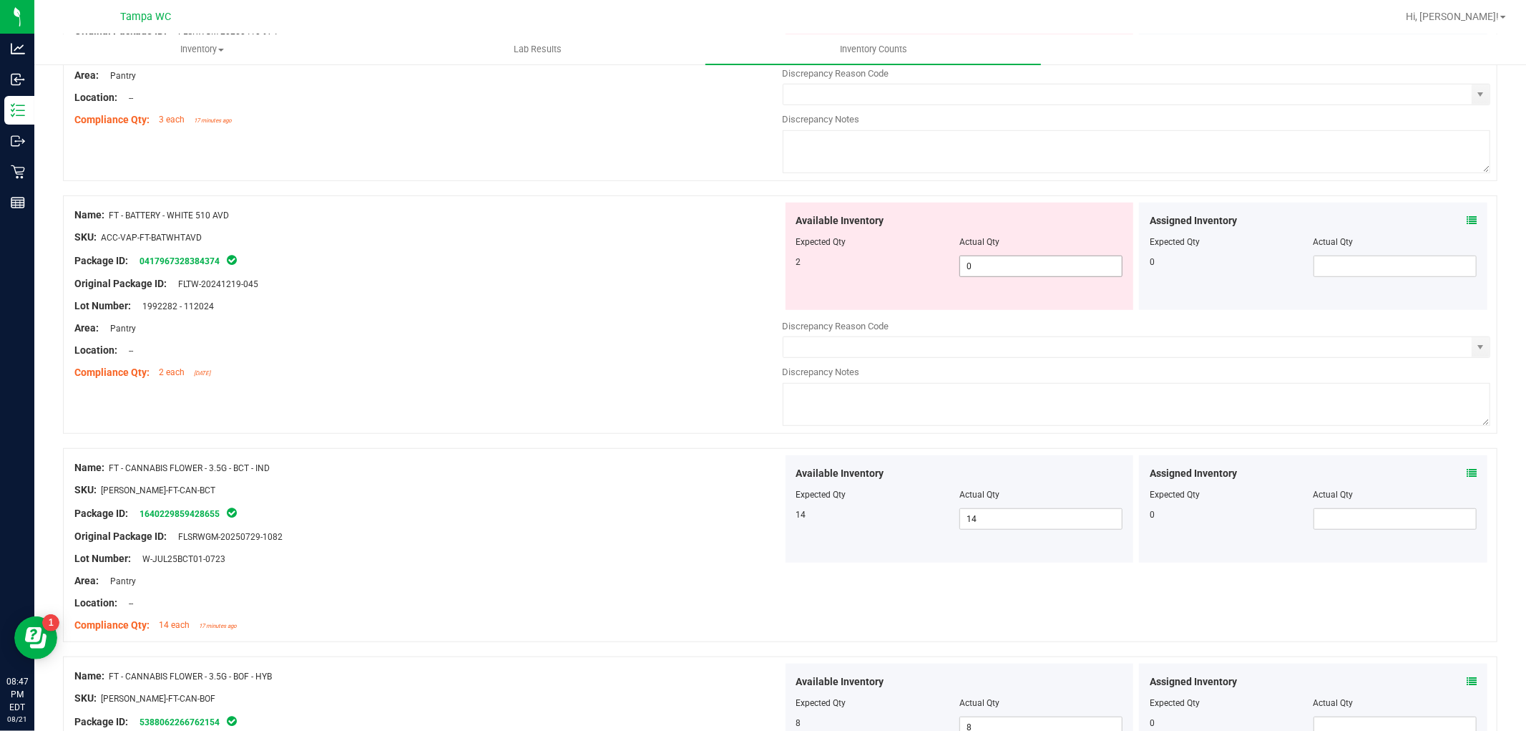
click at [986, 261] on span "0 0" at bounding box center [1041, 265] width 163 height 21
click at [948, 182] on div "Name: FD - FLOWER GREENHOUSE - 3.5G - LMZ - HYB SKU: FLO-[PERSON_NAME]-SUN-LMZ …" at bounding box center [780, 69] width 1435 height 253
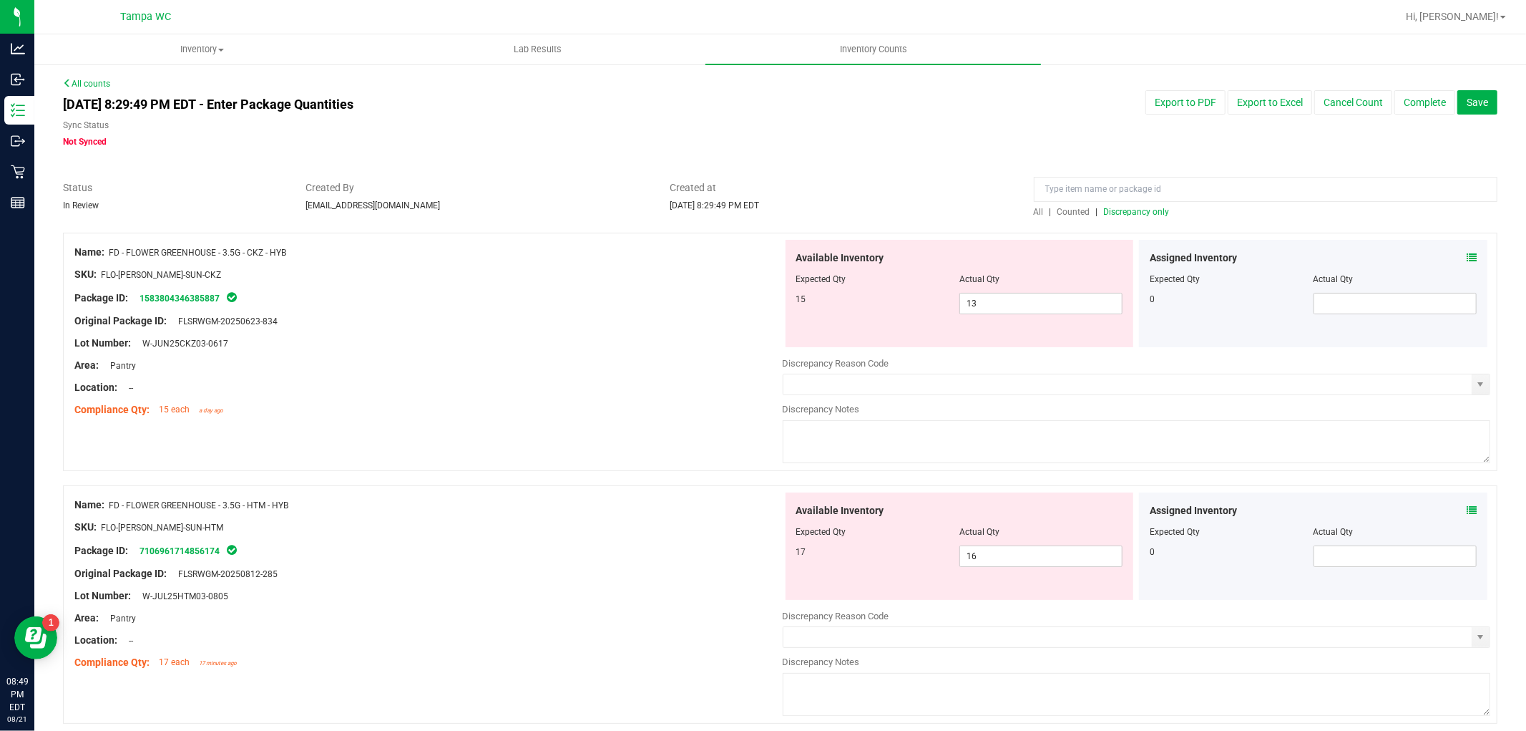
scroll to position [79, 0]
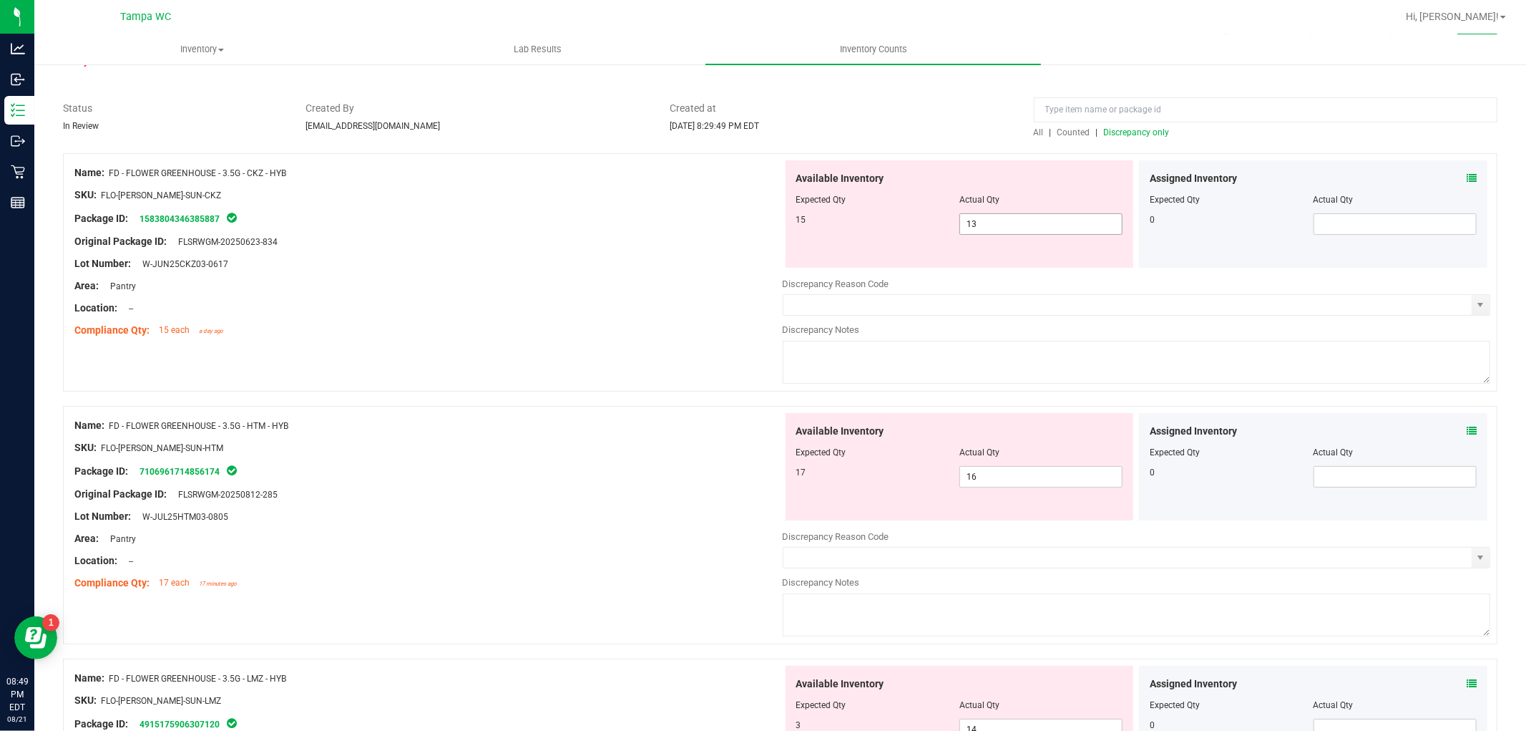
click at [985, 227] on span "13 13" at bounding box center [1041, 223] width 163 height 21
drag, startPoint x: 981, startPoint y: 230, endPoint x: 546, endPoint y: 232, distance: 435.1
click at [578, 228] on div "Name: FD - FLOWER GREENHOUSE - 3.5G - CKZ - HYB SKU: FLO-[PERSON_NAME]-SUN-CKZ …" at bounding box center [780, 272] width 1435 height 238
click at [682, 290] on div "Area: Pantry" at bounding box center [428, 285] width 708 height 15
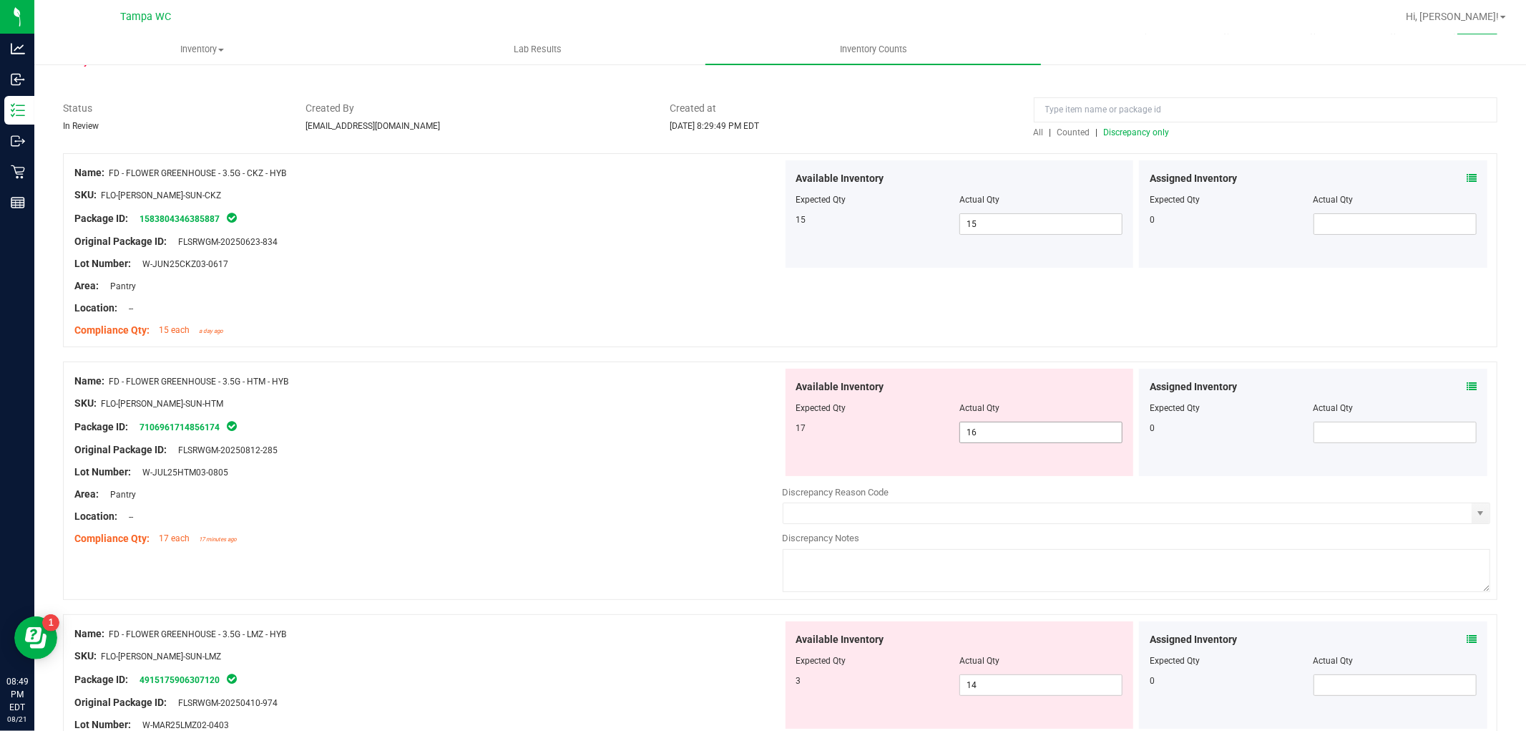
click at [1000, 434] on span "16 16" at bounding box center [1041, 432] width 163 height 21
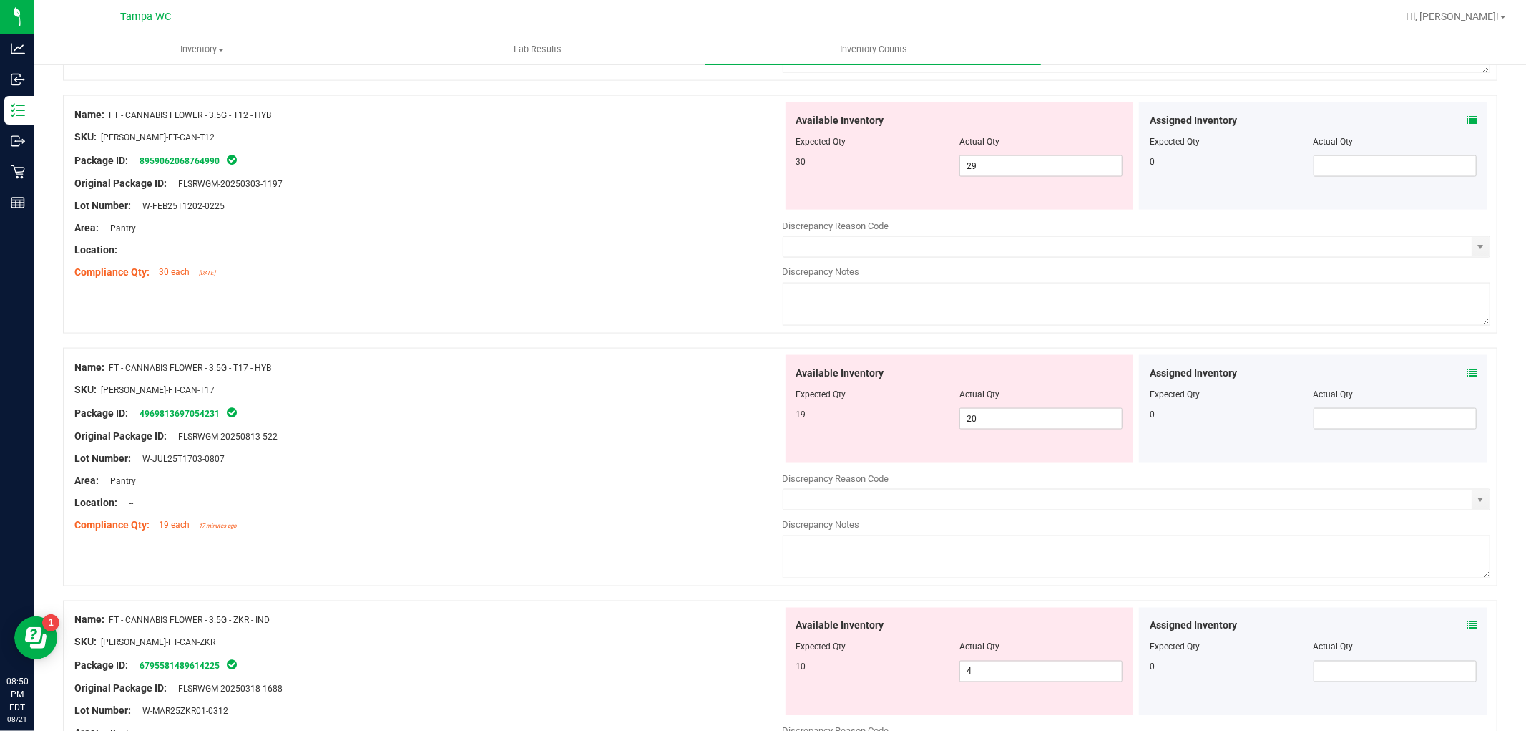
scroll to position [1749, 0]
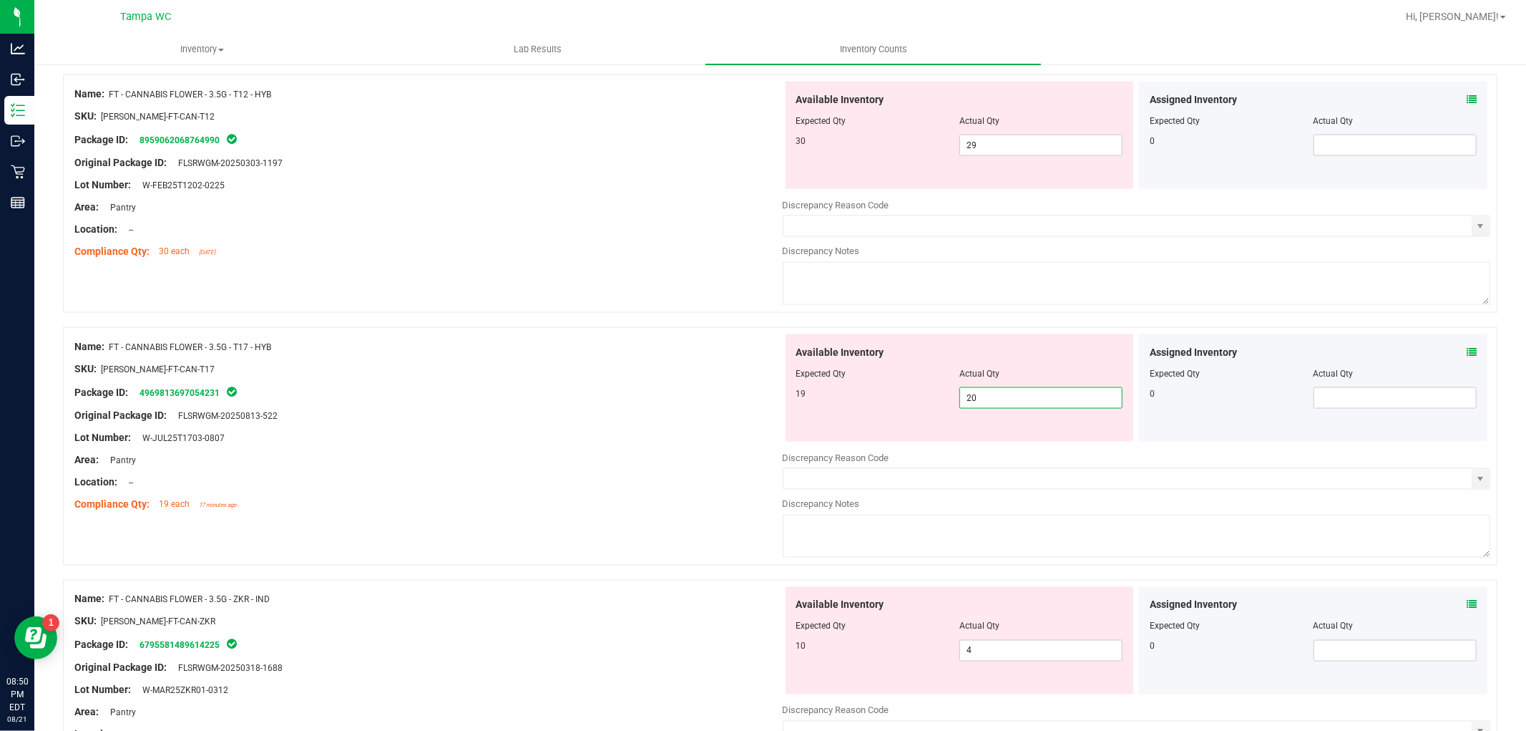
click at [971, 399] on span "20 20" at bounding box center [1041, 397] width 163 height 21
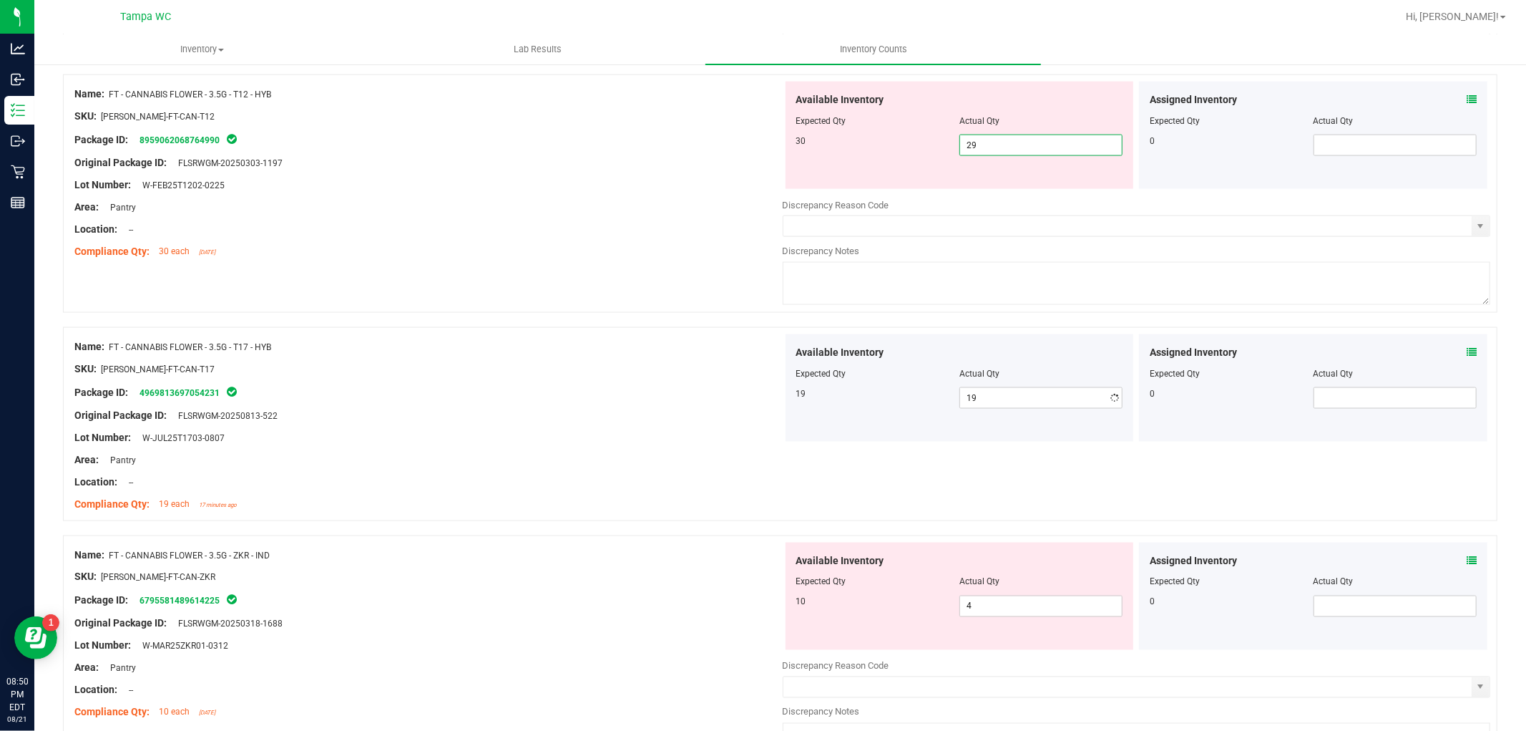
click at [986, 147] on span "29 29" at bounding box center [1041, 145] width 163 height 21
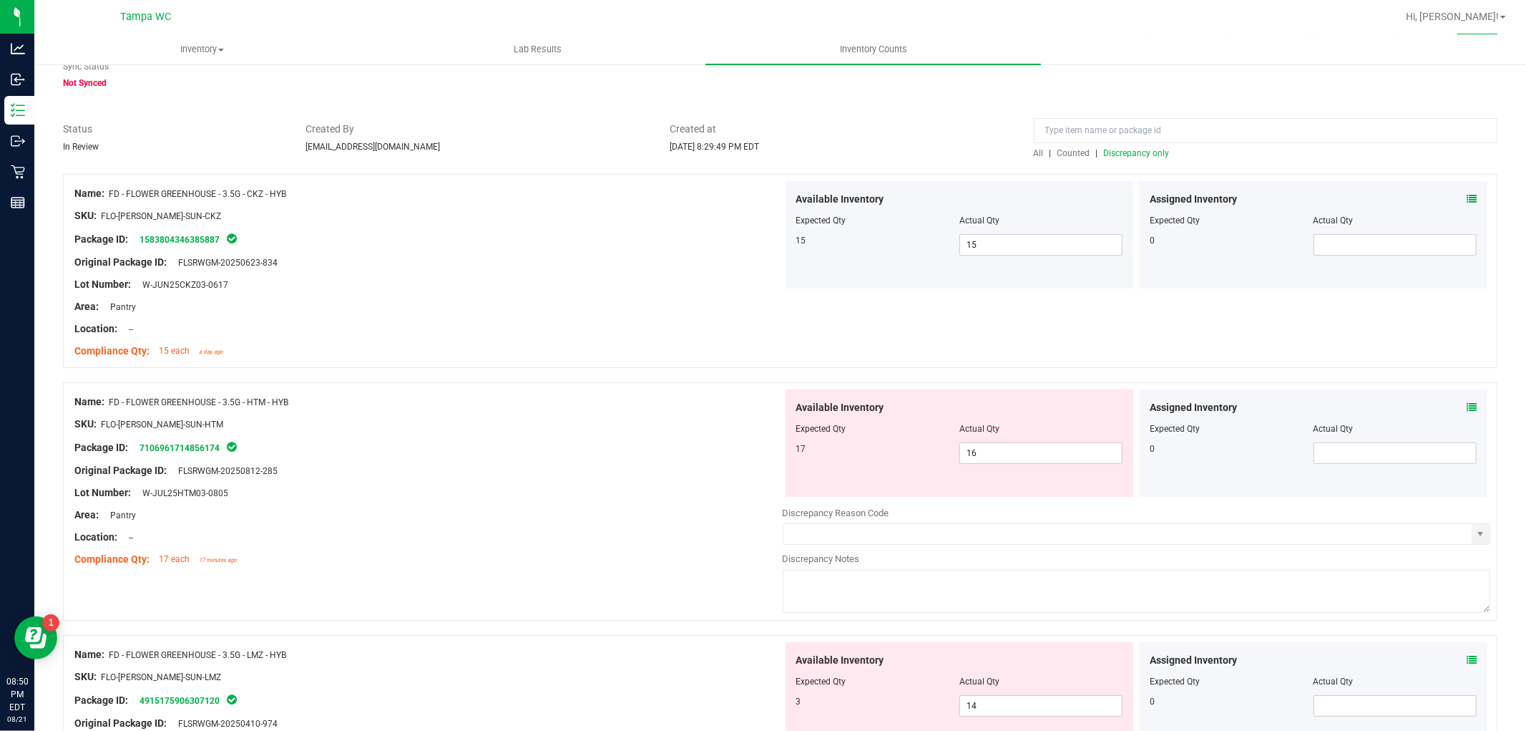
scroll to position [0, 0]
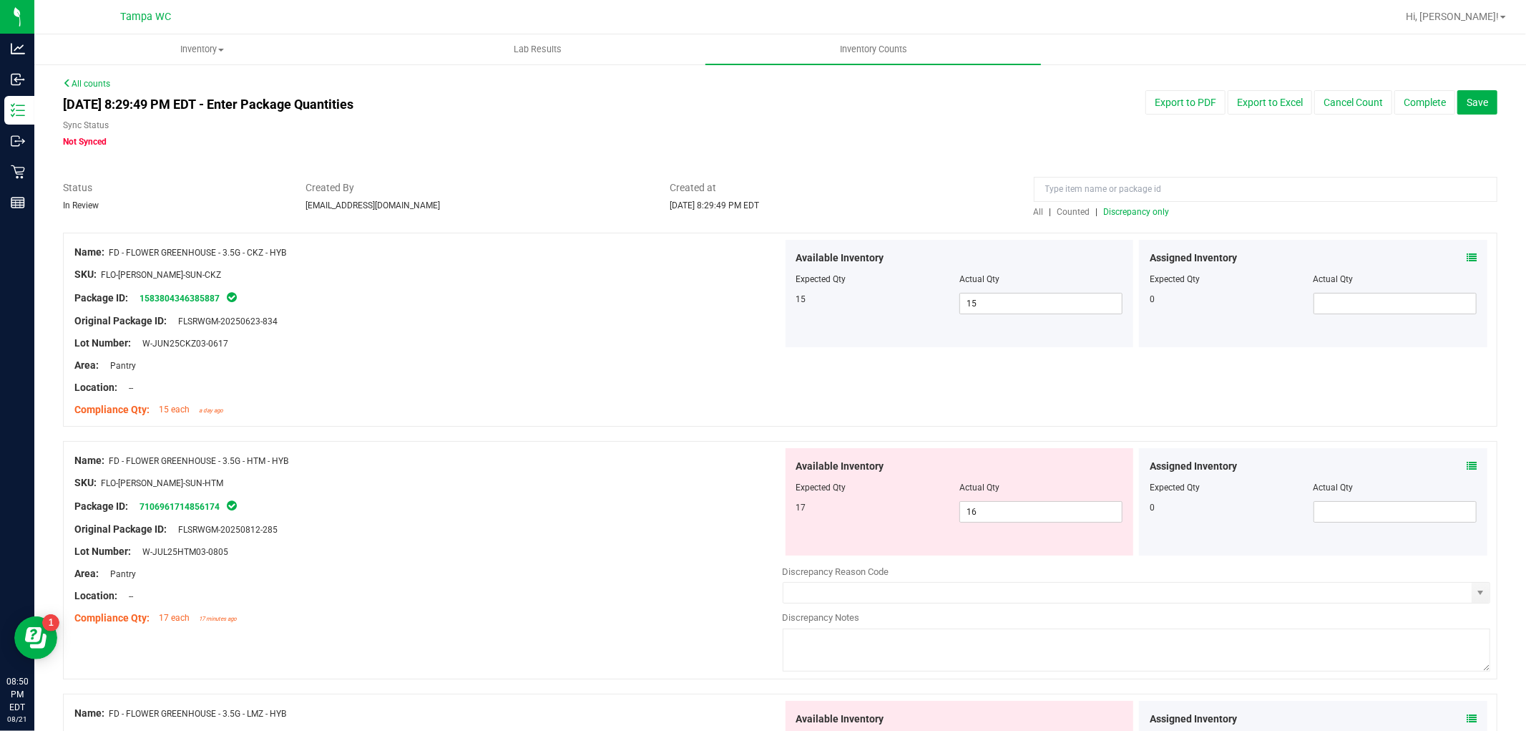
click at [1119, 208] on span "Discrepancy only" at bounding box center [1137, 212] width 66 height 10
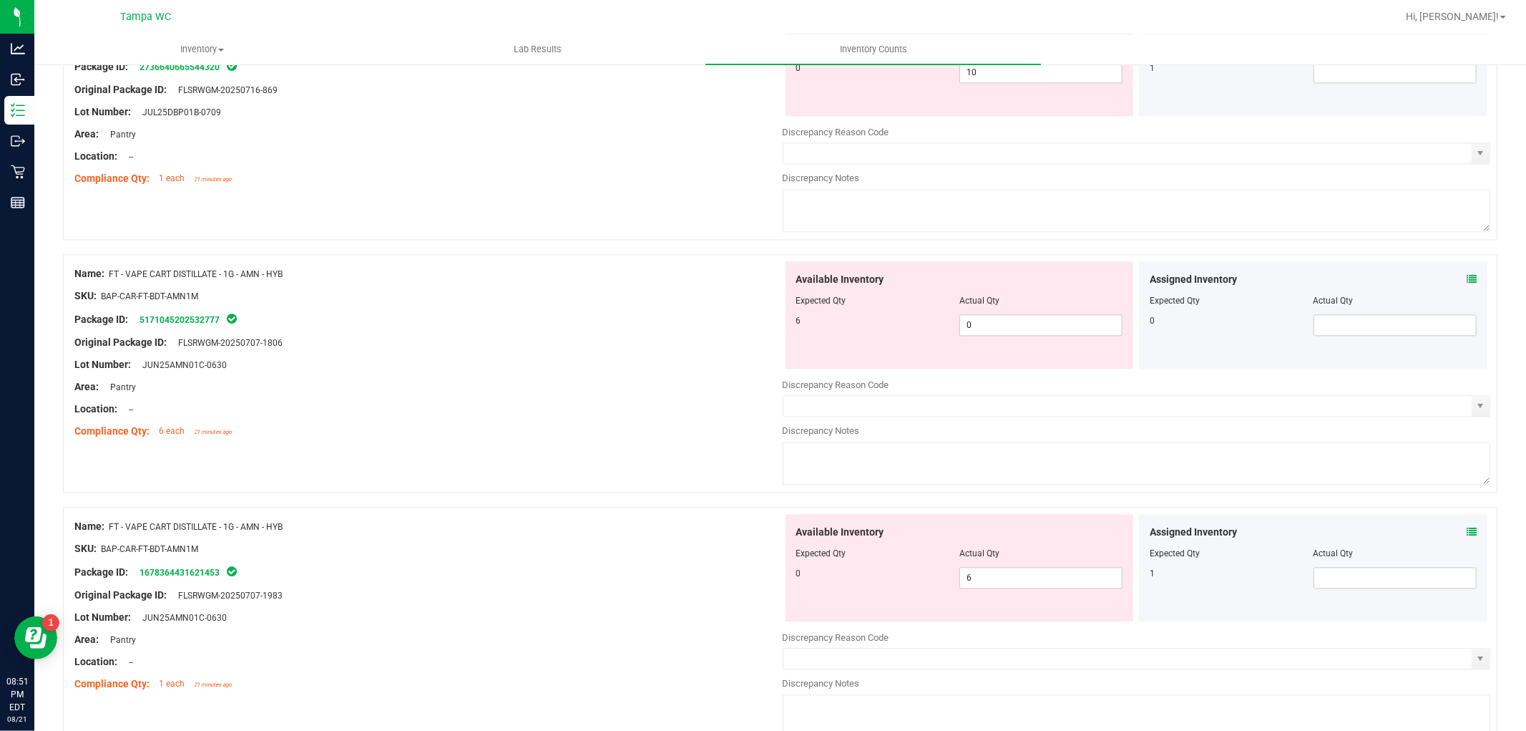
scroll to position [2465, 0]
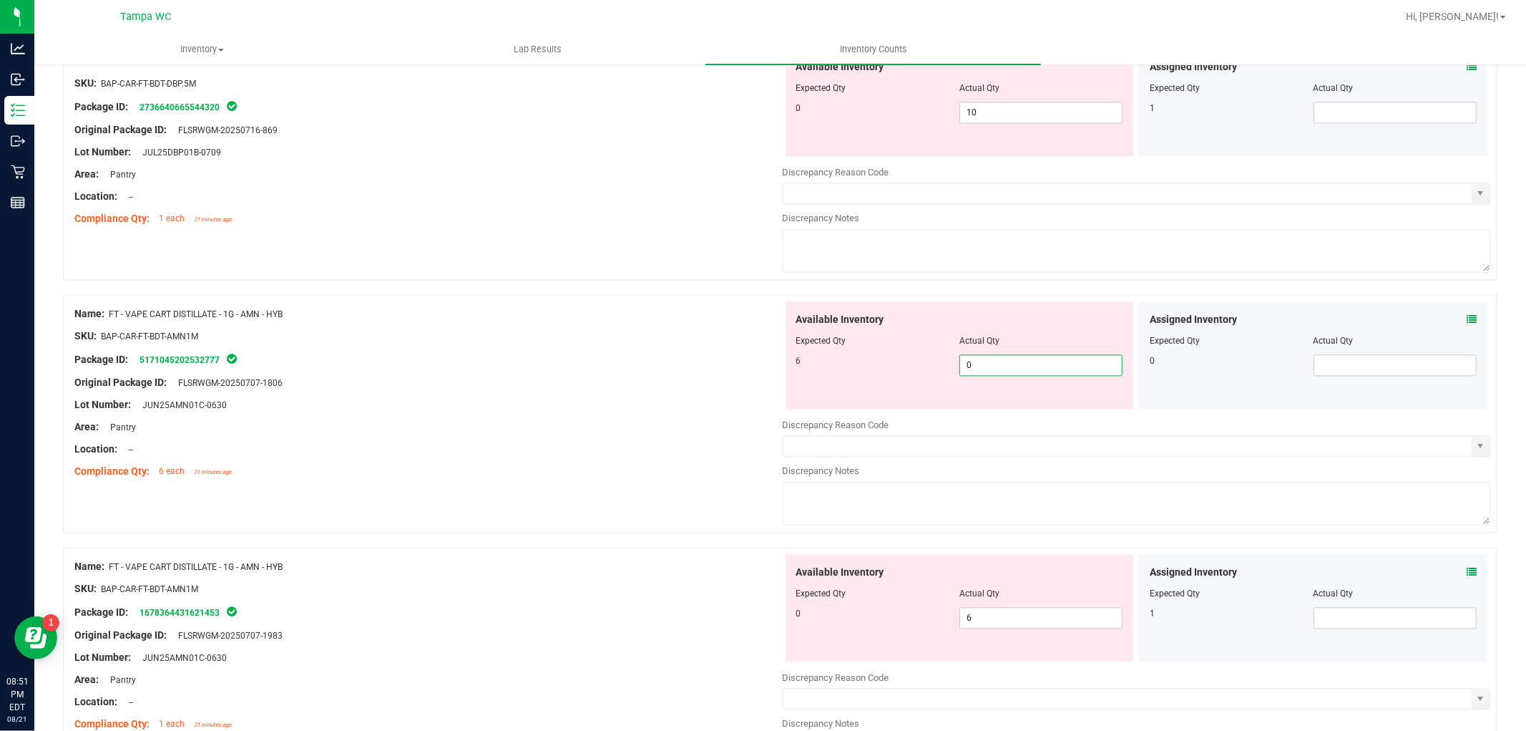
click at [968, 367] on span "0 0" at bounding box center [1041, 364] width 163 height 21
click at [972, 607] on div "Available Inventory Expected Qty Actual Qty 0 6 6" at bounding box center [960, 607] width 349 height 107
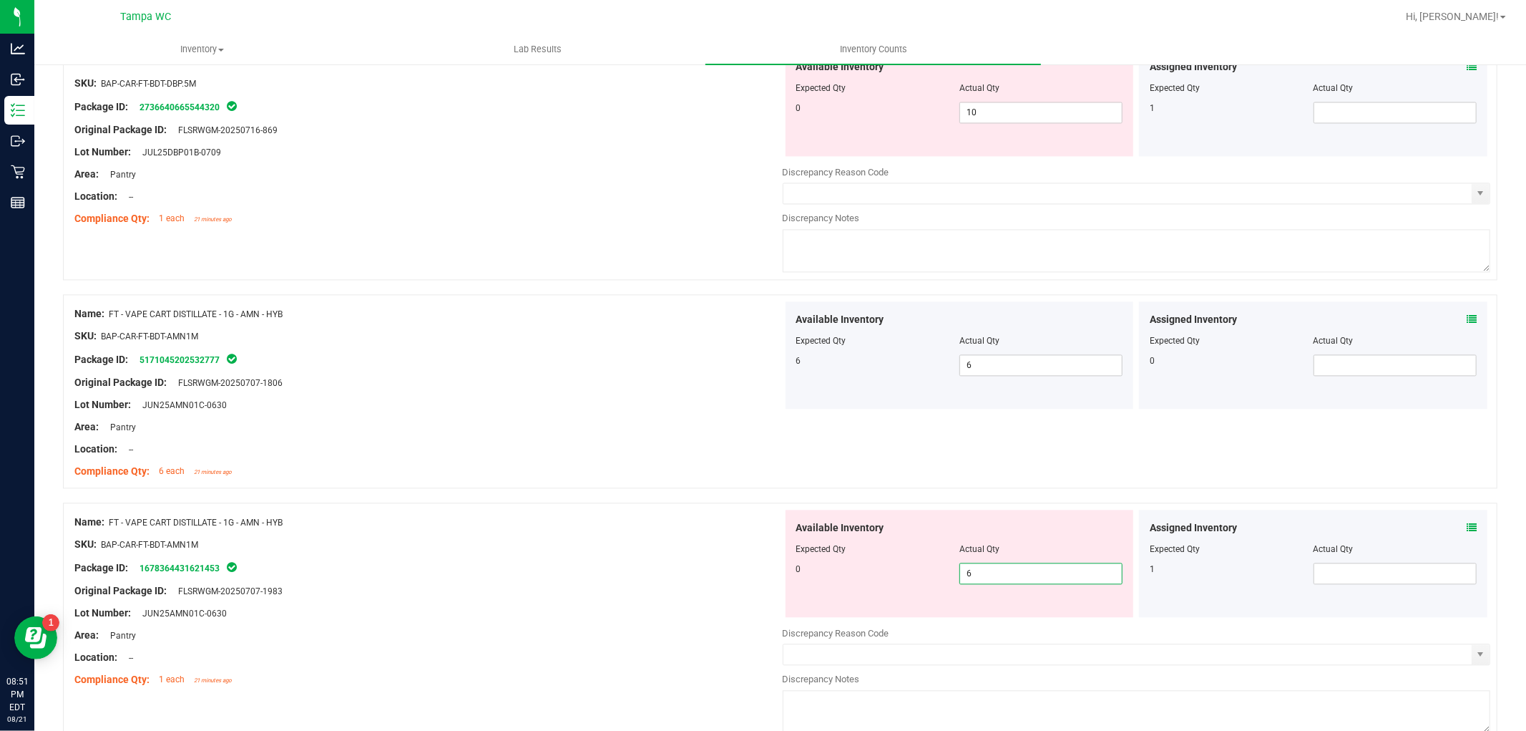
click at [972, 580] on span "6 6" at bounding box center [1041, 572] width 163 height 21
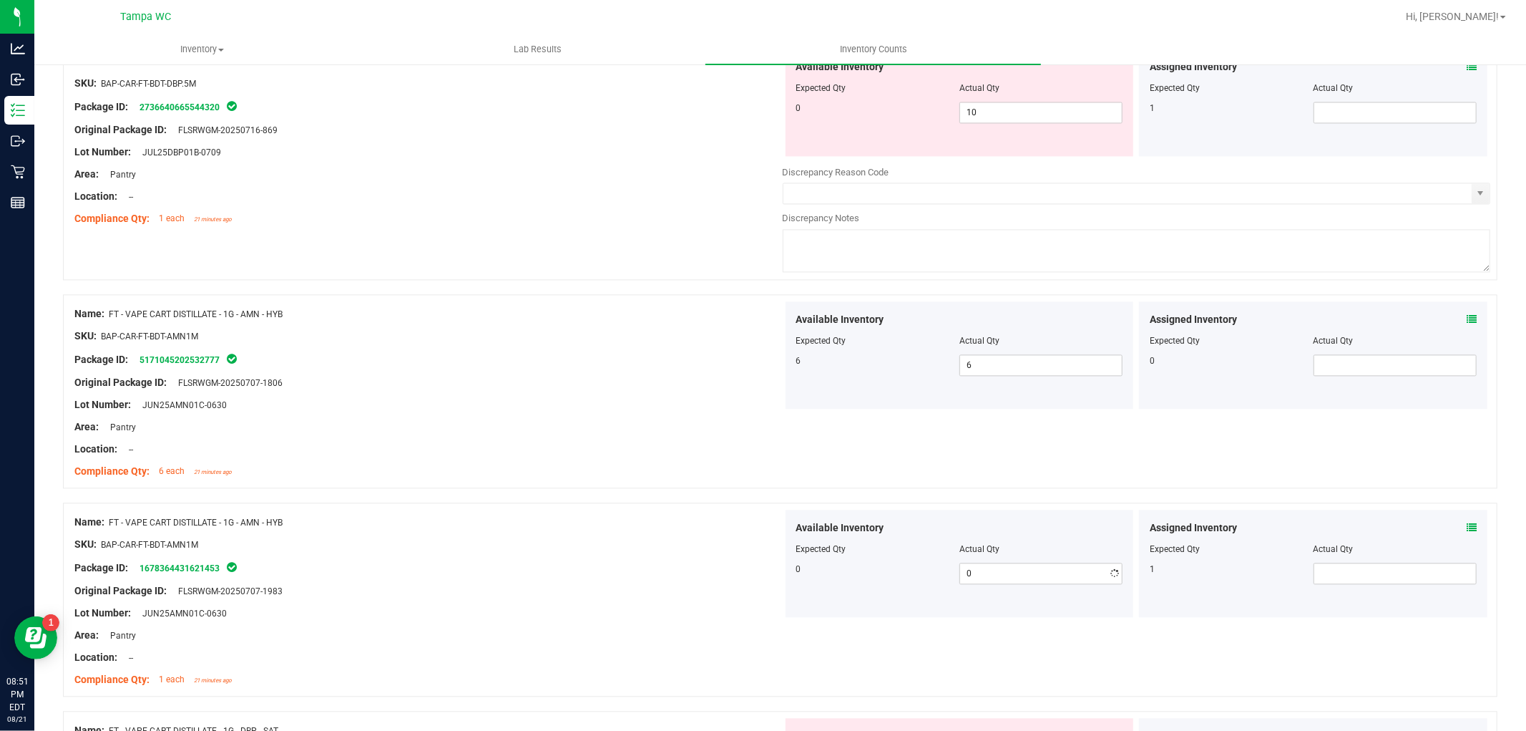
click at [842, 466] on div "Name: FT - VAPE CART DISTILLATE - 1G - AMN - HYB SKU: BAP-CAR-FT-BDT-AMN1M Pack…" at bounding box center [780, 391] width 1435 height 194
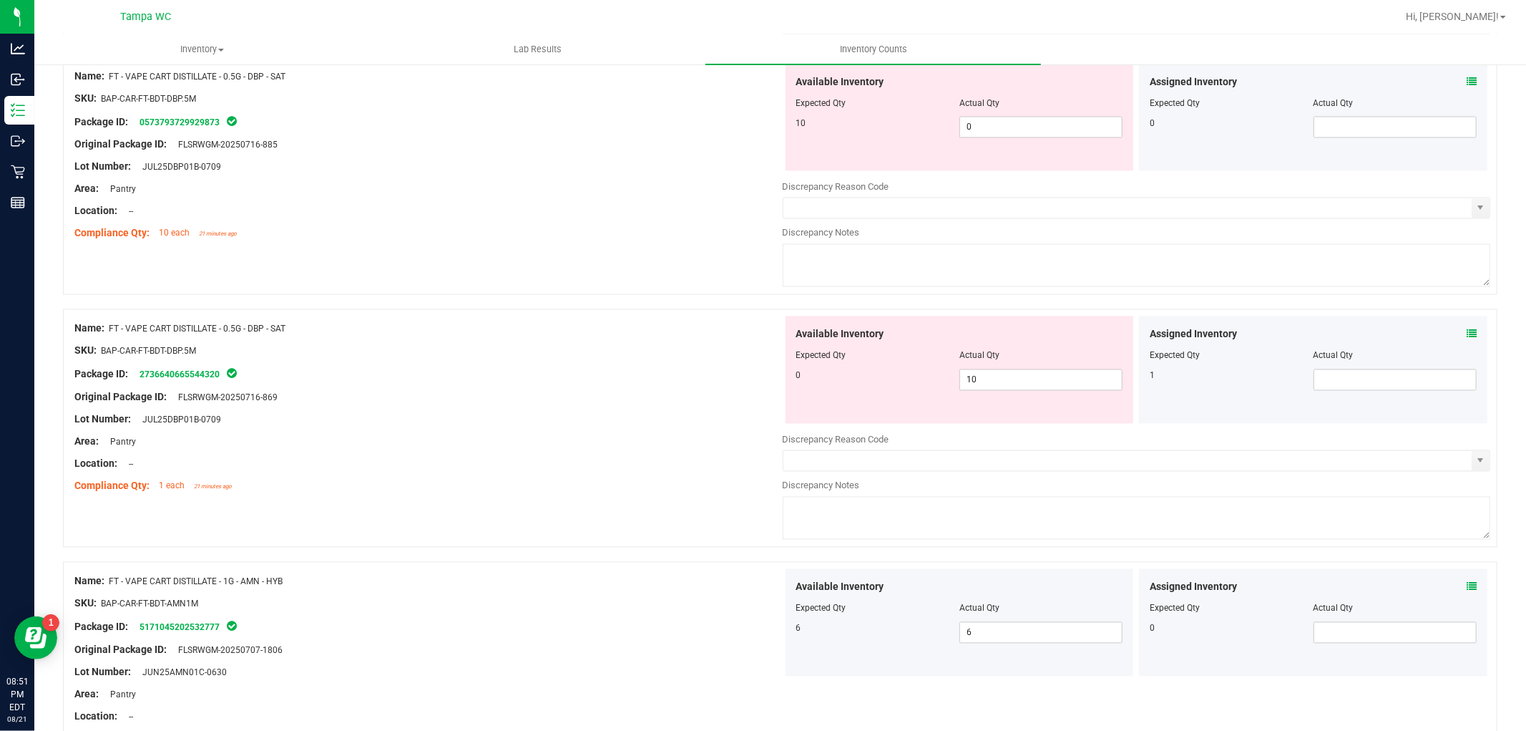
scroll to position [2147, 0]
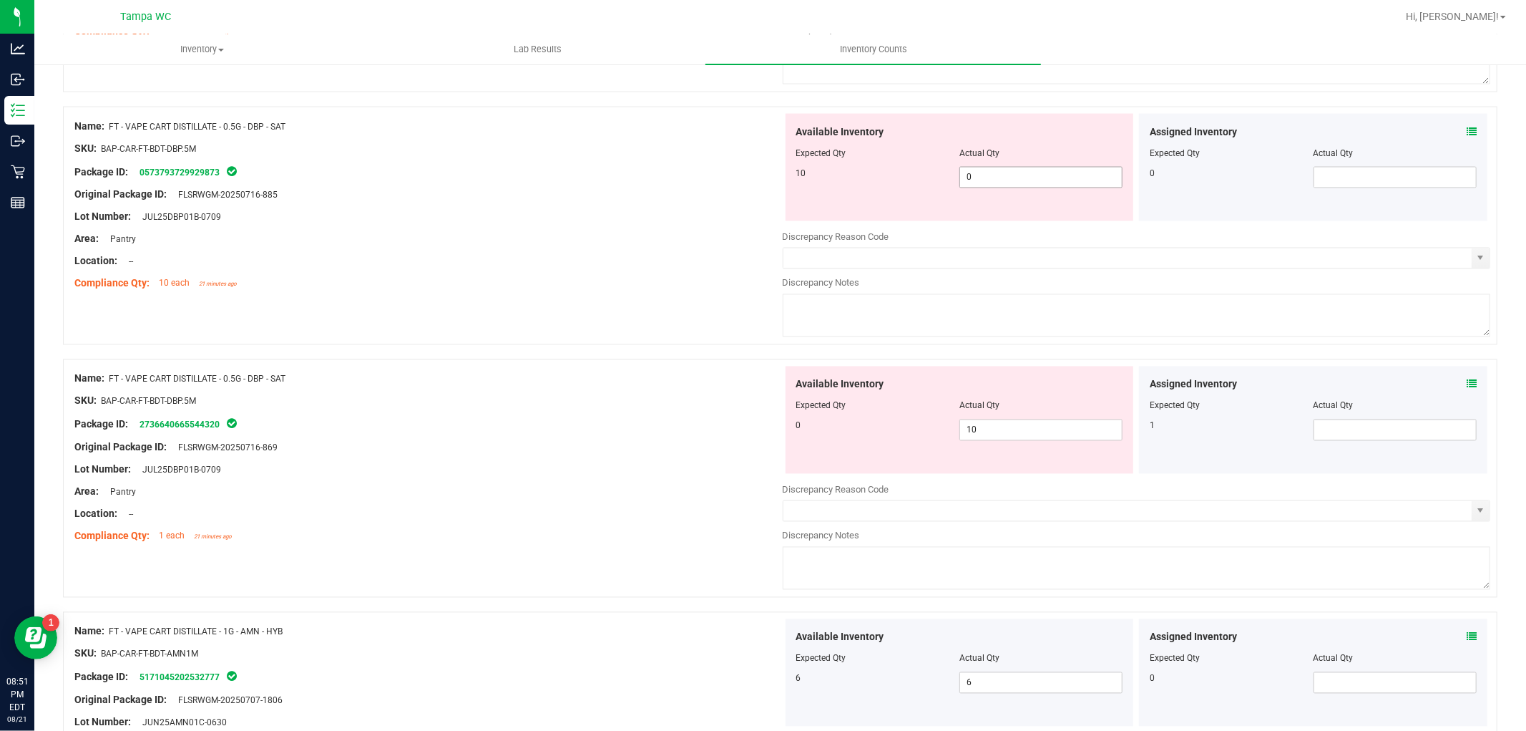
click at [989, 182] on span "0 0" at bounding box center [1041, 177] width 163 height 21
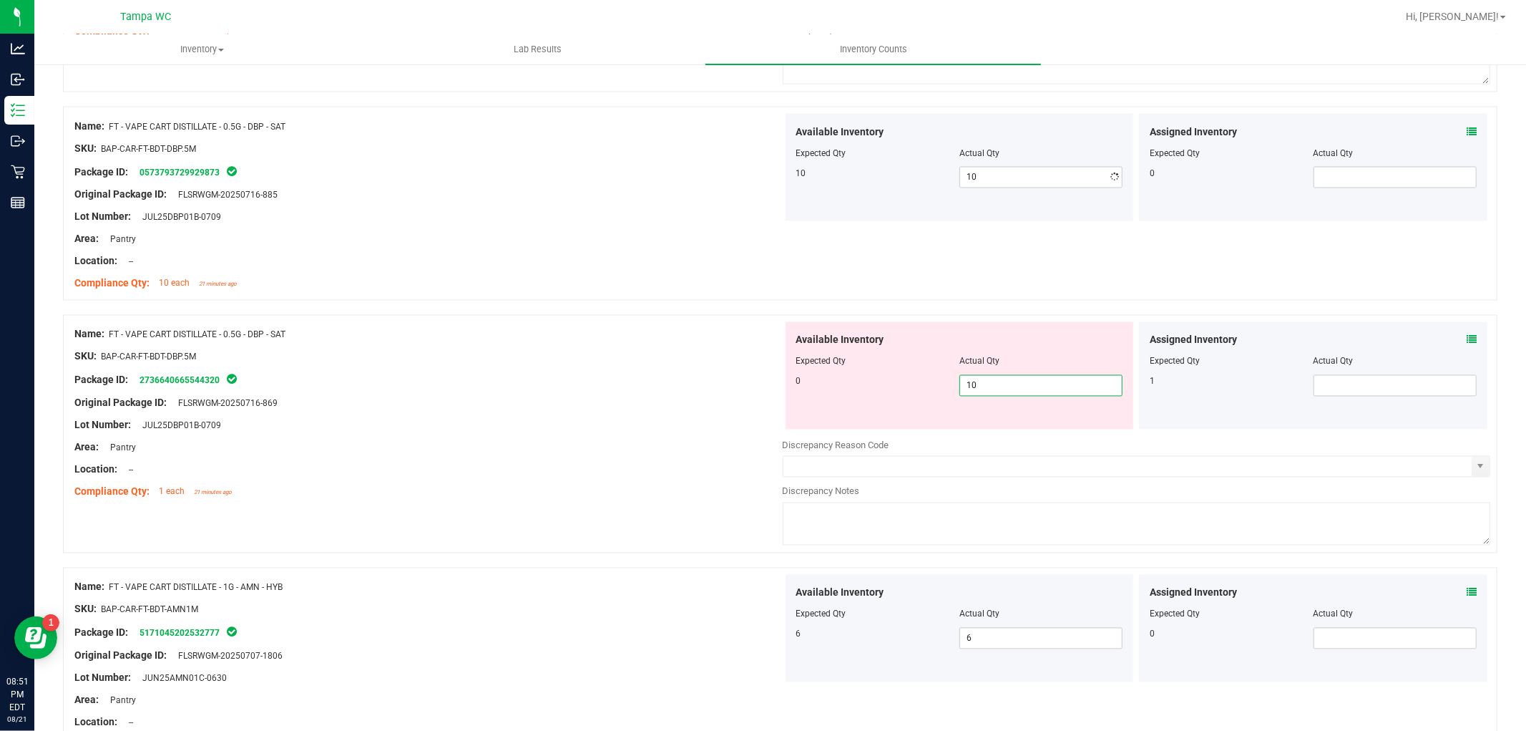
click at [976, 429] on div "Available Inventory Expected Qty Actual Qty 0 10 10" at bounding box center [960, 375] width 349 height 107
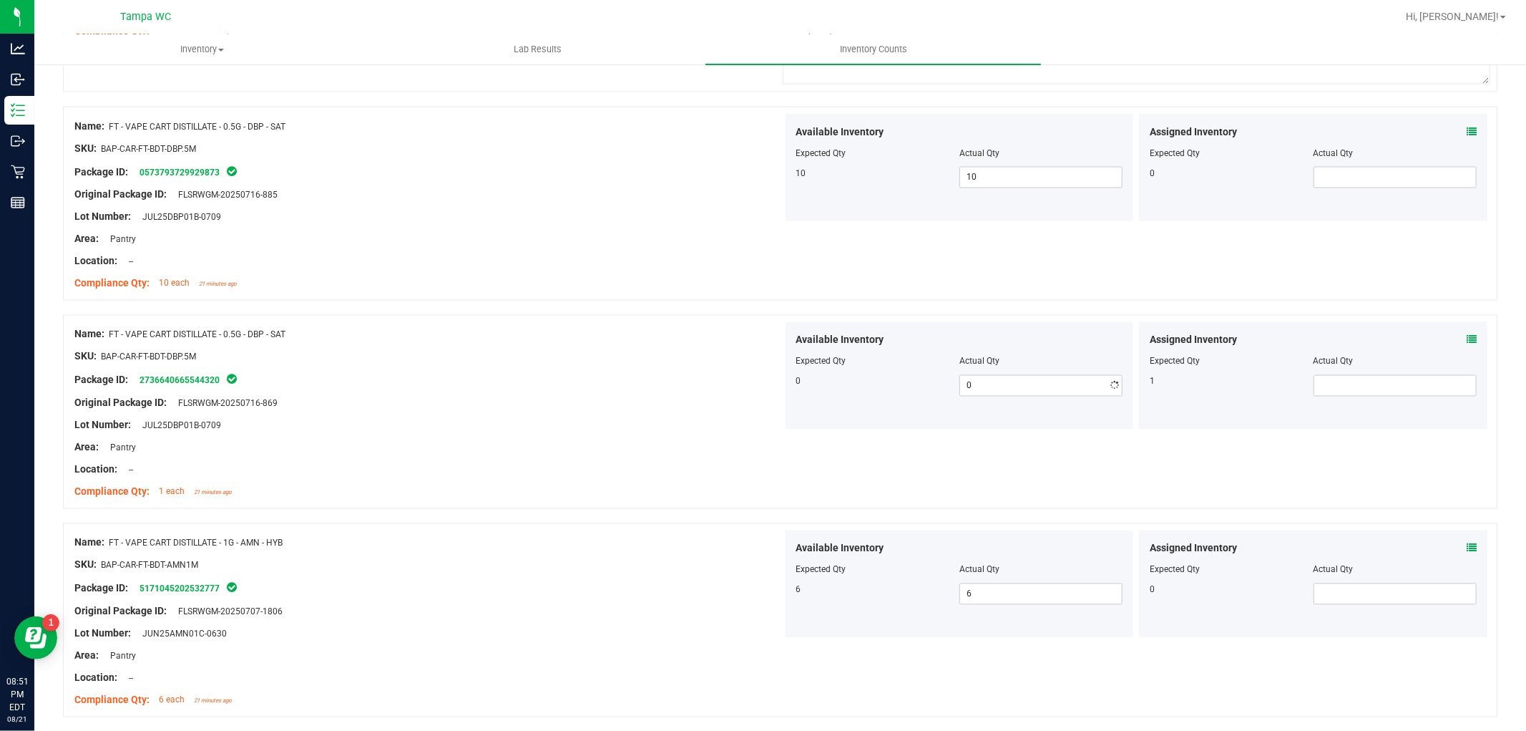
click at [620, 449] on div "Area: Pantry" at bounding box center [428, 447] width 708 height 15
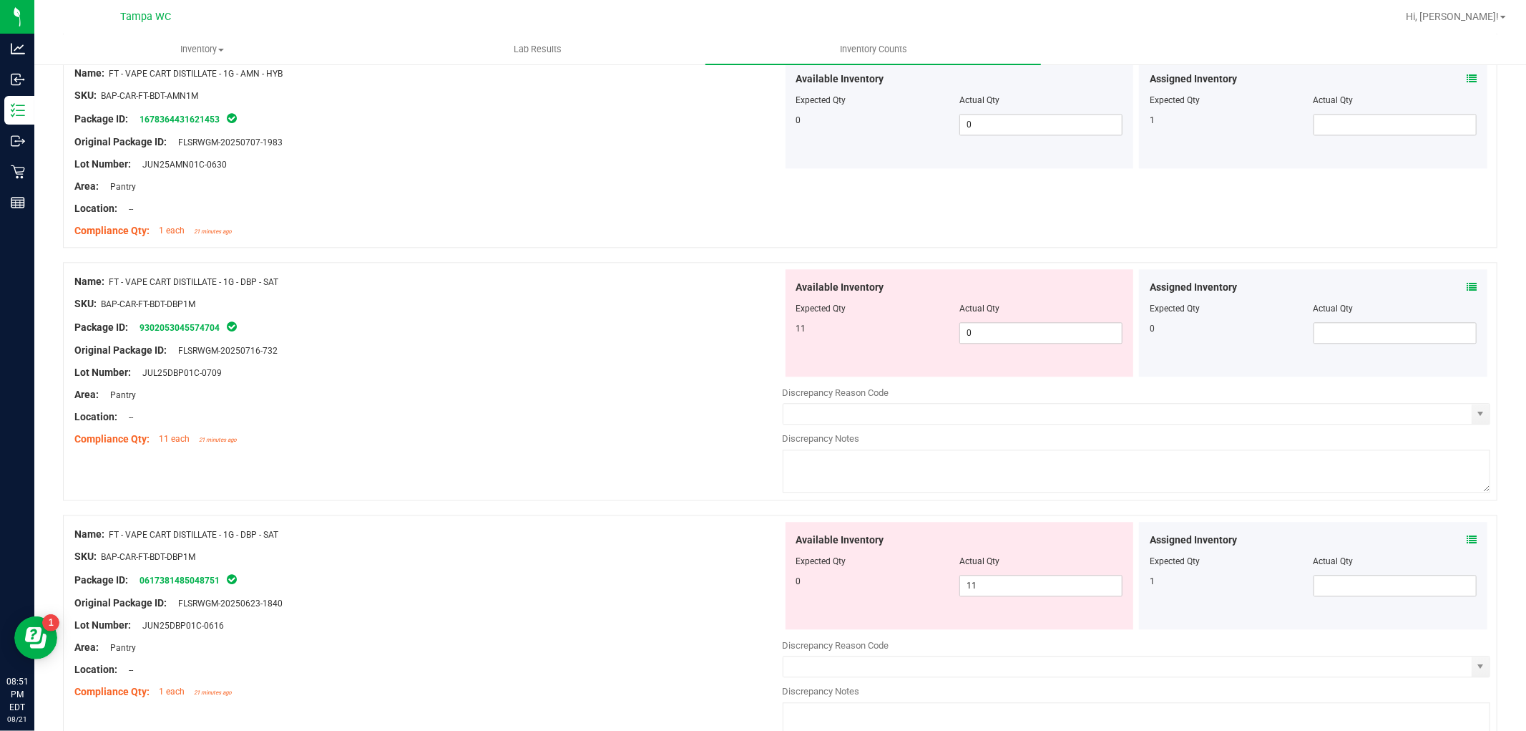
scroll to position [2863, 0]
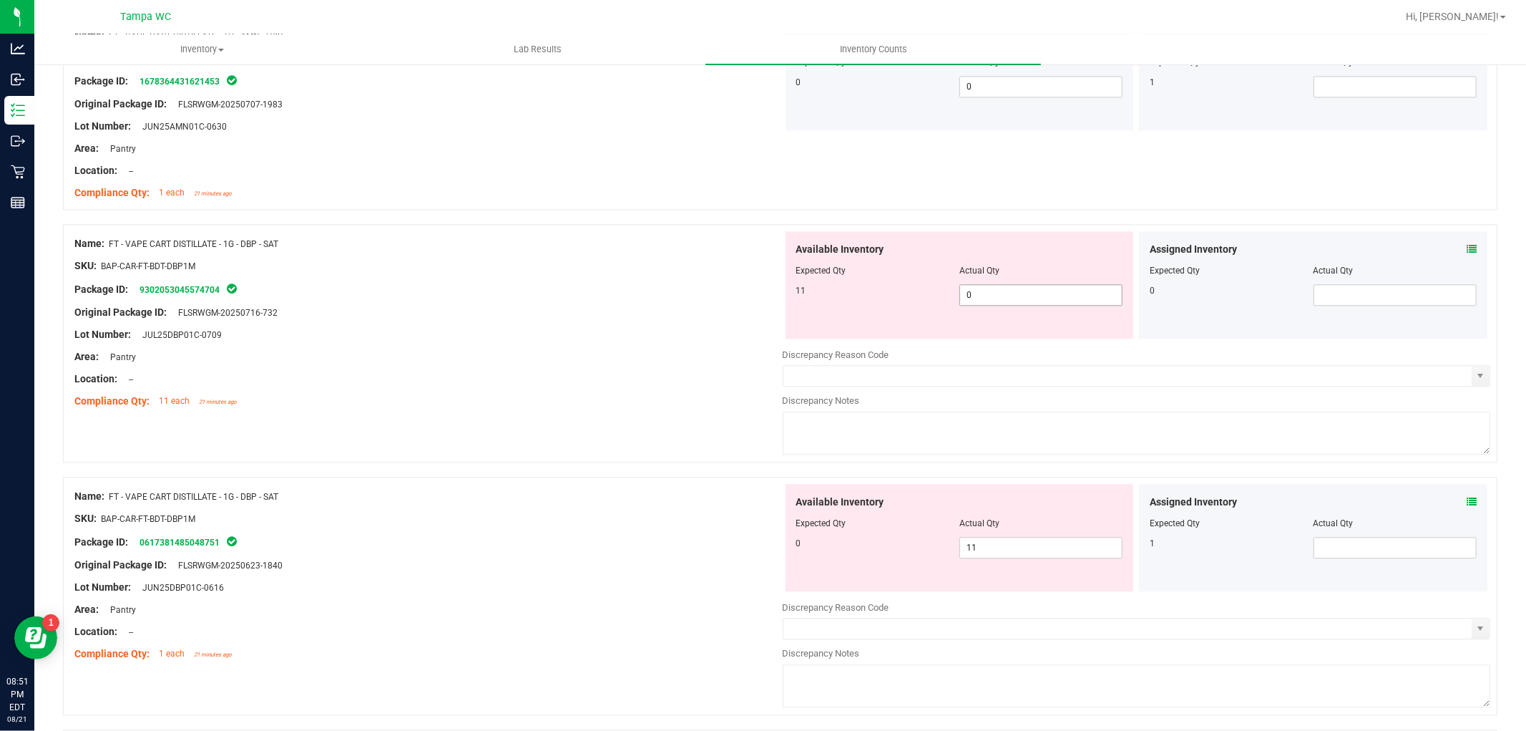
drag, startPoint x: 962, startPoint y: 287, endPoint x: 964, endPoint y: 299, distance: 12.4
click at [963, 294] on div "Available Inventory Expected Qty Actual Qty 11 0 0" at bounding box center [960, 284] width 349 height 107
click at [964, 301] on span "0 0" at bounding box center [1041, 294] width 163 height 21
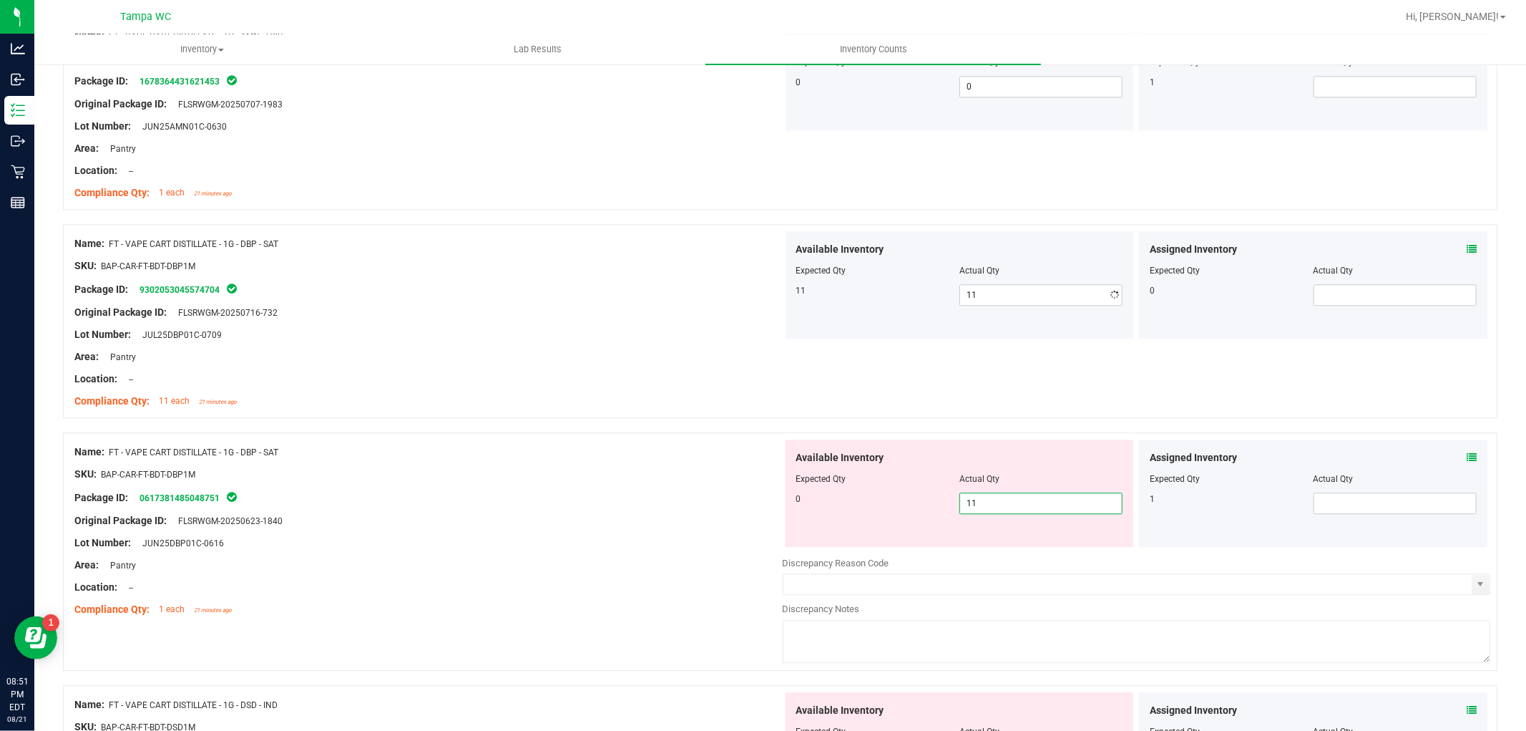
click at [977, 554] on div "Available Inventory Expected Qty Actual Qty 0 11 11" at bounding box center [1137, 552] width 708 height 227
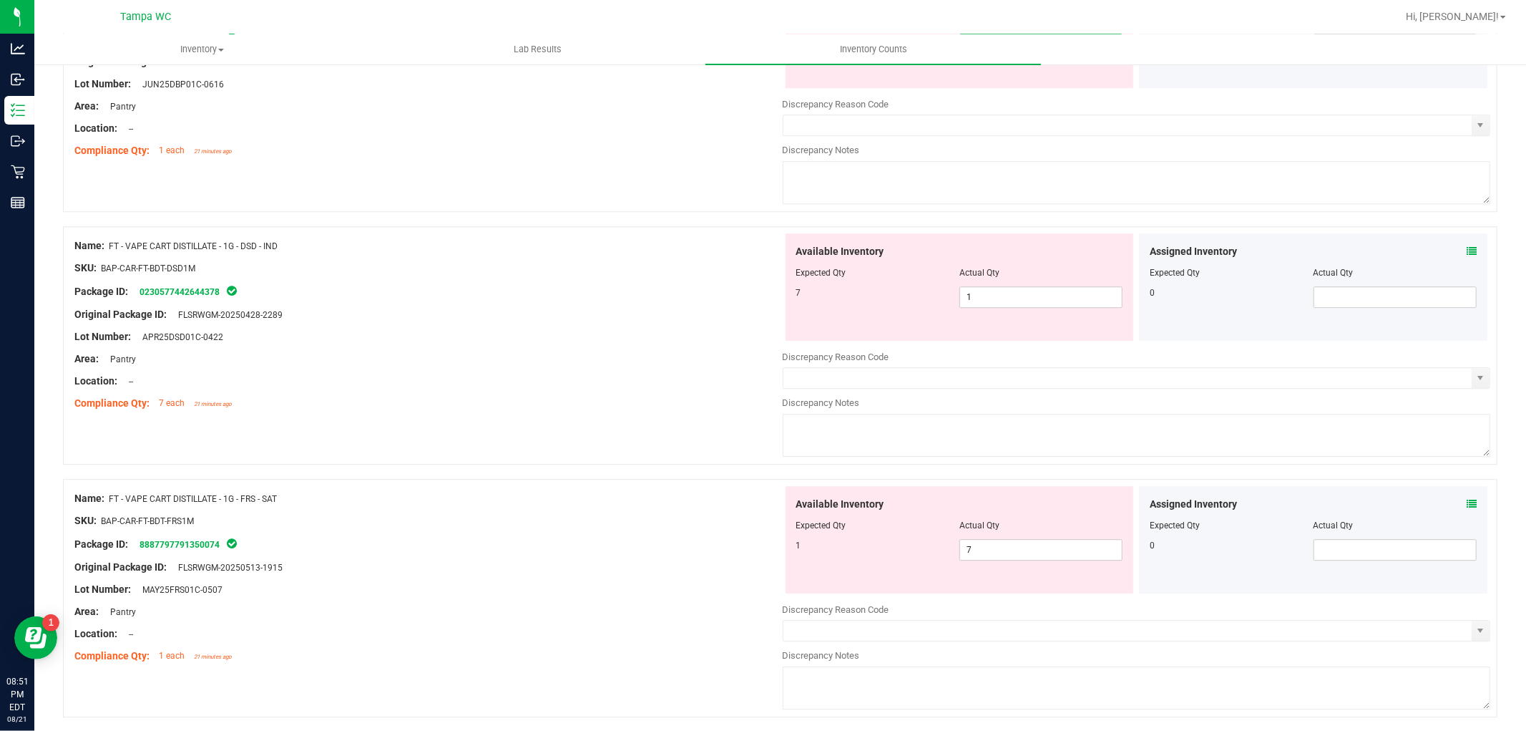
scroll to position [3339, 0]
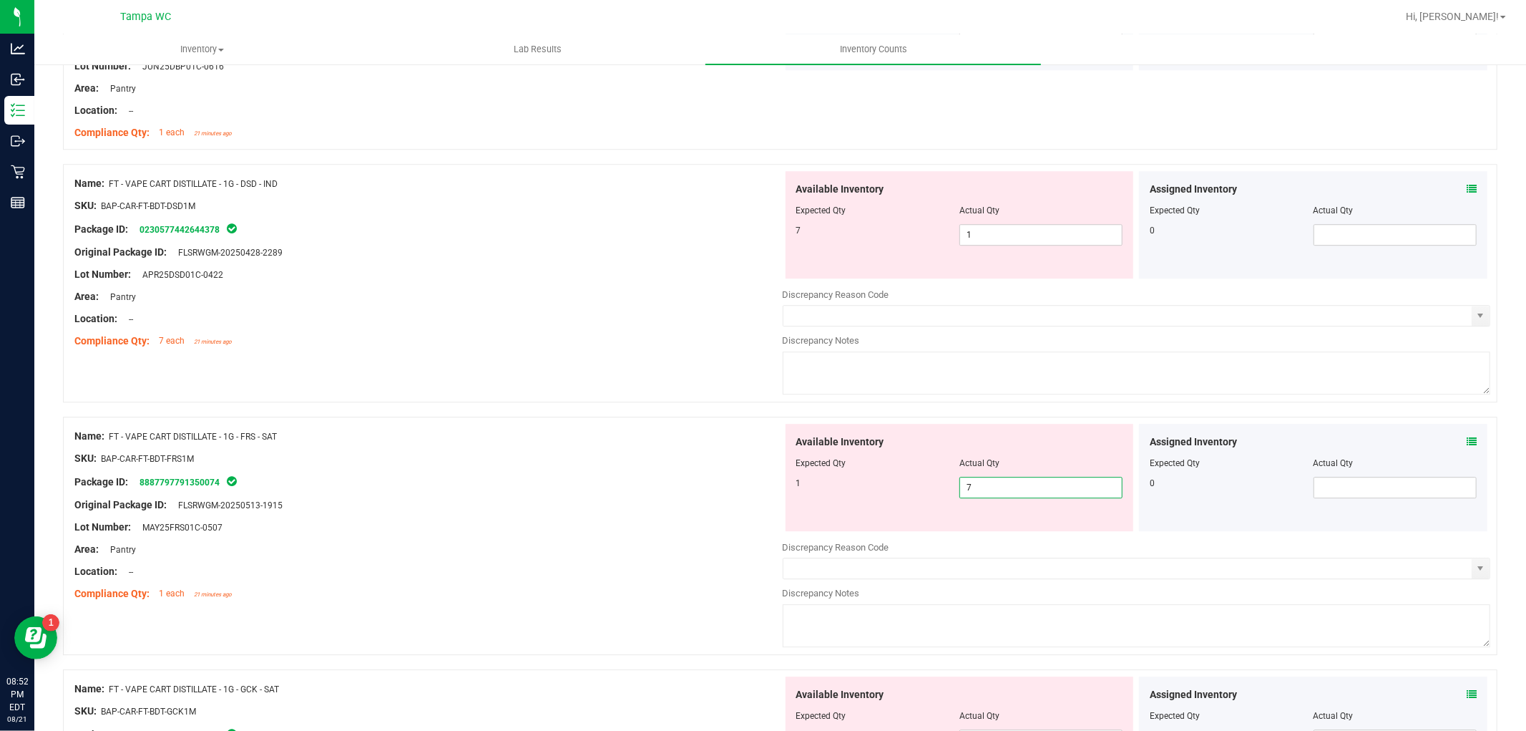
click at [979, 531] on div "Available Inventory Expected Qty Actual Qty 1 7 7" at bounding box center [960, 477] width 349 height 107
click at [962, 243] on span "1 1" at bounding box center [1041, 234] width 163 height 21
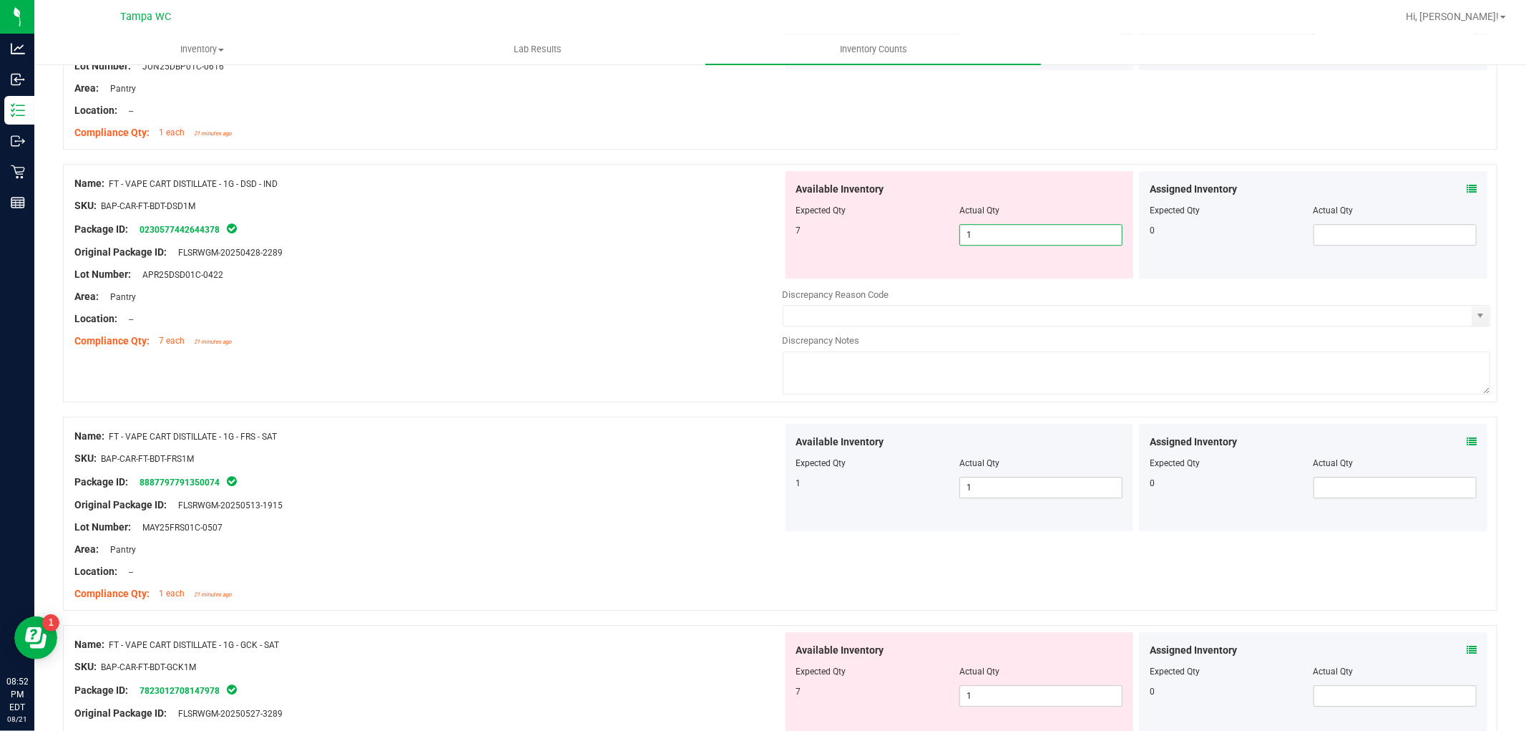
click at [964, 245] on input "1" at bounding box center [1041, 235] width 162 height 20
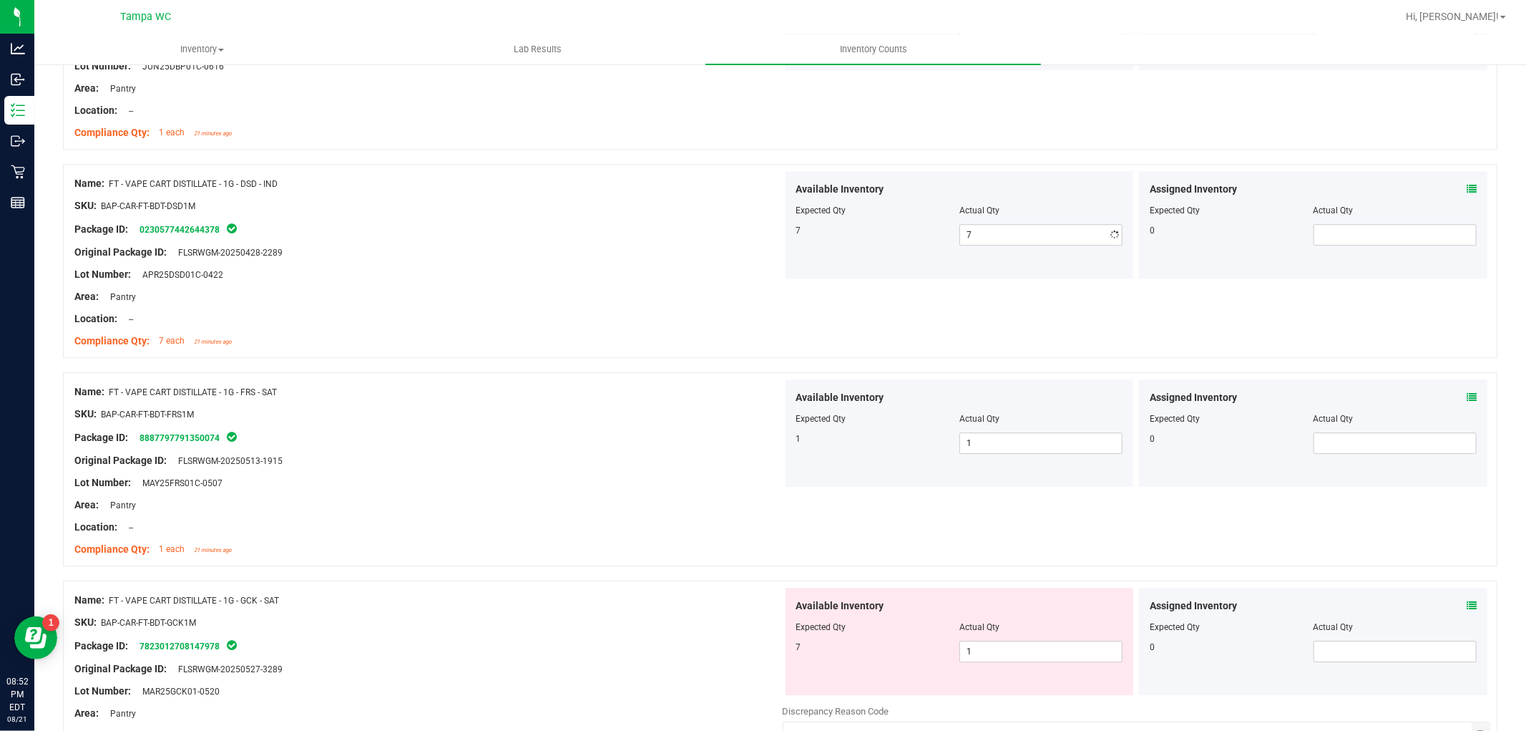
click at [637, 304] on div "Area: Pantry" at bounding box center [428, 296] width 708 height 15
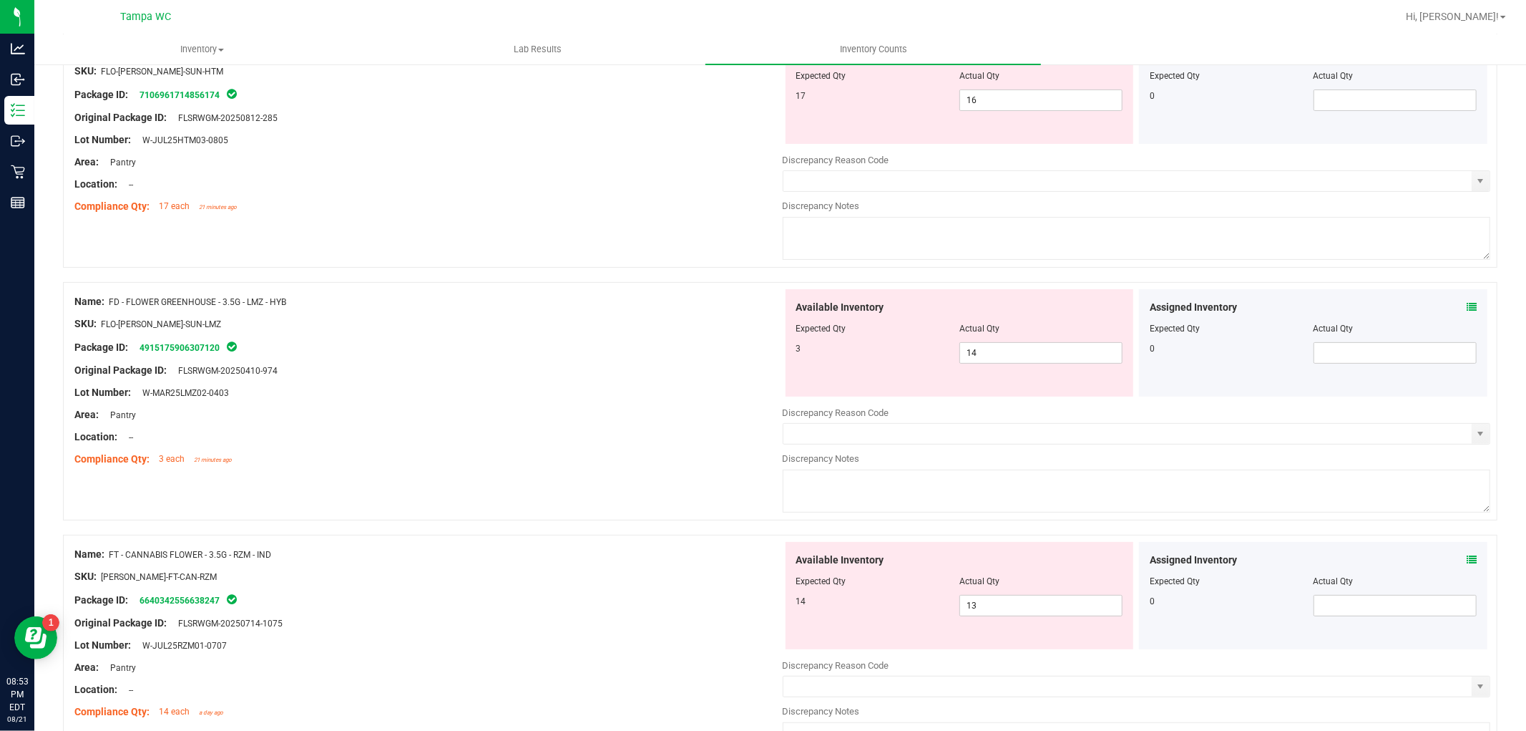
scroll to position [0, 0]
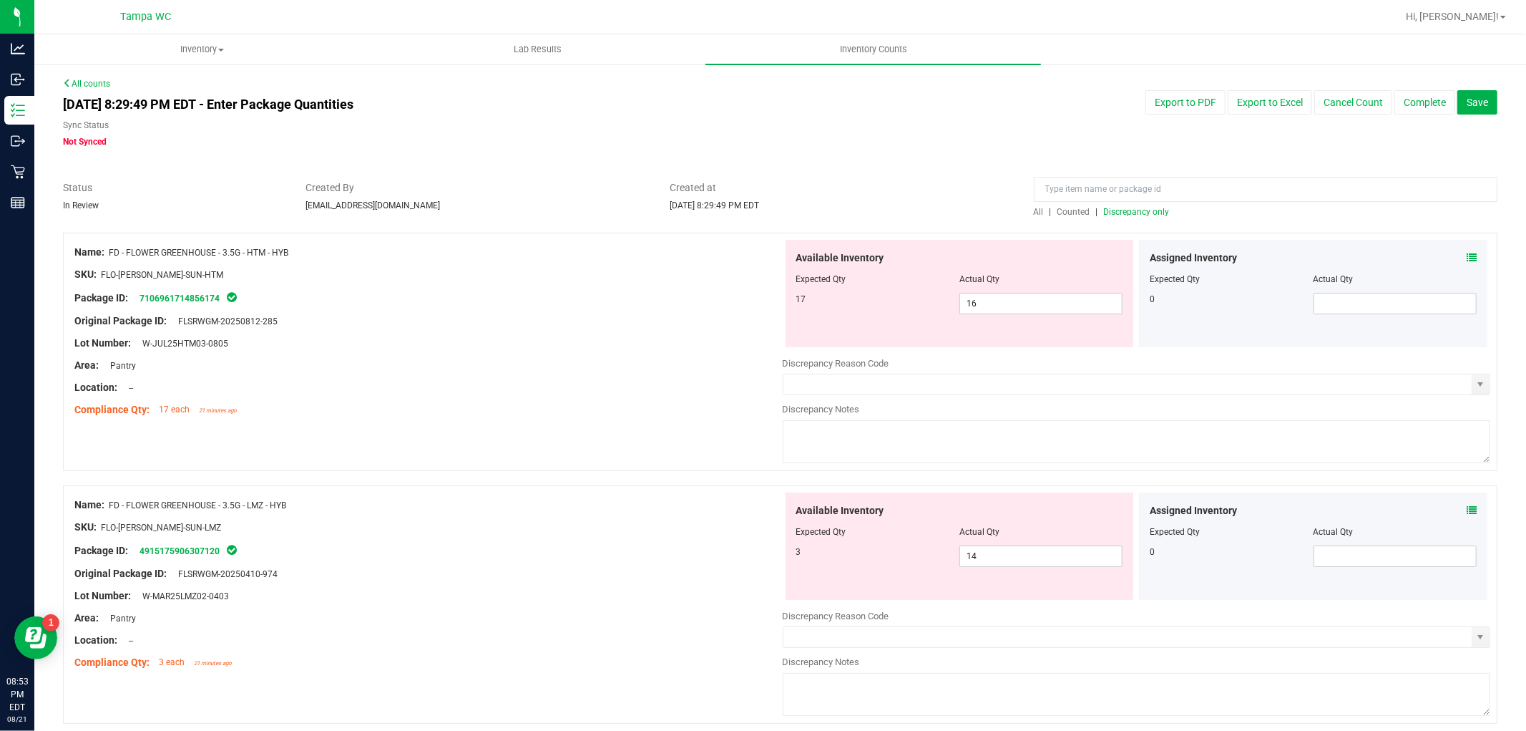
click at [1131, 213] on span "Discrepancy only" at bounding box center [1137, 212] width 66 height 10
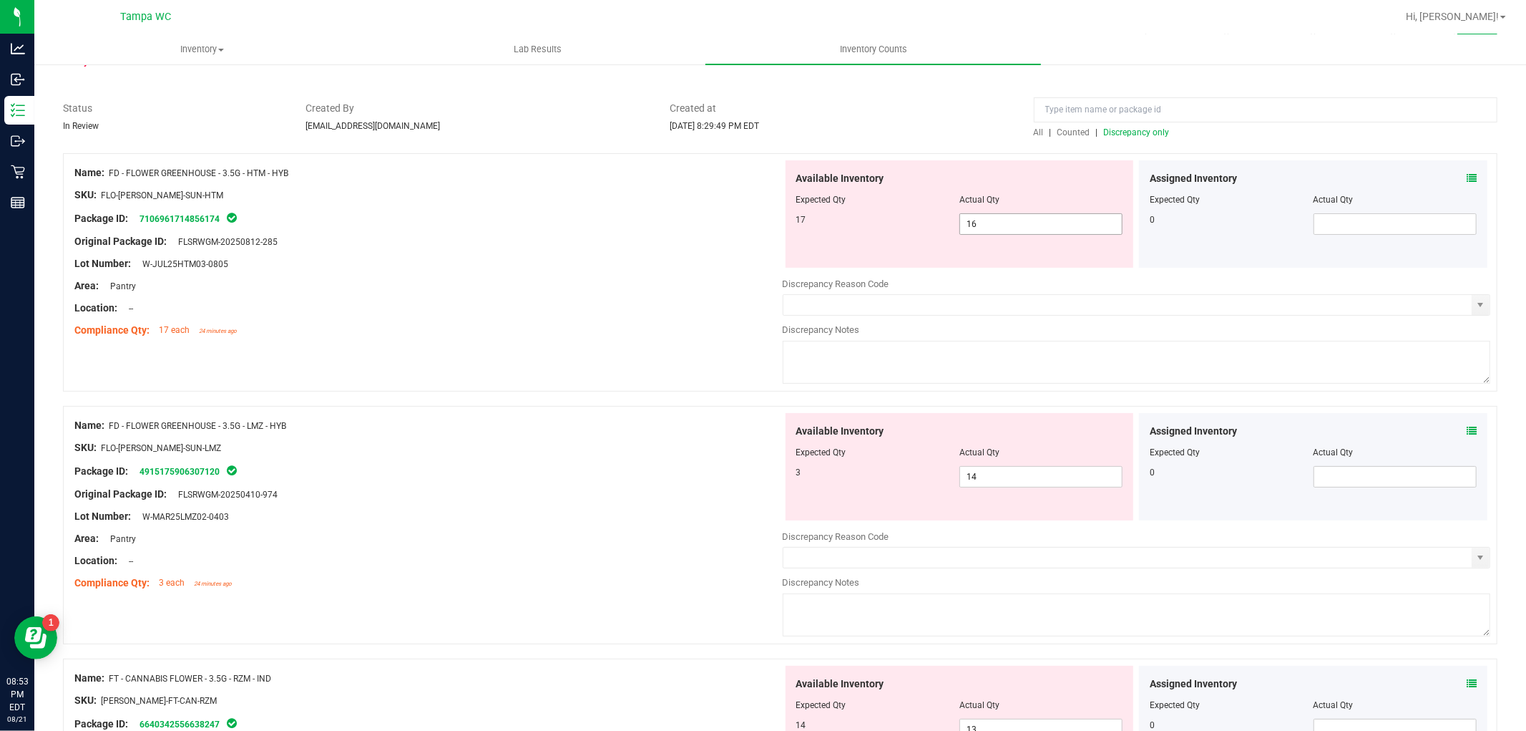
click at [977, 227] on span "16 16" at bounding box center [1041, 223] width 163 height 21
click at [607, 313] on div "Location: --" at bounding box center [428, 308] width 708 height 15
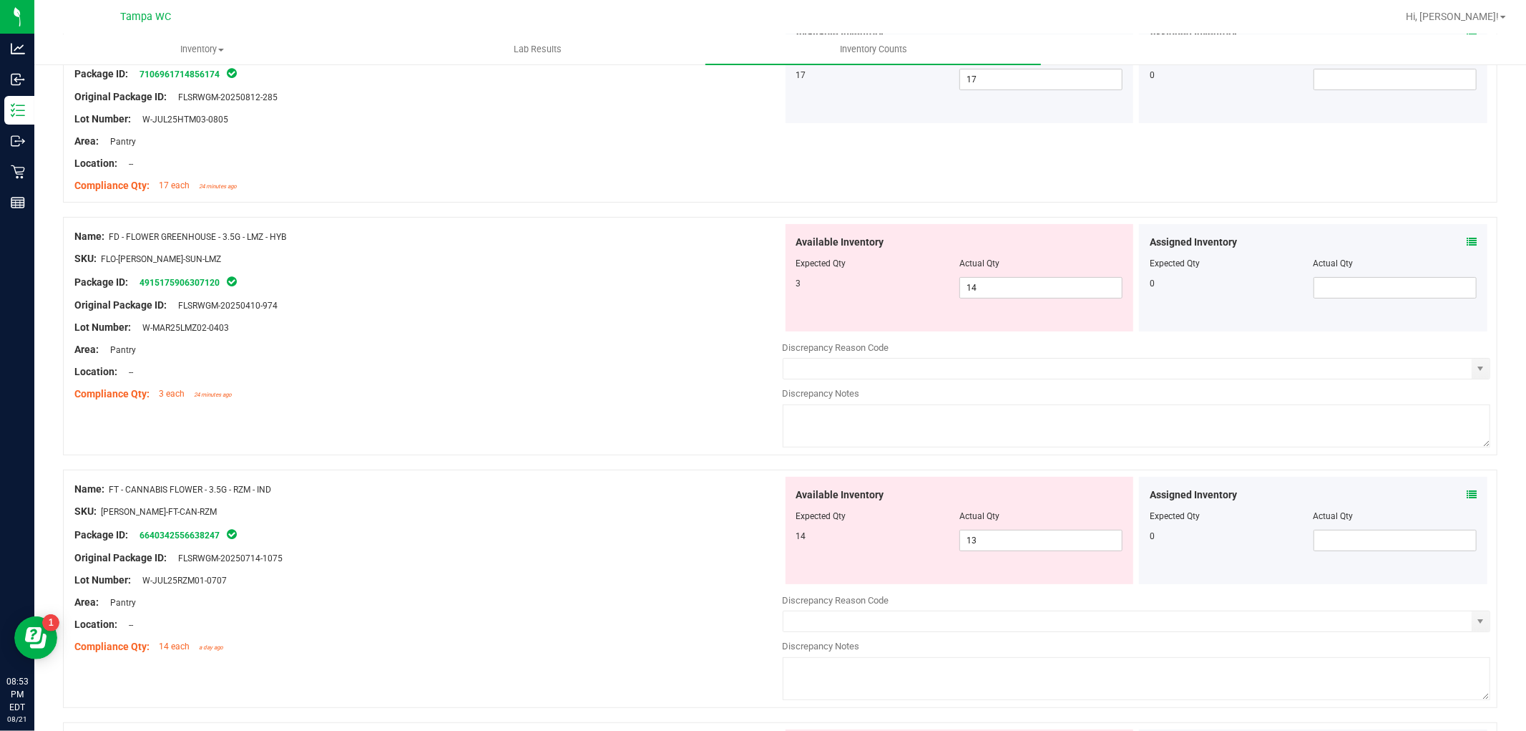
scroll to position [238, 0]
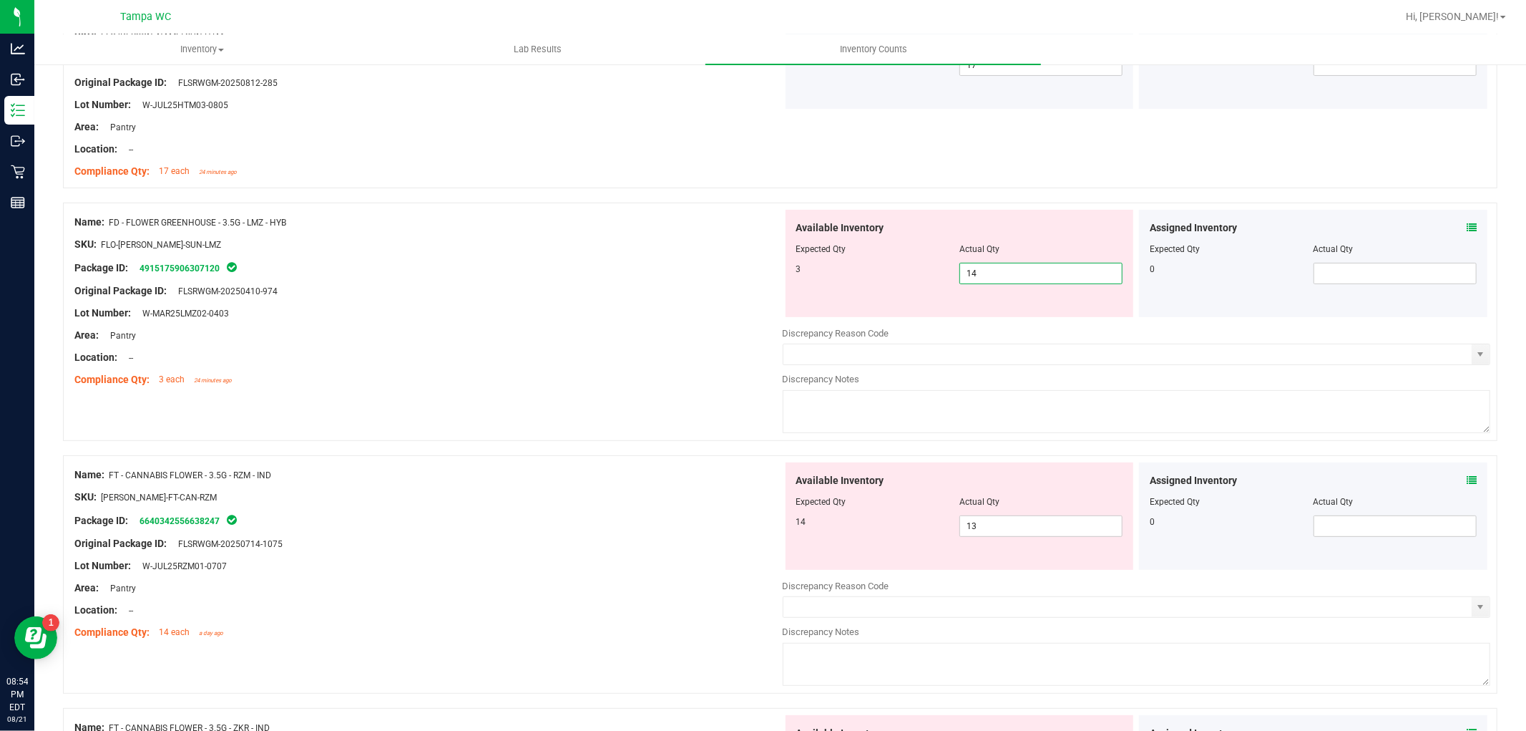
click at [988, 268] on span "14 14" at bounding box center [1041, 273] width 163 height 21
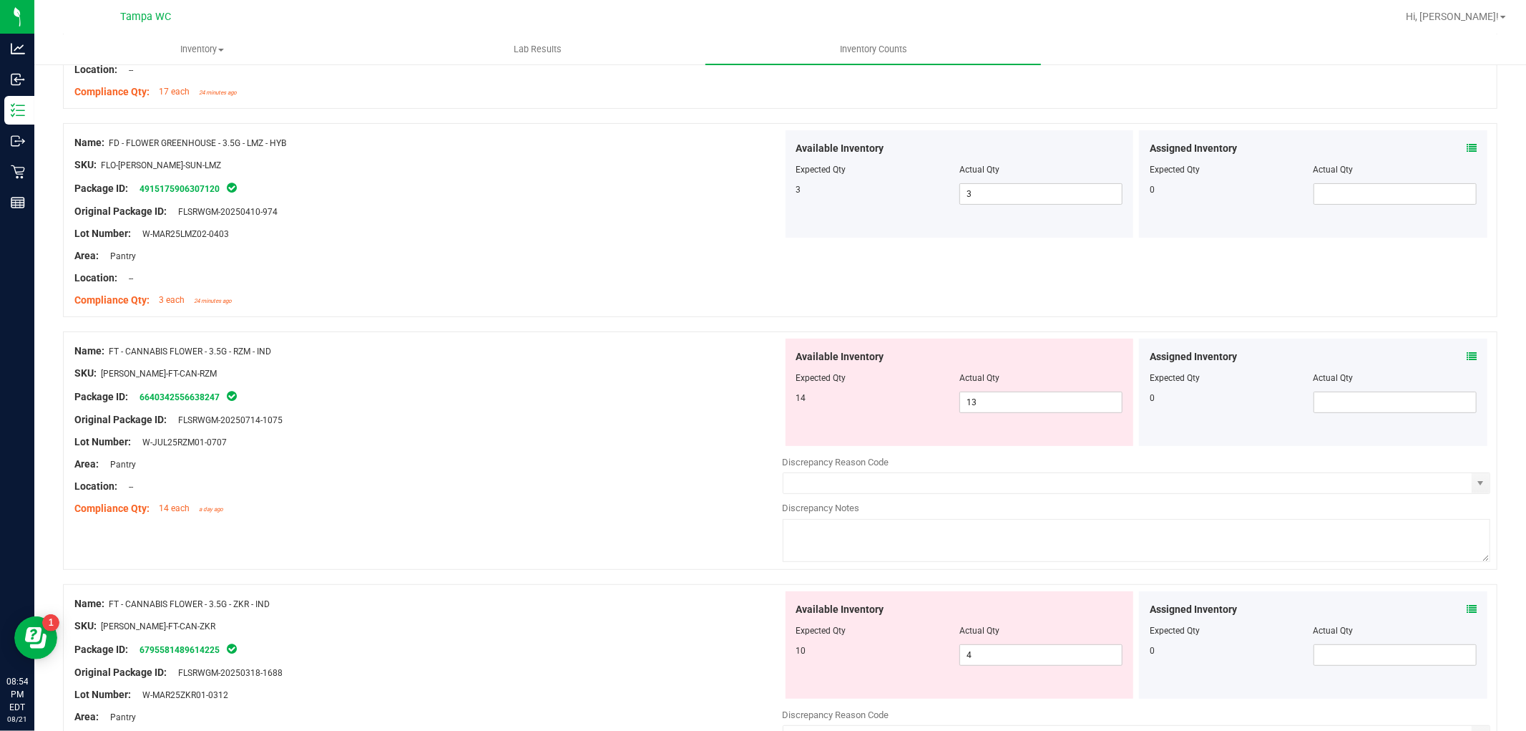
scroll to position [397, 0]
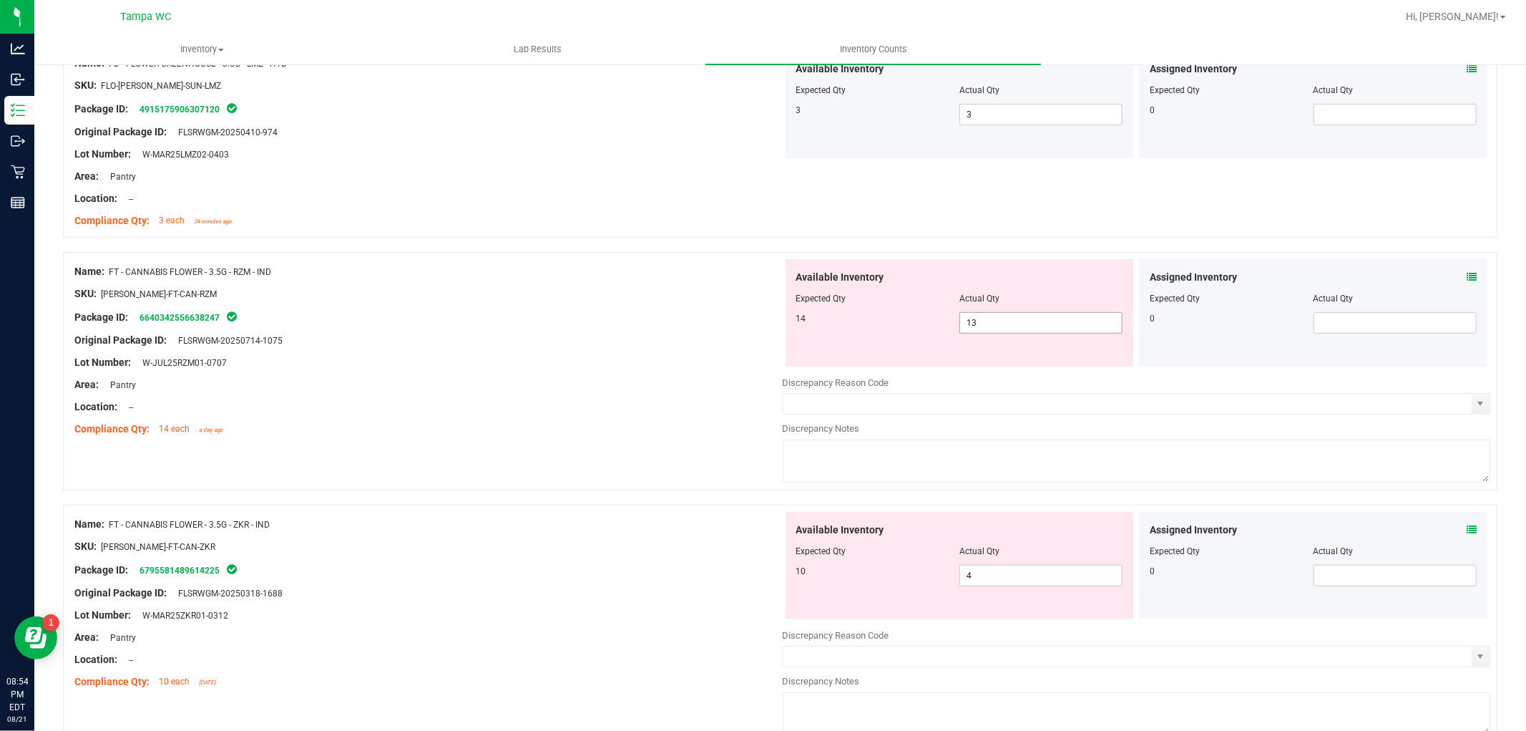
click at [997, 319] on span "13 13" at bounding box center [1041, 322] width 163 height 21
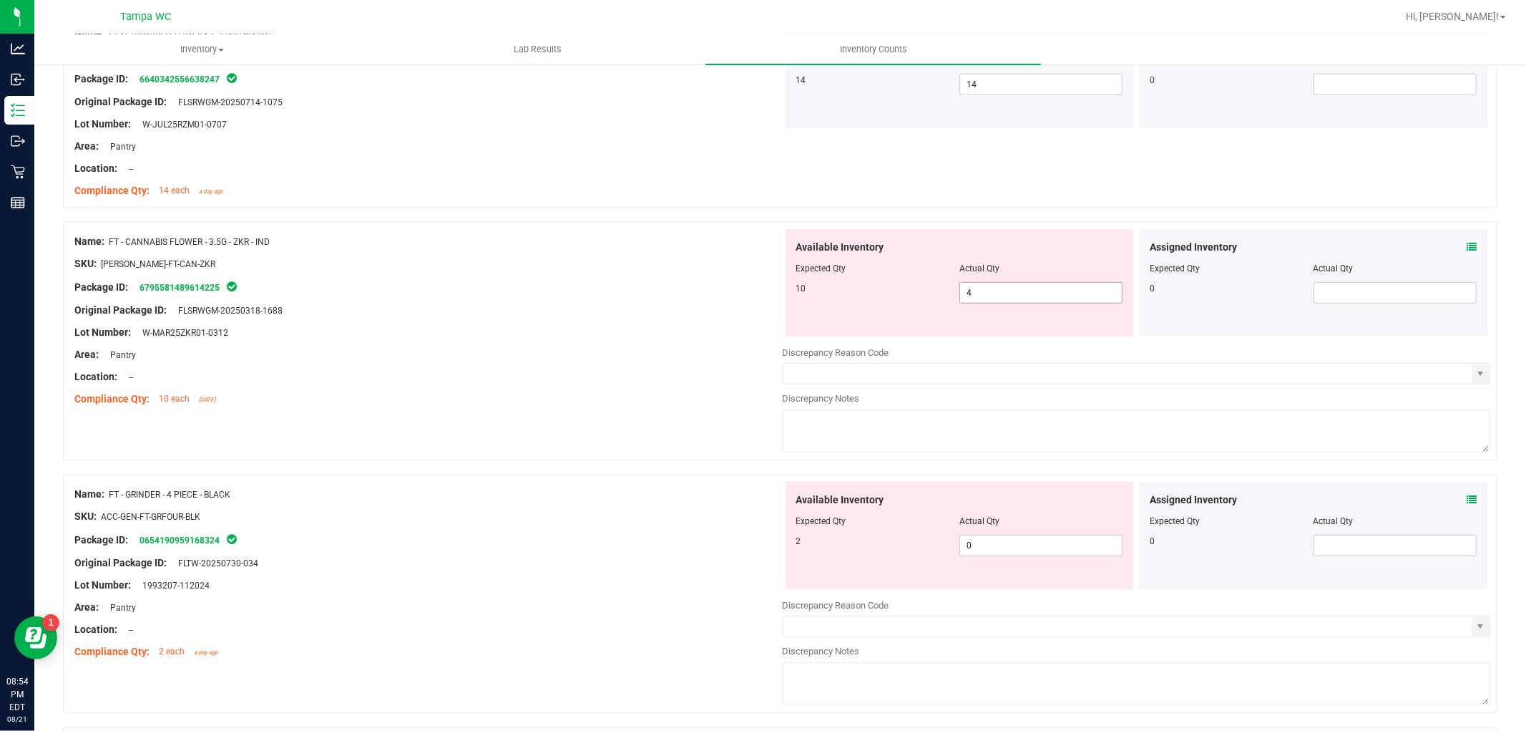
click at [988, 298] on span "4 4" at bounding box center [1041, 292] width 163 height 21
click at [620, 342] on div at bounding box center [428, 343] width 708 height 7
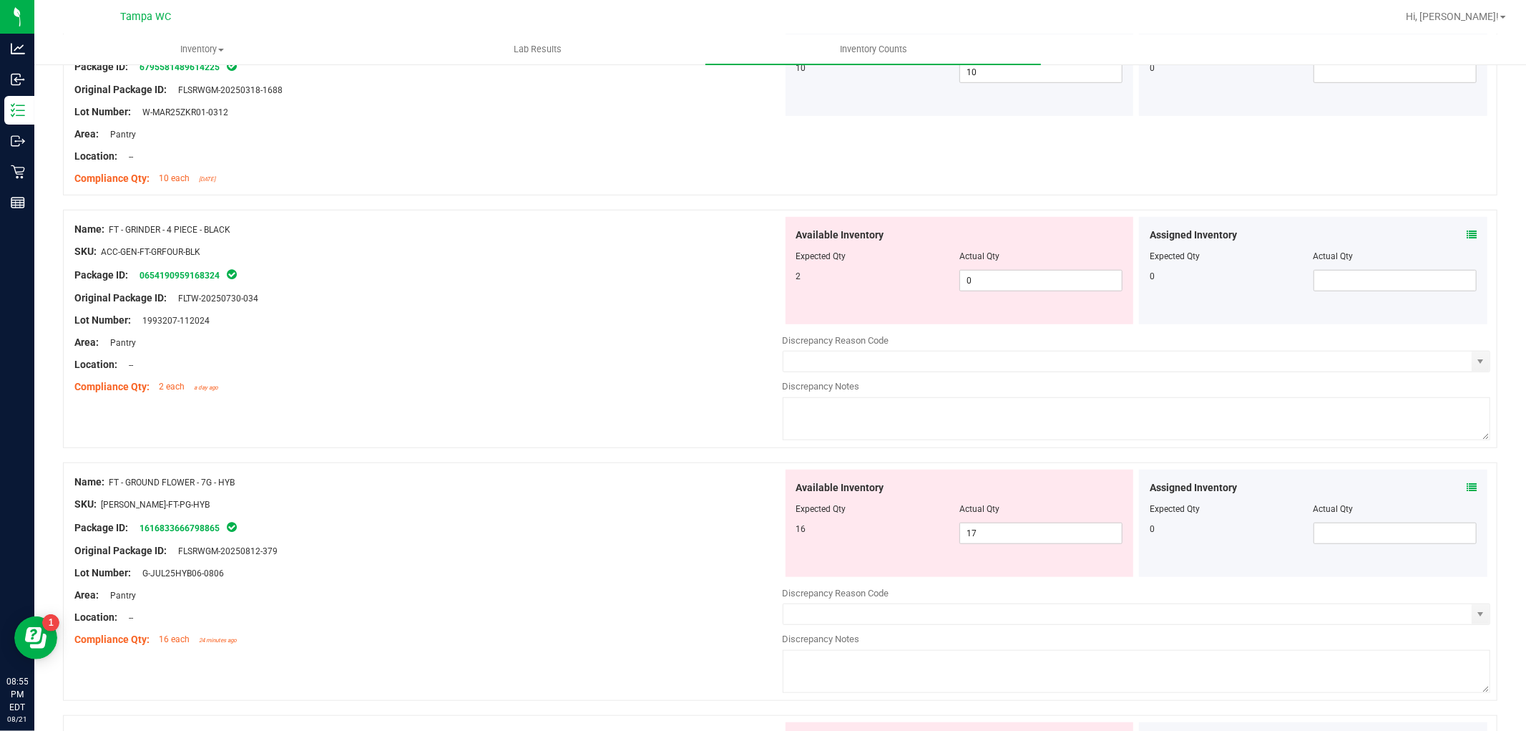
scroll to position [875, 0]
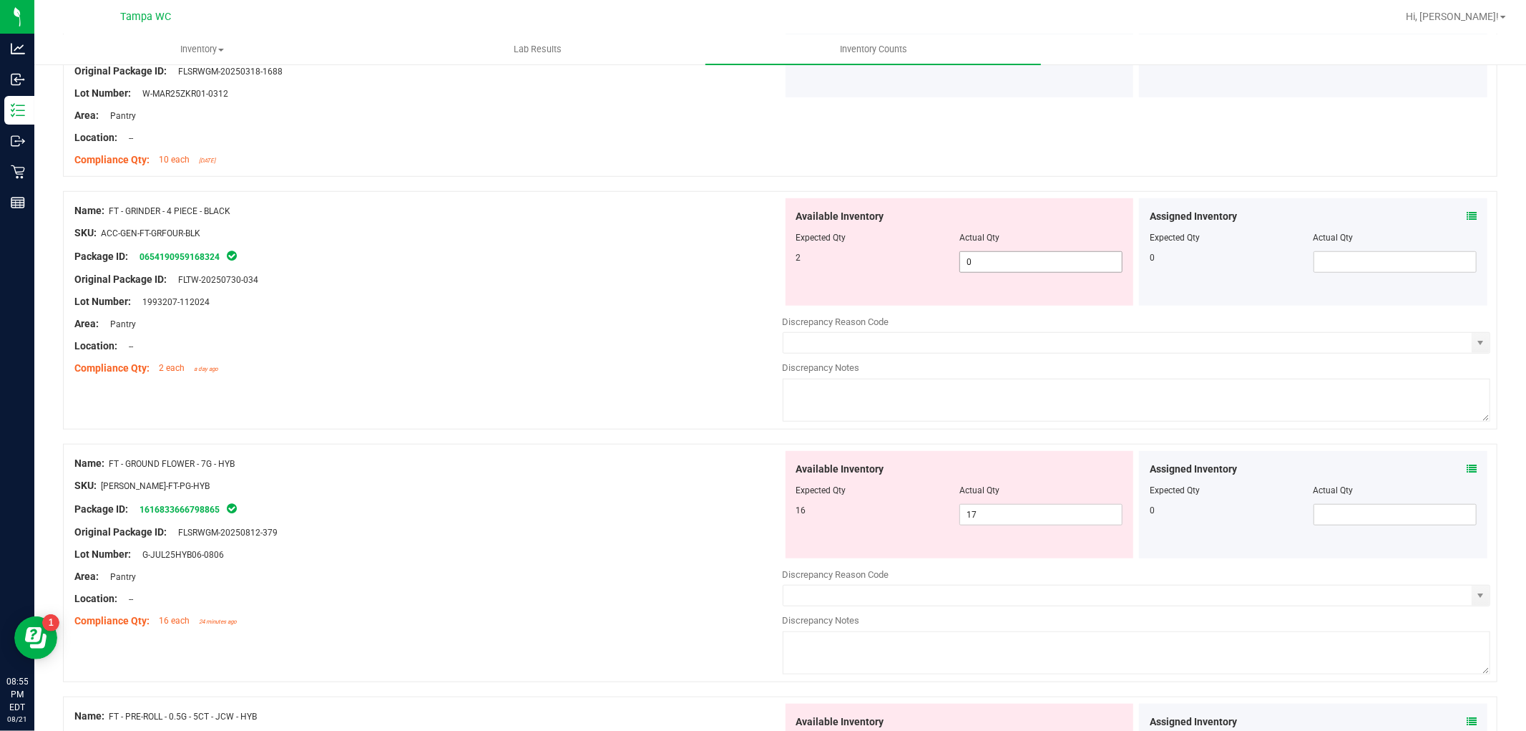
click at [990, 265] on span "0 0" at bounding box center [1041, 261] width 163 height 21
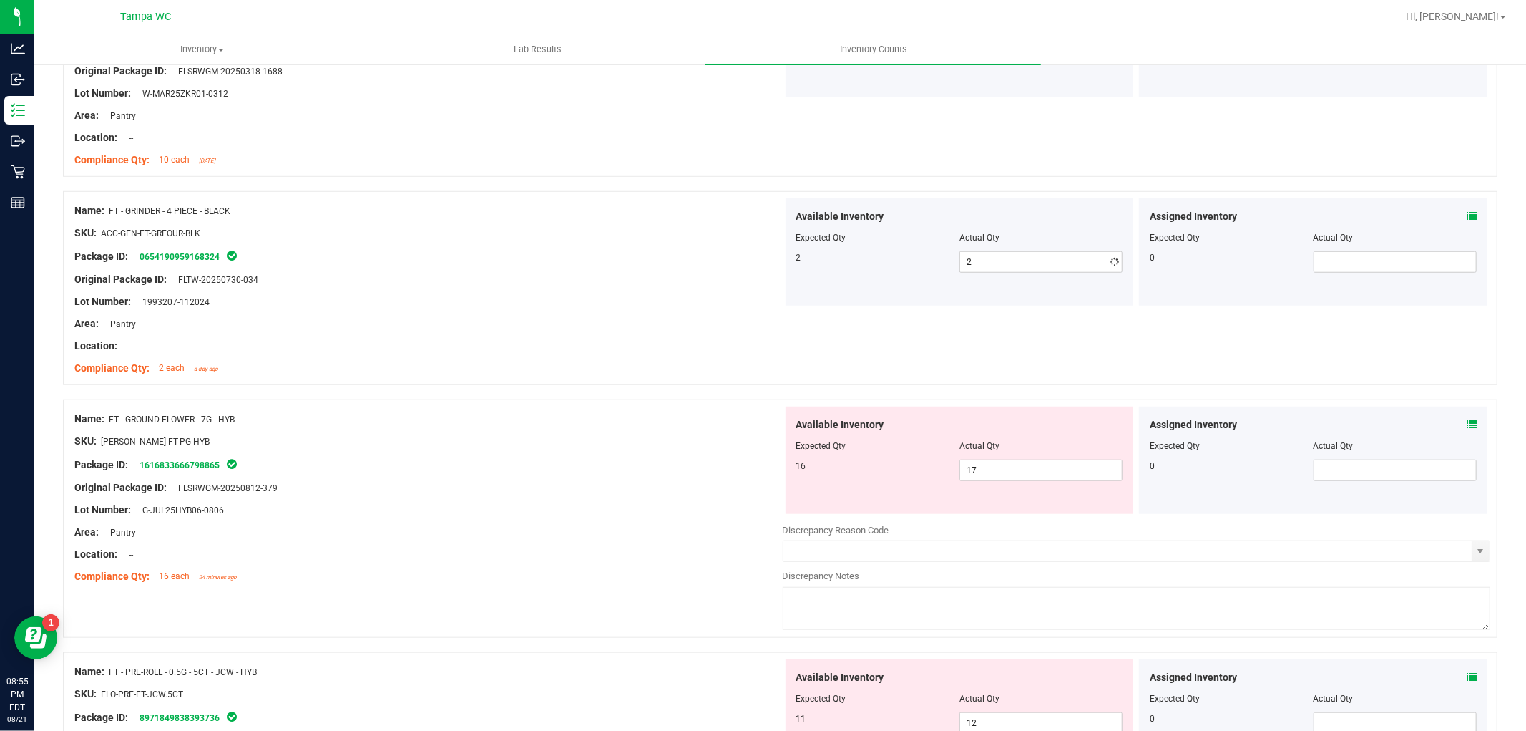
click at [601, 354] on div at bounding box center [428, 357] width 708 height 7
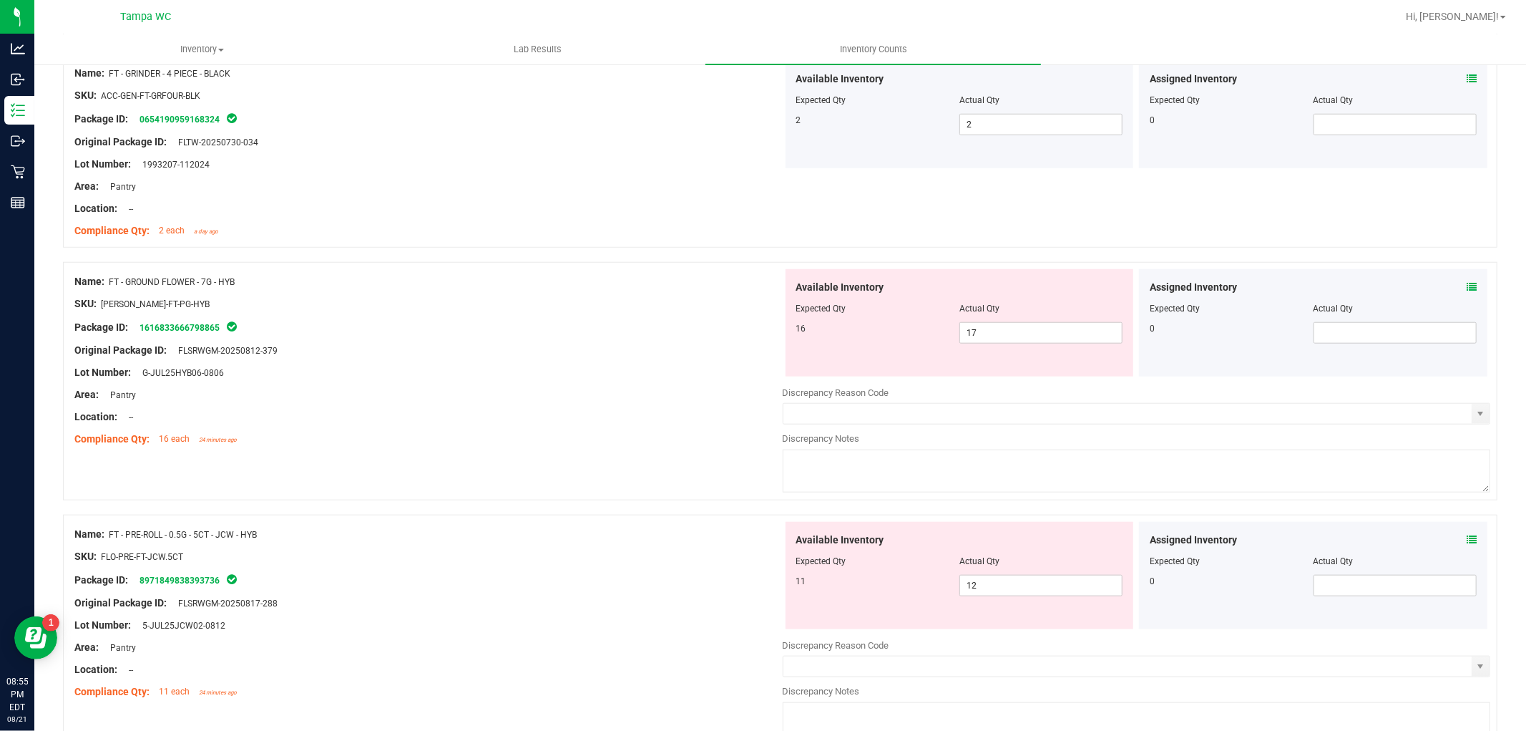
scroll to position [1033, 0]
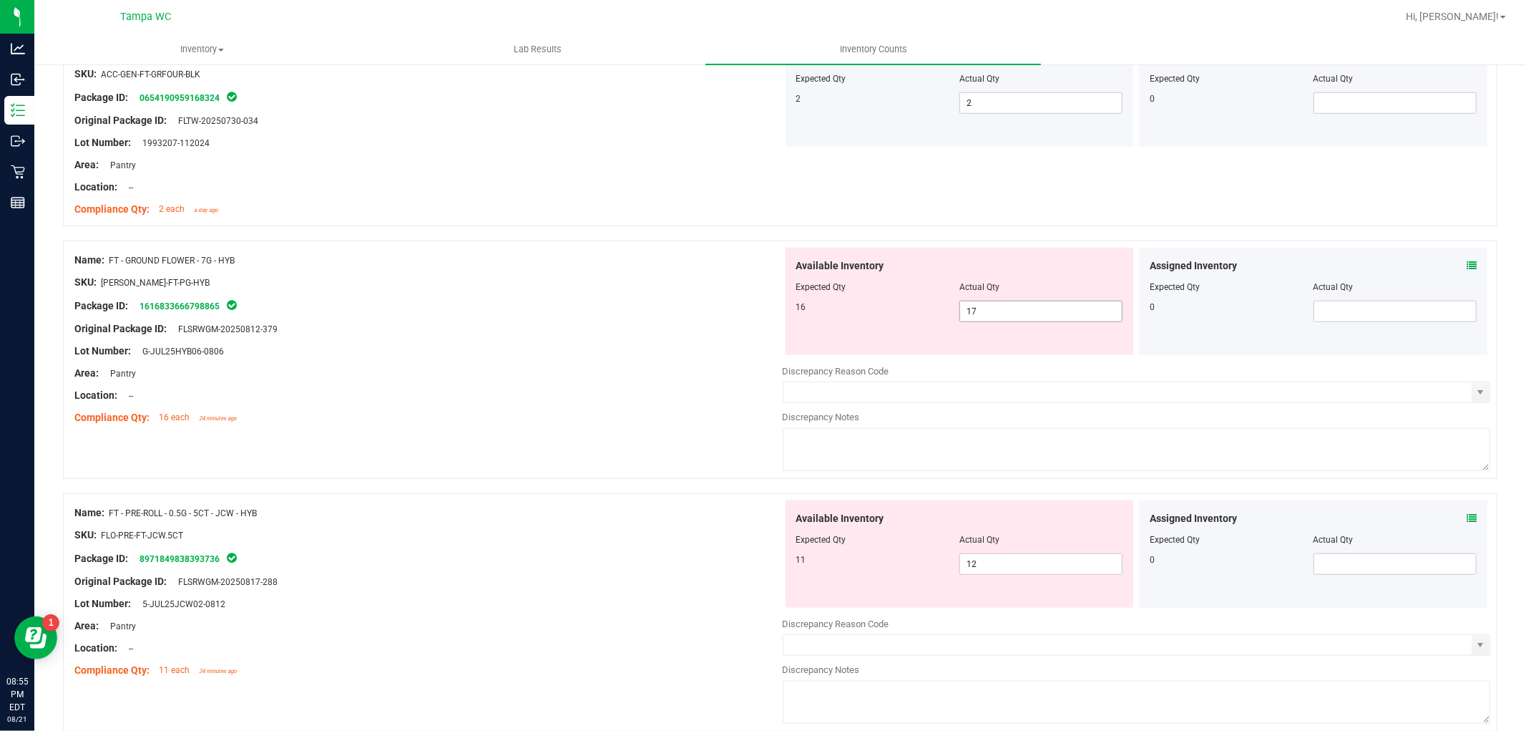
click at [1004, 313] on span "17 17" at bounding box center [1041, 311] width 163 height 21
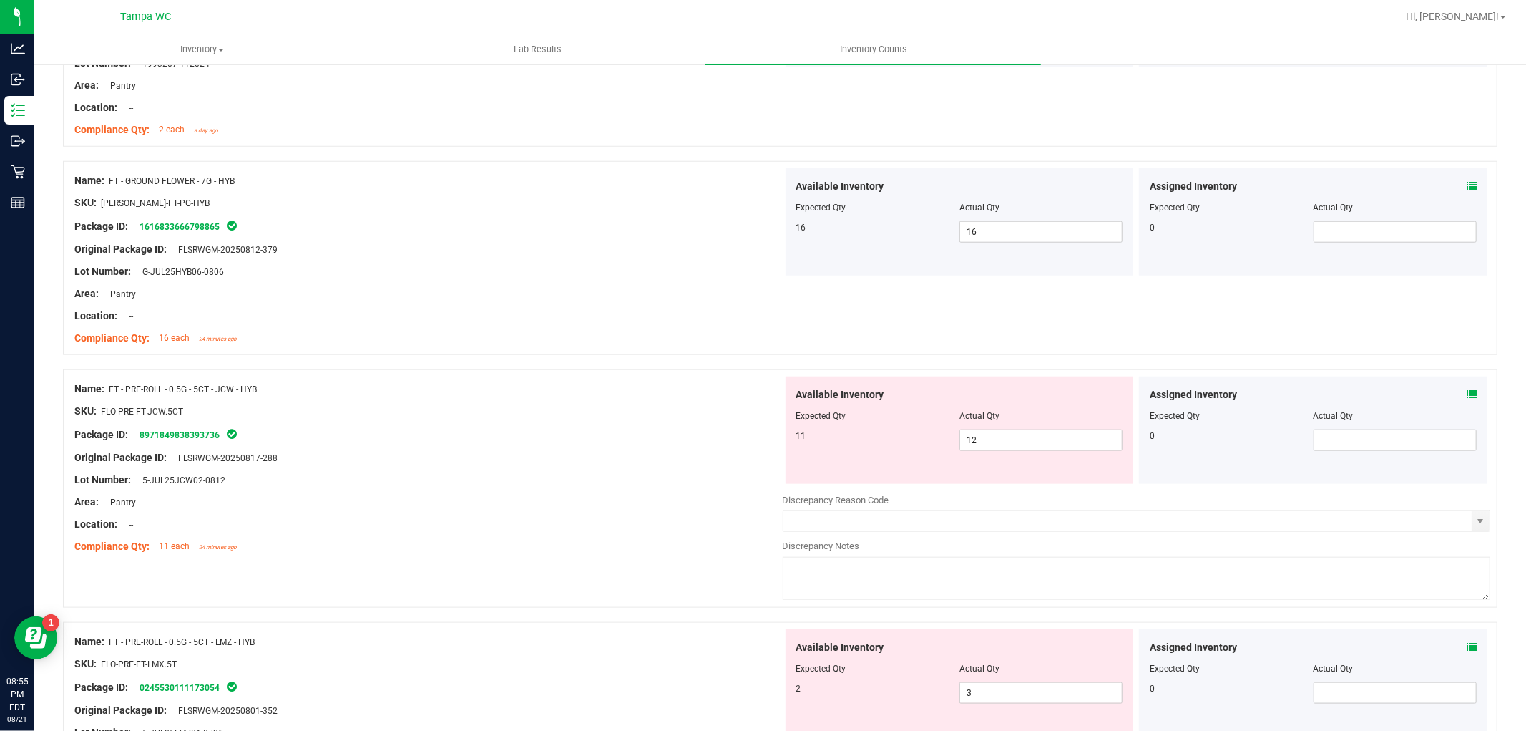
scroll to position [1192, 0]
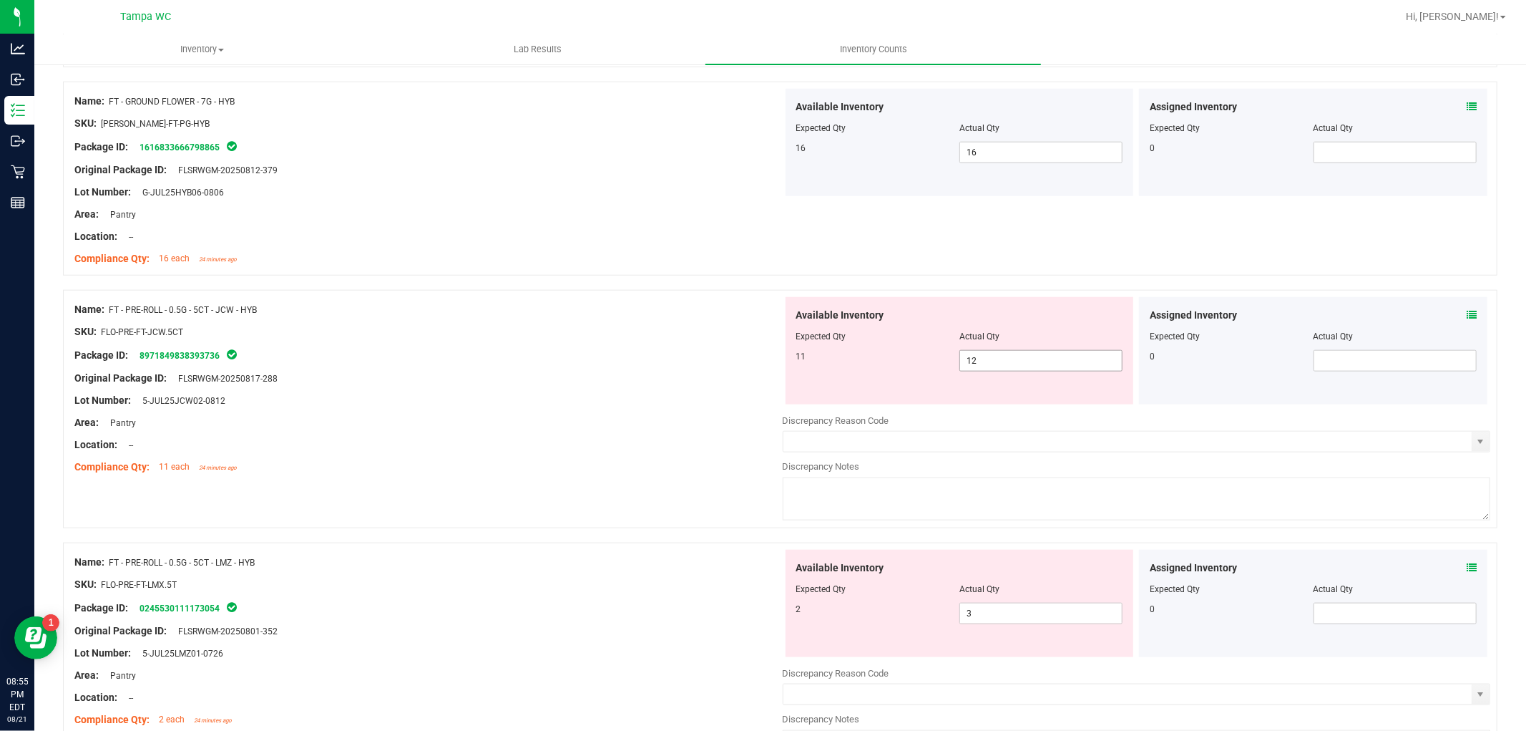
click at [998, 365] on span "12 12" at bounding box center [1041, 360] width 163 height 21
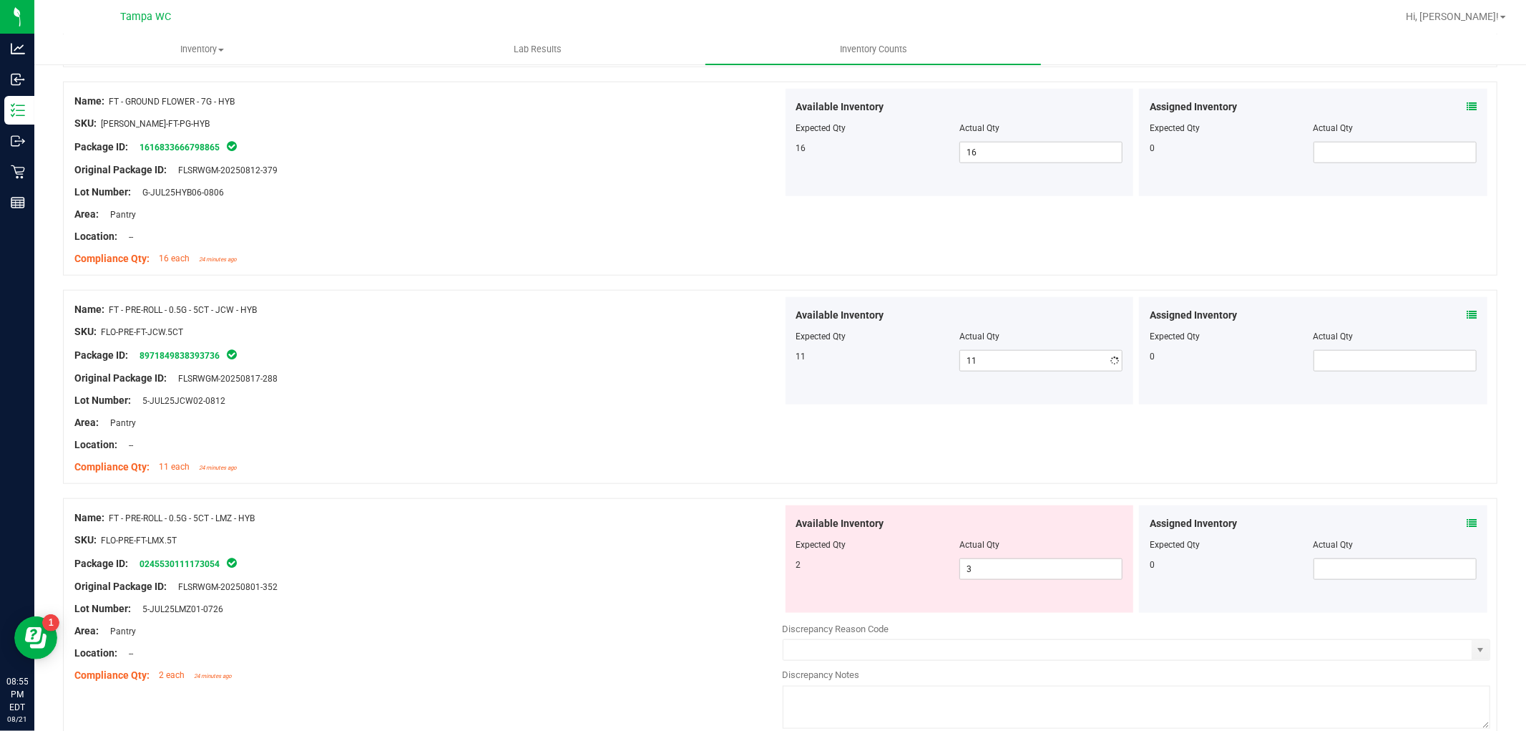
click at [968, 552] on div "Available Inventory Expected Qty Actual Qty 2 3 3" at bounding box center [960, 558] width 349 height 107
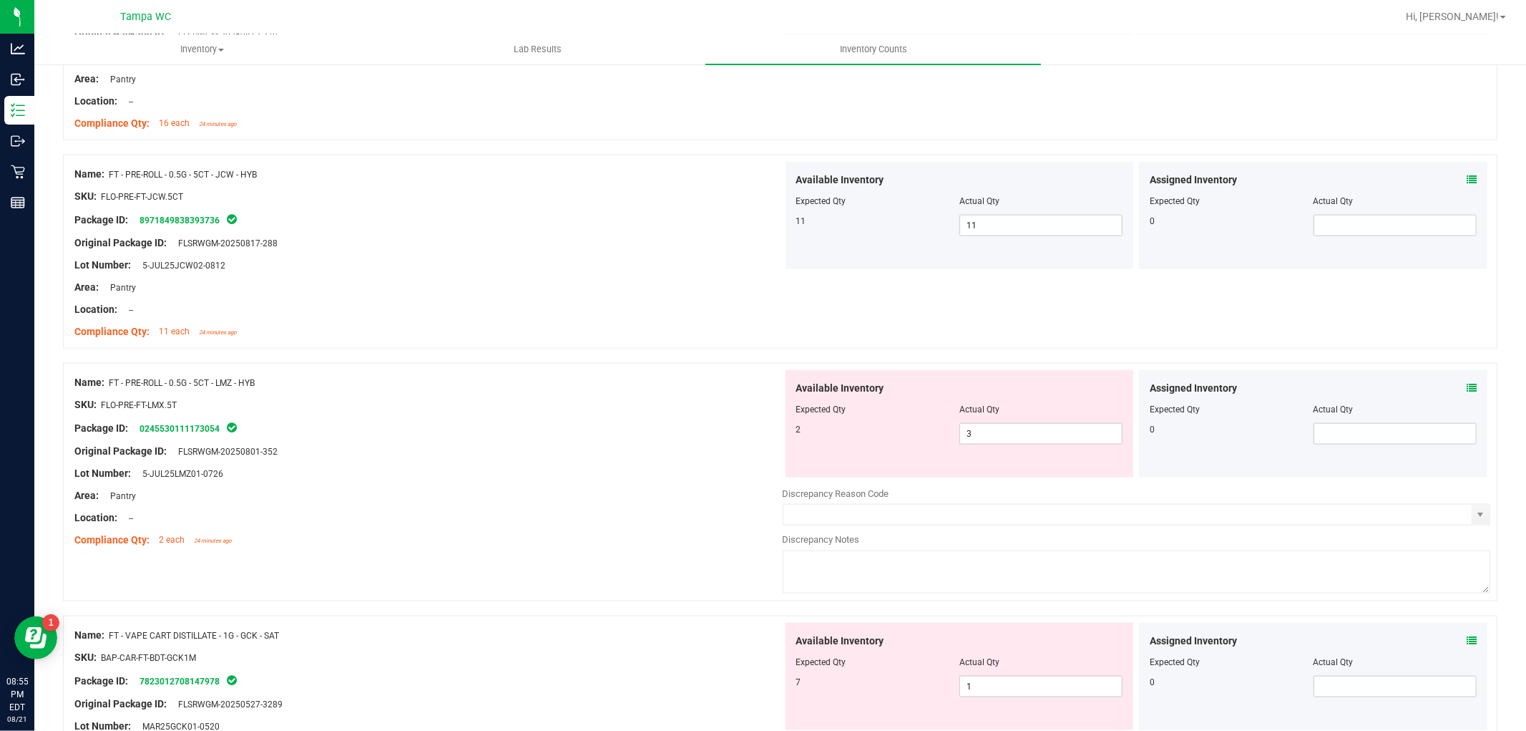
scroll to position [1351, 0]
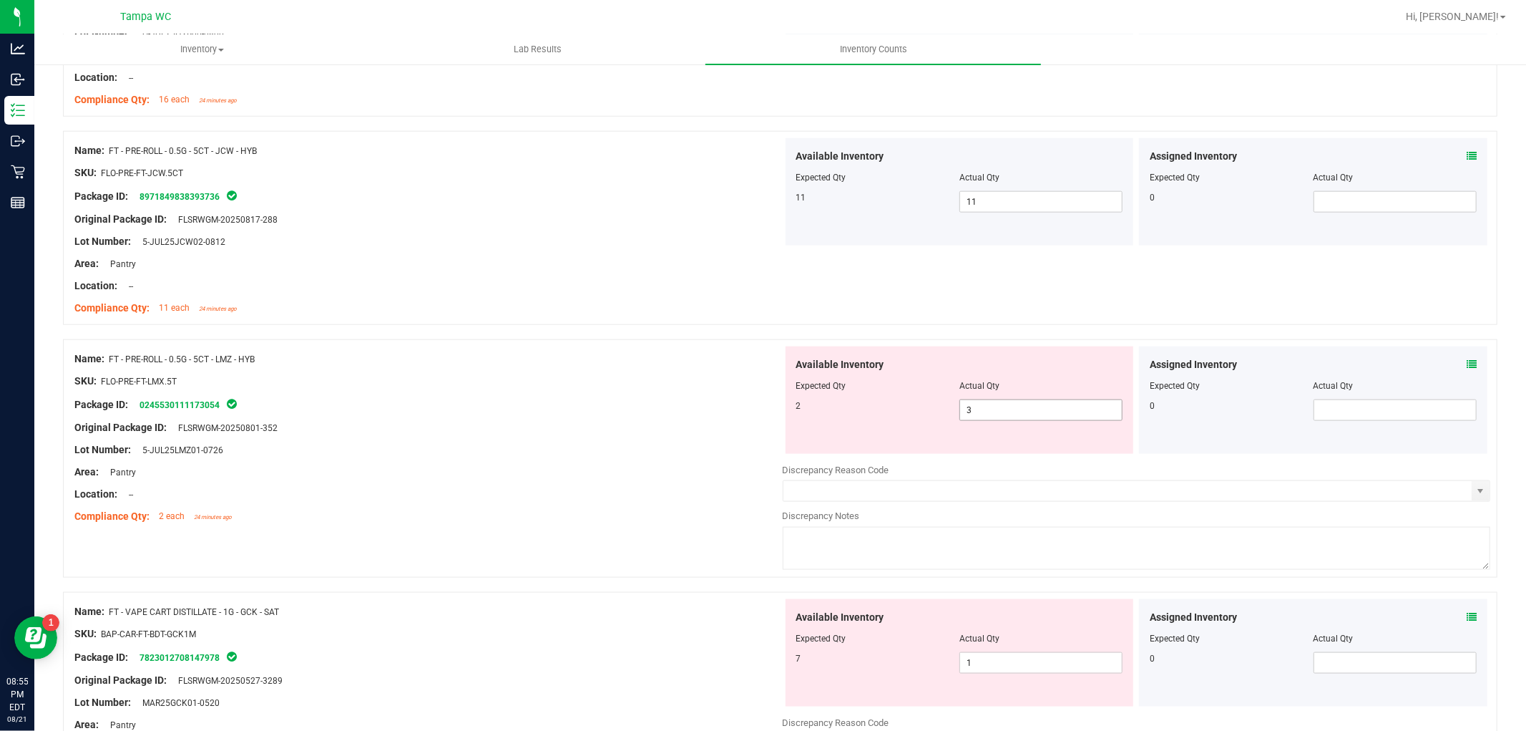
click at [977, 411] on span "3 3" at bounding box center [1041, 409] width 163 height 21
click at [412, 269] on div "Name: FT - PRE-ROLL - 0.5G - 5CT - JCW - HYB SKU: FLO-PRE-FT-JCW.5CT Package ID…" at bounding box center [428, 229] width 708 height 182
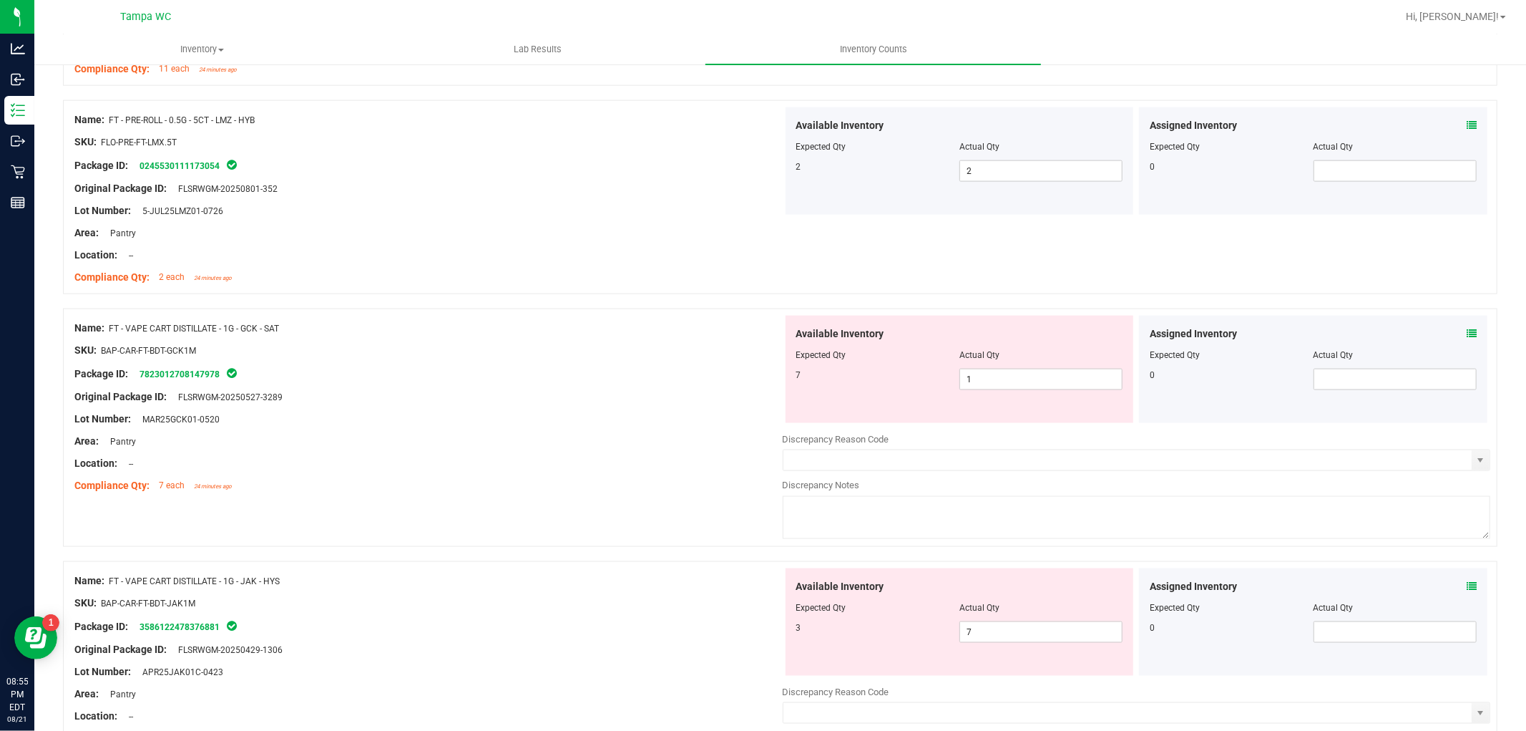
scroll to position [1670, 0]
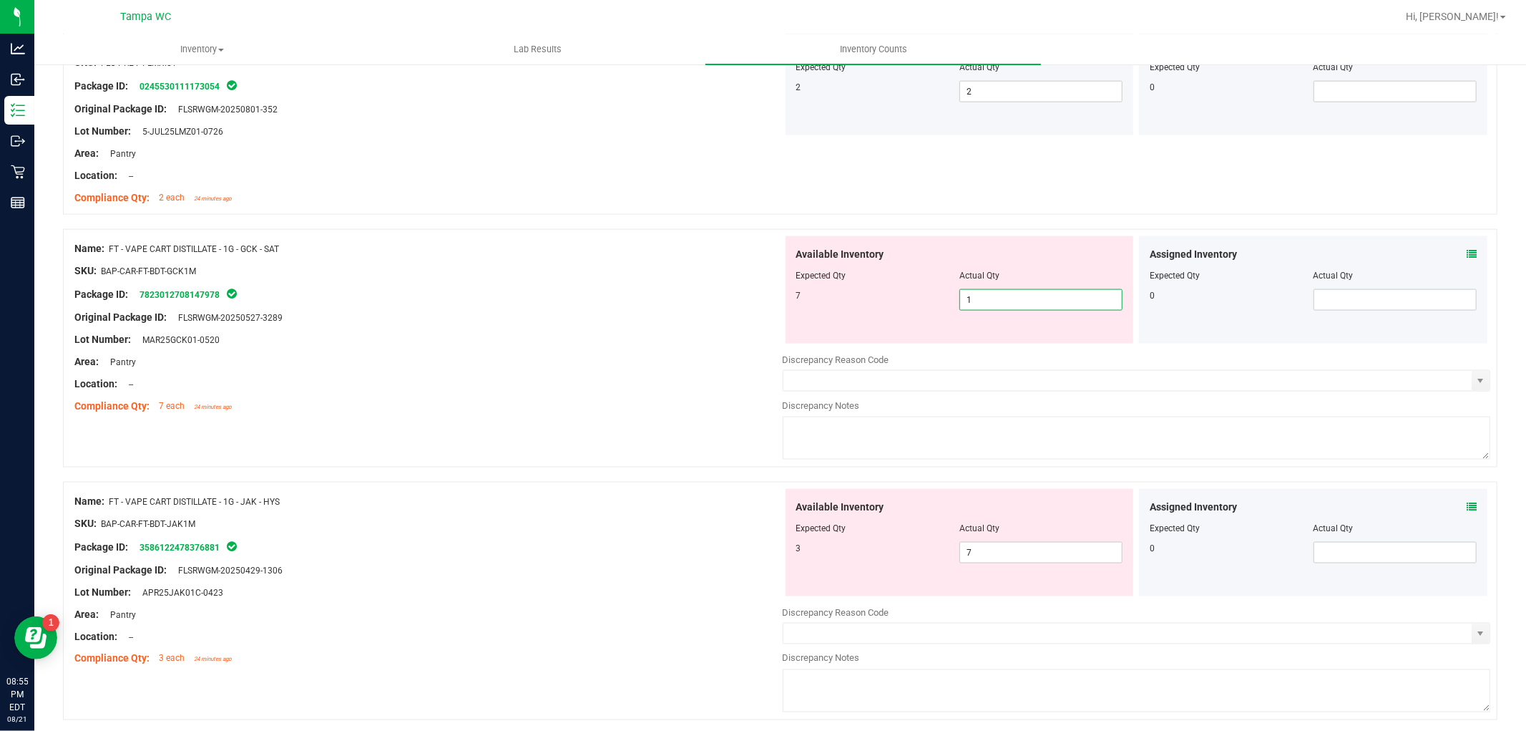
click at [990, 302] on span "1 1" at bounding box center [1041, 299] width 163 height 21
click at [561, 374] on div at bounding box center [428, 372] width 708 height 7
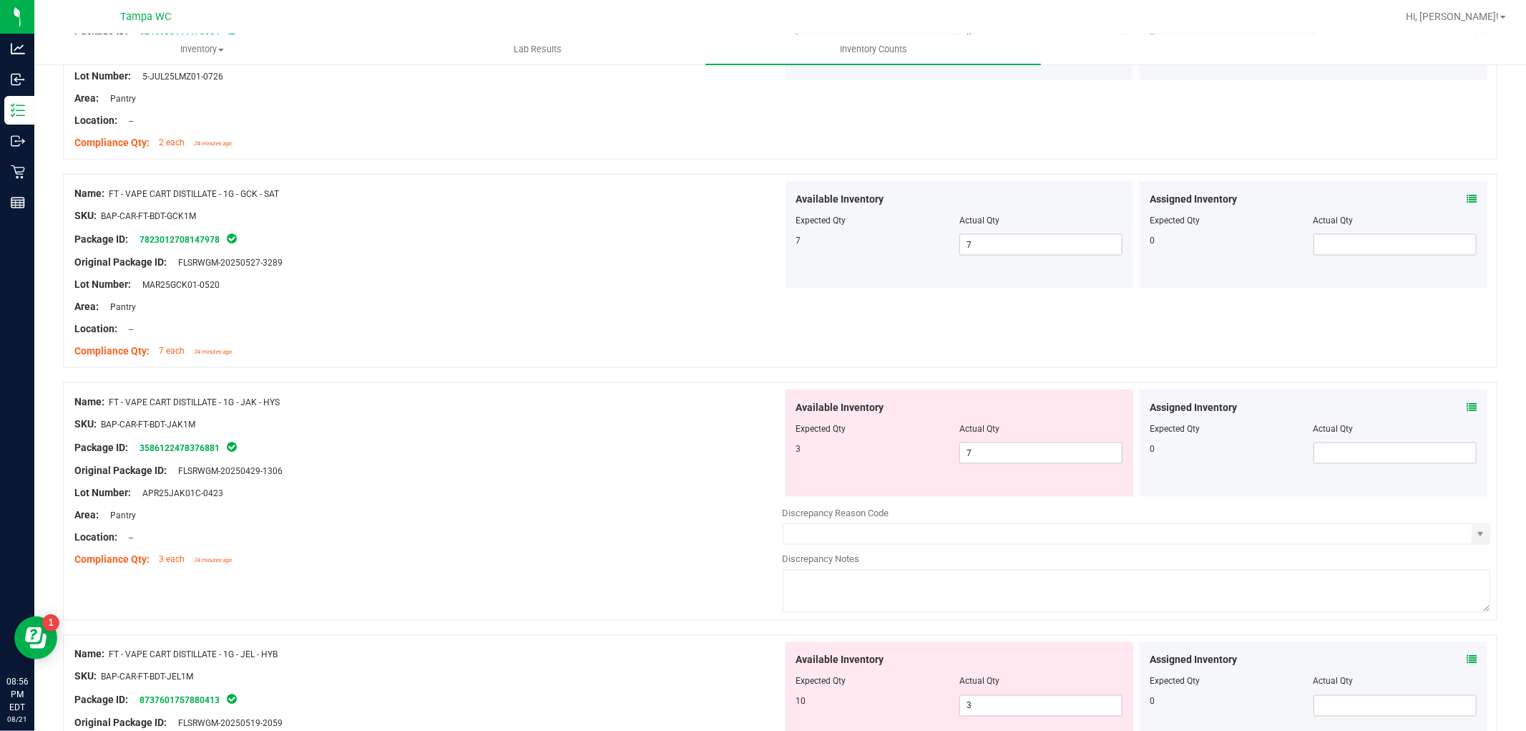
scroll to position [1749, 0]
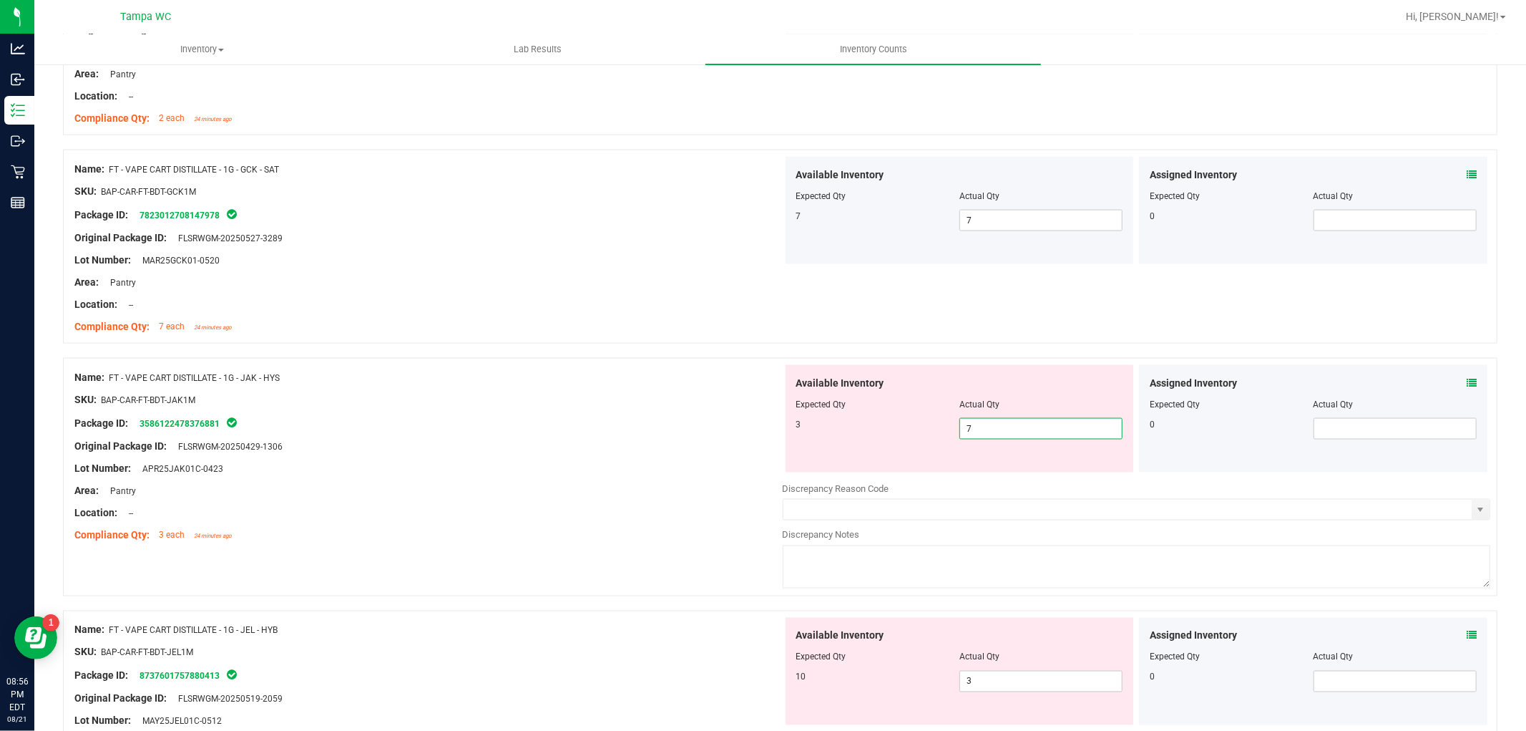
click at [1014, 422] on span "7 7" at bounding box center [1041, 428] width 163 height 21
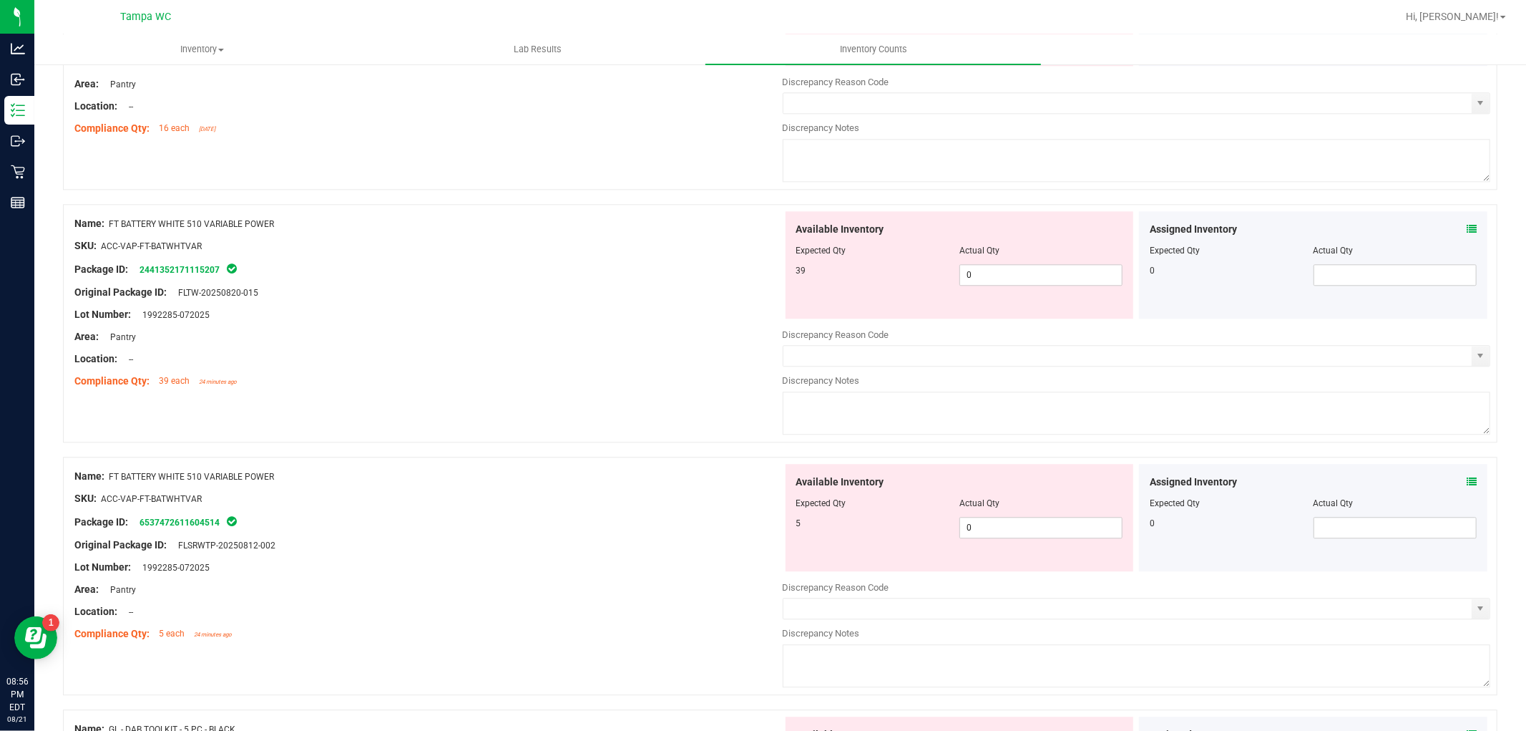
scroll to position [2942, 0]
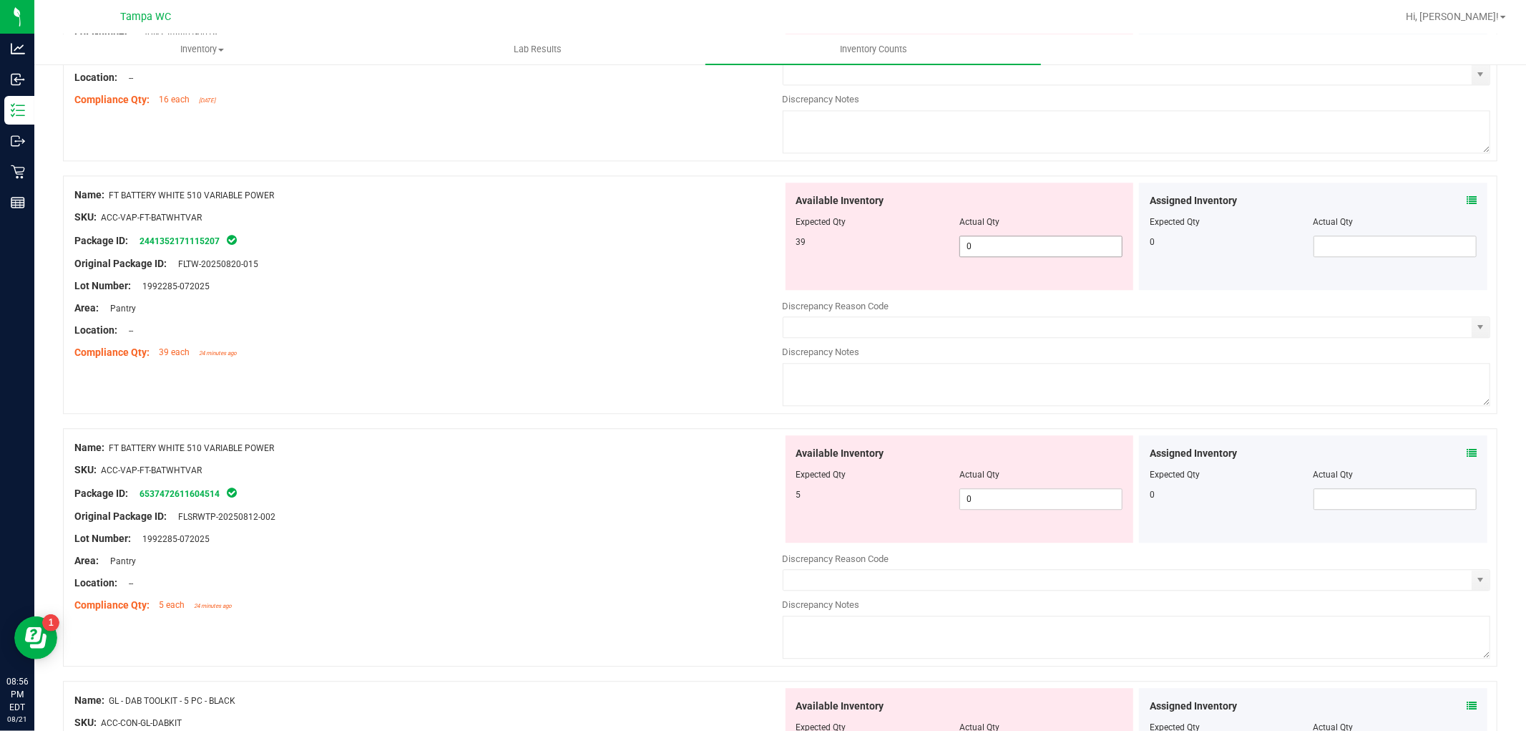
click at [997, 251] on span "0 0" at bounding box center [1041, 245] width 163 height 21
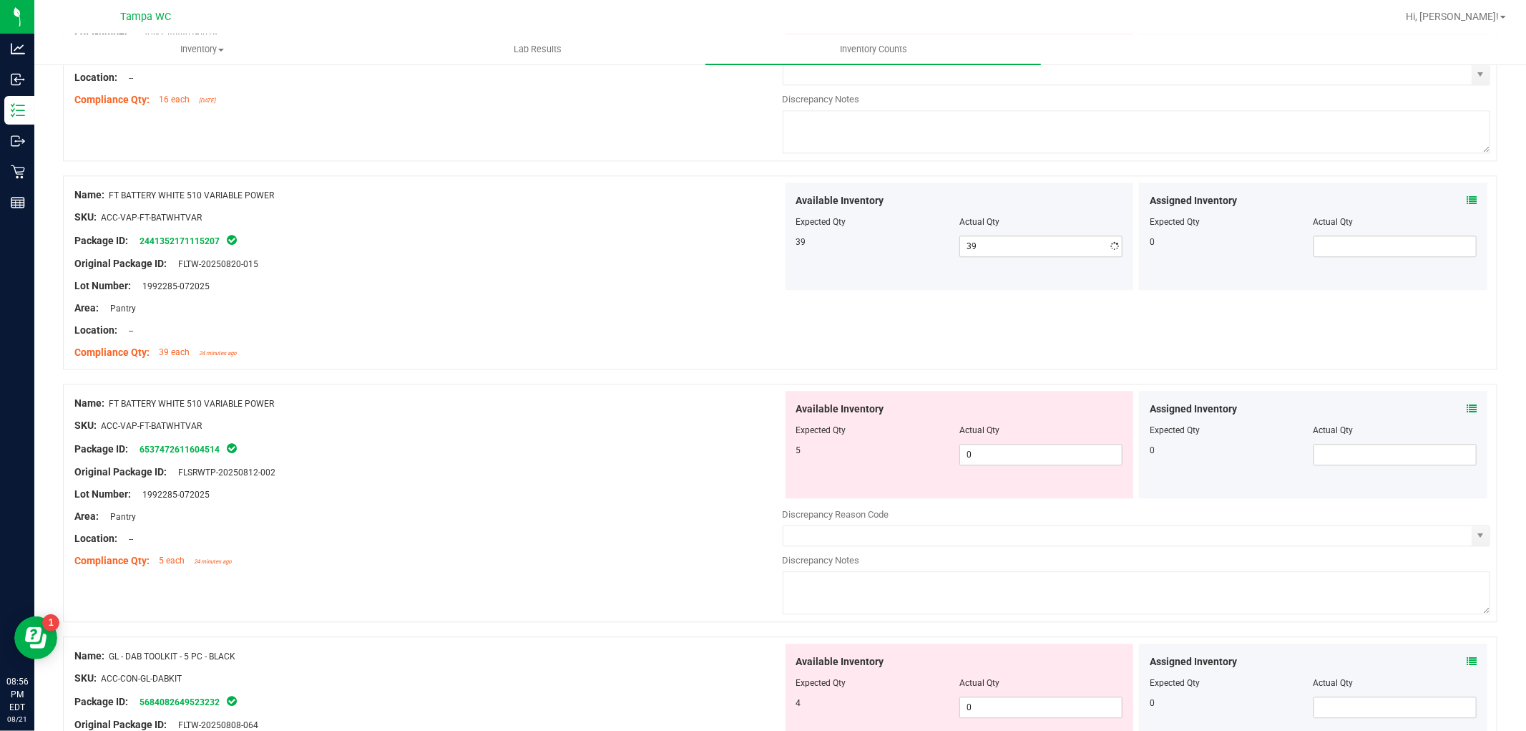
click at [991, 465] on span "0 0" at bounding box center [1041, 454] width 163 height 21
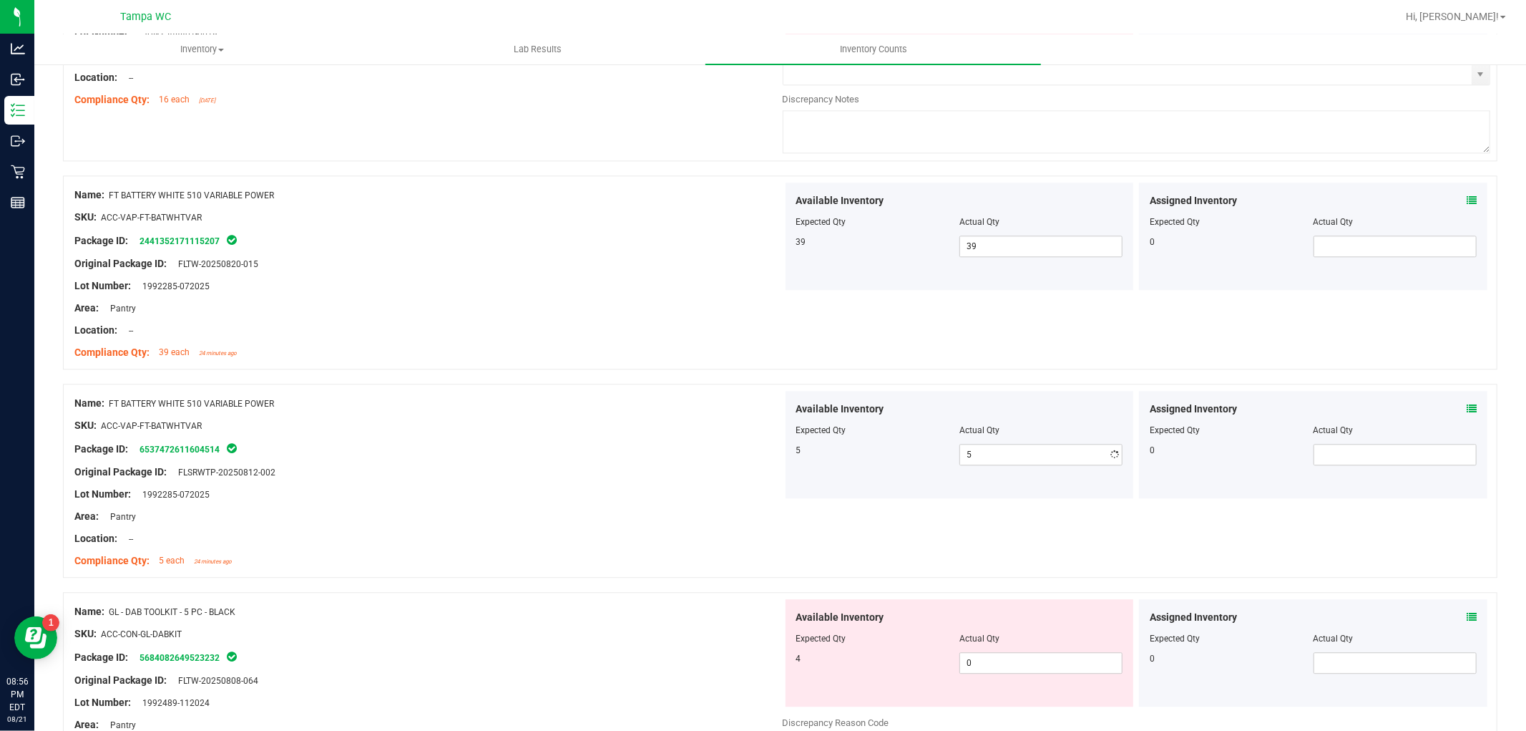
click at [727, 509] on div at bounding box center [428, 505] width 708 height 7
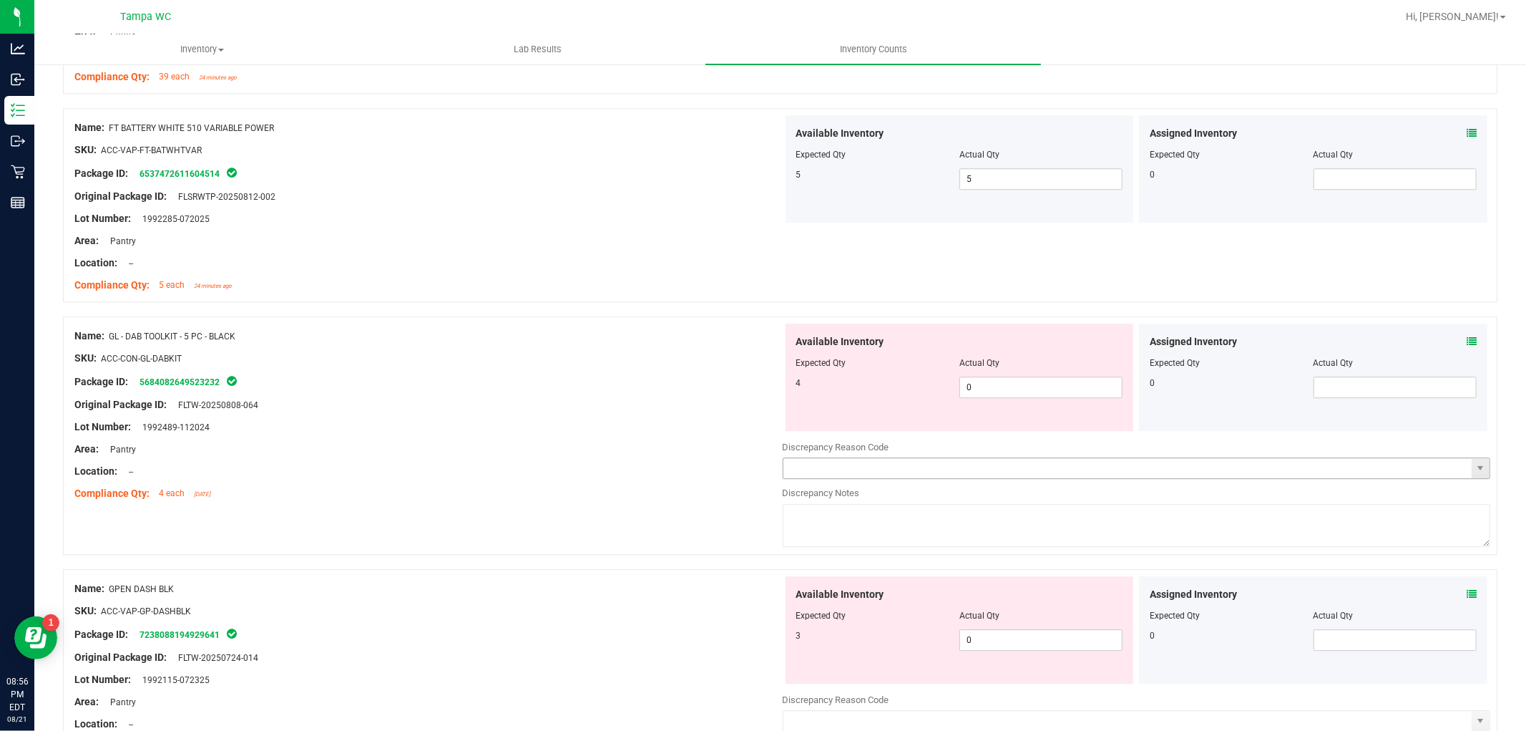
scroll to position [3260, 0]
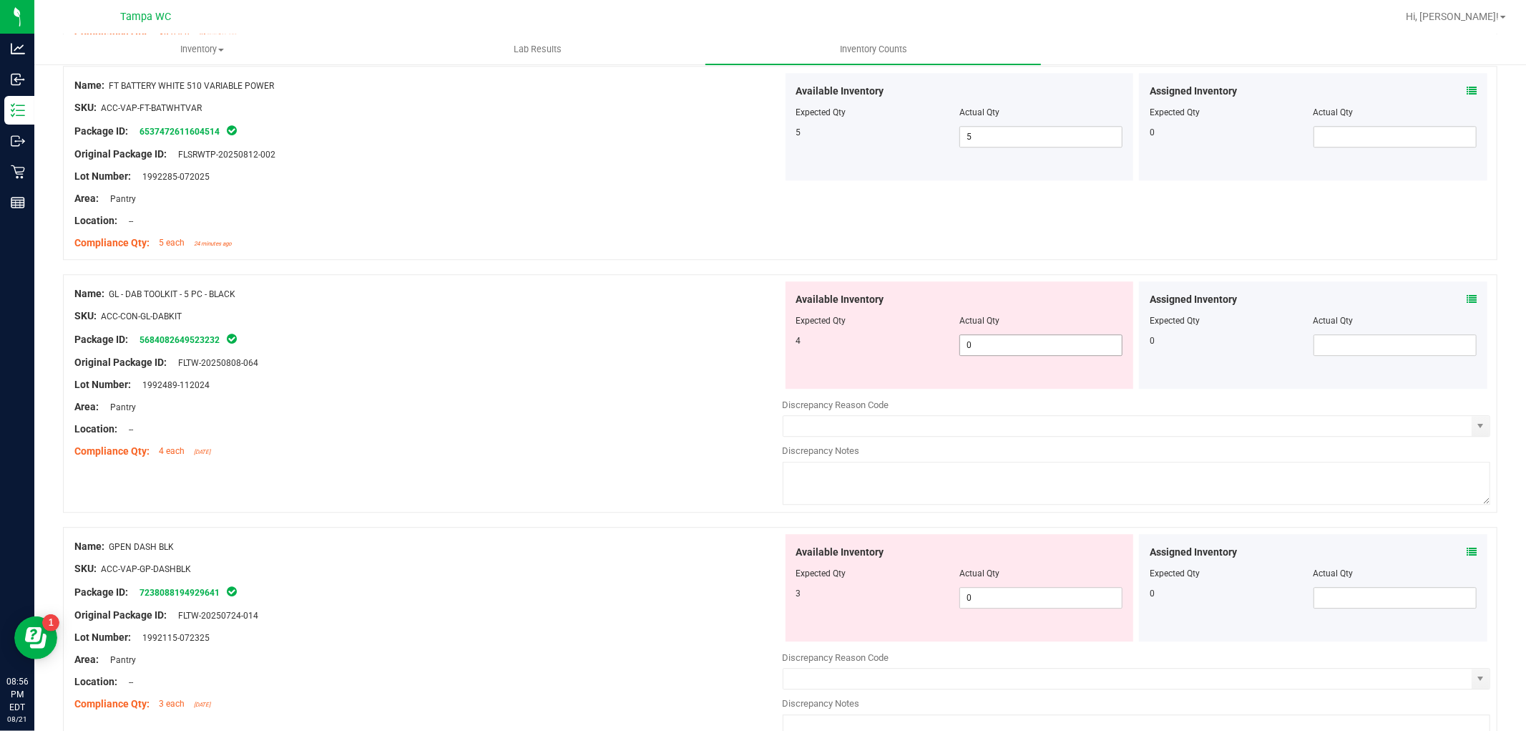
click at [985, 354] on span "0 0" at bounding box center [1041, 344] width 163 height 21
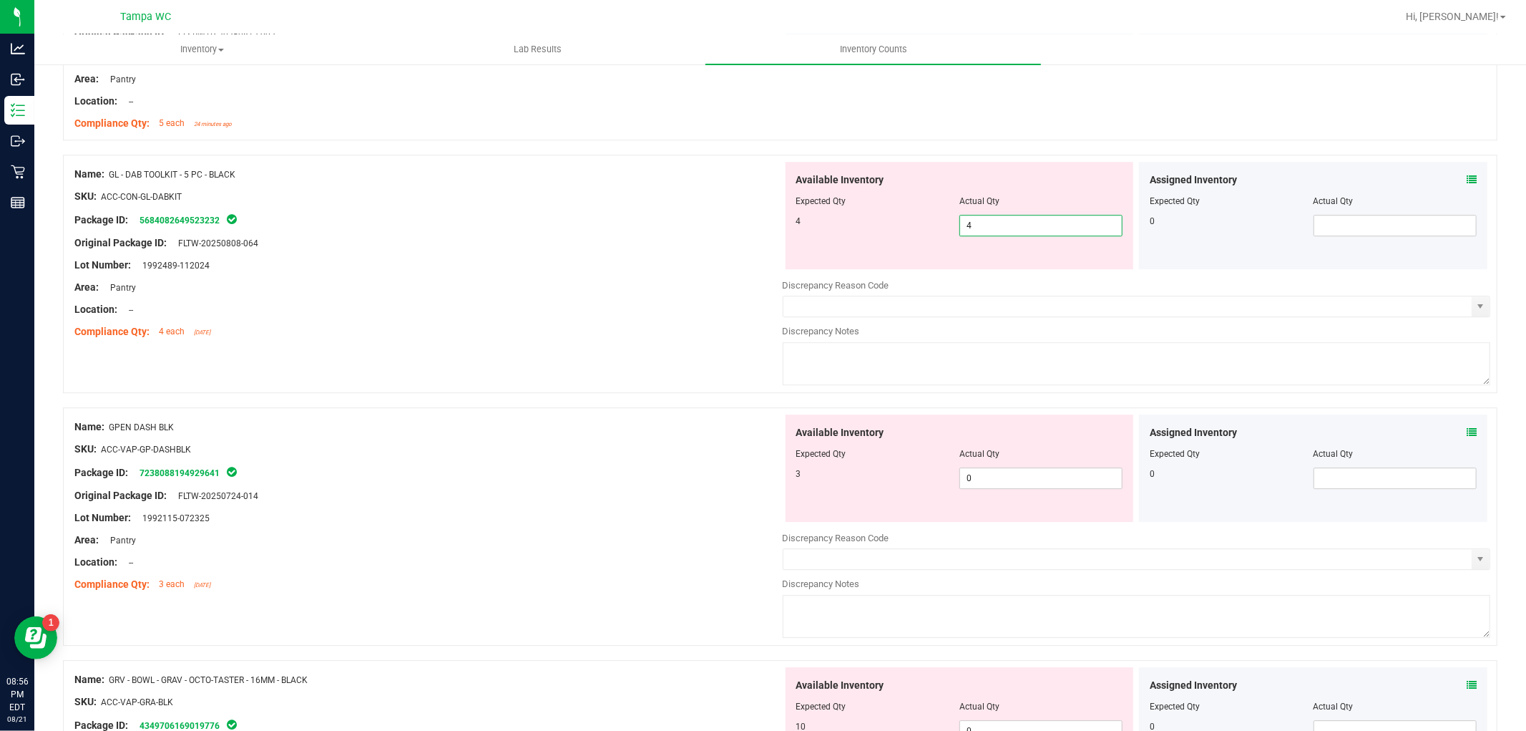
scroll to position [3419, 0]
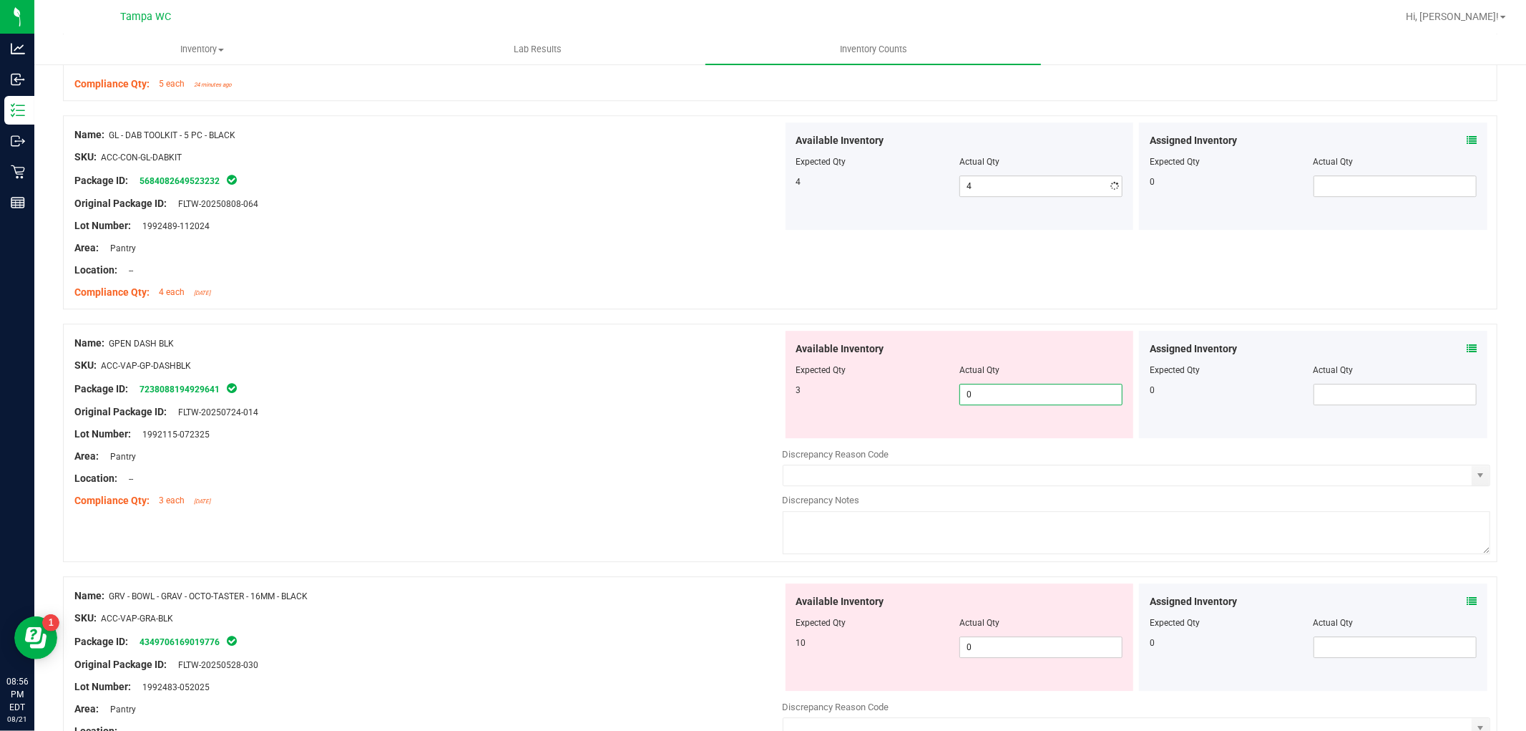
click at [983, 447] on div "Available Inventory Expected Qty Actual Qty 3 0 0" at bounding box center [1137, 444] width 708 height 227
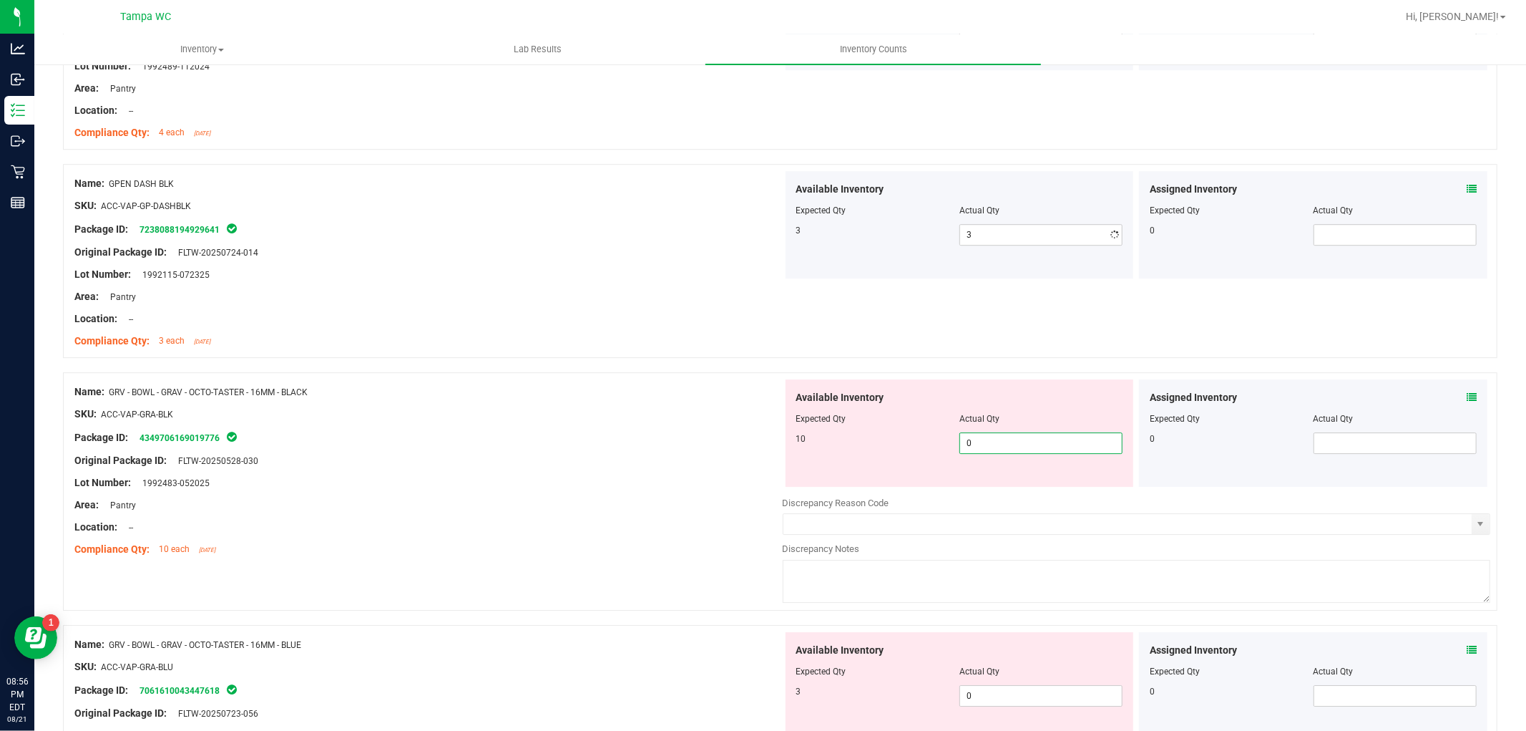
click at [972, 487] on div "Available Inventory Expected Qty Actual Qty 10 0 0" at bounding box center [960, 432] width 349 height 107
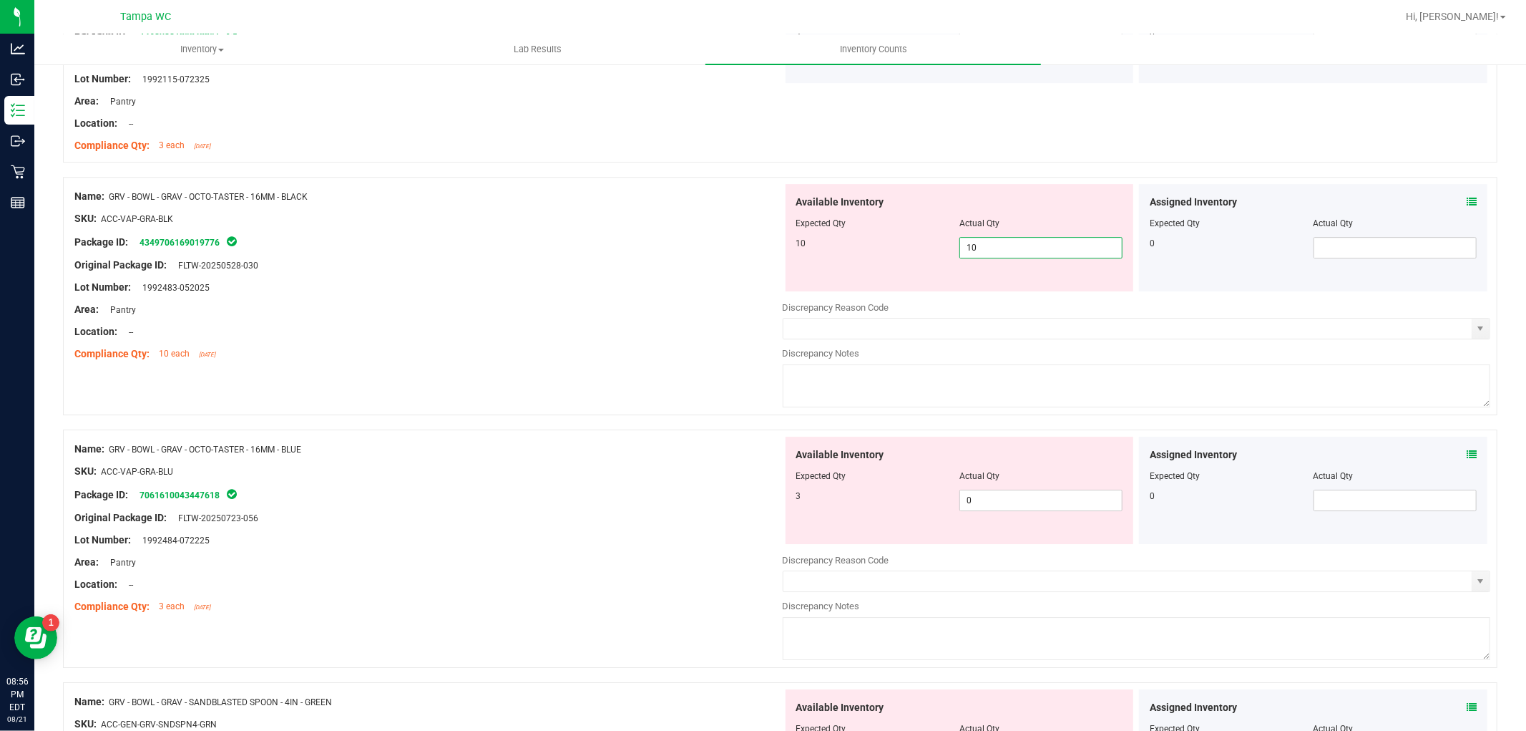
scroll to position [3816, 0]
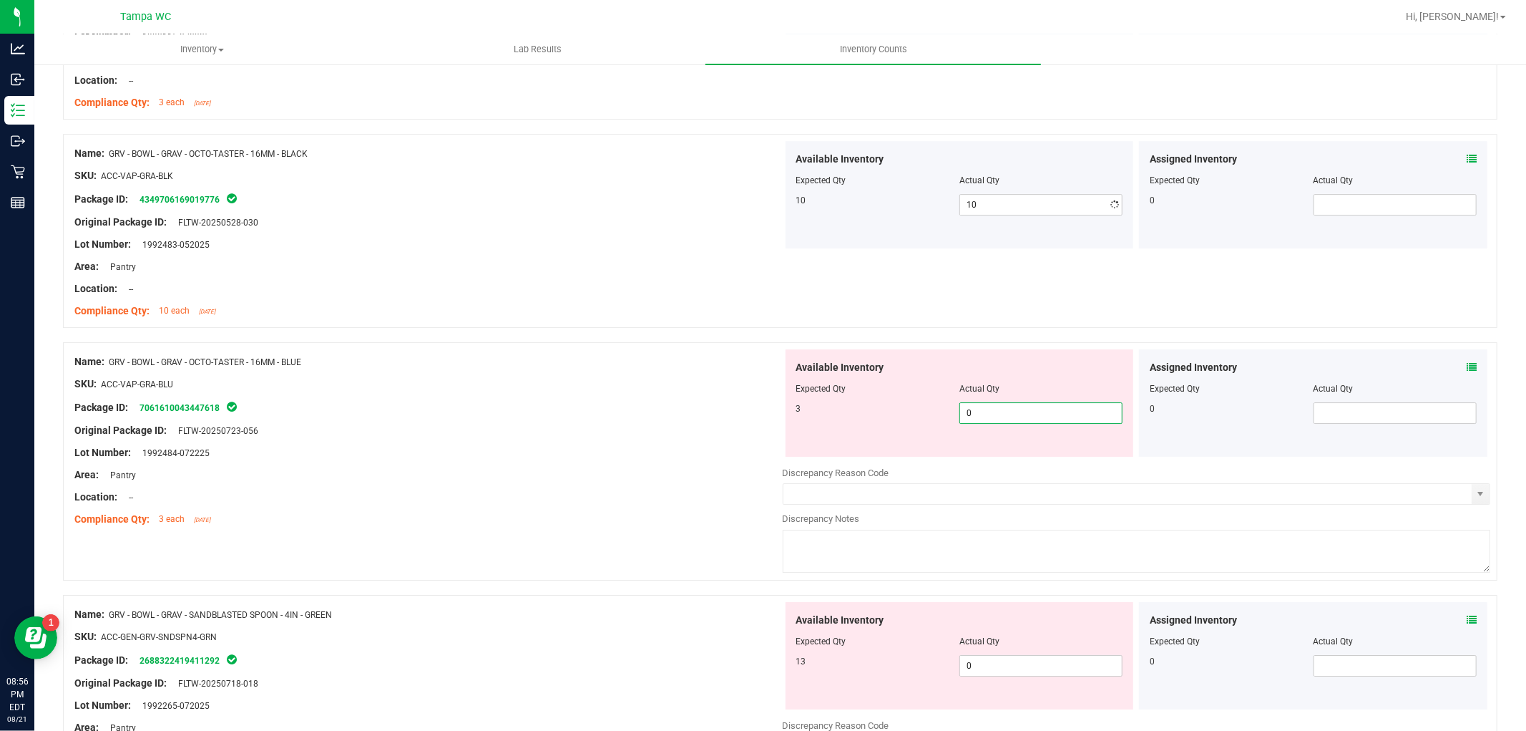
click at [1008, 454] on div "Available Inventory Expected Qty Actual Qty 3 0 0" at bounding box center [960, 402] width 349 height 107
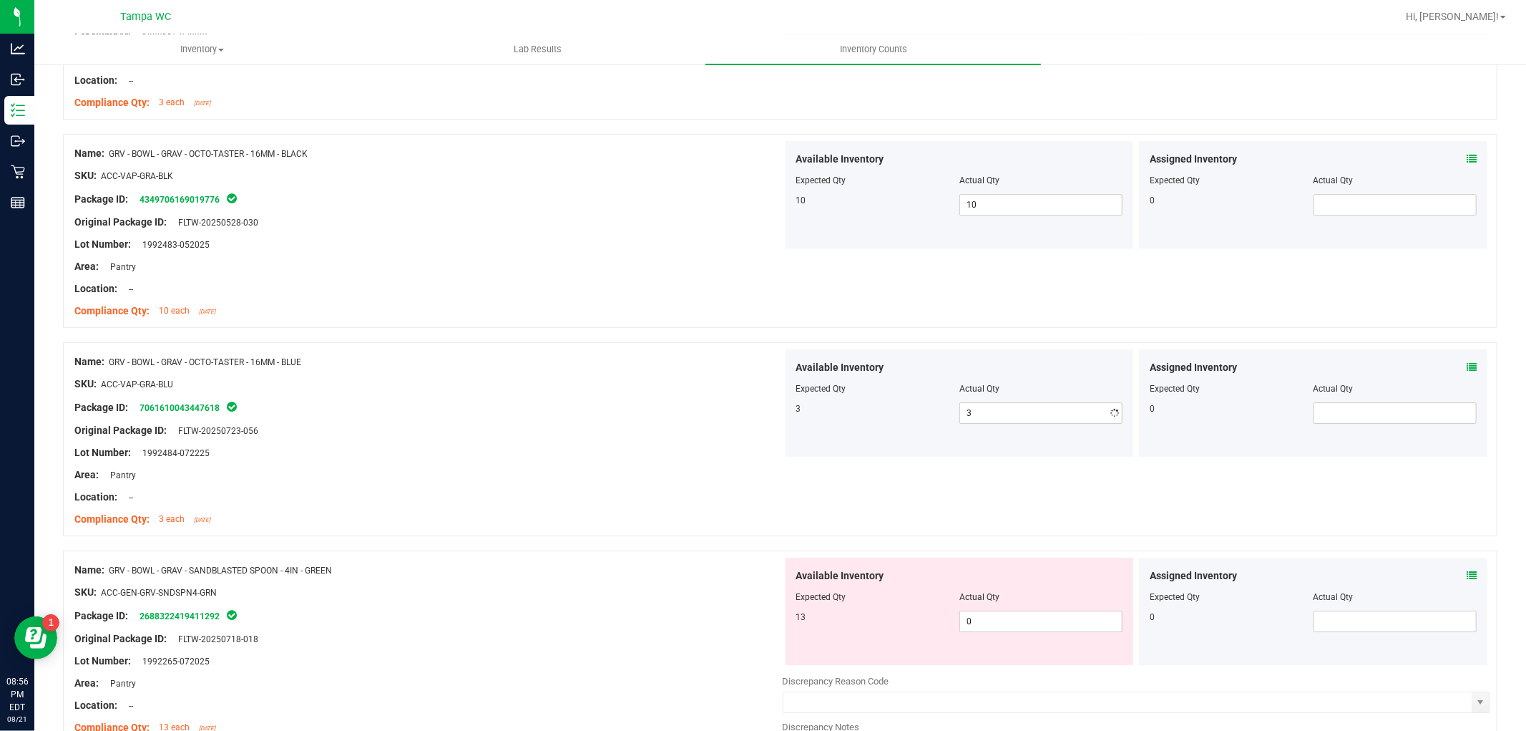
drag, startPoint x: 1026, startPoint y: 657, endPoint x: 1022, endPoint y: 664, distance: 8.3
click at [1022, 665] on div "Available Inventory Expected Qty Actual Qty 13 0 0" at bounding box center [960, 610] width 349 height 107
click at [1009, 617] on span "0 0" at bounding box center [1041, 620] width 163 height 21
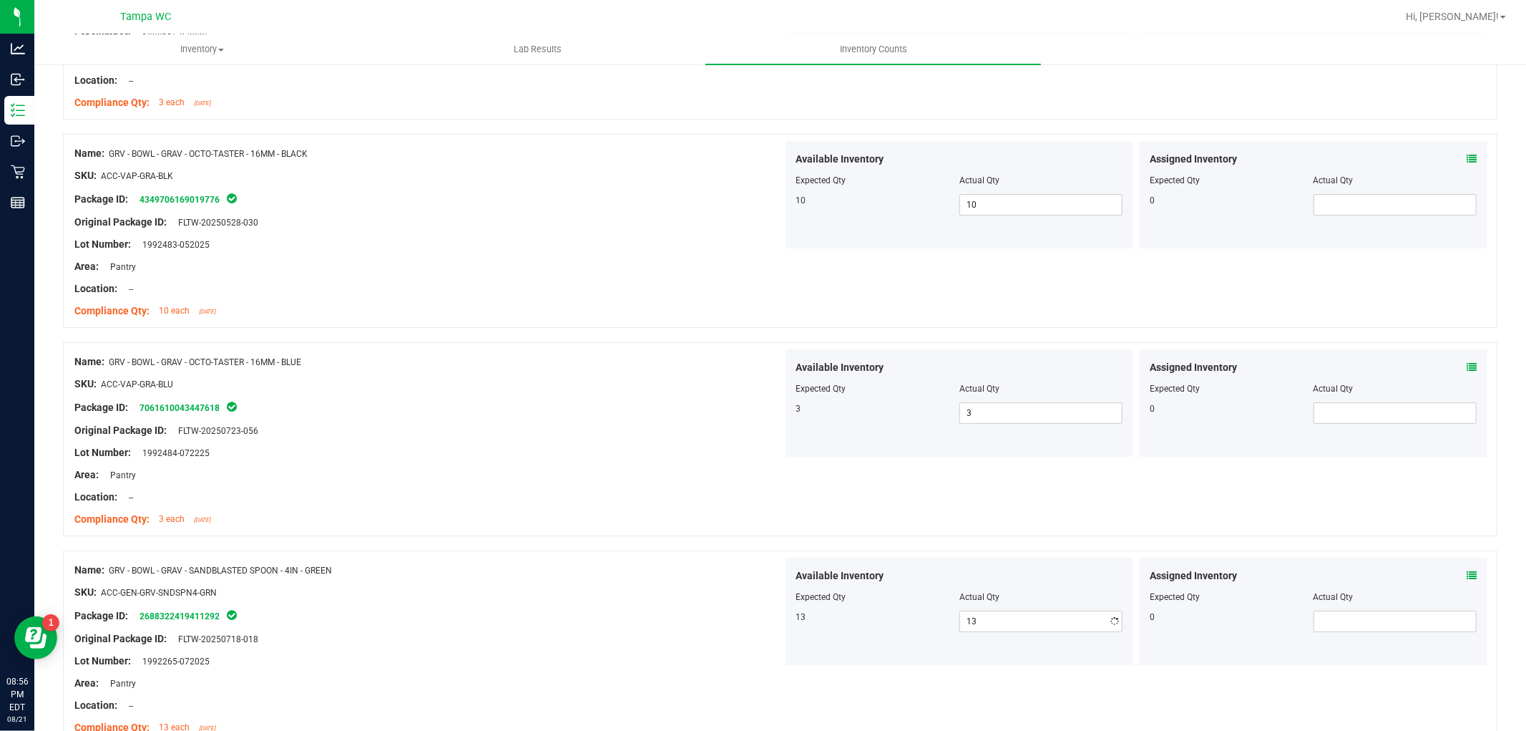
click at [773, 522] on div "Compliance Qty: 3 each [DATE]" at bounding box center [428, 519] width 708 height 15
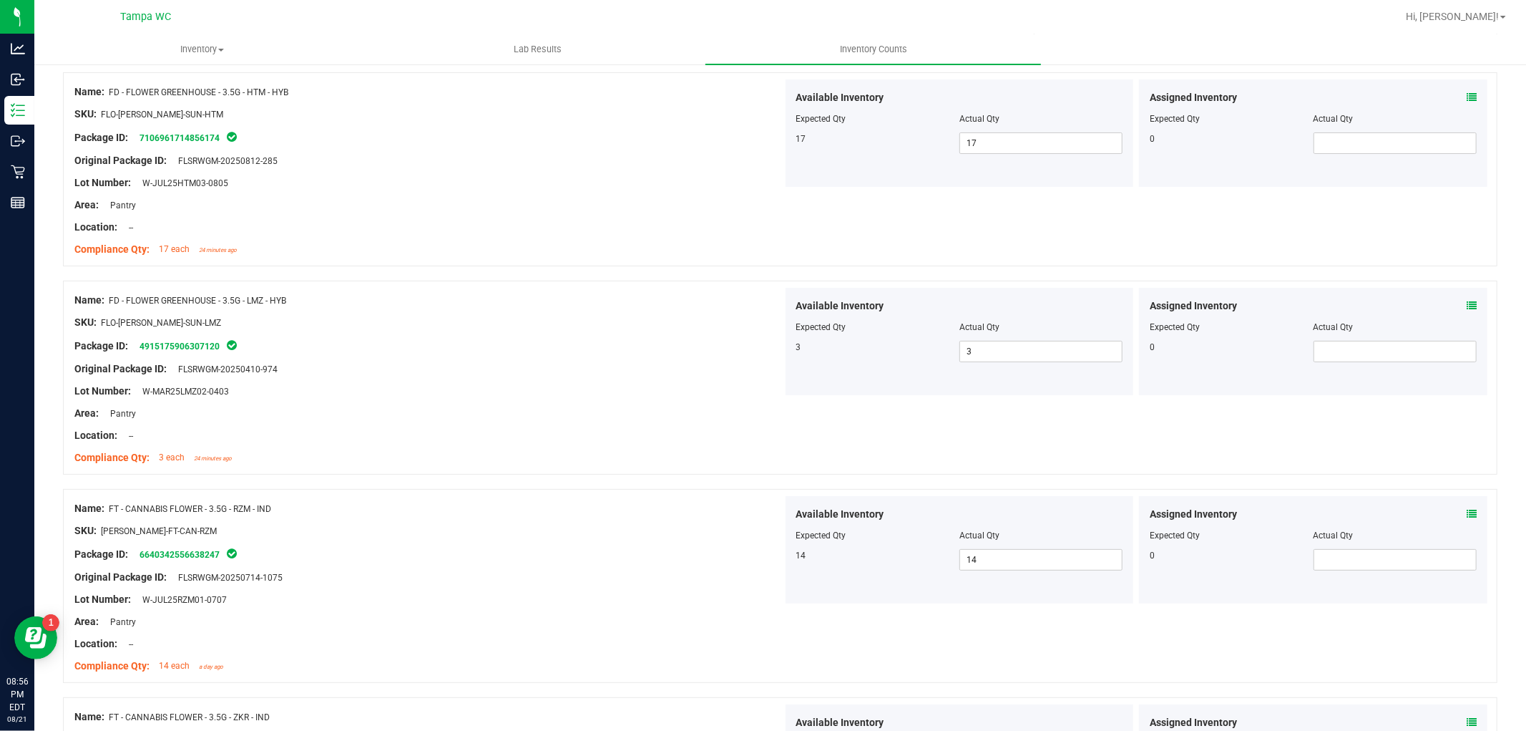
scroll to position [0, 0]
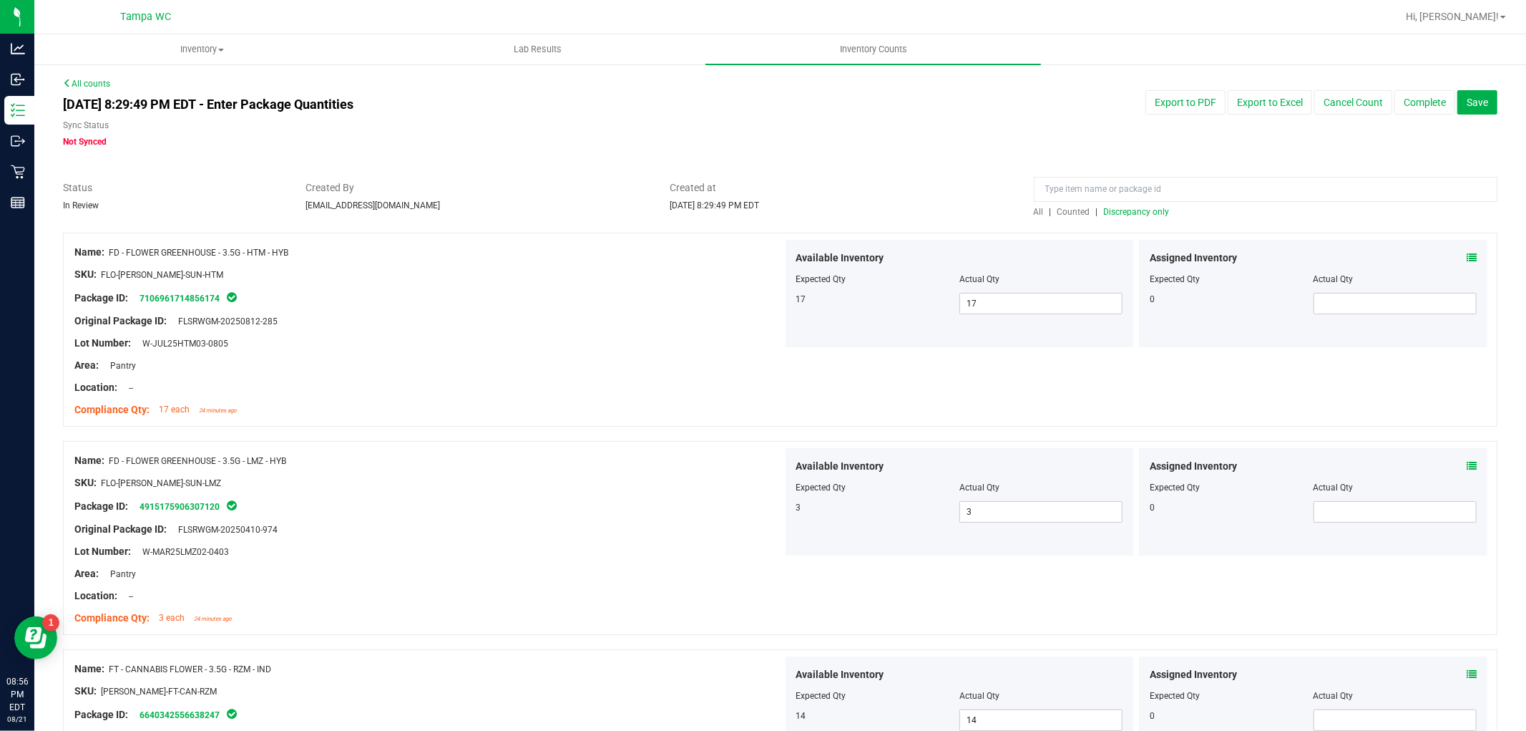
click at [1146, 212] on span "Discrepancy only" at bounding box center [1137, 212] width 66 height 10
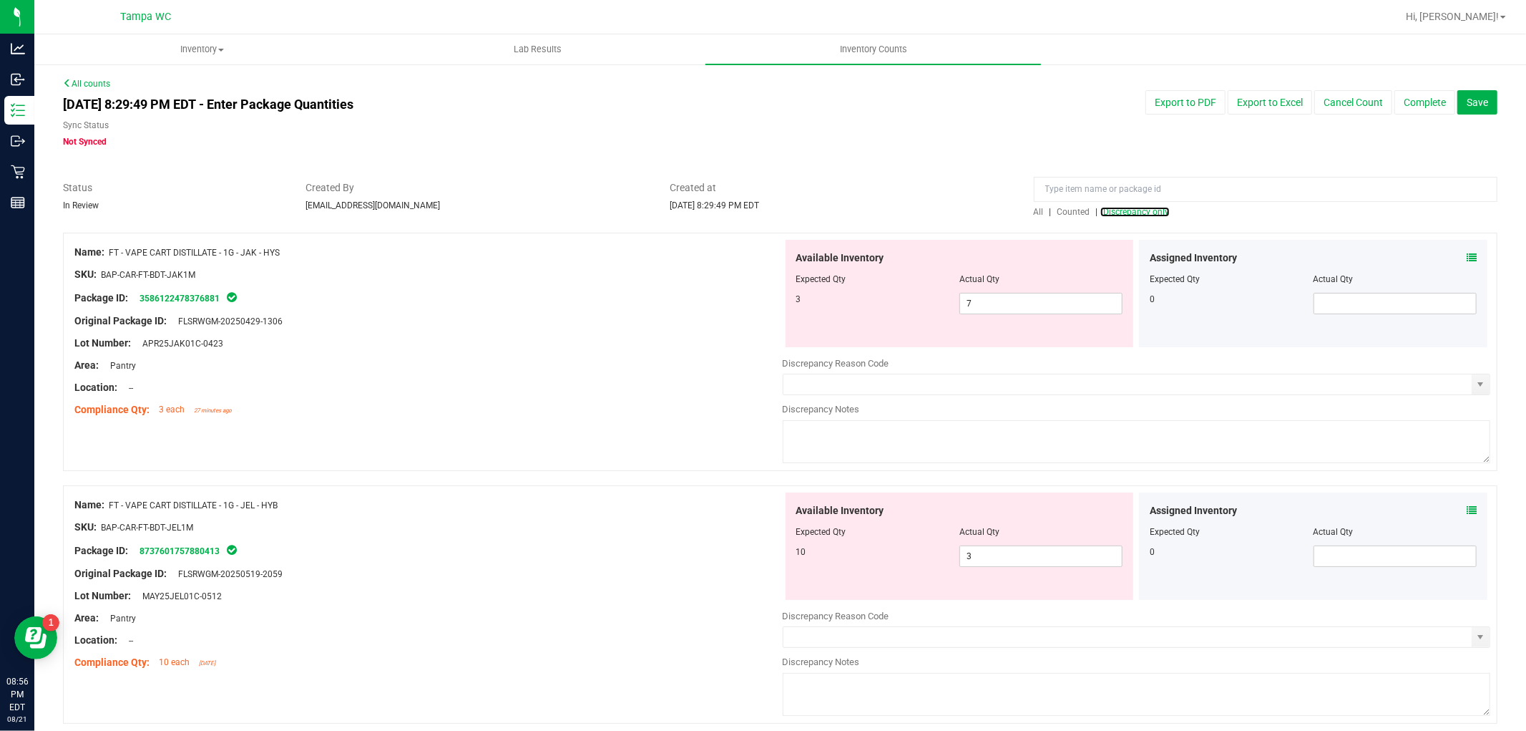
scroll to position [79, 0]
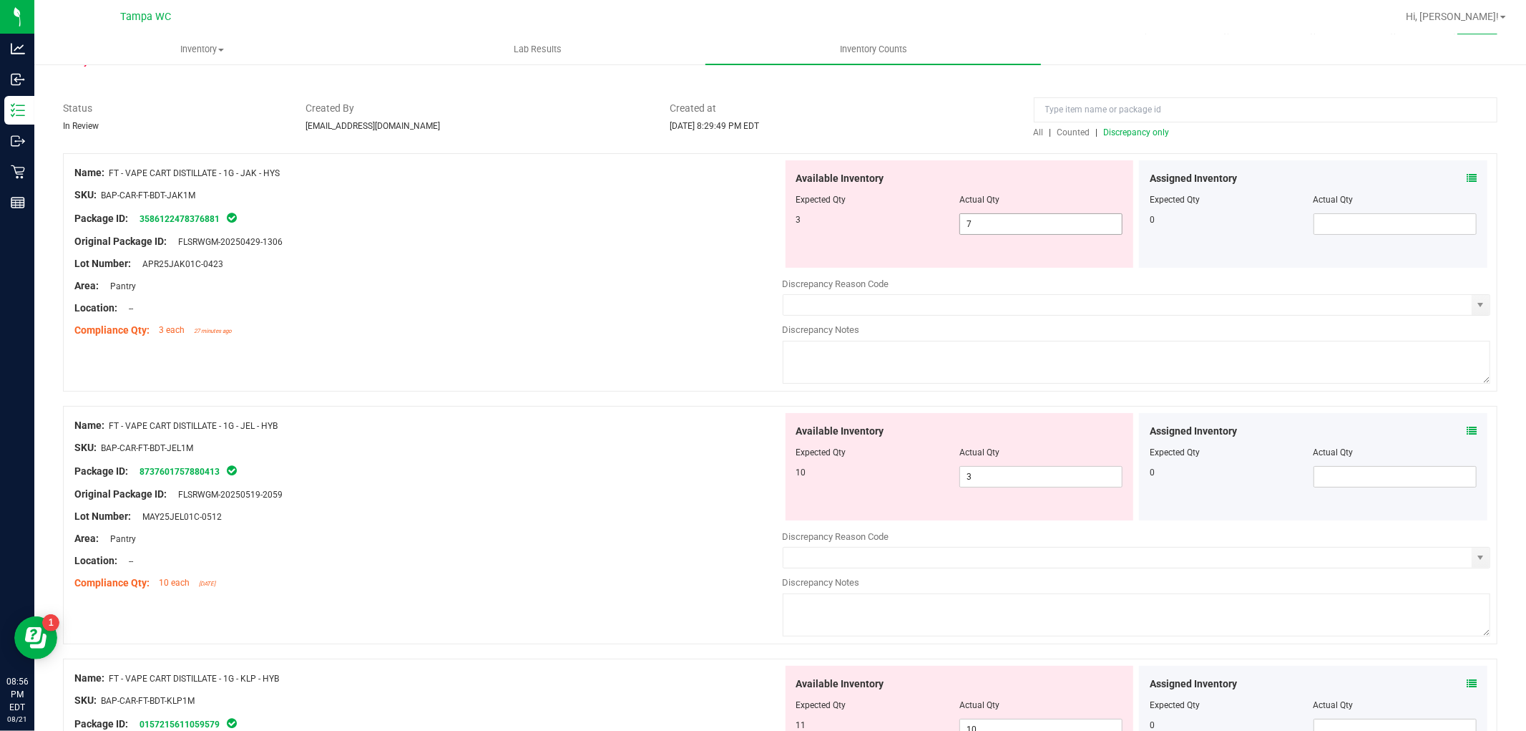
click at [1049, 233] on span "7 7" at bounding box center [1041, 223] width 163 height 21
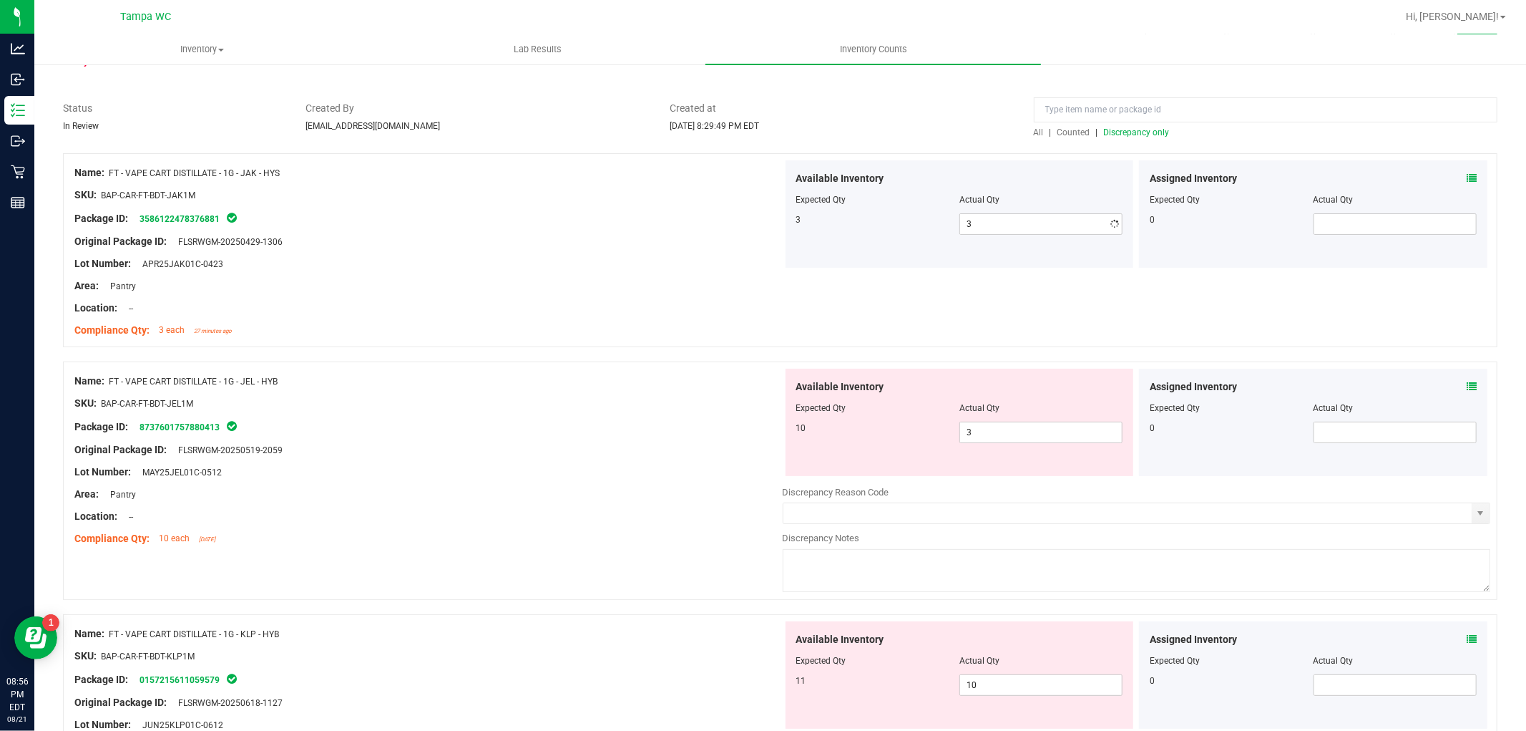
click at [517, 301] on div "Location: --" at bounding box center [428, 308] width 708 height 15
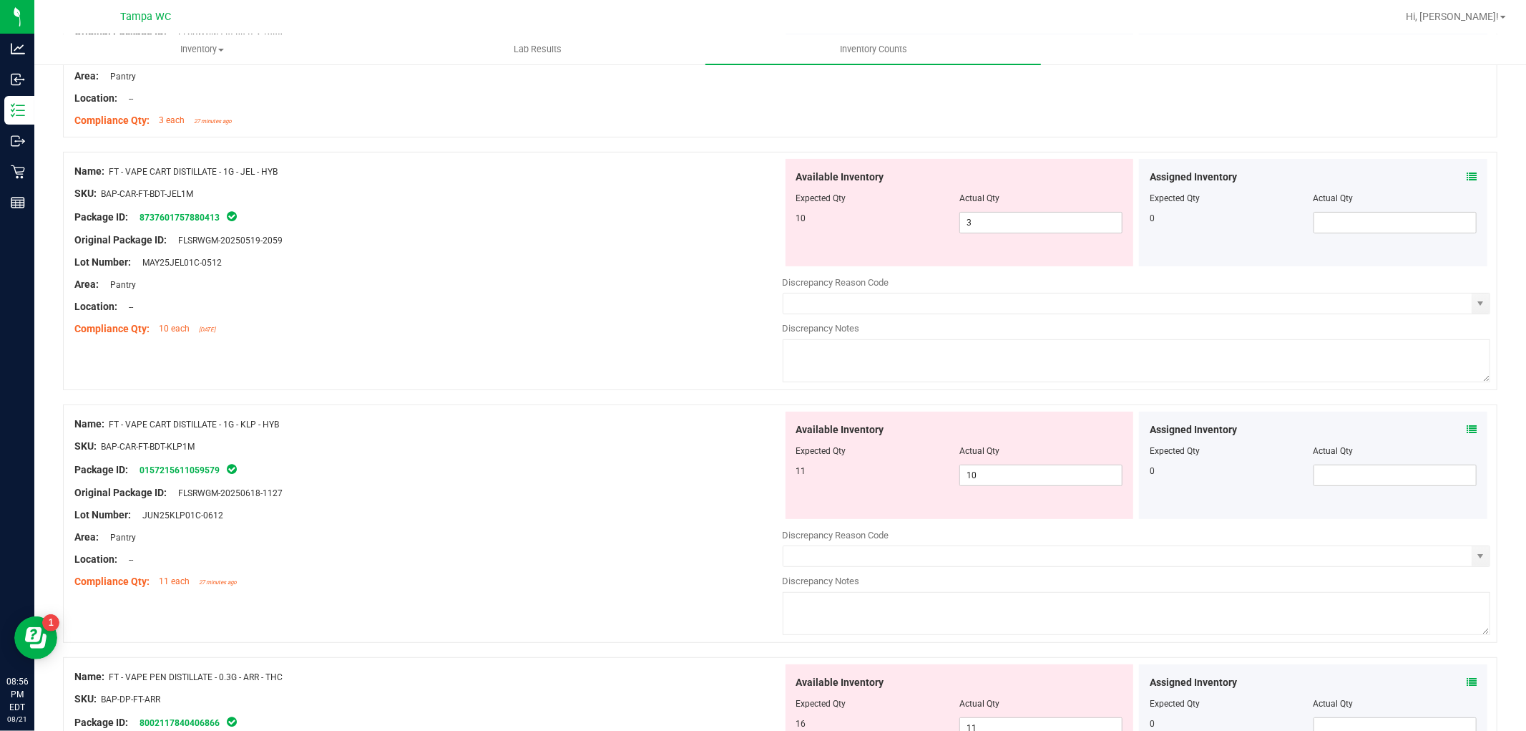
scroll to position [318, 0]
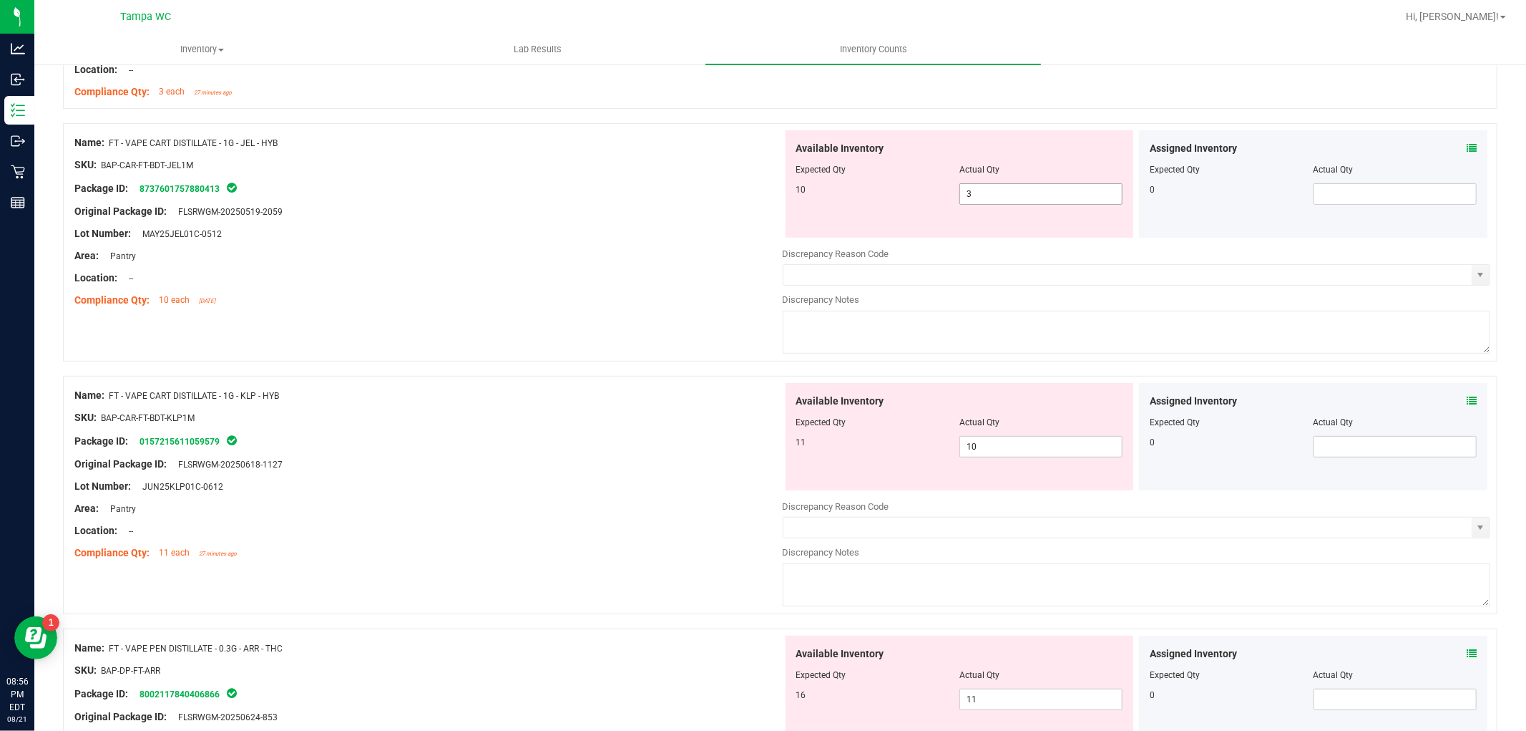
click at [978, 195] on span "3 3" at bounding box center [1041, 193] width 163 height 21
click at [981, 442] on span "10 10" at bounding box center [1041, 446] width 163 height 21
click at [1467, 399] on icon at bounding box center [1472, 401] width 10 height 10
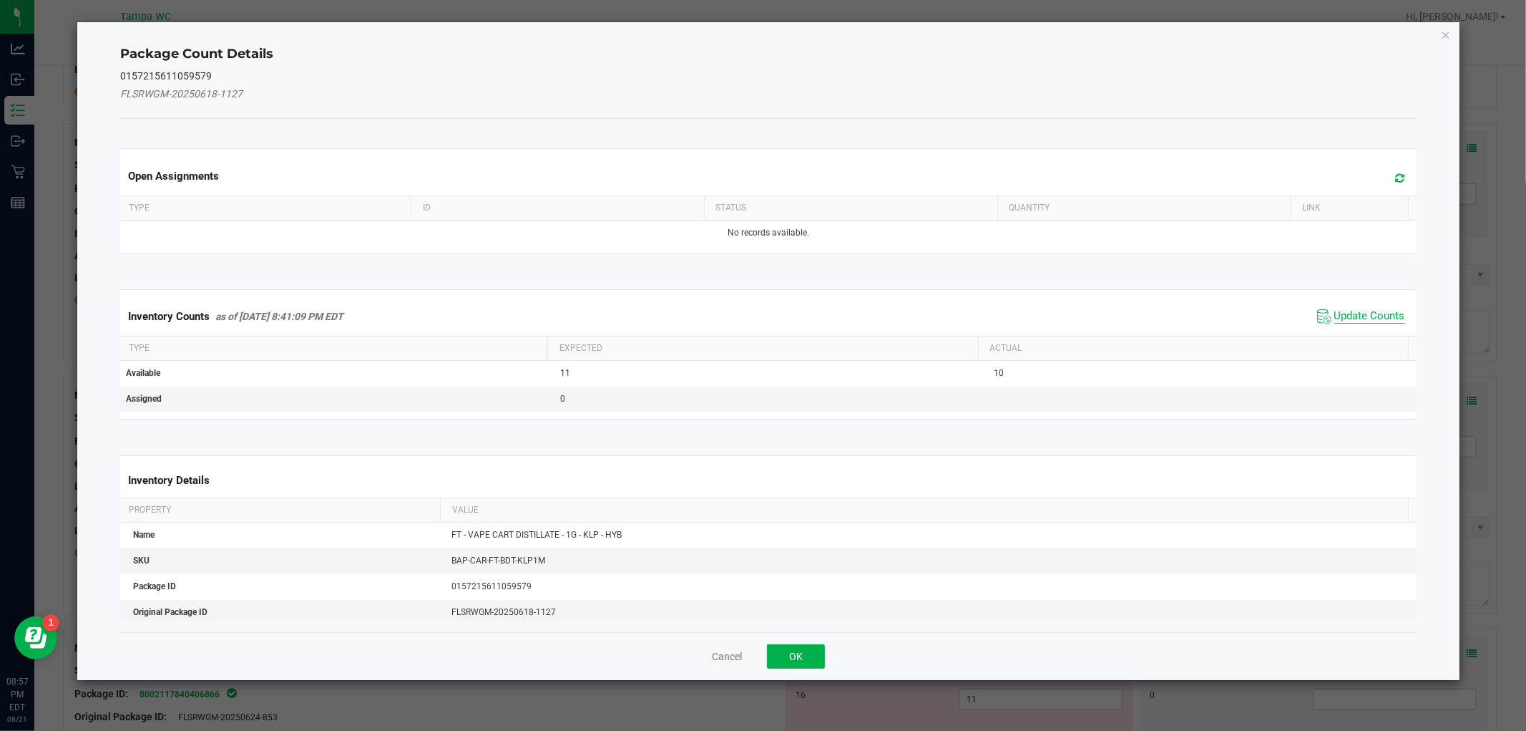
click at [1340, 310] on span "Update Counts" at bounding box center [1370, 316] width 71 height 14
click at [1340, 310] on div "Inventory Counts as of [DATE] 8:41:09 PM EDT Update Counts" at bounding box center [768, 315] width 1302 height 37
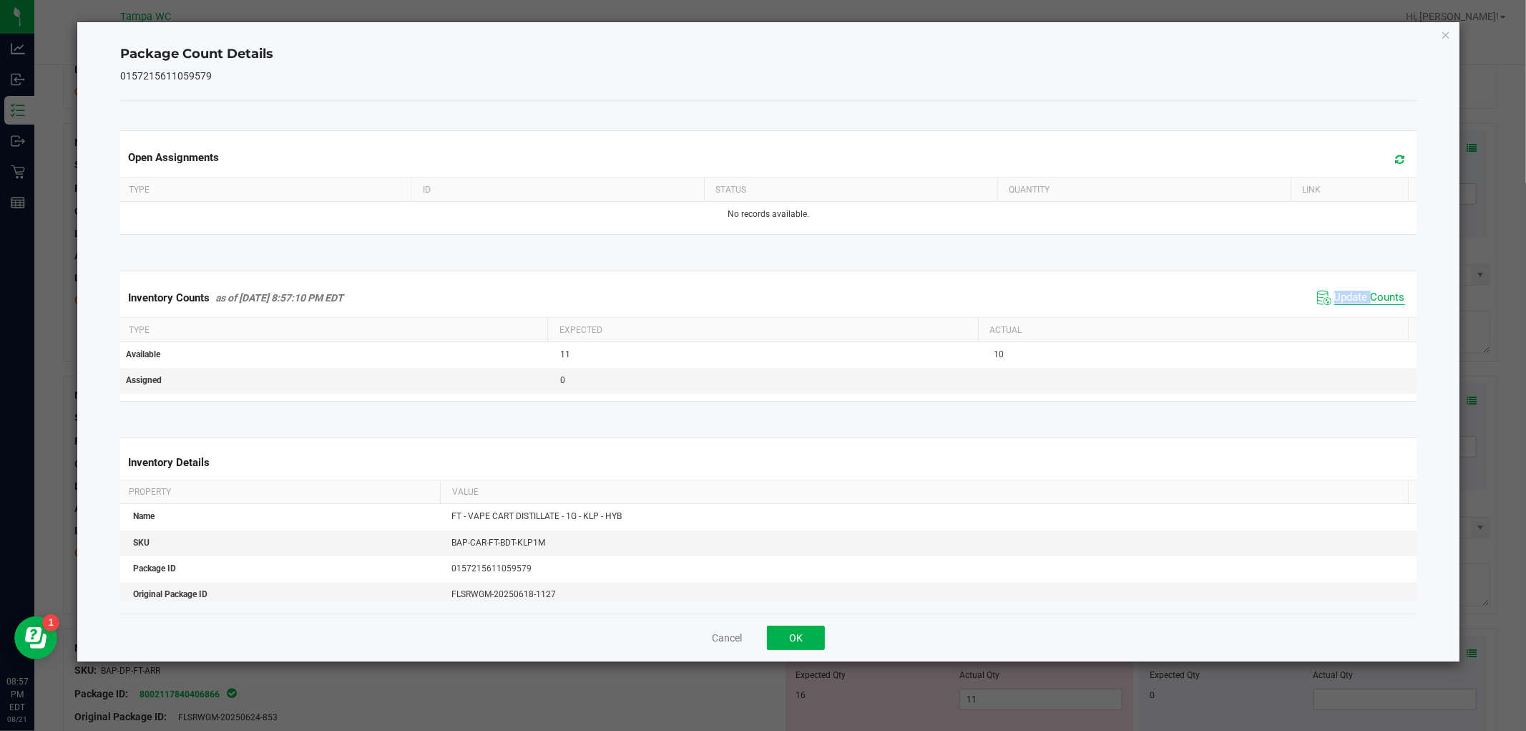
click at [1339, 303] on span "Update Counts" at bounding box center [1370, 298] width 71 height 14
click at [1337, 303] on span "Update Counts" at bounding box center [1370, 297] width 71 height 13
click at [1337, 301] on span "Update Counts" at bounding box center [1370, 297] width 71 height 13
click at [1335, 301] on span "Update Counts" at bounding box center [1370, 298] width 71 height 14
click at [804, 638] on button "OK" at bounding box center [796, 637] width 58 height 24
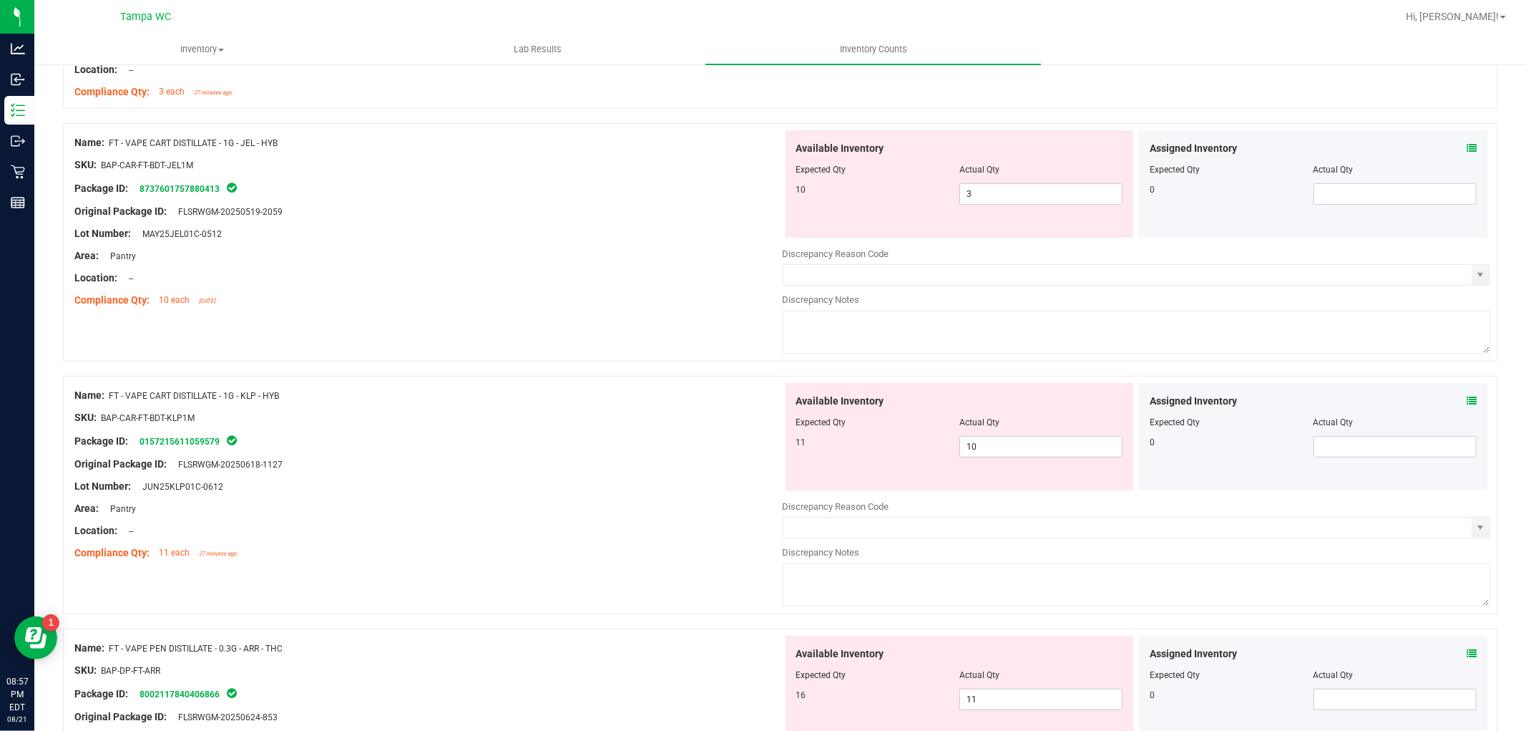
click at [746, 520] on div at bounding box center [428, 519] width 708 height 7
click at [1090, 448] on span "10 10" at bounding box center [1041, 446] width 163 height 21
click at [986, 180] on div at bounding box center [959, 179] width 327 height 7
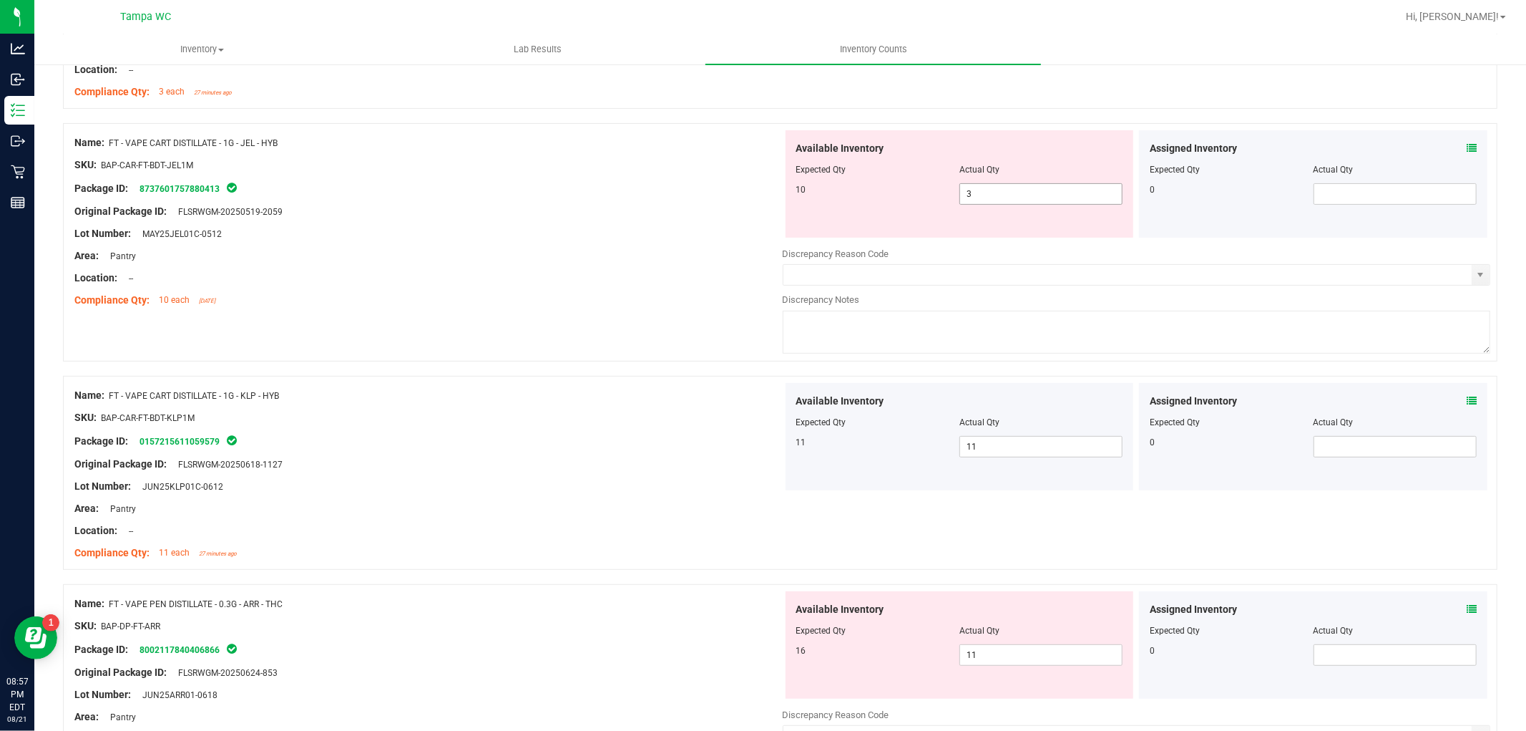
click at [986, 187] on span "3 3" at bounding box center [1041, 193] width 163 height 21
drag, startPoint x: 559, startPoint y: 263, endPoint x: 564, endPoint y: 273, distance: 11.2
click at [559, 265] on div at bounding box center [428, 266] width 708 height 7
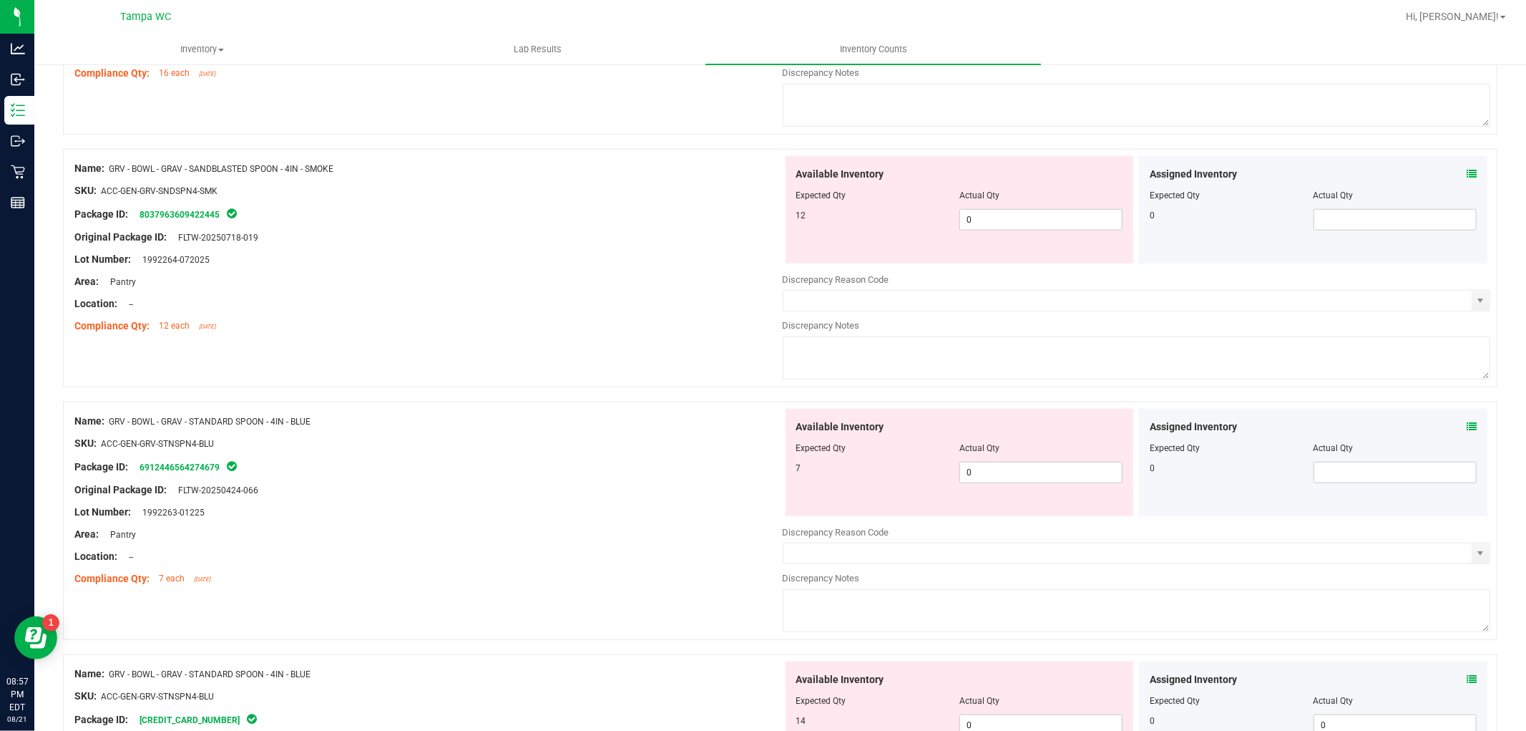
scroll to position [954, 0]
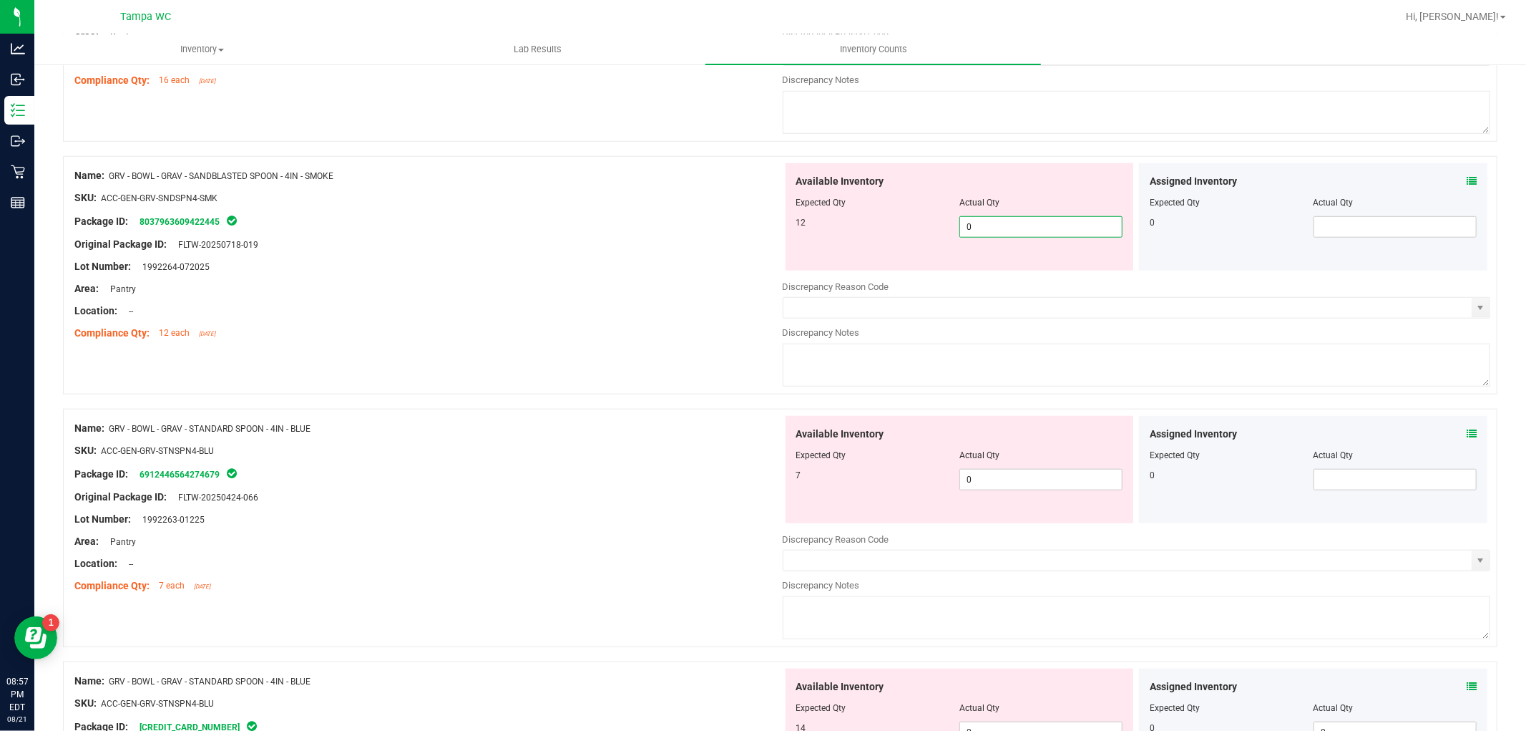
click at [965, 225] on span "0 0" at bounding box center [1041, 226] width 163 height 21
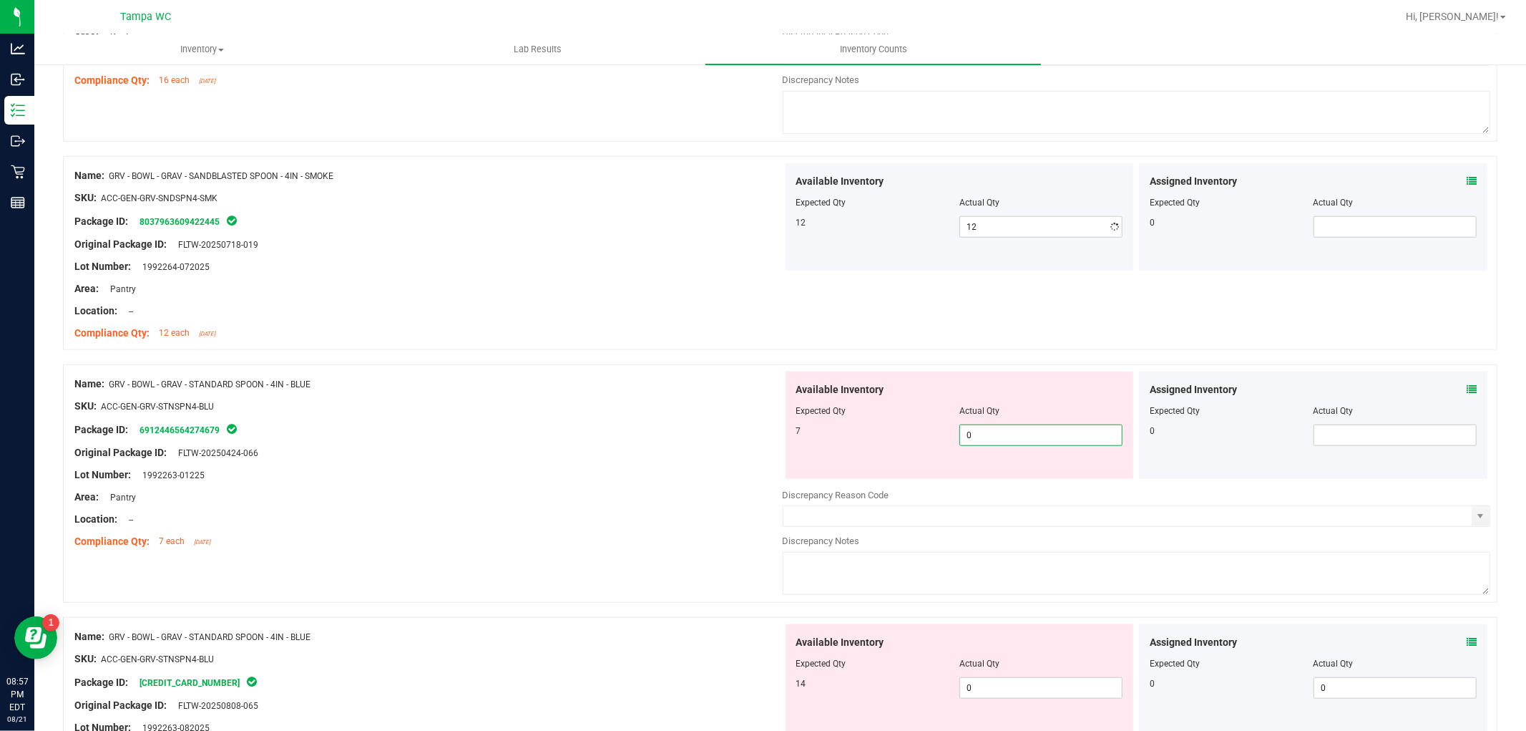
click at [975, 481] on div "Available Inventory Expected Qty Actual Qty 7 0 0" at bounding box center [1137, 484] width 708 height 227
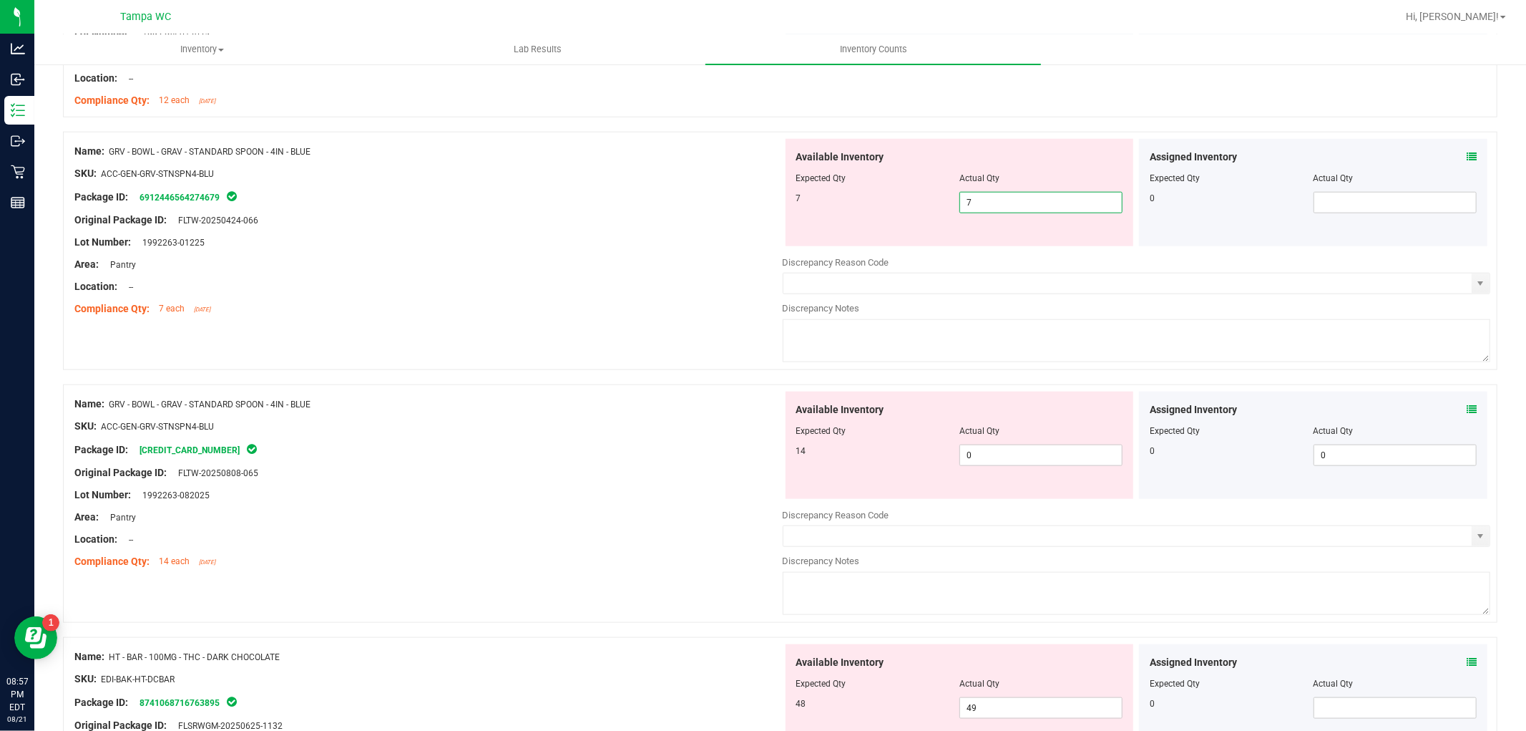
scroll to position [1192, 0]
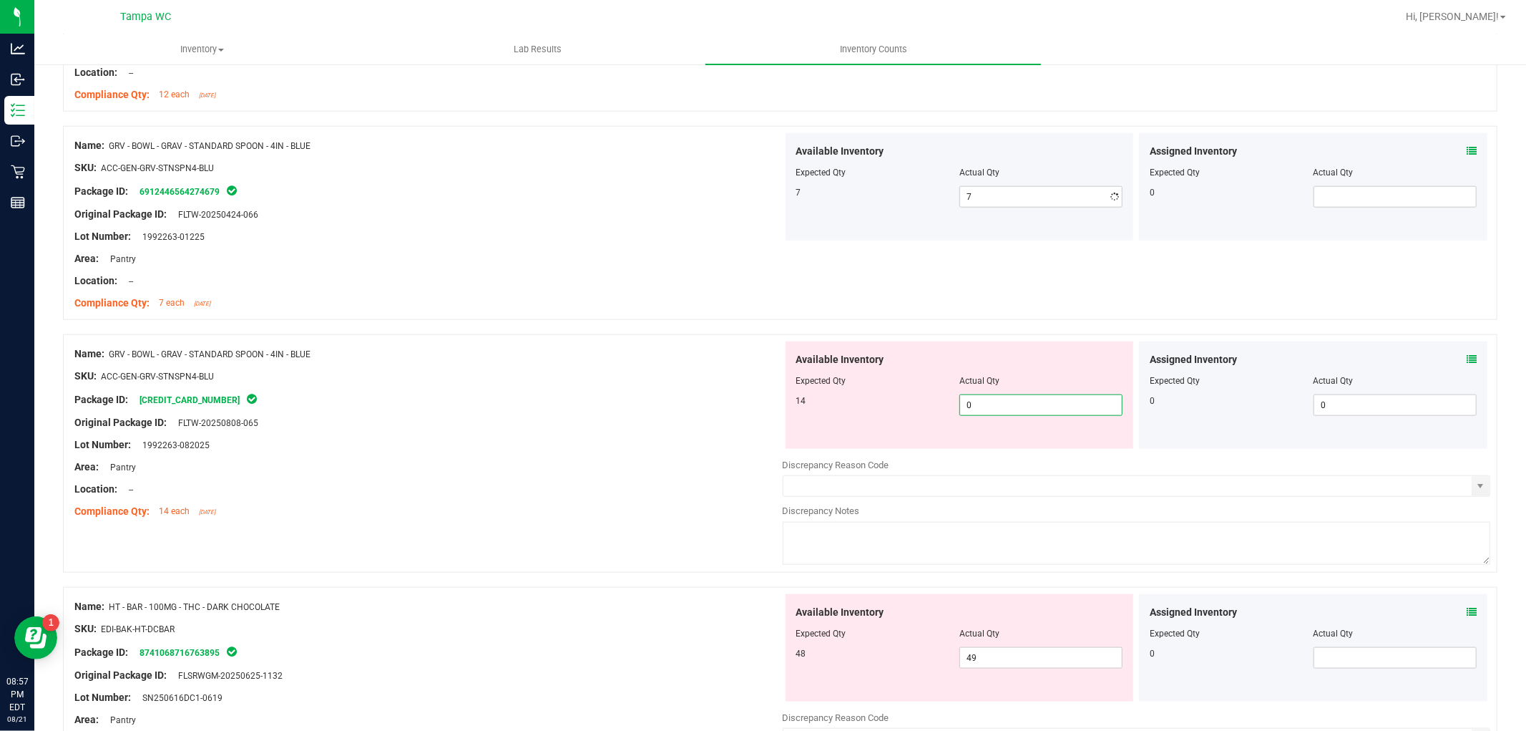
click at [990, 458] on div "Available Inventory Expected Qty Actual Qty 14 0 0" at bounding box center [1137, 454] width 708 height 227
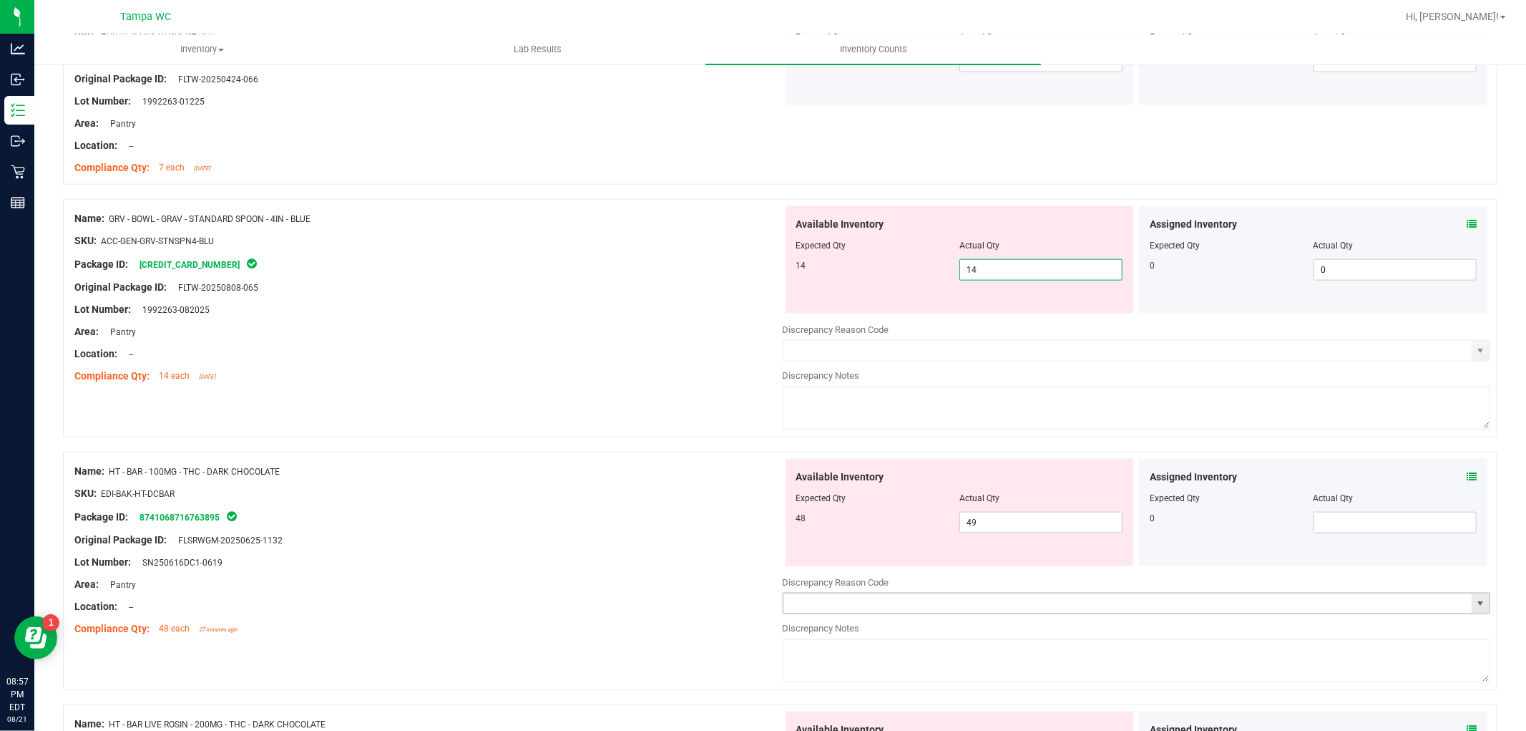
scroll to position [1351, 0]
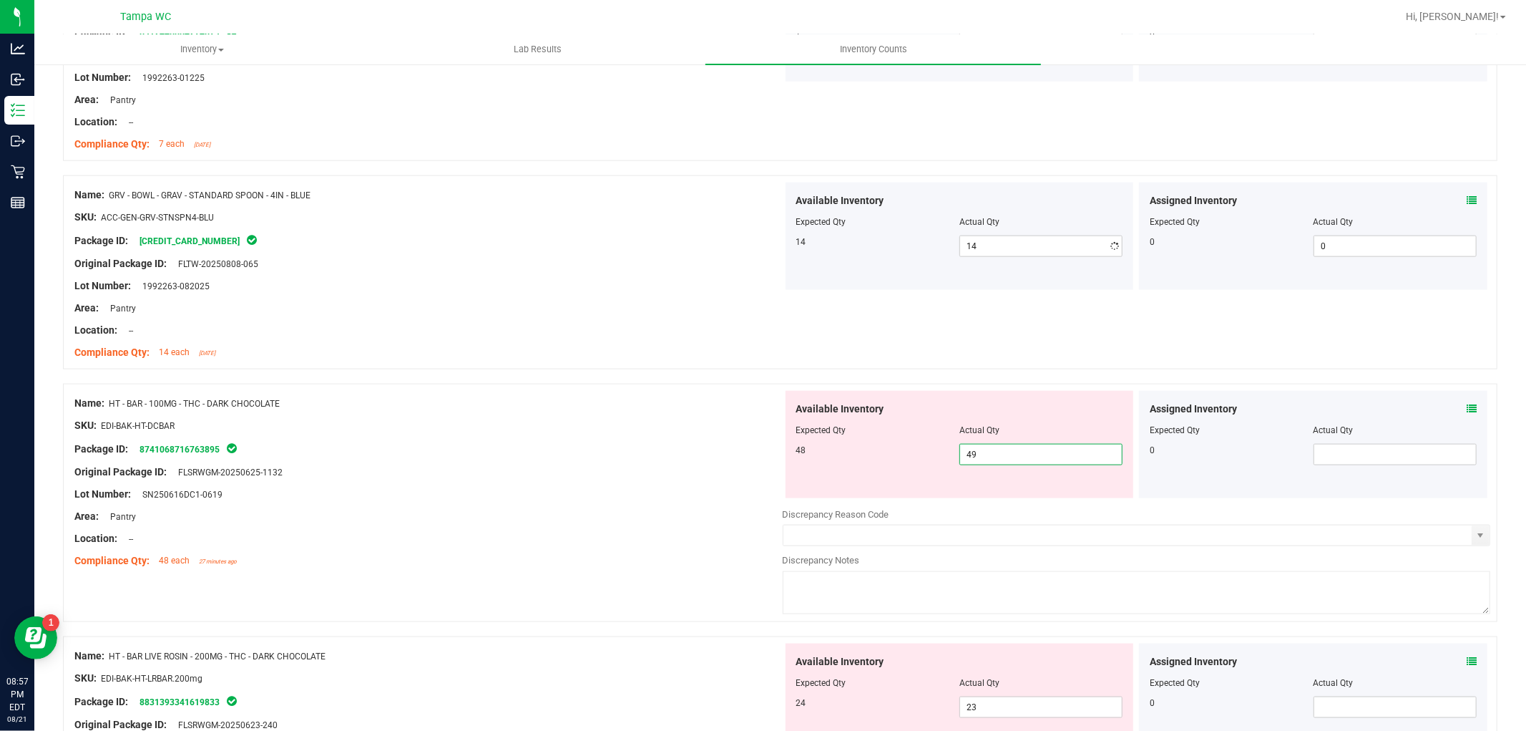
click at [982, 505] on div "Available Inventory Expected Qty Actual Qty 48 49 49" at bounding box center [1137, 504] width 708 height 227
click at [628, 337] on div "Location: --" at bounding box center [428, 330] width 708 height 15
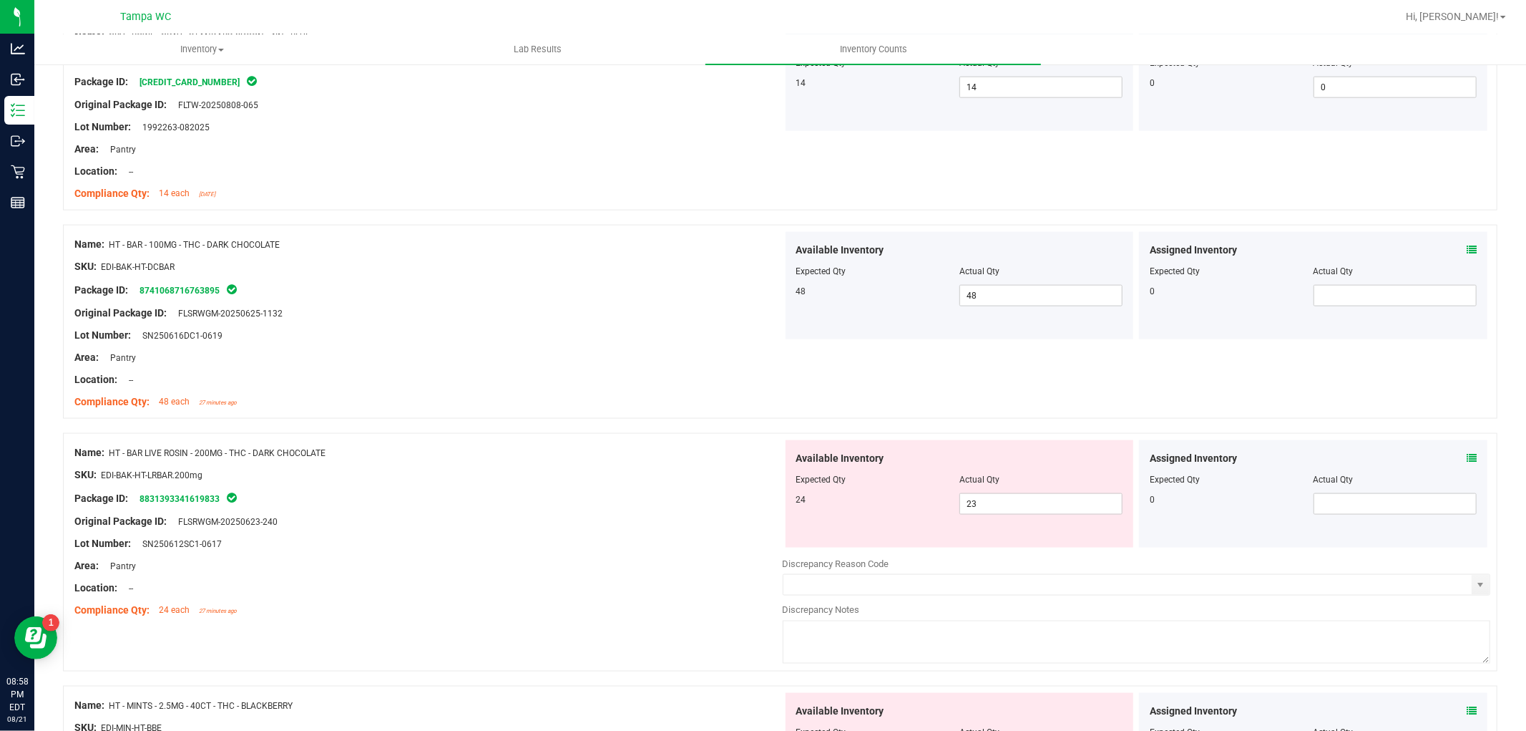
scroll to position [1590, 0]
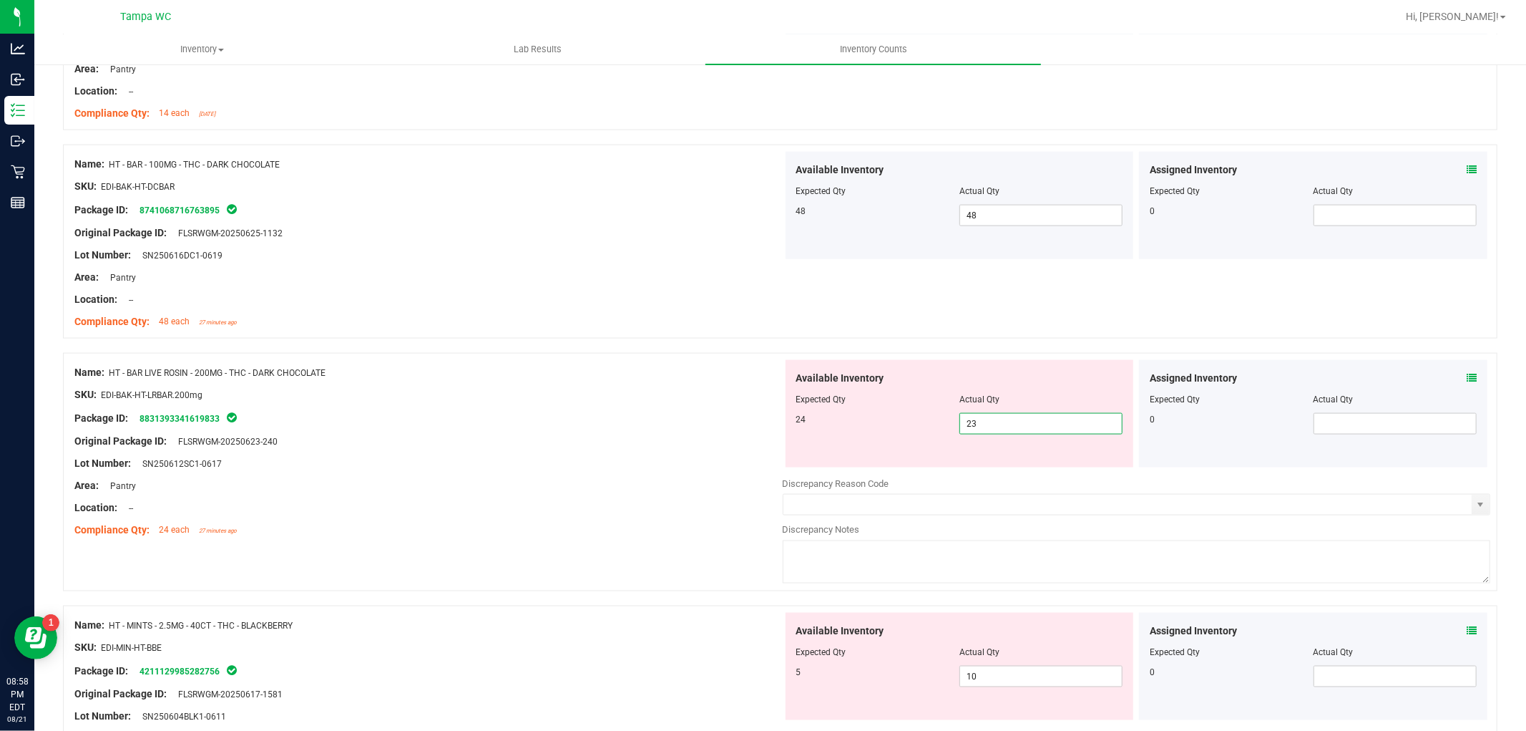
click at [985, 428] on span "23 23" at bounding box center [1041, 423] width 163 height 21
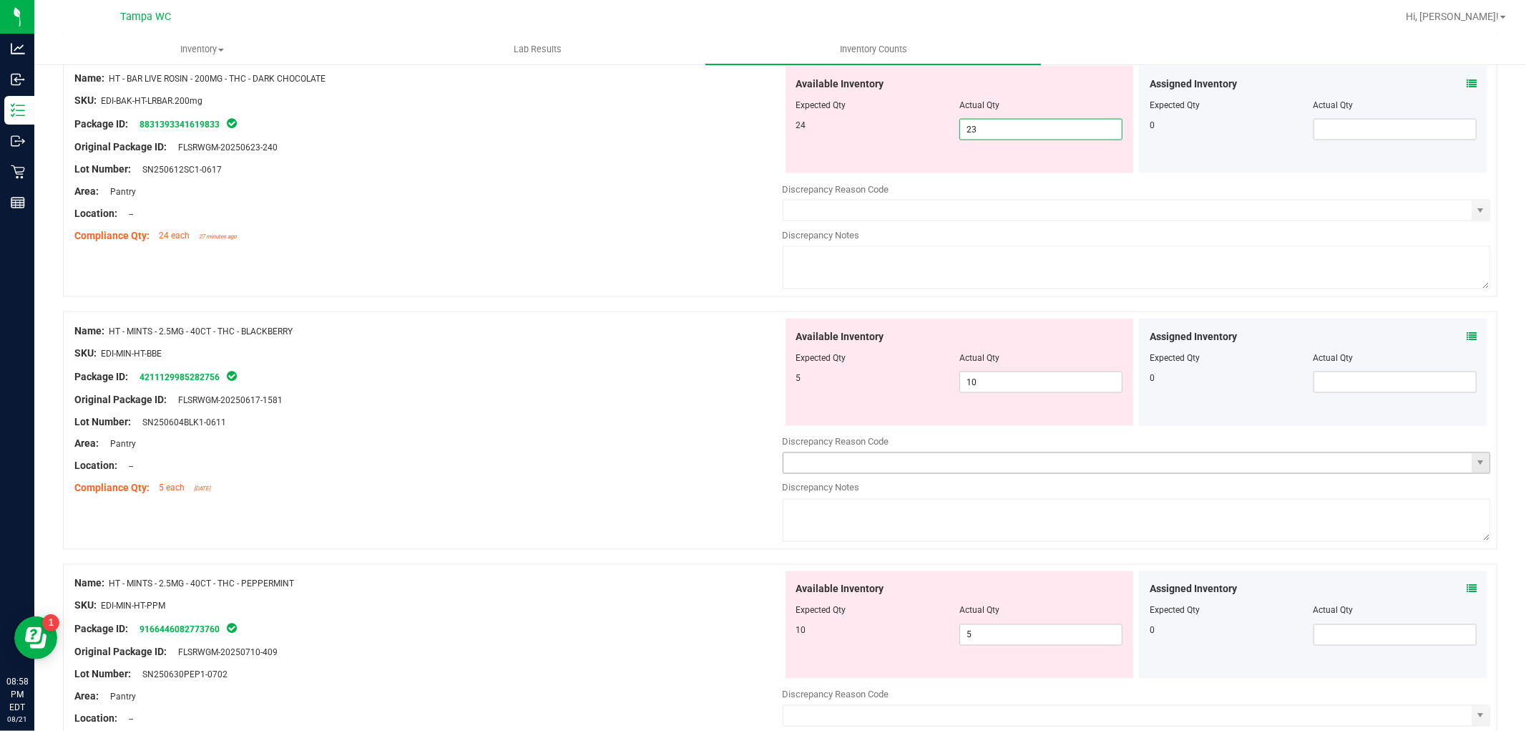
scroll to position [1908, 0]
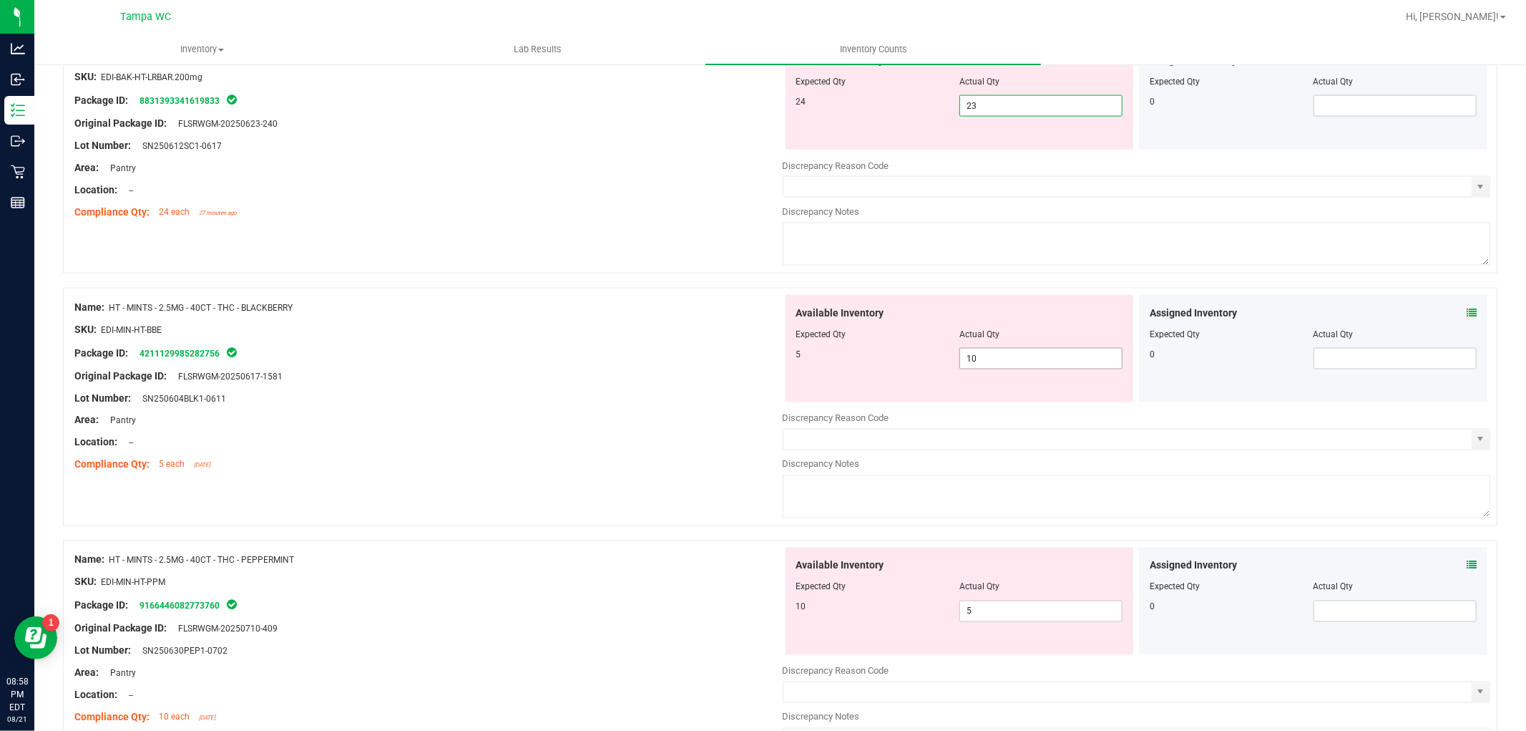
click at [986, 364] on span "10 10" at bounding box center [1041, 358] width 163 height 21
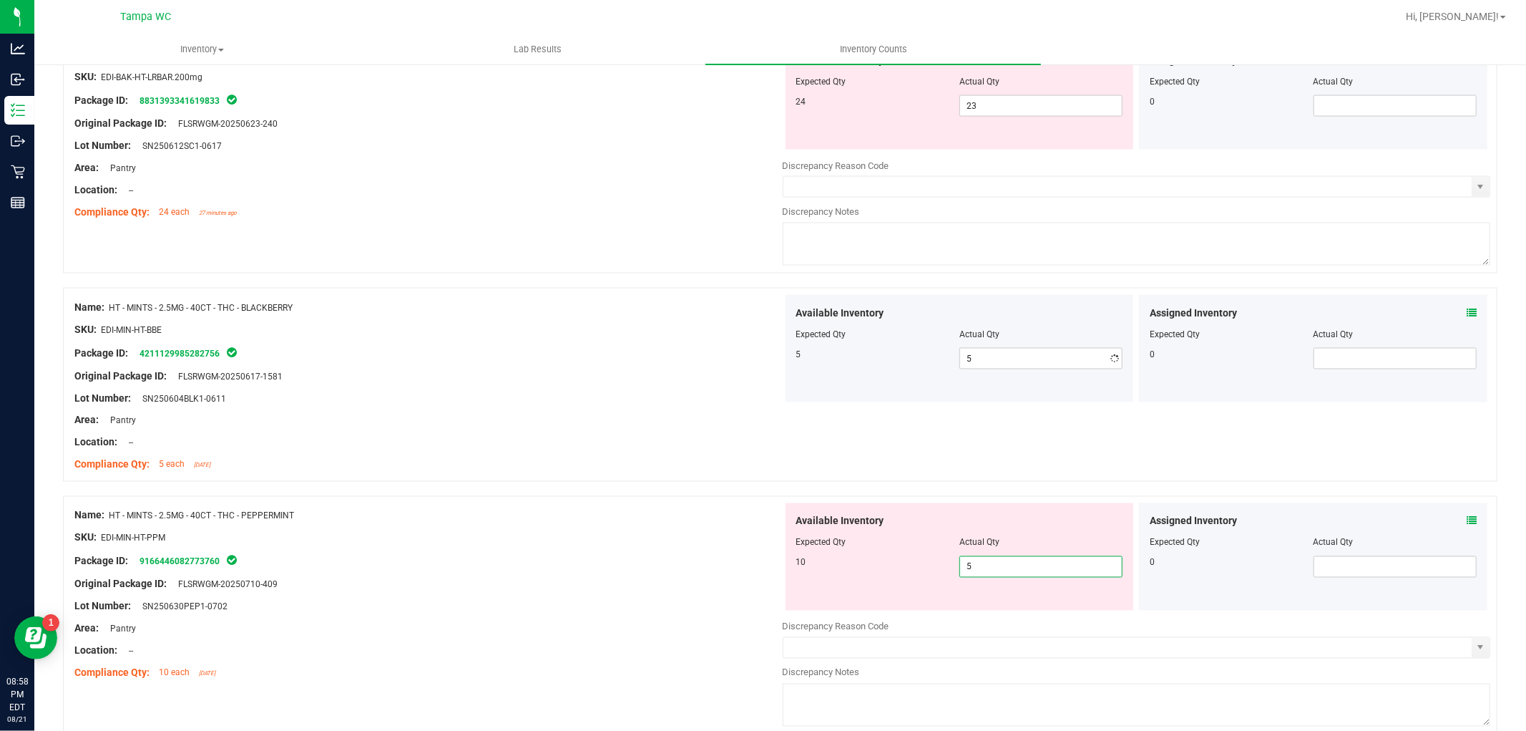
click at [980, 616] on div "Available Inventory Expected Qty Actual Qty 10 5 5" at bounding box center [1137, 616] width 708 height 227
click at [756, 479] on div "Name: HT - MINTS - 2.5MG - 40CT - THC - BLACKBERRY SKU: EDI-MIN-HT-BBE Package …" at bounding box center [780, 385] width 1435 height 194
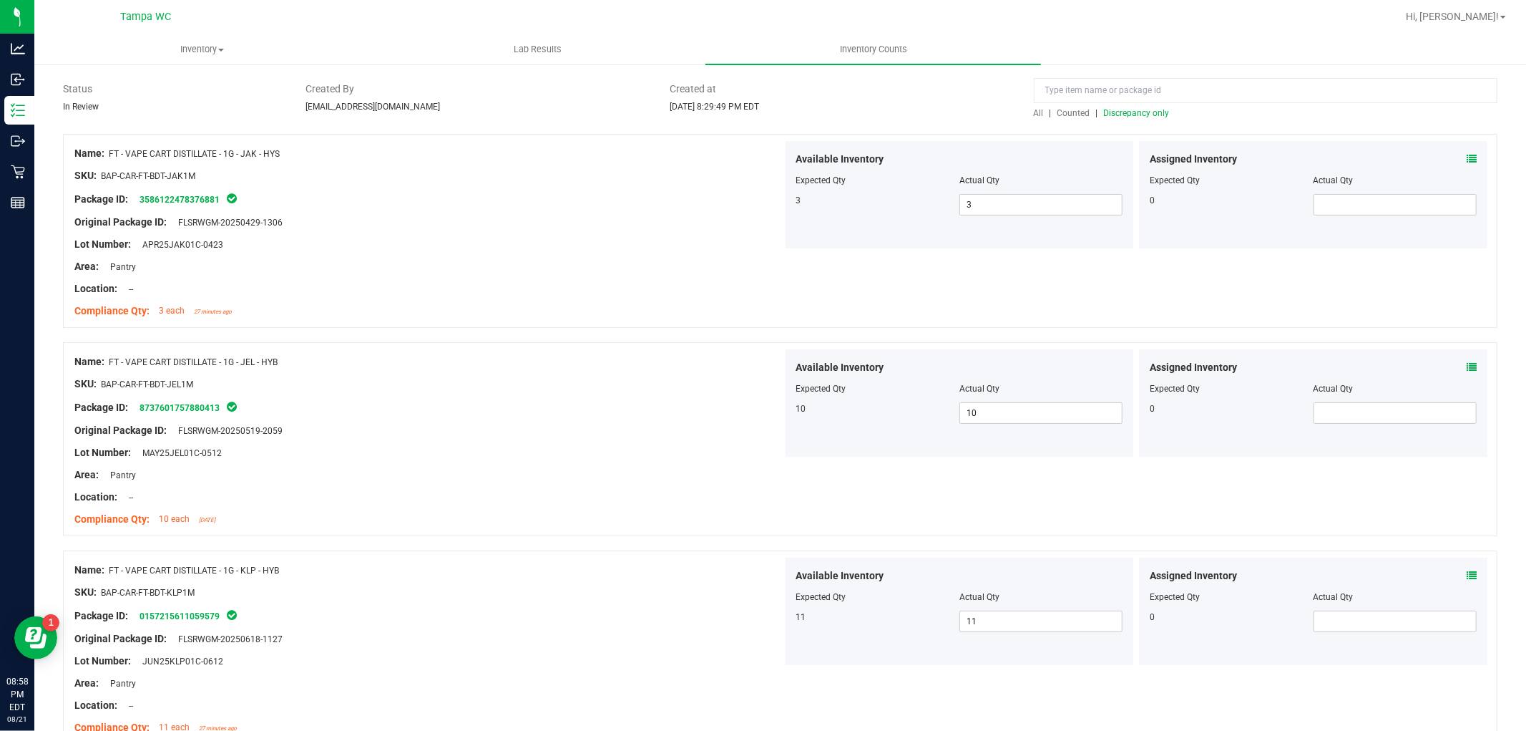
scroll to position [0, 0]
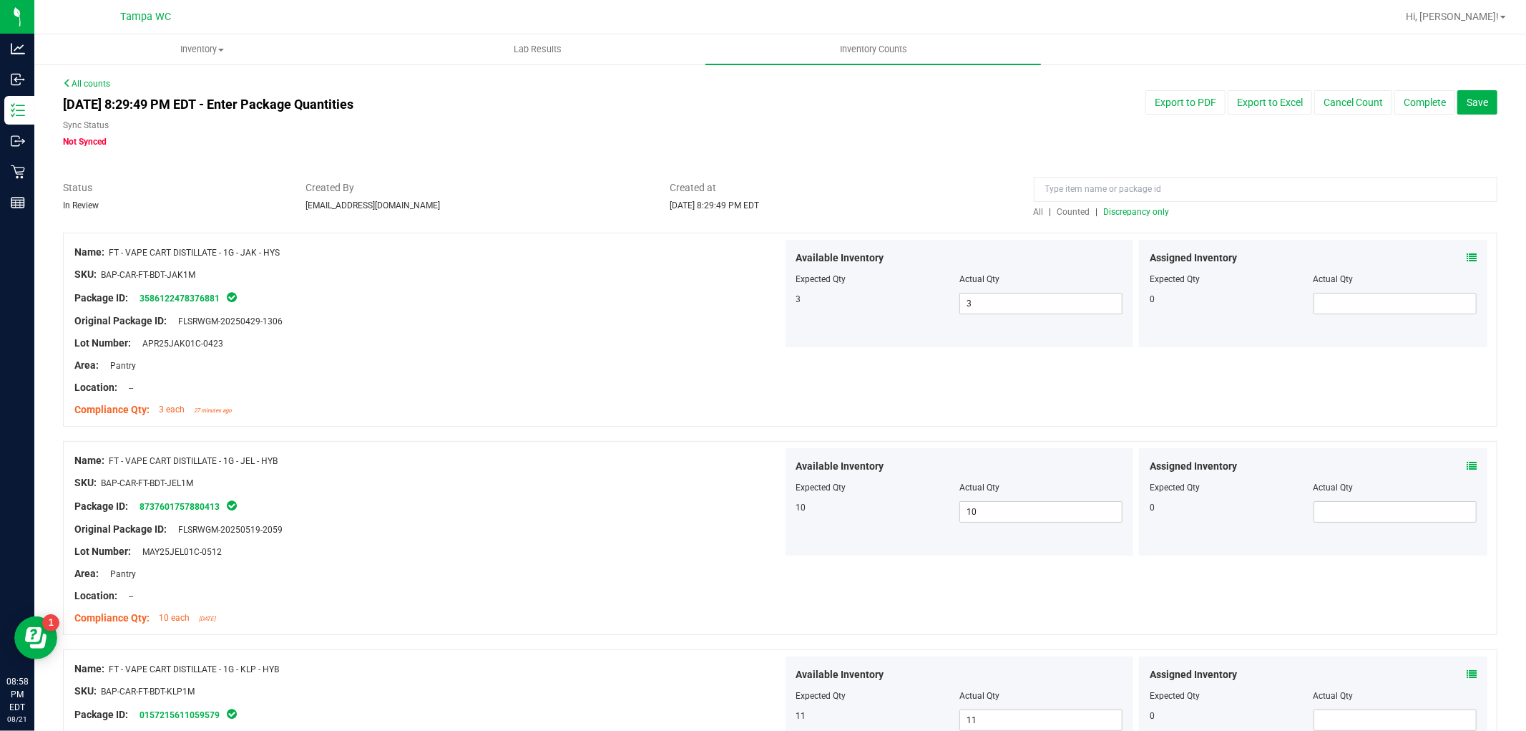
click at [1121, 213] on span "Discrepancy only" at bounding box center [1137, 212] width 66 height 10
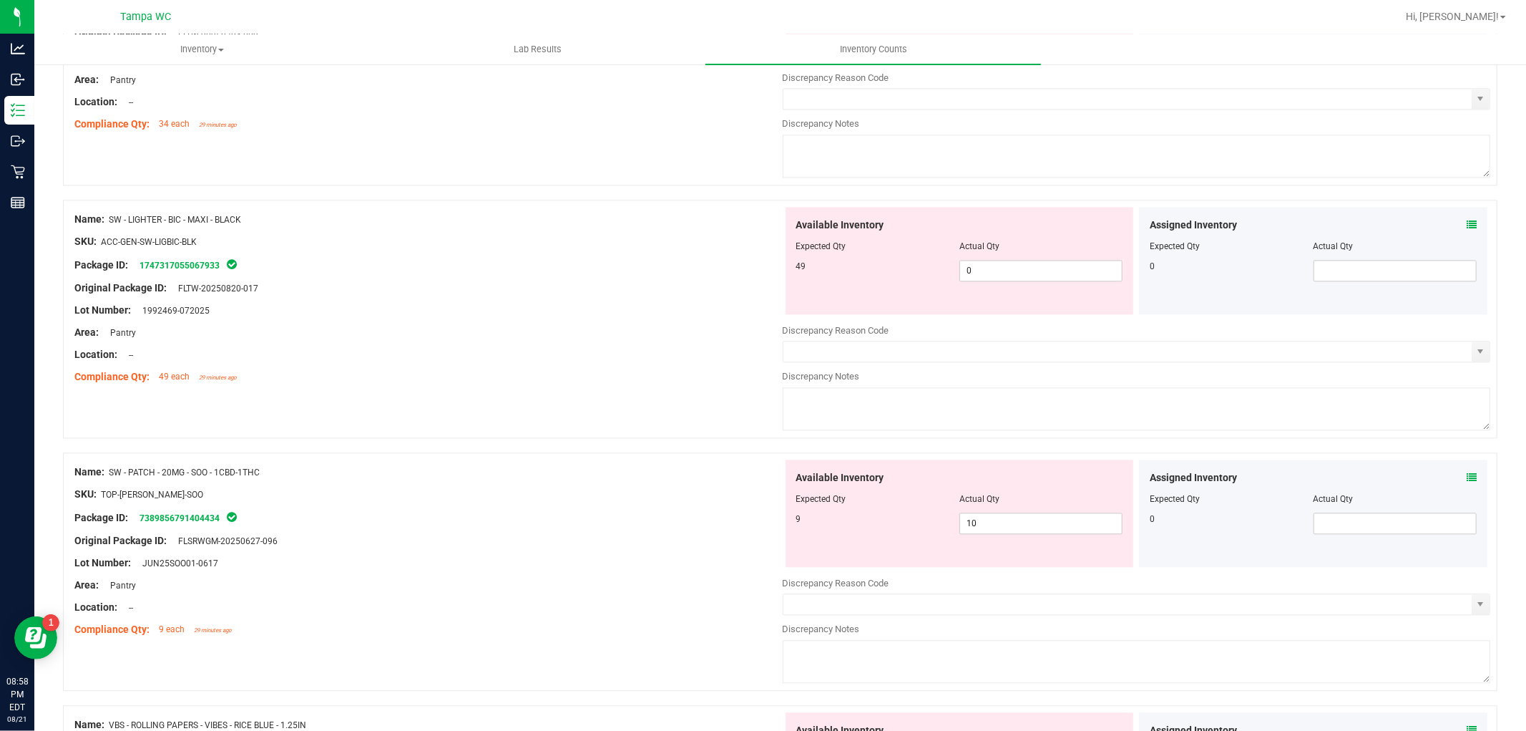
scroll to position [2845, 0]
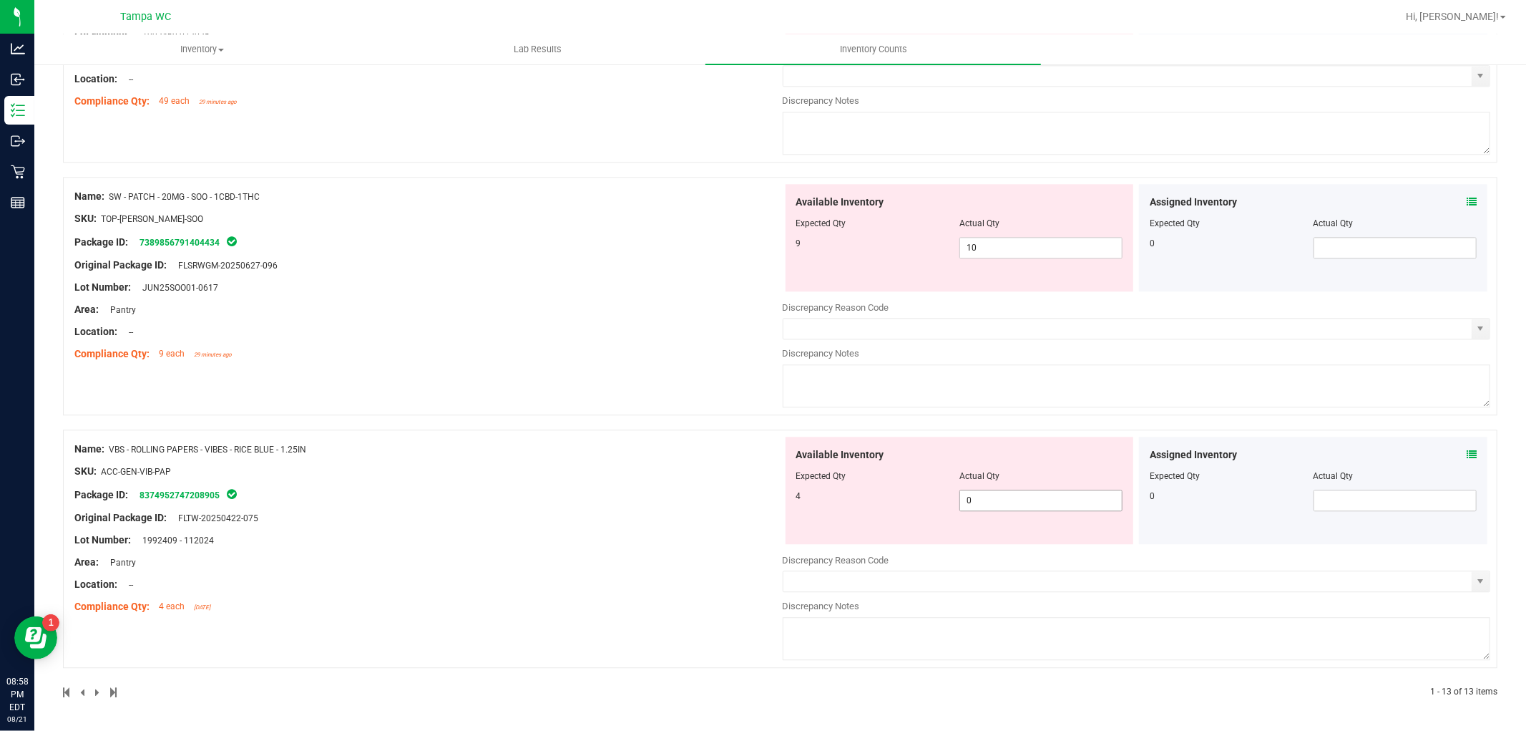
click at [993, 507] on span "0 0" at bounding box center [1041, 499] width 163 height 21
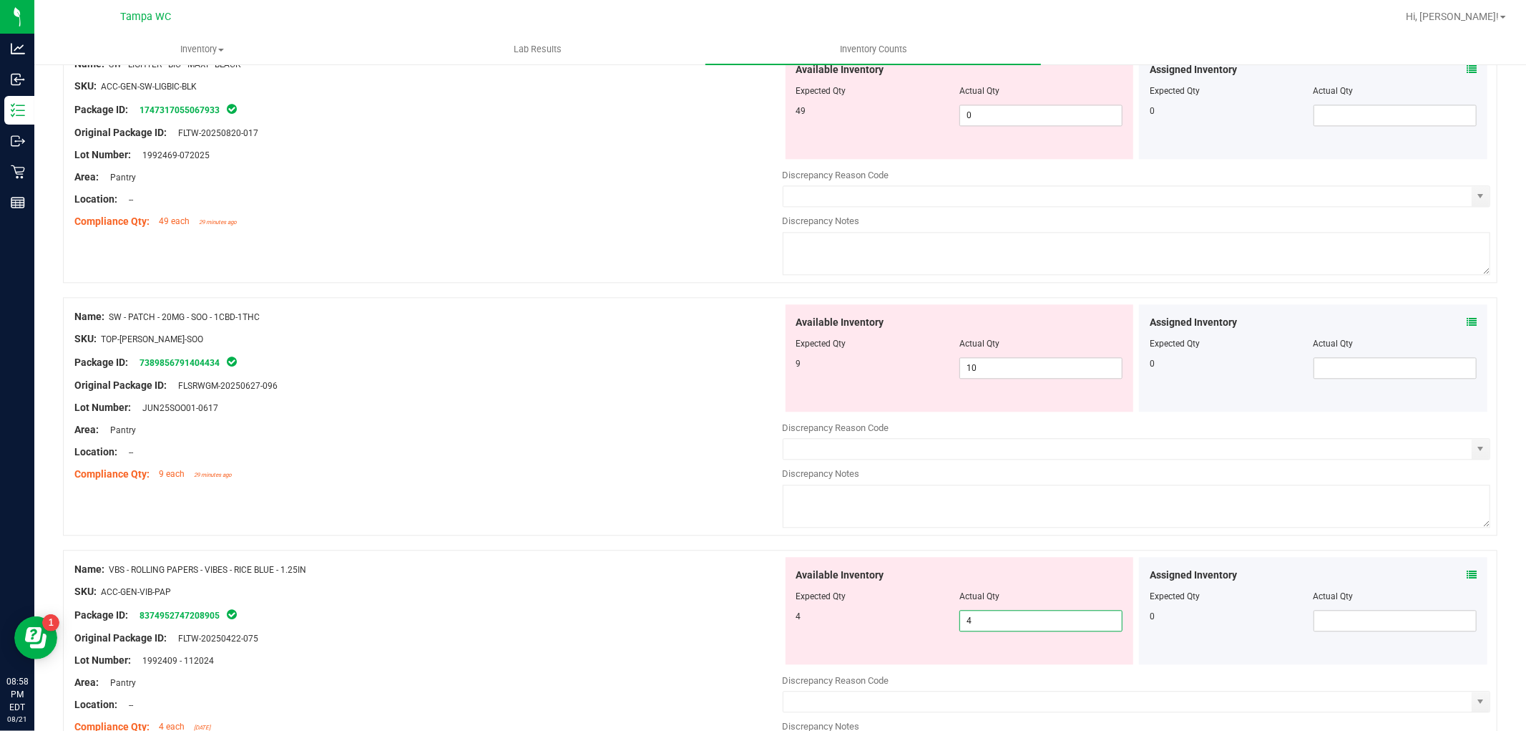
scroll to position [2686, 0]
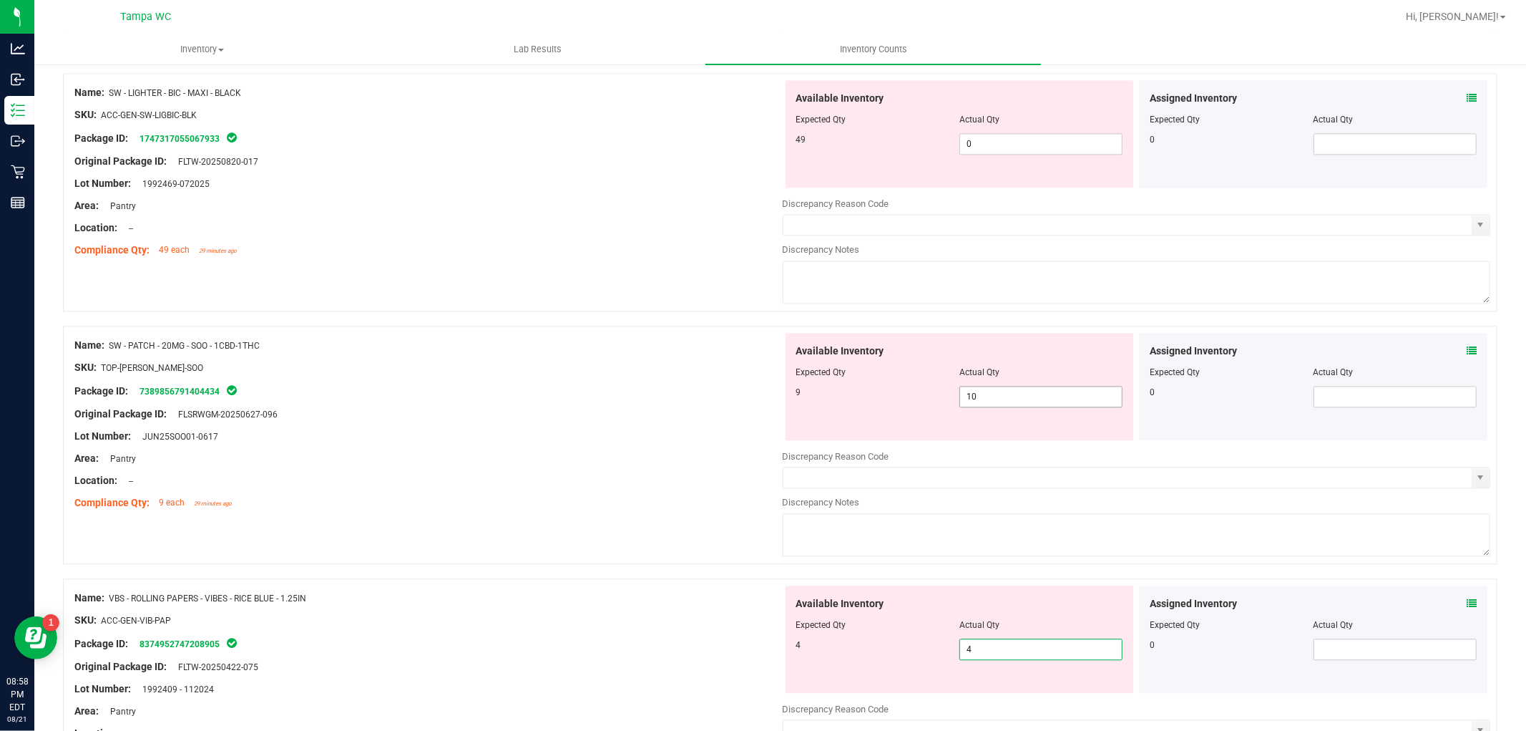
click at [992, 396] on span "10 10" at bounding box center [1041, 396] width 163 height 21
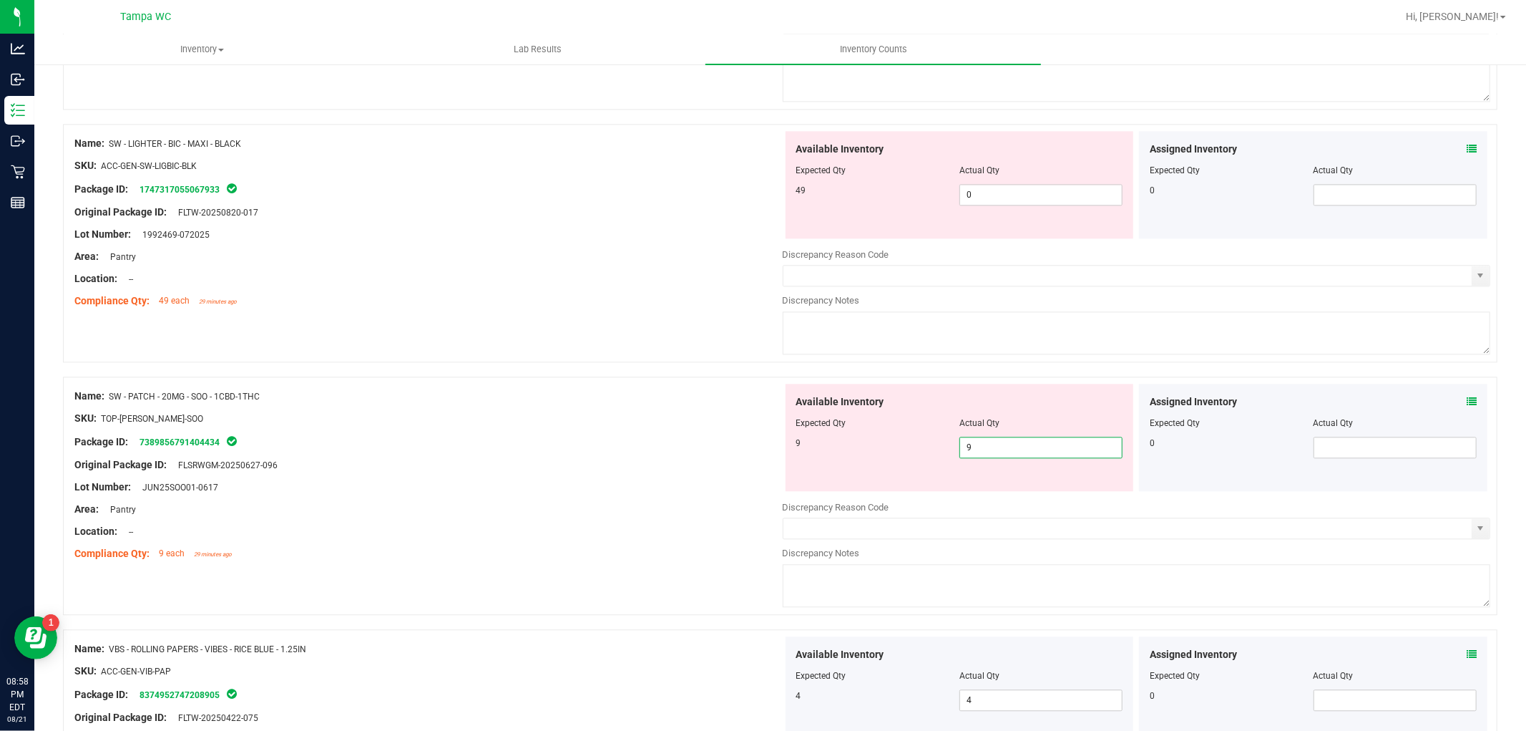
scroll to position [2606, 0]
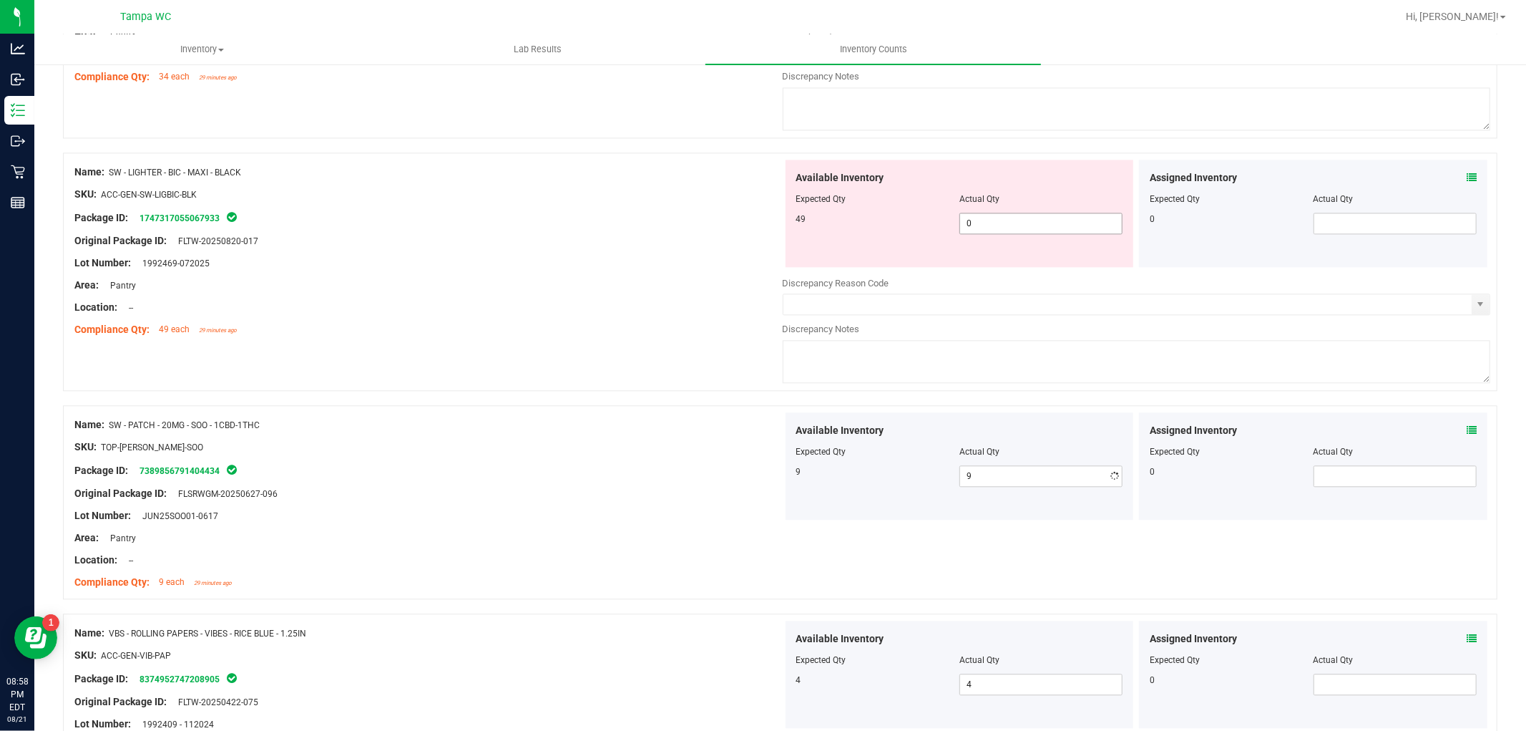
click at [973, 228] on span "0 0" at bounding box center [1041, 223] width 163 height 21
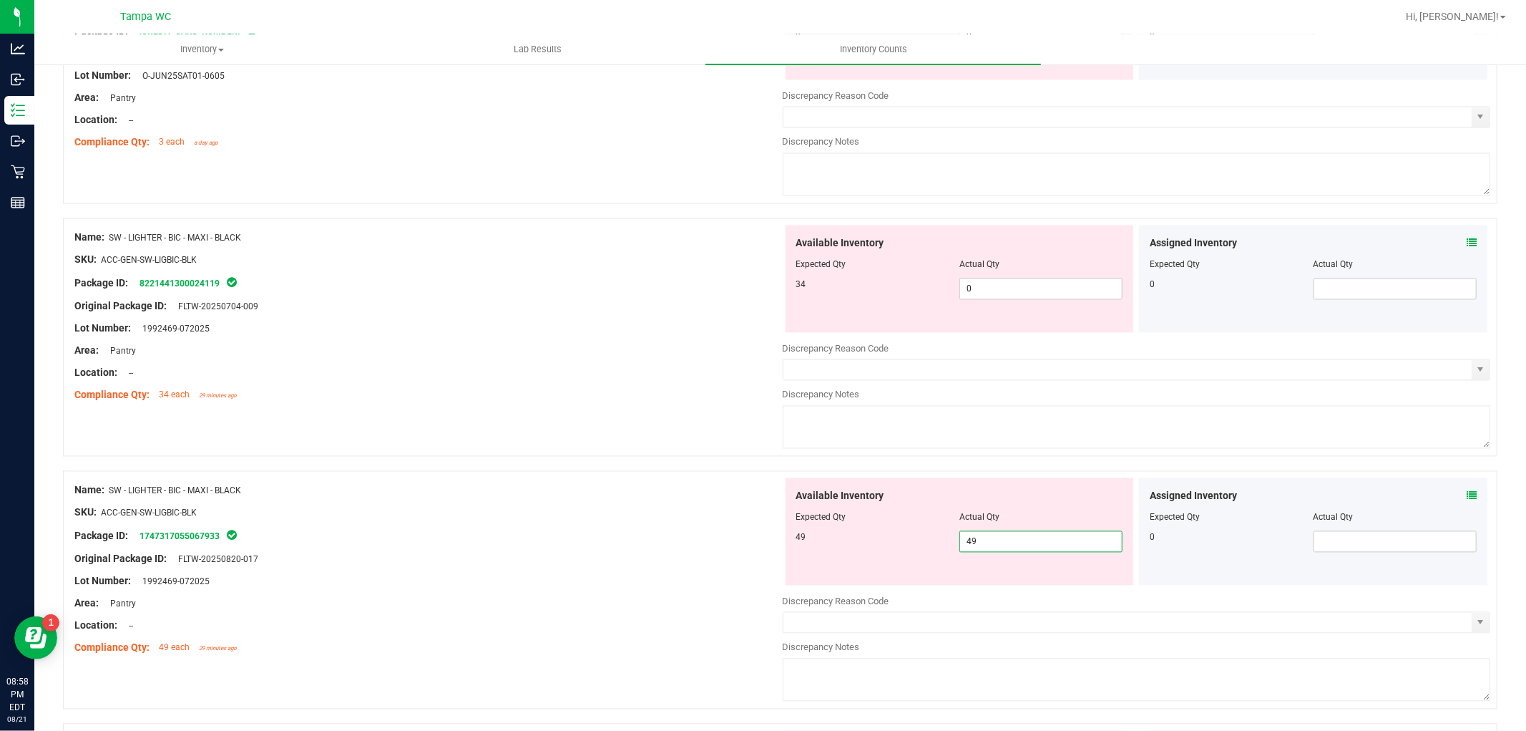
click at [668, 354] on div "Area: Pantry" at bounding box center [428, 351] width 708 height 15
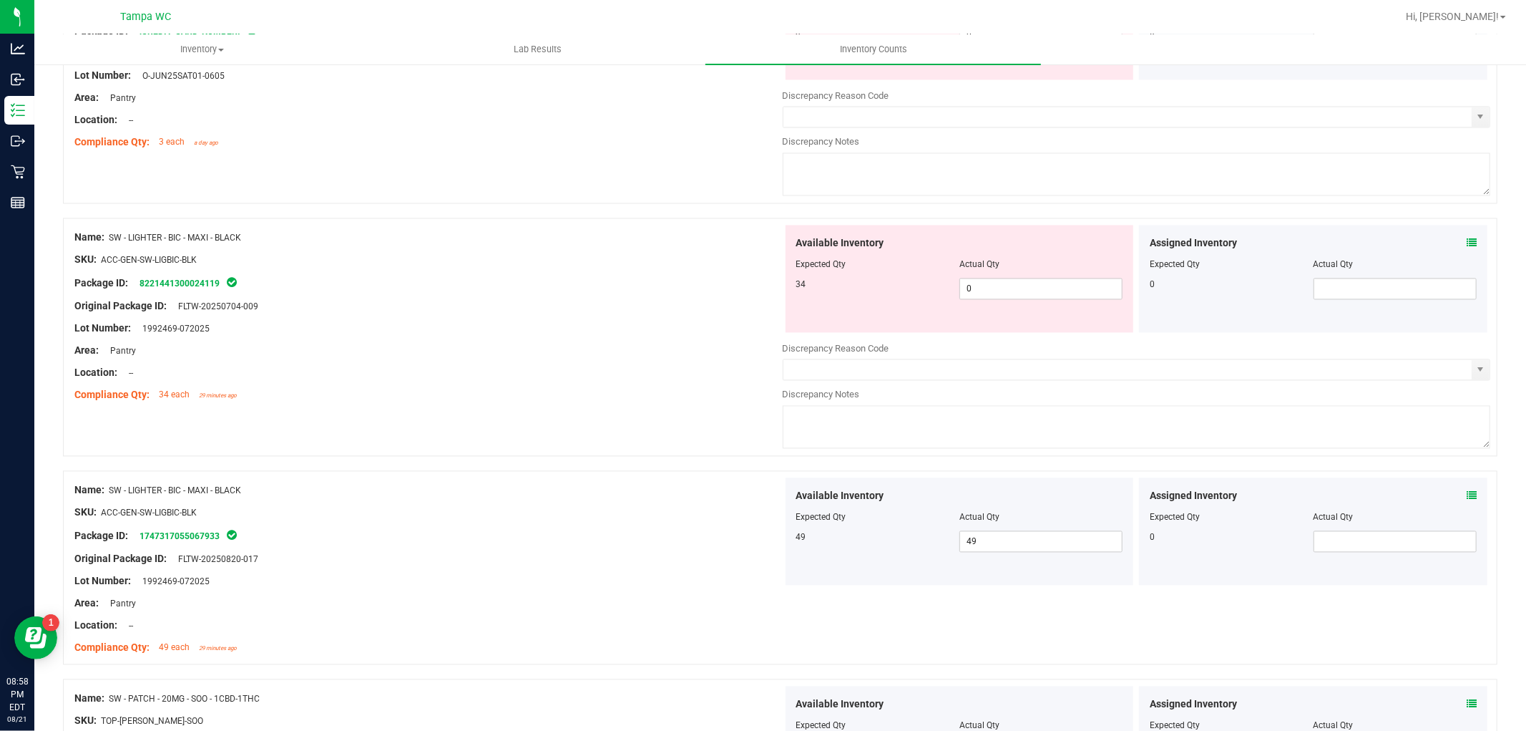
scroll to position [2208, 0]
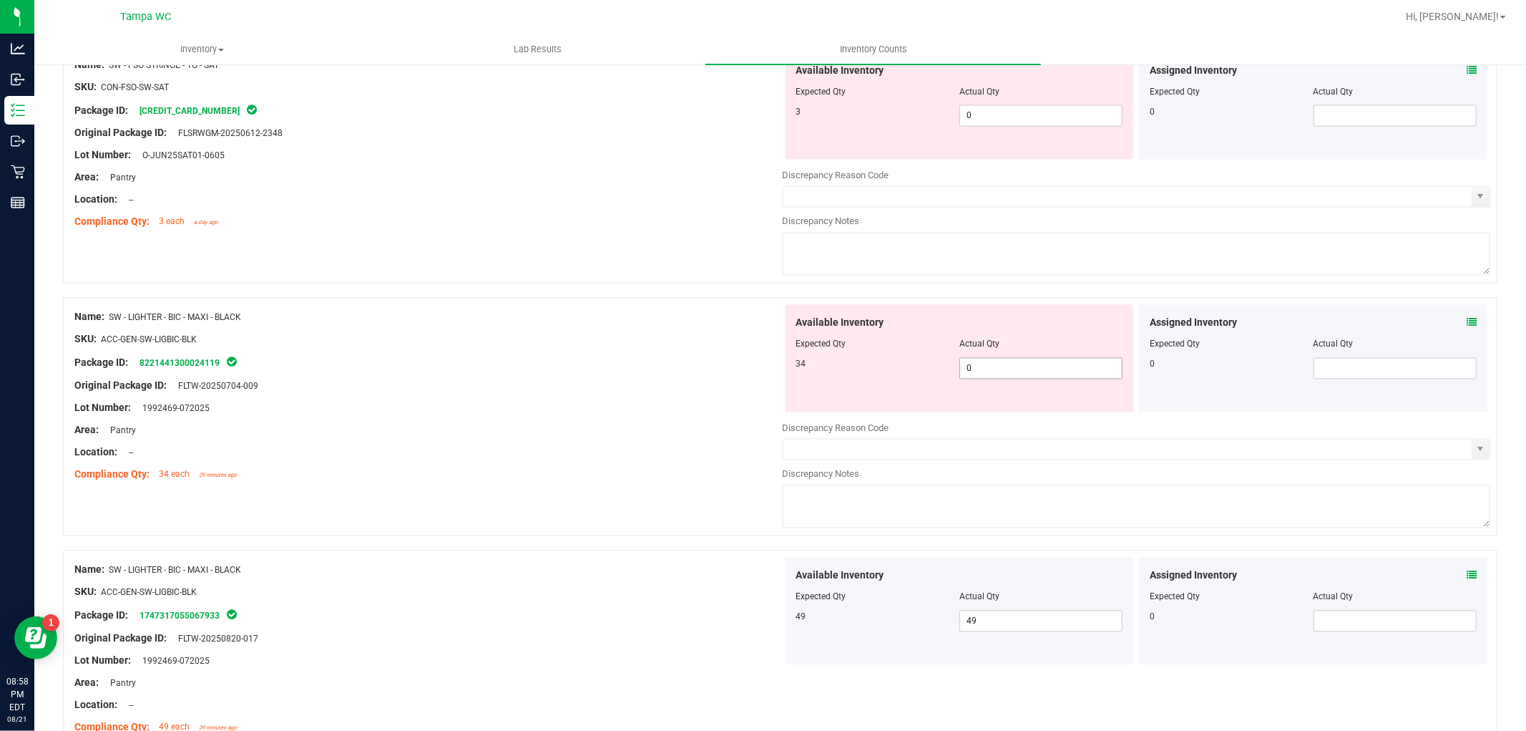
click at [975, 376] on span "0 0" at bounding box center [1041, 368] width 163 height 21
click at [538, 267] on div "Name: SW - FSO SYRINGE - 1G - SAT SKU: CON-FSO-SW-SAT Package ID: [CREDIT_CARD_…" at bounding box center [780, 164] width 1435 height 238
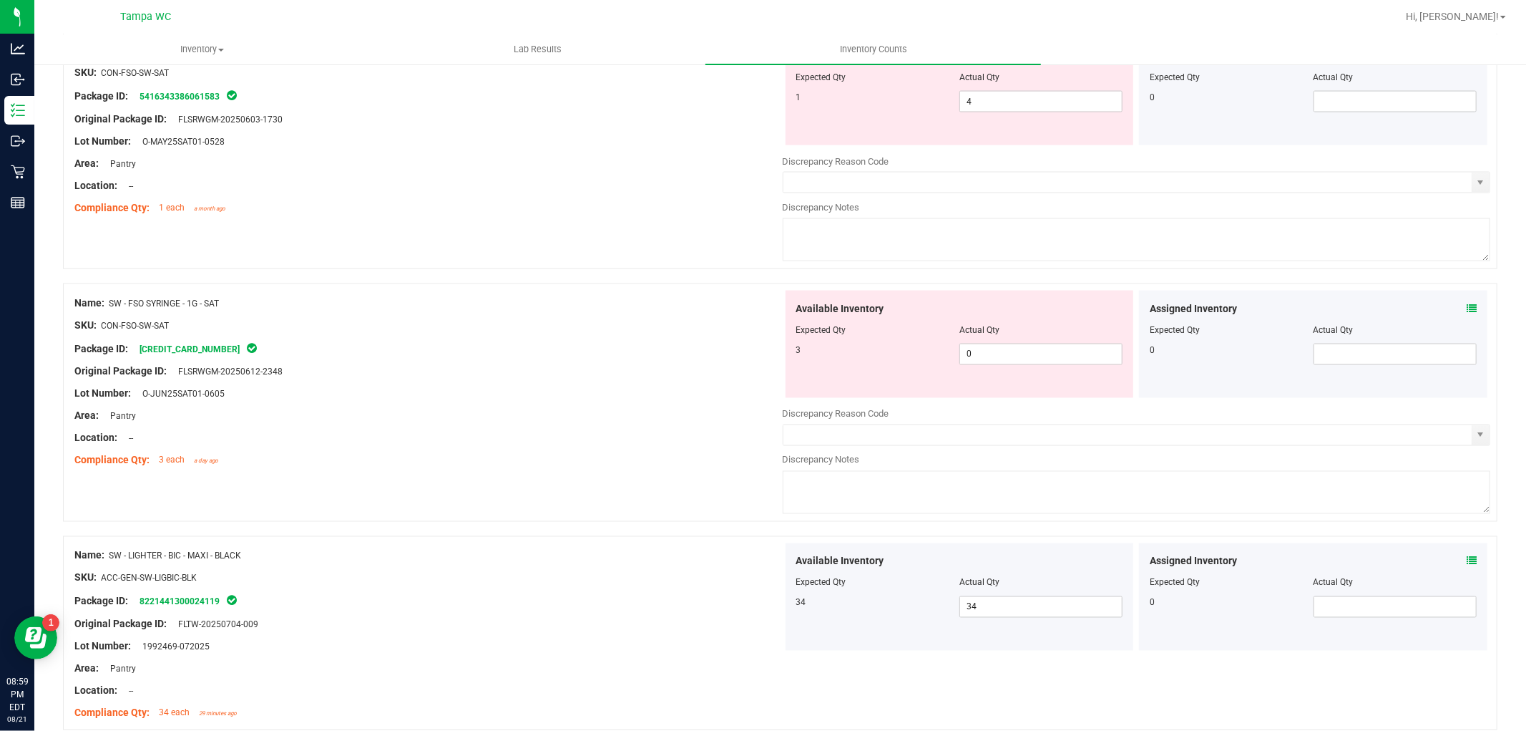
scroll to position [1891, 0]
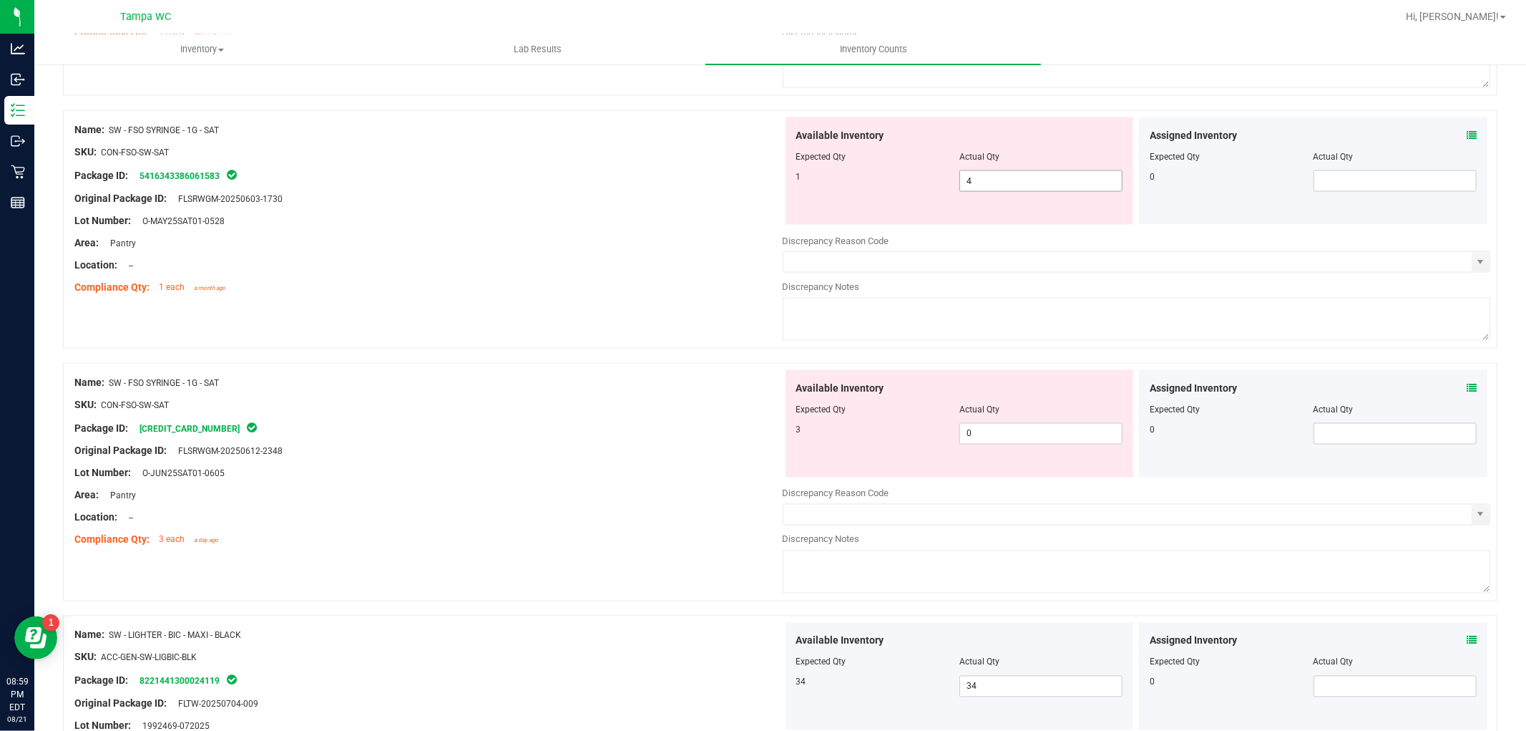
click at [978, 190] on span "4 4" at bounding box center [1041, 180] width 163 height 21
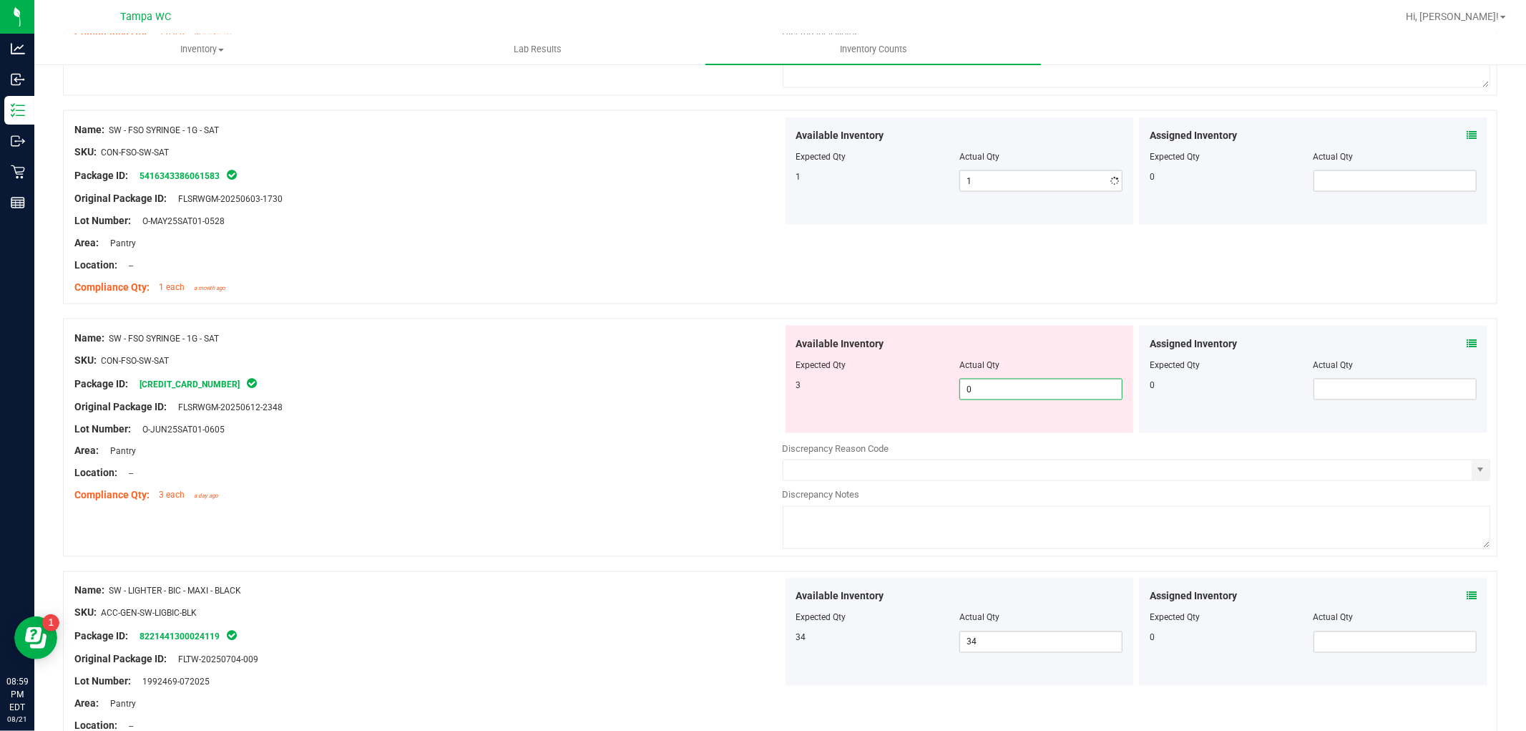
click at [988, 446] on div "Available Inventory Expected Qty Actual Qty 3 0 0" at bounding box center [1137, 439] width 708 height 227
click at [892, 284] on div "Name: SW - FSO SYRINGE - 1G - SAT SKU: CON-FSO-SW-SAT Package ID: 5416343386061…" at bounding box center [780, 207] width 1435 height 194
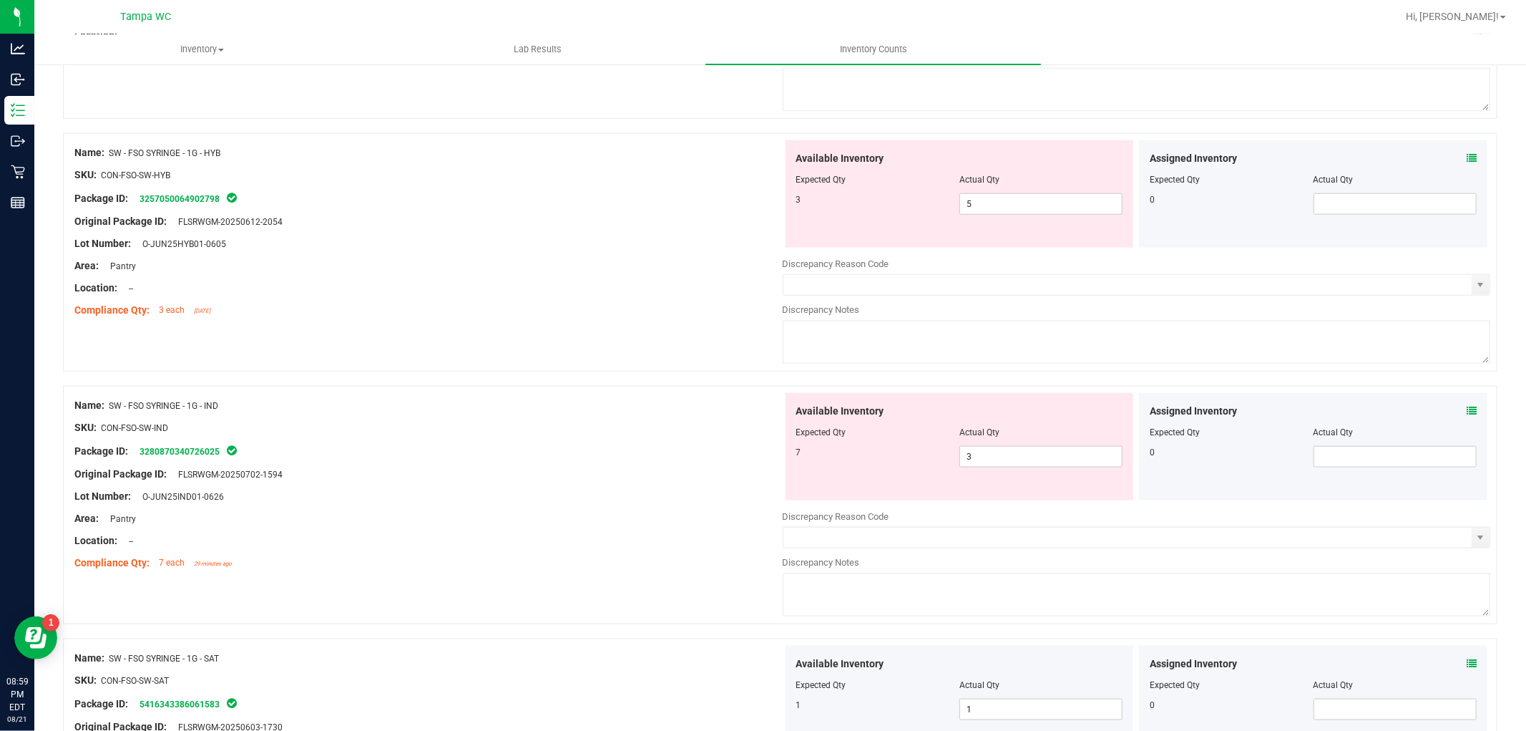
scroll to position [1334, 0]
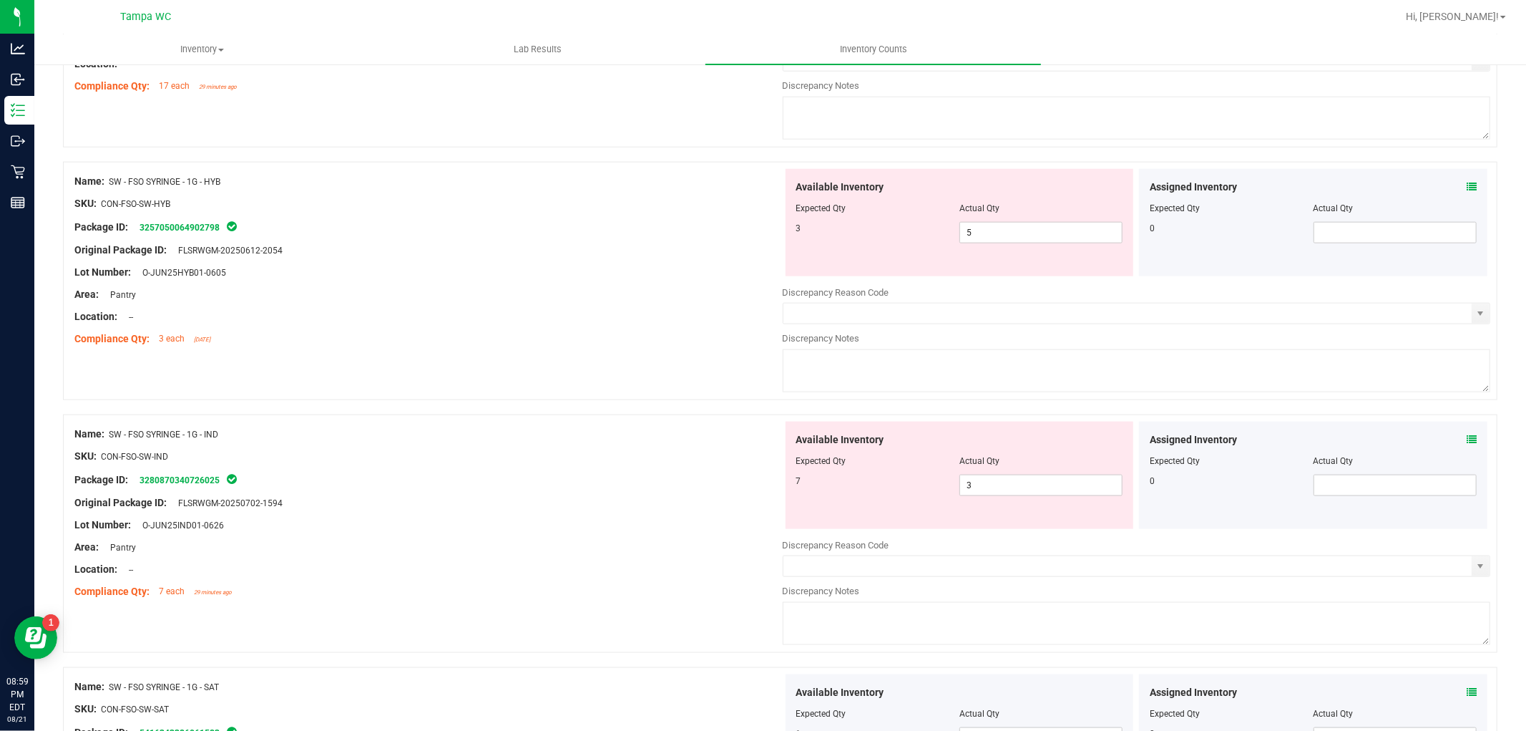
click at [1000, 474] on div at bounding box center [959, 470] width 327 height 7
click at [1003, 485] on span "3 3" at bounding box center [1041, 484] width 163 height 21
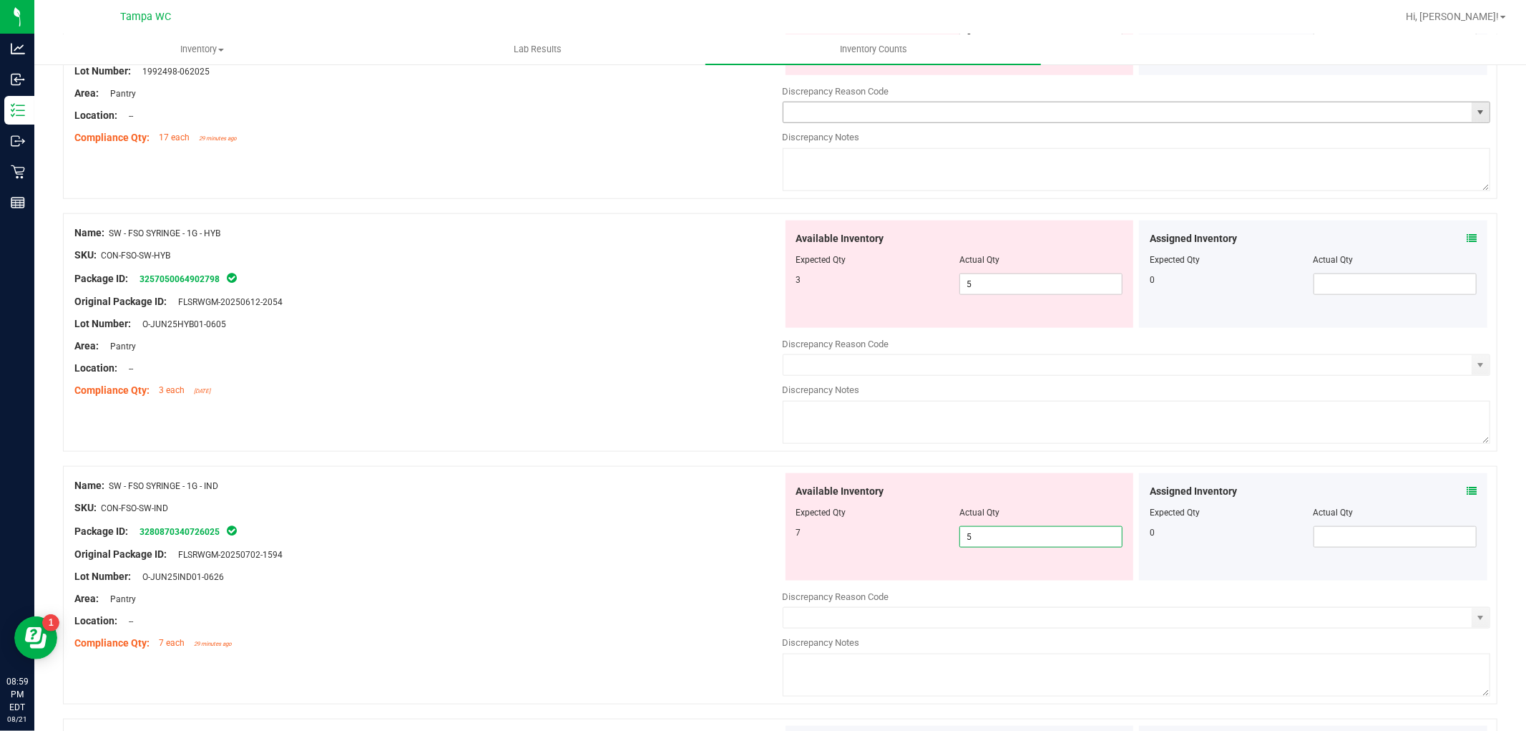
scroll to position [1255, 0]
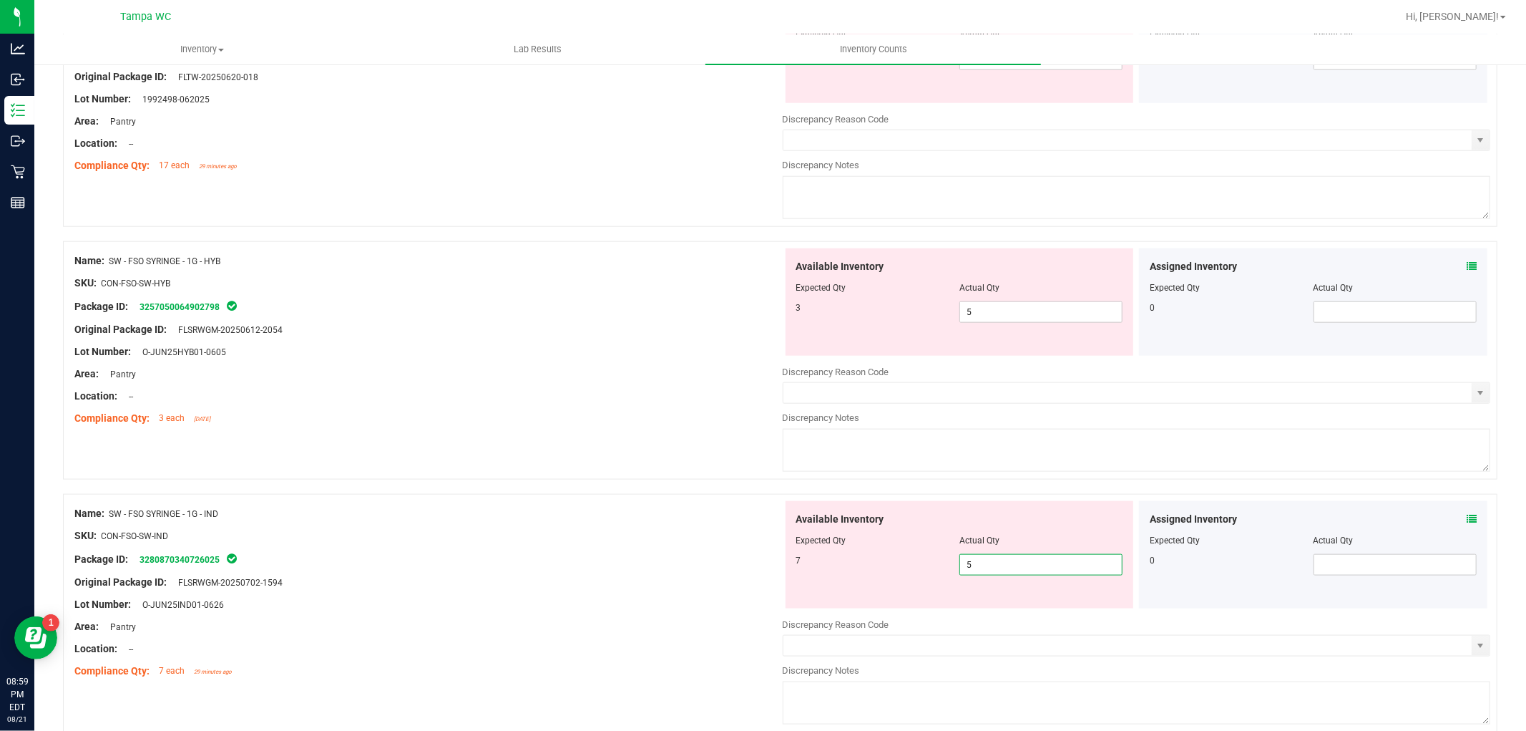
click at [1467, 527] on span at bounding box center [1472, 519] width 10 height 15
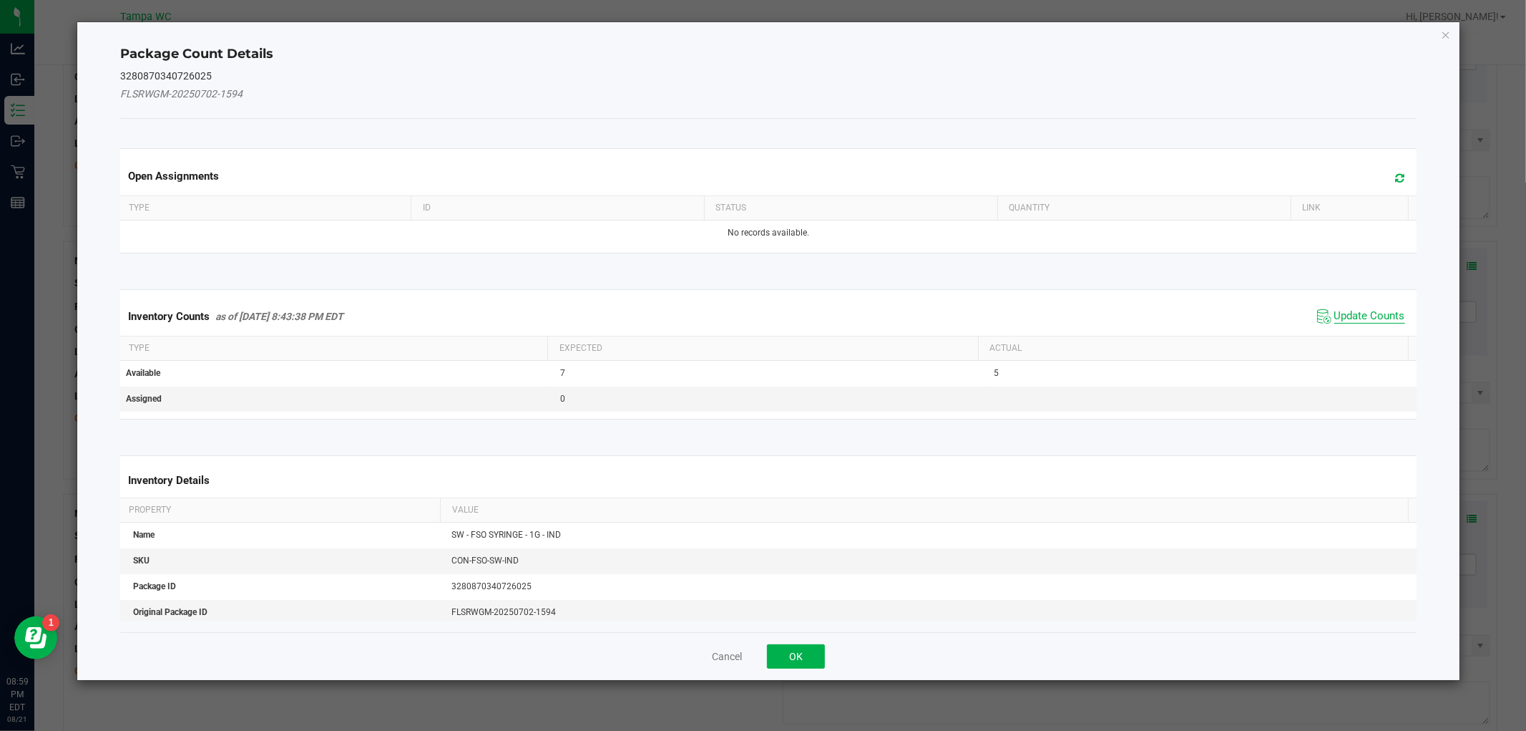
click at [1379, 311] on span "Update Counts" at bounding box center [1370, 316] width 71 height 14
click at [1379, 311] on span "Update Counts" at bounding box center [1370, 315] width 71 height 13
click at [1379, 311] on div "Inventory Counts as of [DATE] 8:43:38 PM EDT Update Counts" at bounding box center [768, 315] width 1302 height 37
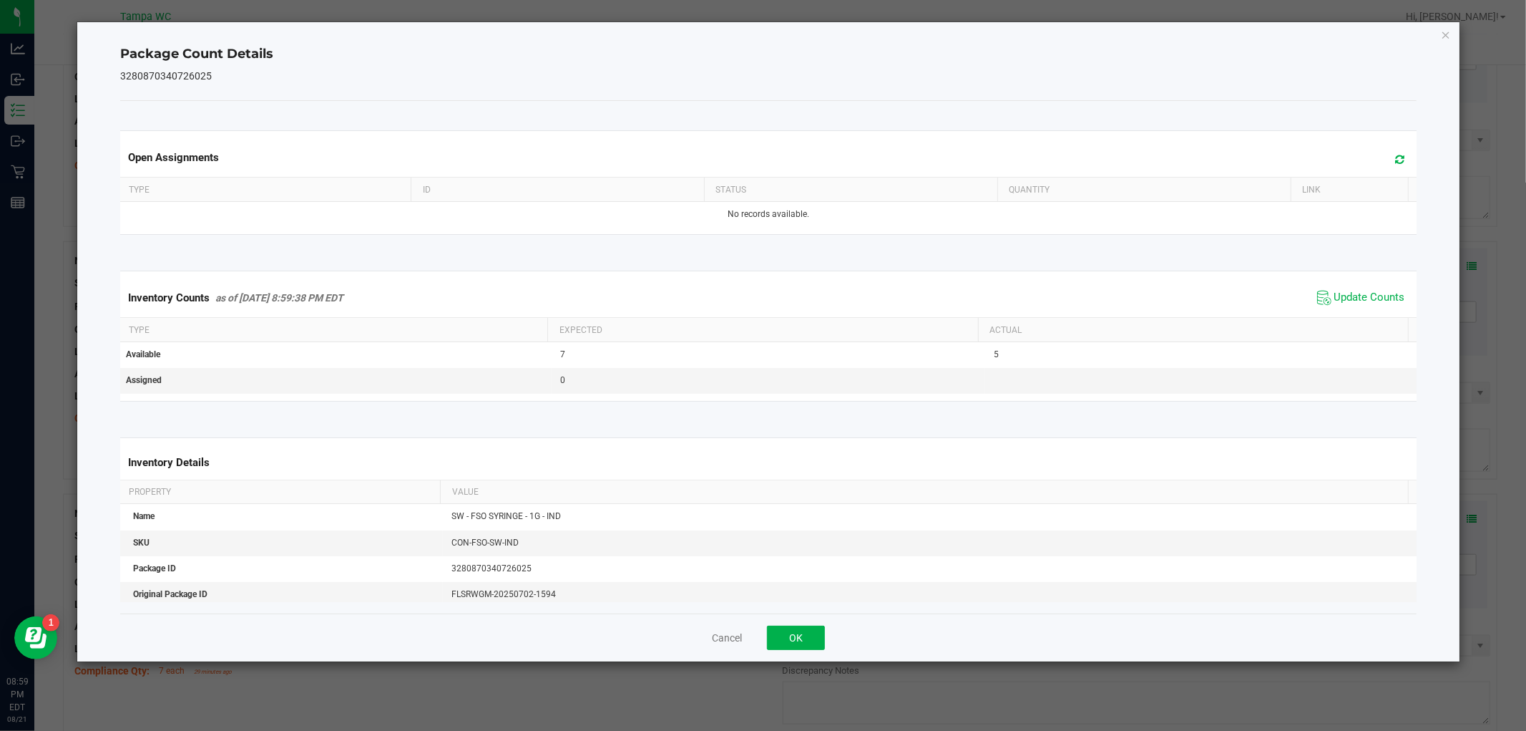
click at [794, 653] on div "Cancel OK" at bounding box center [768, 637] width 1296 height 48
click at [796, 648] on button "OK" at bounding box center [796, 637] width 58 height 24
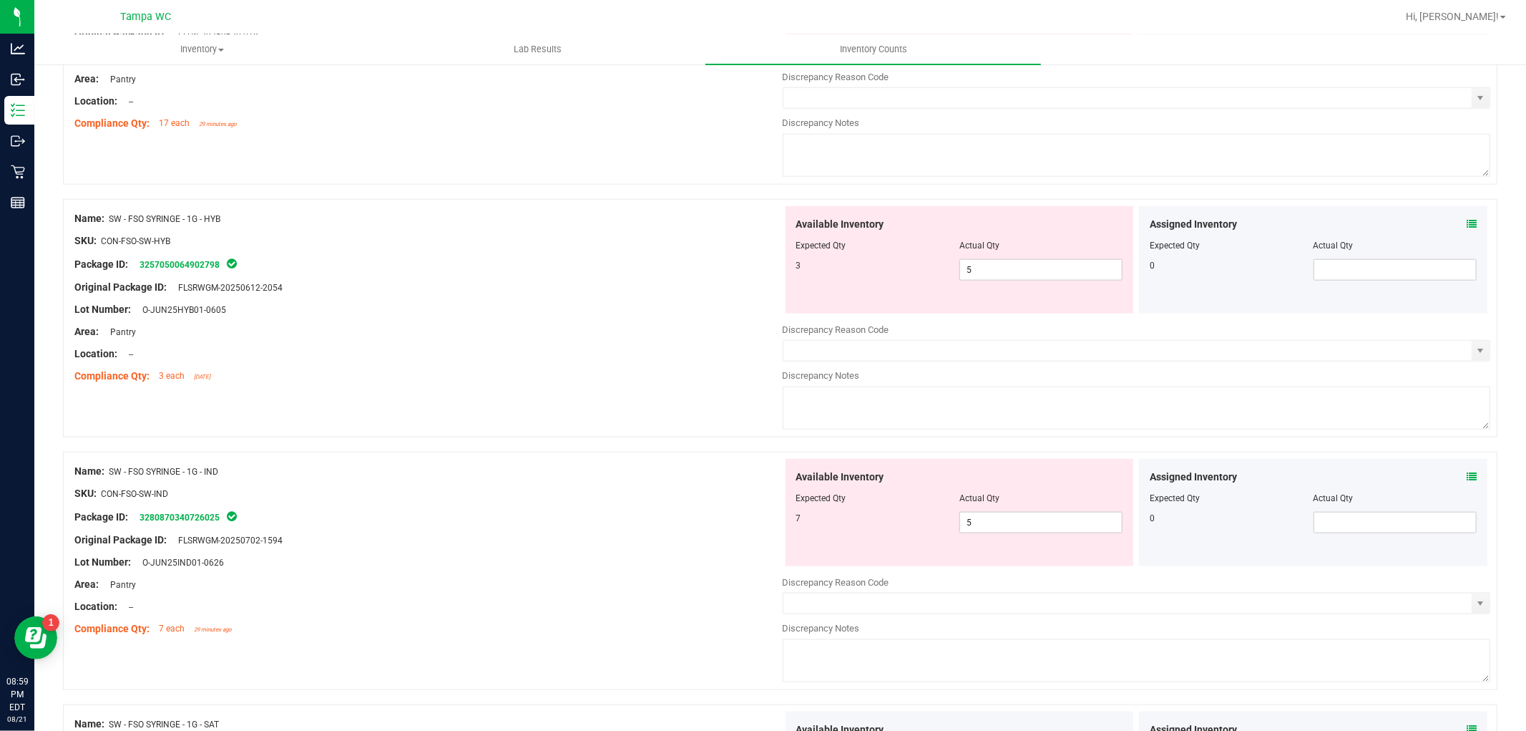
scroll to position [1334, 0]
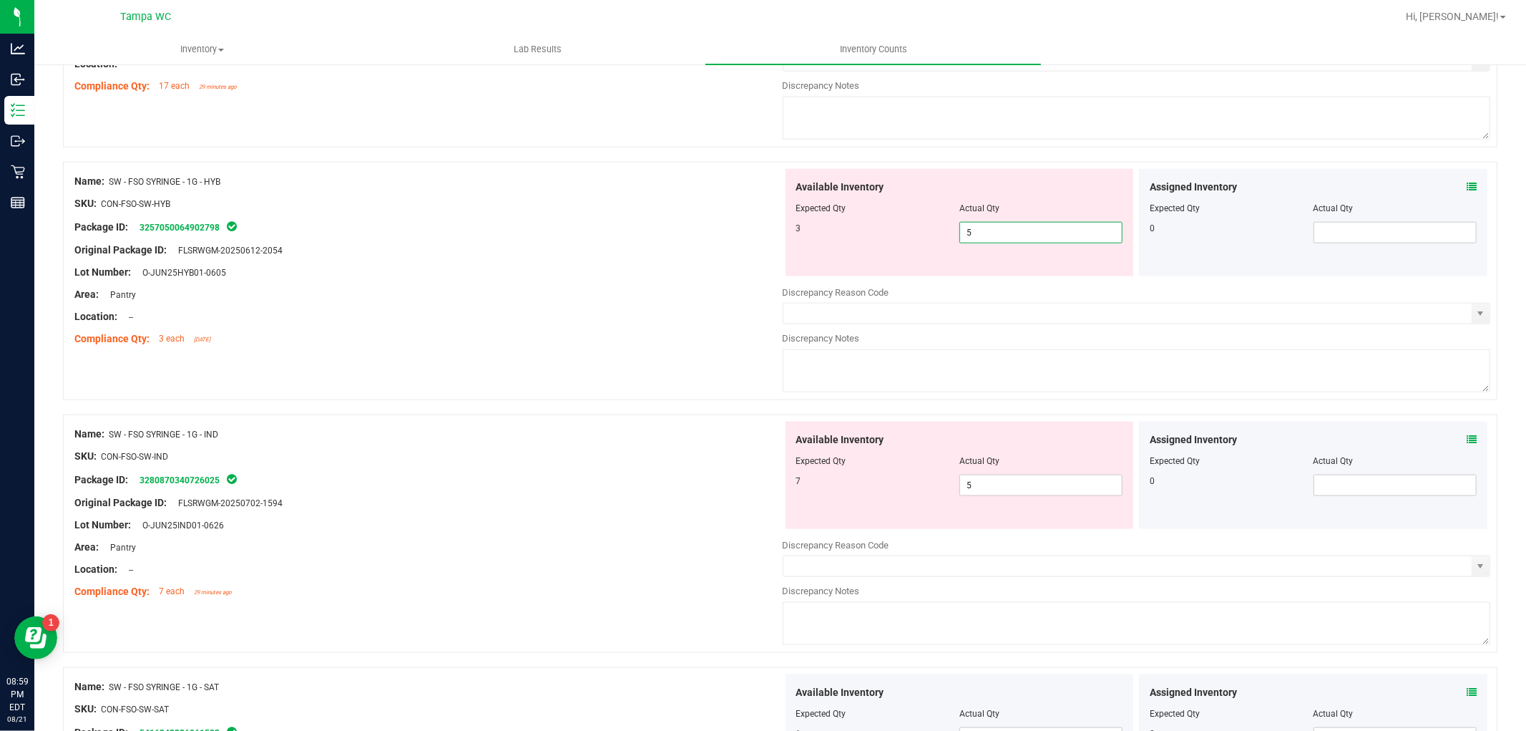
drag, startPoint x: 1047, startPoint y: 230, endPoint x: 699, endPoint y: 309, distance: 356.6
click at [698, 313] on div "Name: SW - FSO SYRINGE - 1G - HYB SKU: CON-FSO-SW-HYB Package ID: 3257050064902…" at bounding box center [780, 281] width 1435 height 238
click at [971, 485] on div "Available Inventory Expected Qty Actual Qty 7 5 5" at bounding box center [960, 475] width 349 height 107
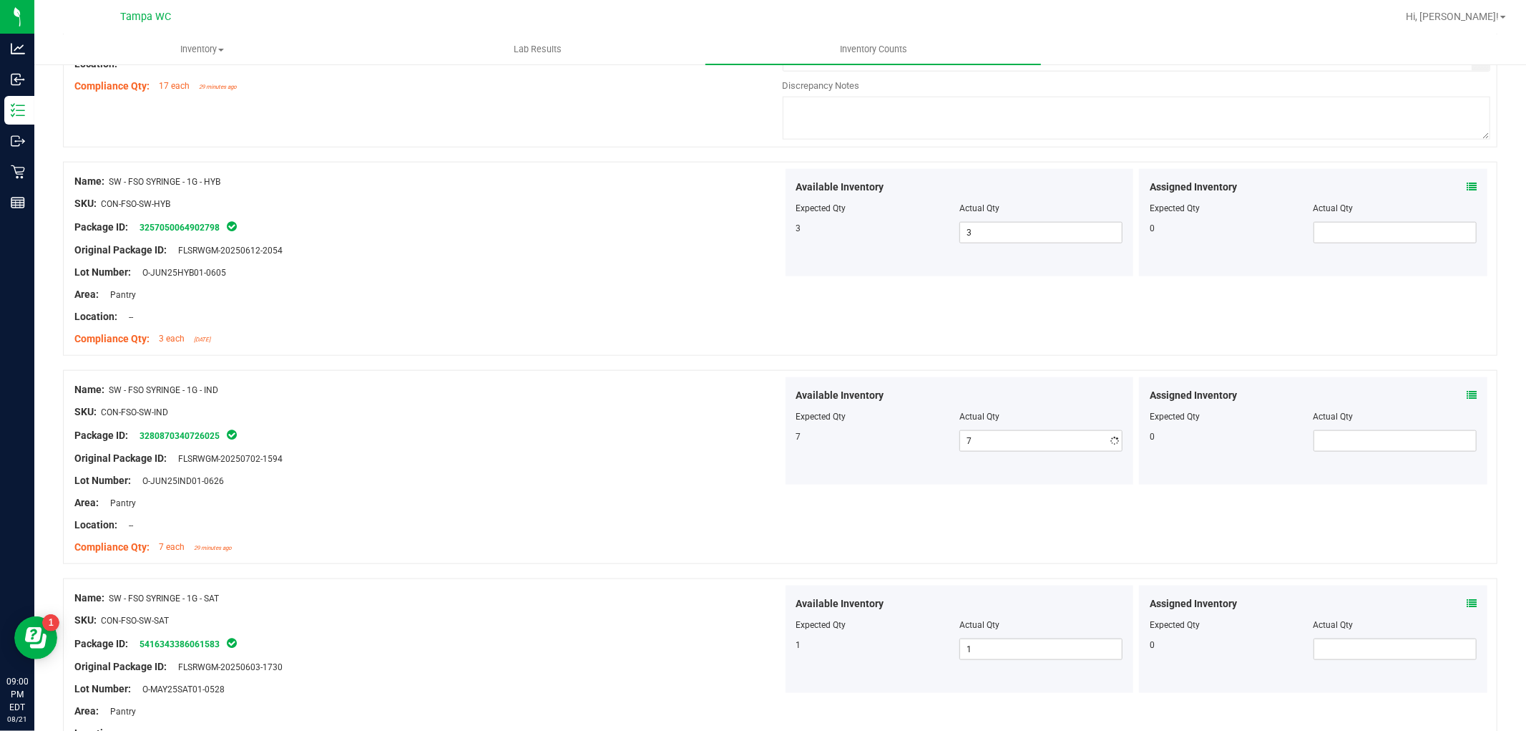
drag, startPoint x: 564, startPoint y: 544, endPoint x: 588, endPoint y: 562, distance: 30.6
click at [564, 546] on div "Compliance Qty: 7 each 29 minutes ago" at bounding box center [428, 547] width 708 height 15
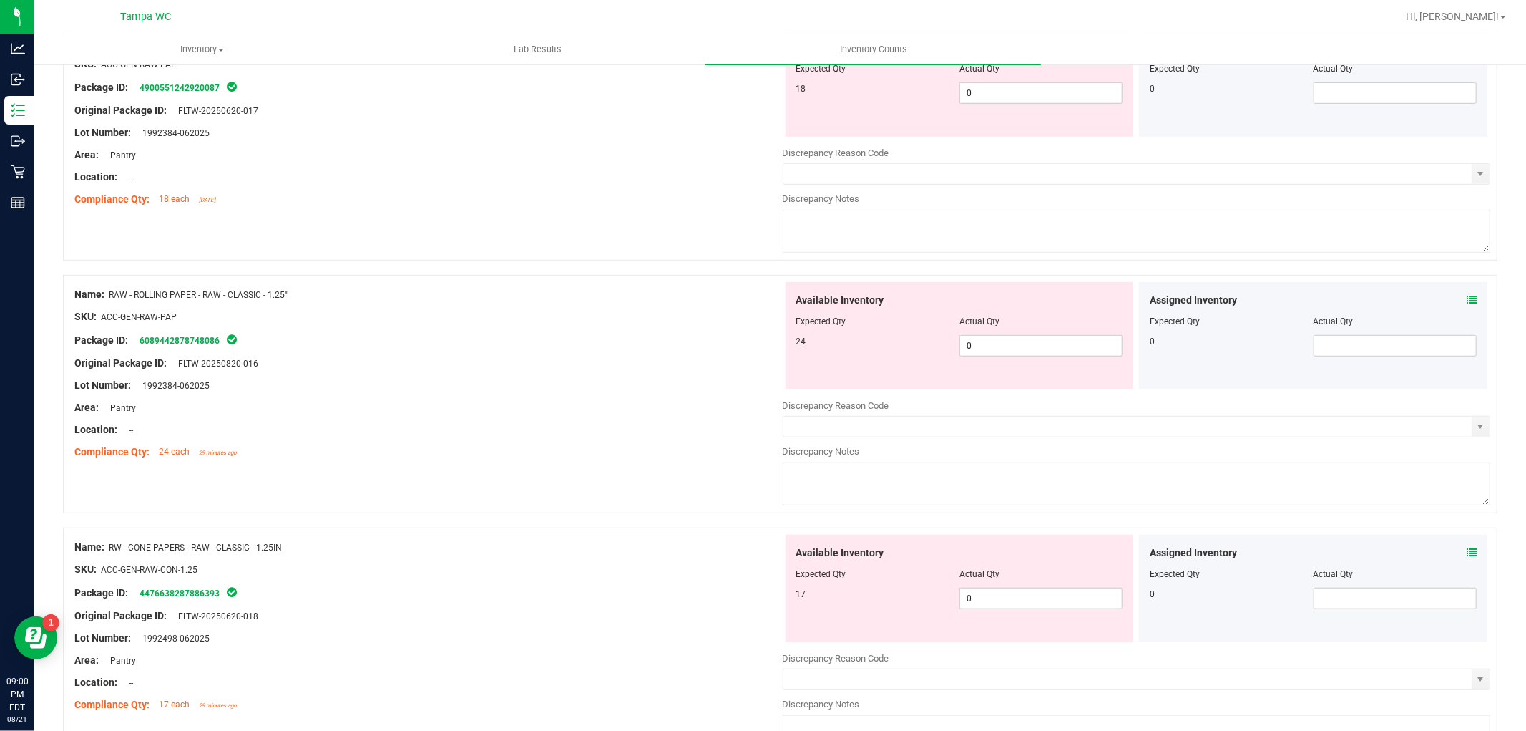
scroll to position [698, 0]
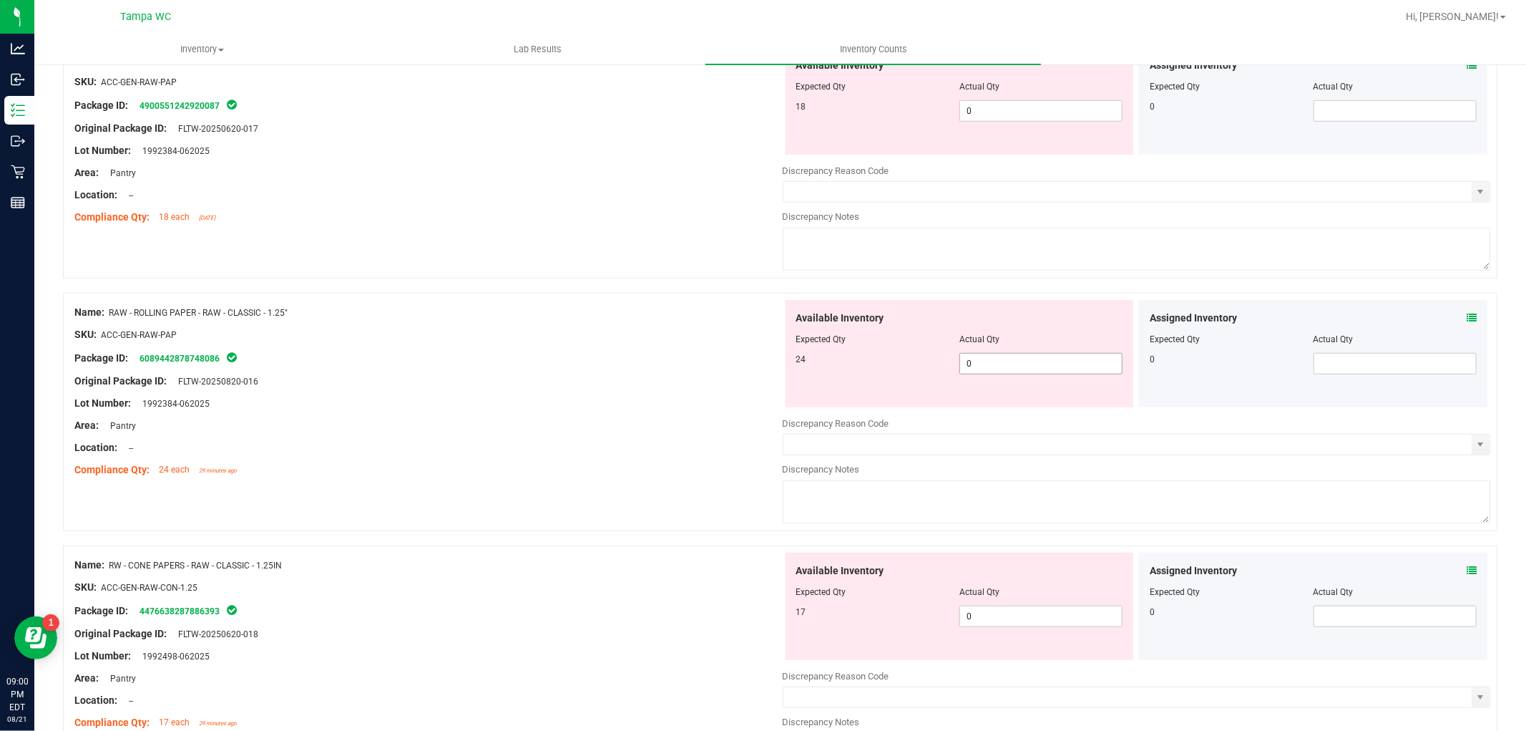
click at [988, 360] on span "0 0" at bounding box center [1041, 363] width 163 height 21
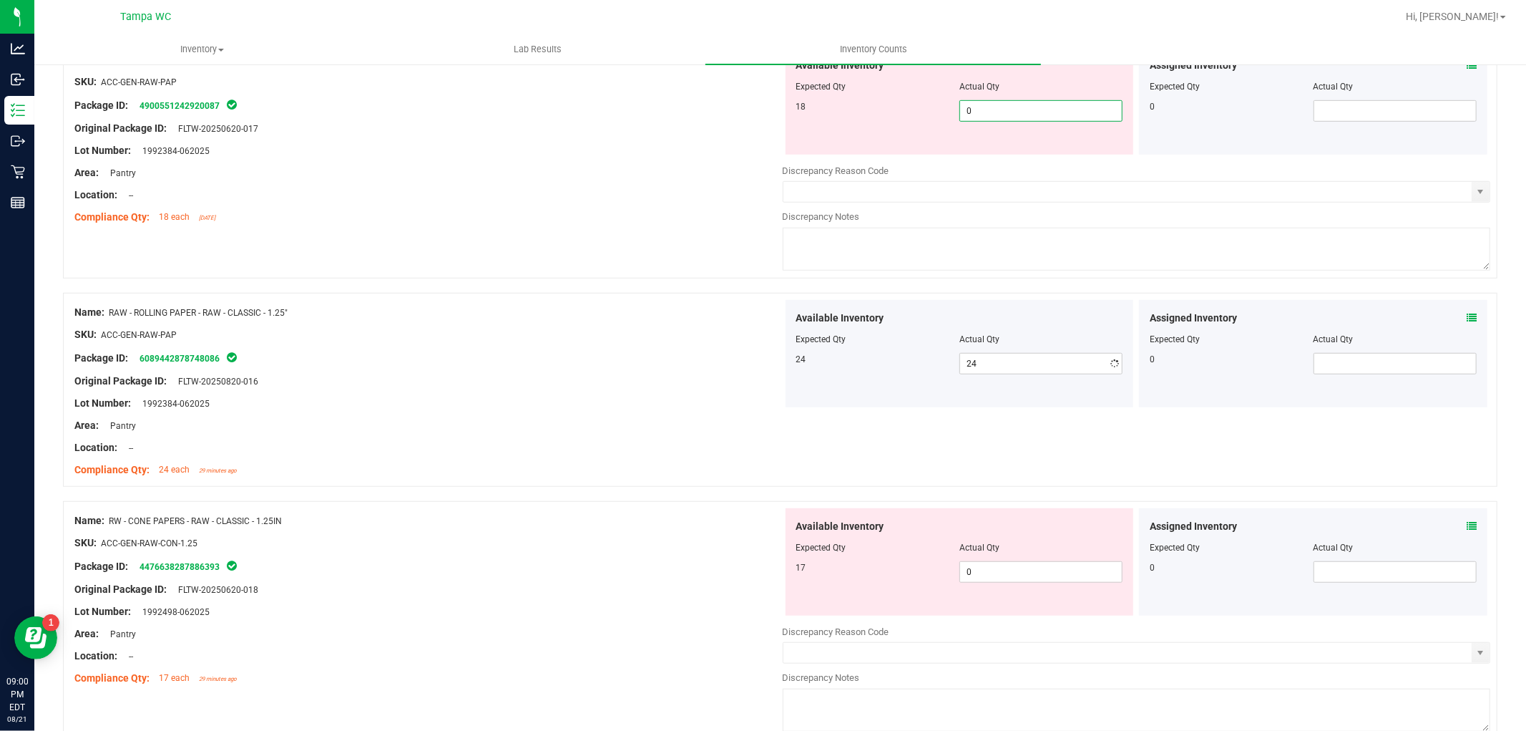
click at [1005, 105] on span "0 0" at bounding box center [1041, 110] width 163 height 21
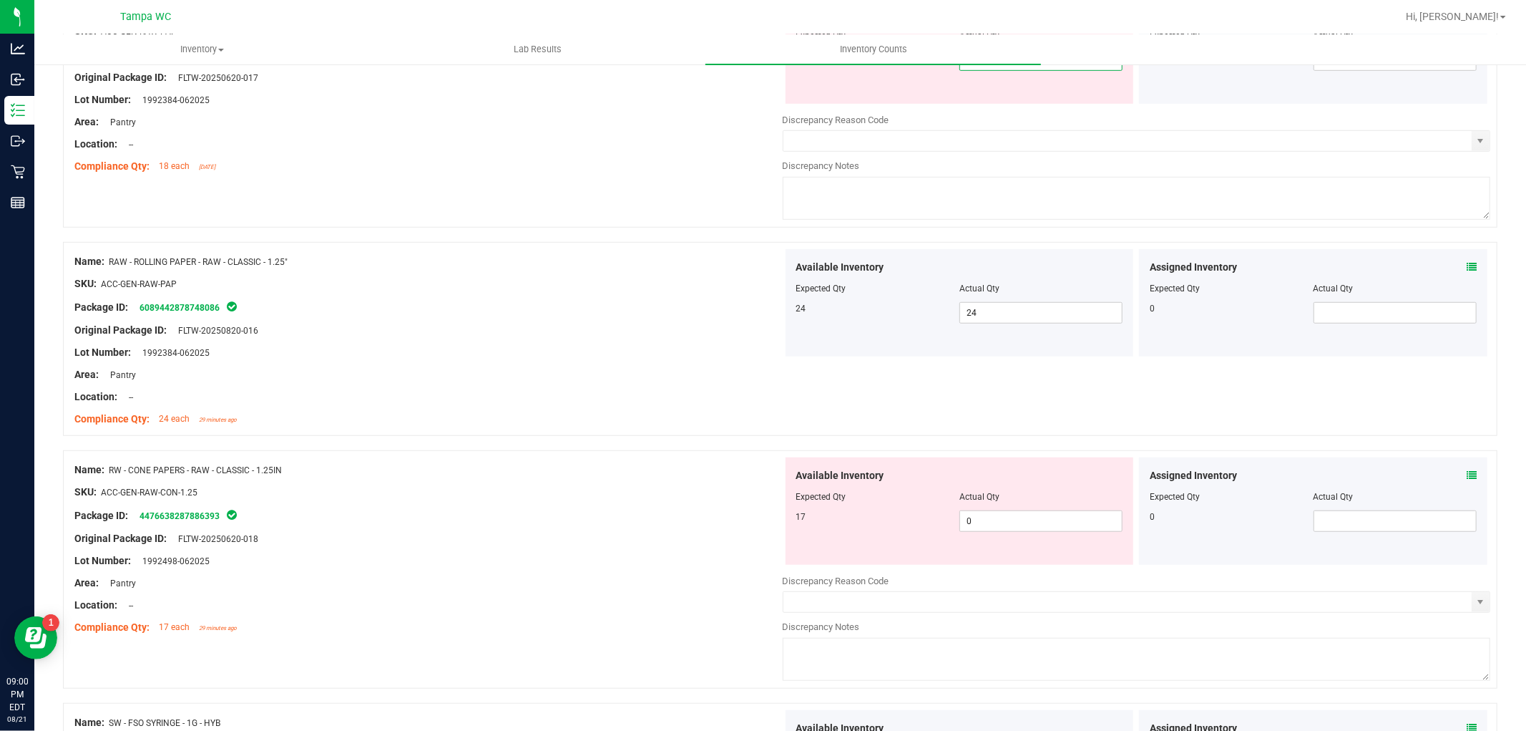
scroll to position [777, 0]
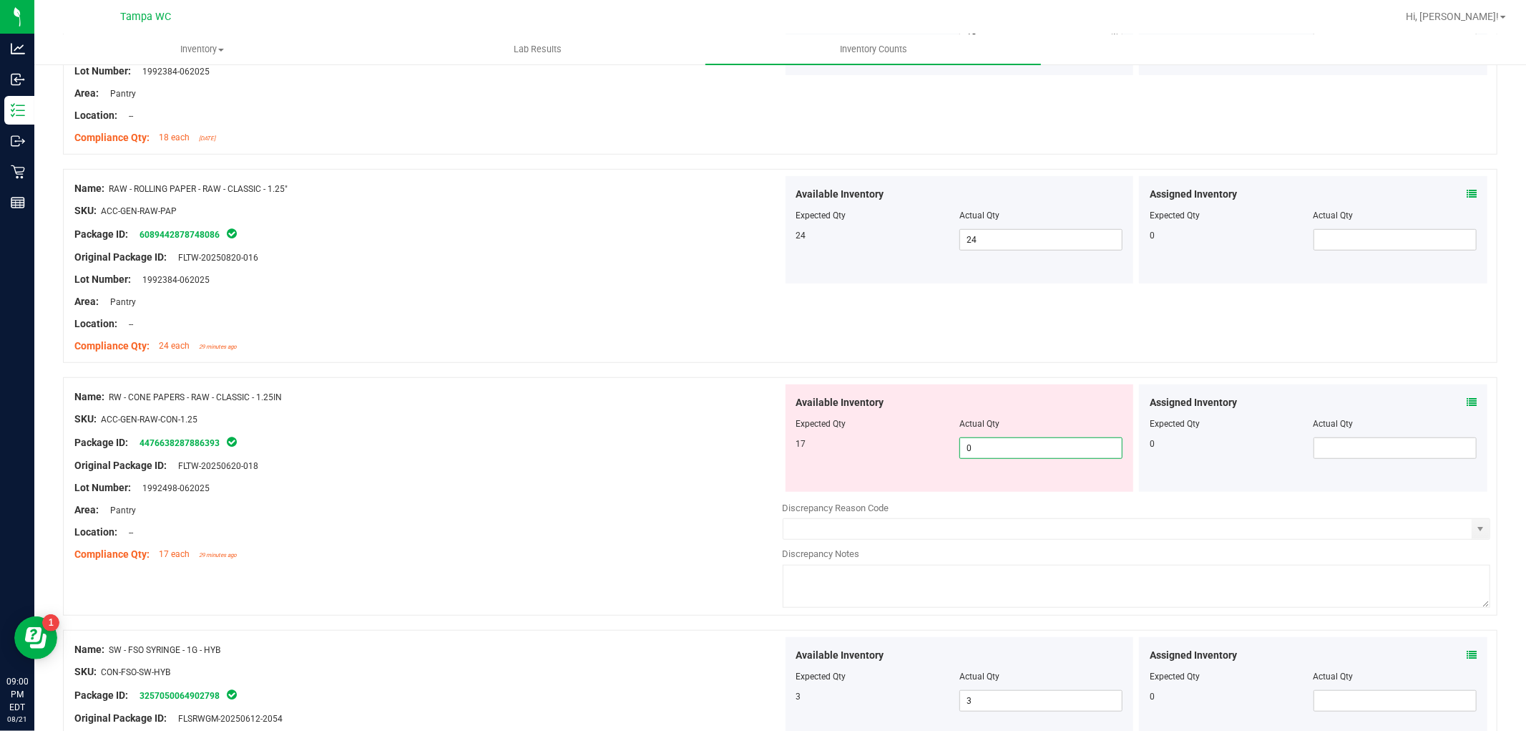
click at [995, 489] on div "Available Inventory Expected Qty Actual Qty 17 0 0" at bounding box center [960, 437] width 349 height 107
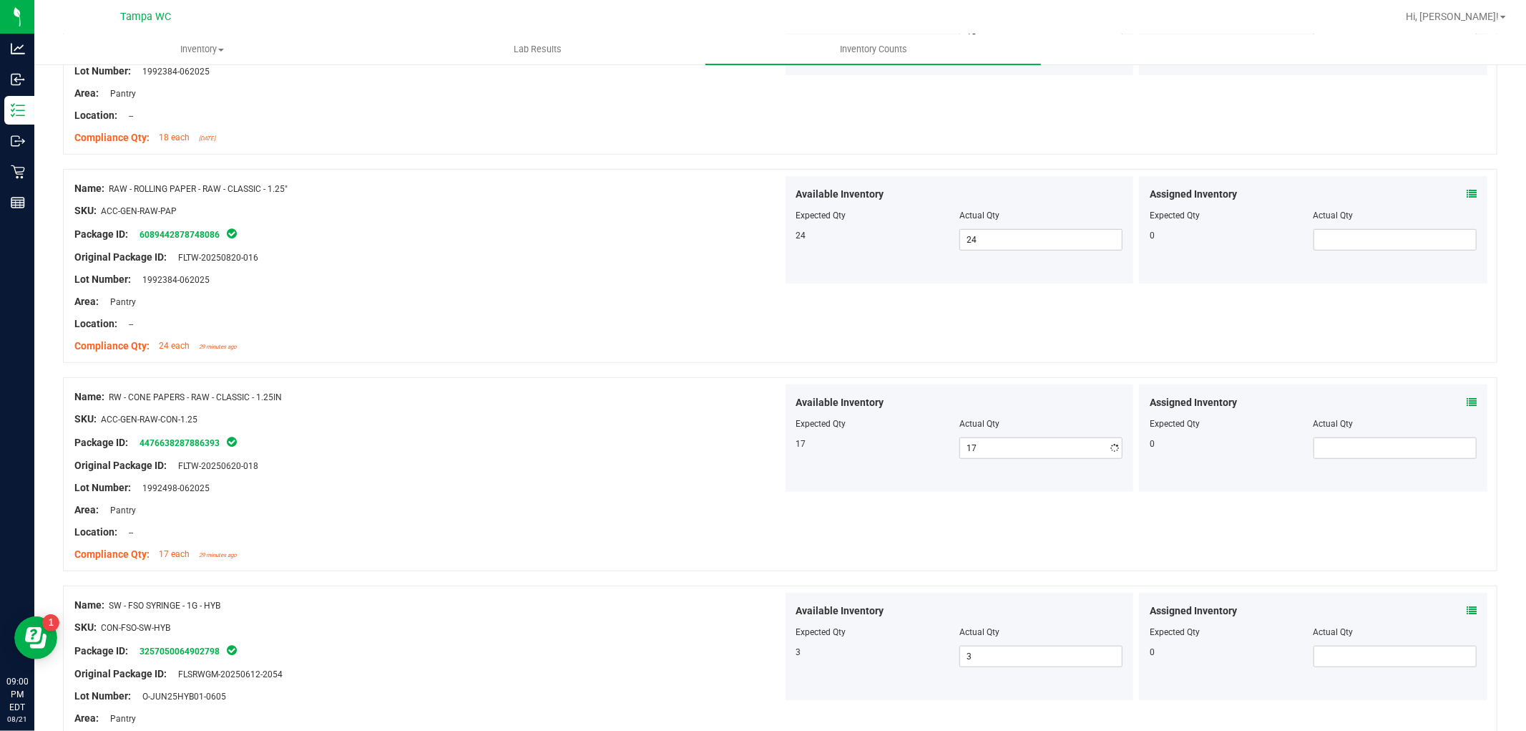
click at [495, 355] on div "Name: RAW - ROLLING PAPER - RAW - CLASSIC - 1.25" SKU: ACC-GEN-RAW-PAP Package …" at bounding box center [428, 267] width 708 height 182
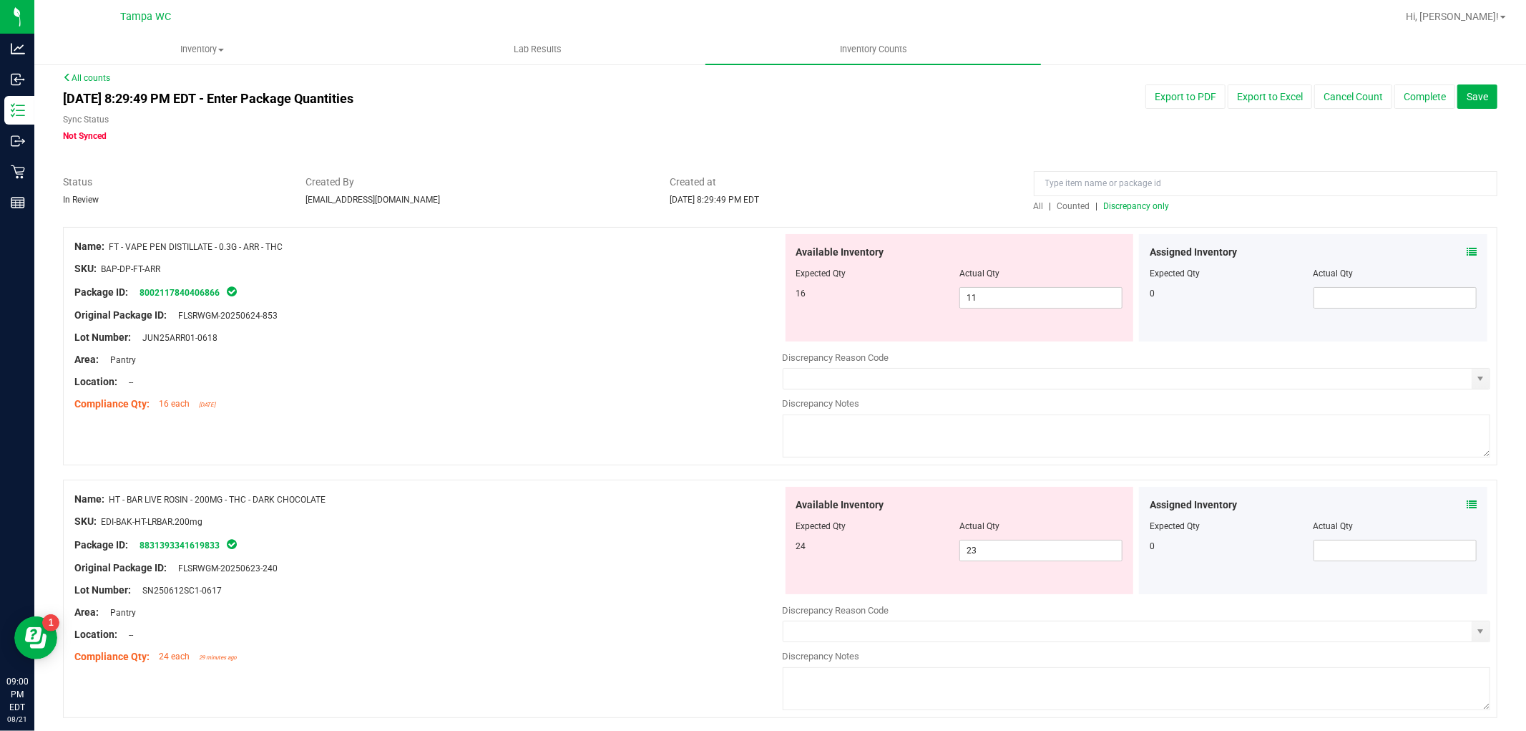
scroll to position [0, 0]
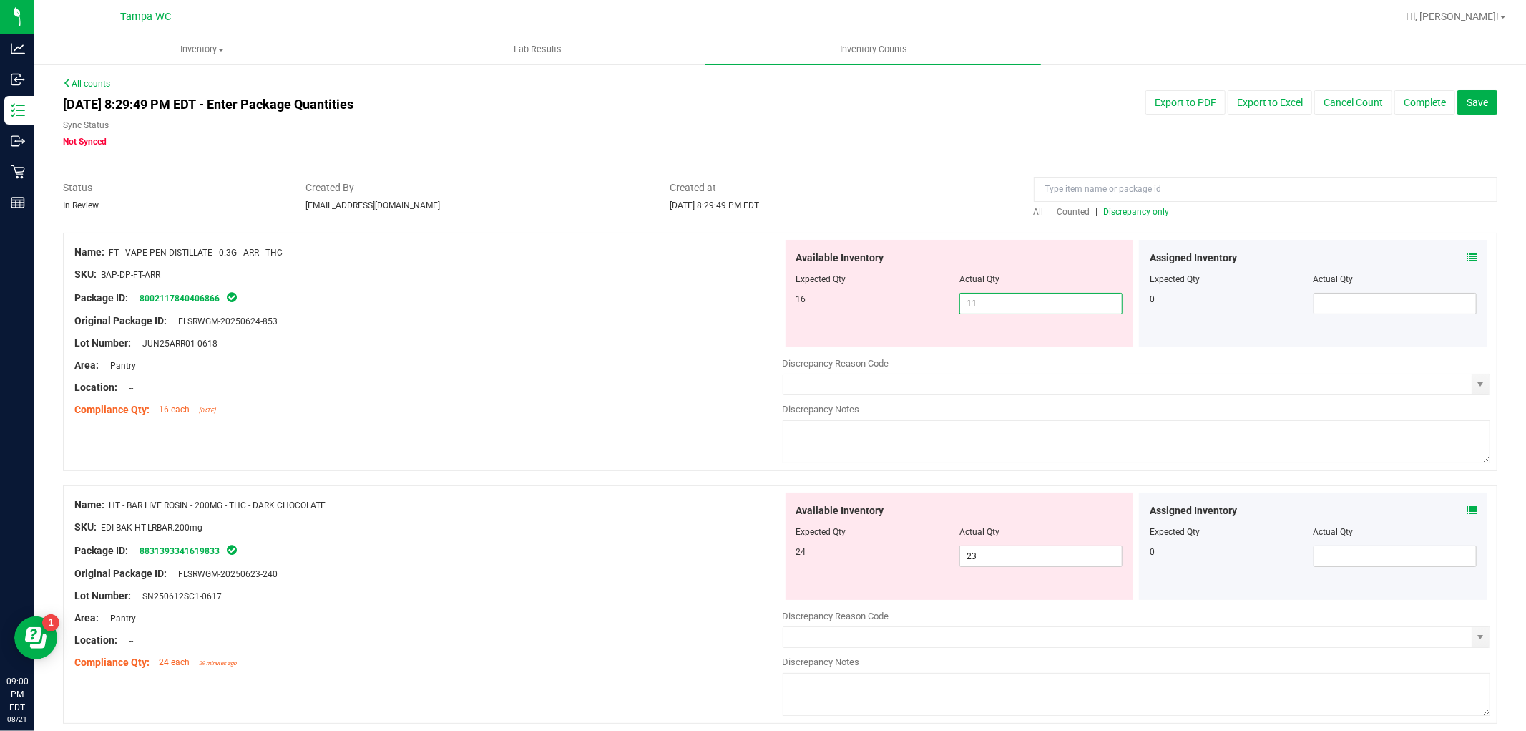
drag, startPoint x: 1028, startPoint y: 308, endPoint x: 598, endPoint y: 271, distance: 431.7
click at [598, 270] on div "Name: FT - VAPE PEN DISTILLATE - 0.3G - ARR - THC SKU: BAP-DP-FT-ARR Package ID…" at bounding box center [780, 352] width 1435 height 238
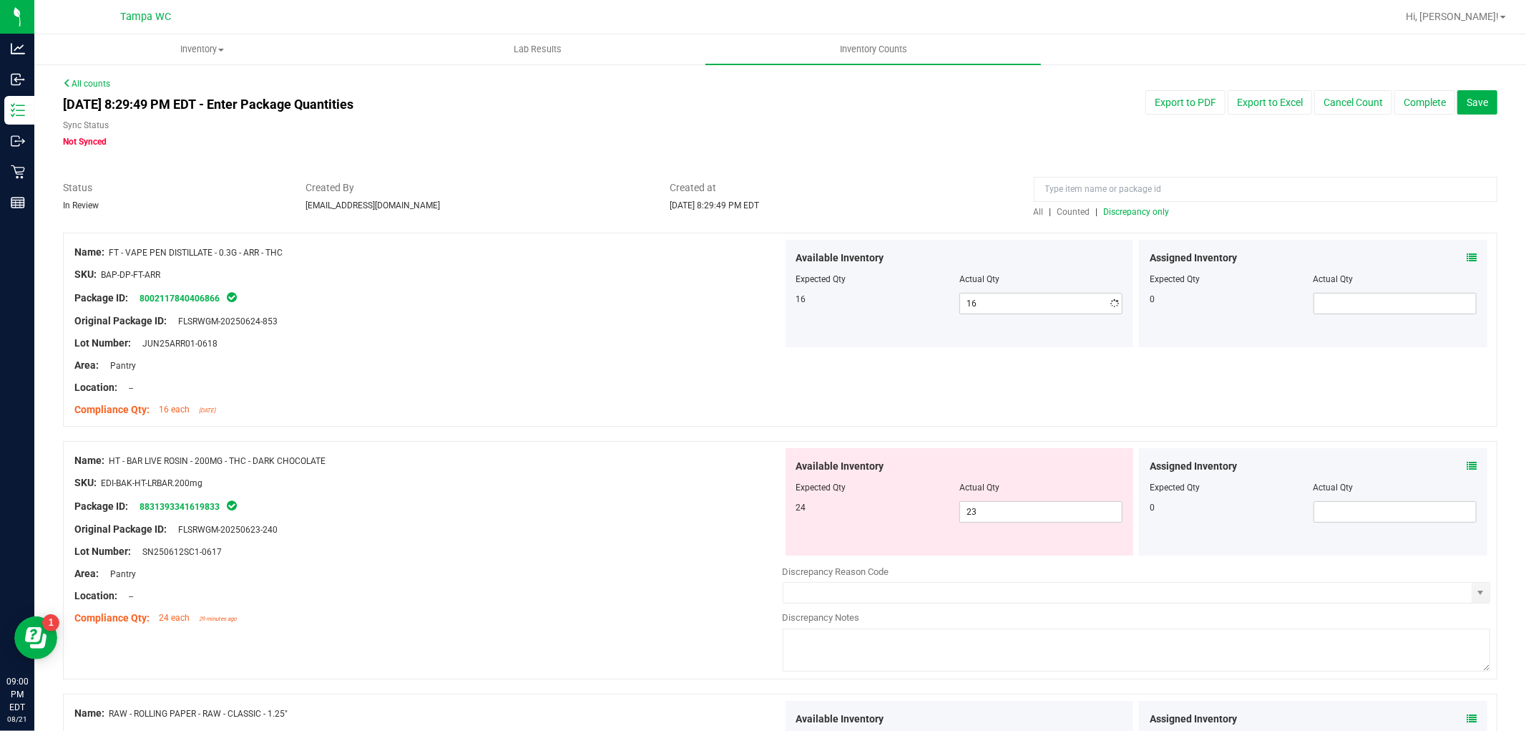
drag, startPoint x: 696, startPoint y: 555, endPoint x: 907, endPoint y: 630, distance: 223.2
click at [698, 555] on div "Name: HT - BAR LIVE ROSIN - 200MG - THC - DARK CHOCOLATE SKU: EDI-BAK-HT-LRBAR.…" at bounding box center [428, 539] width 708 height 182
click at [1020, 517] on span "23 23" at bounding box center [1041, 511] width 163 height 21
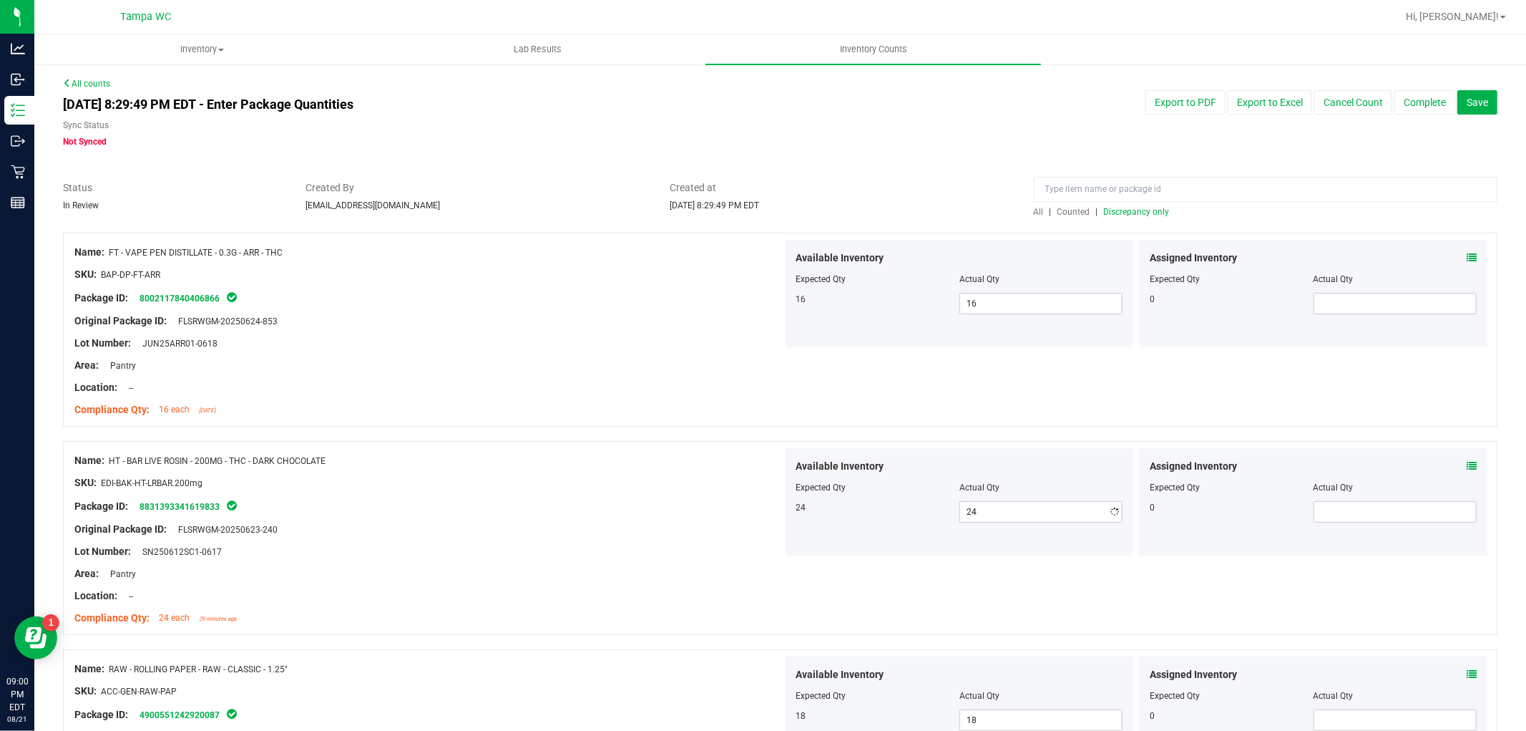
click at [611, 411] on div "Compliance Qty: 16 each [DATE]" at bounding box center [428, 409] width 708 height 15
click at [1156, 210] on span "Discrepancy only" at bounding box center [1137, 212] width 66 height 10
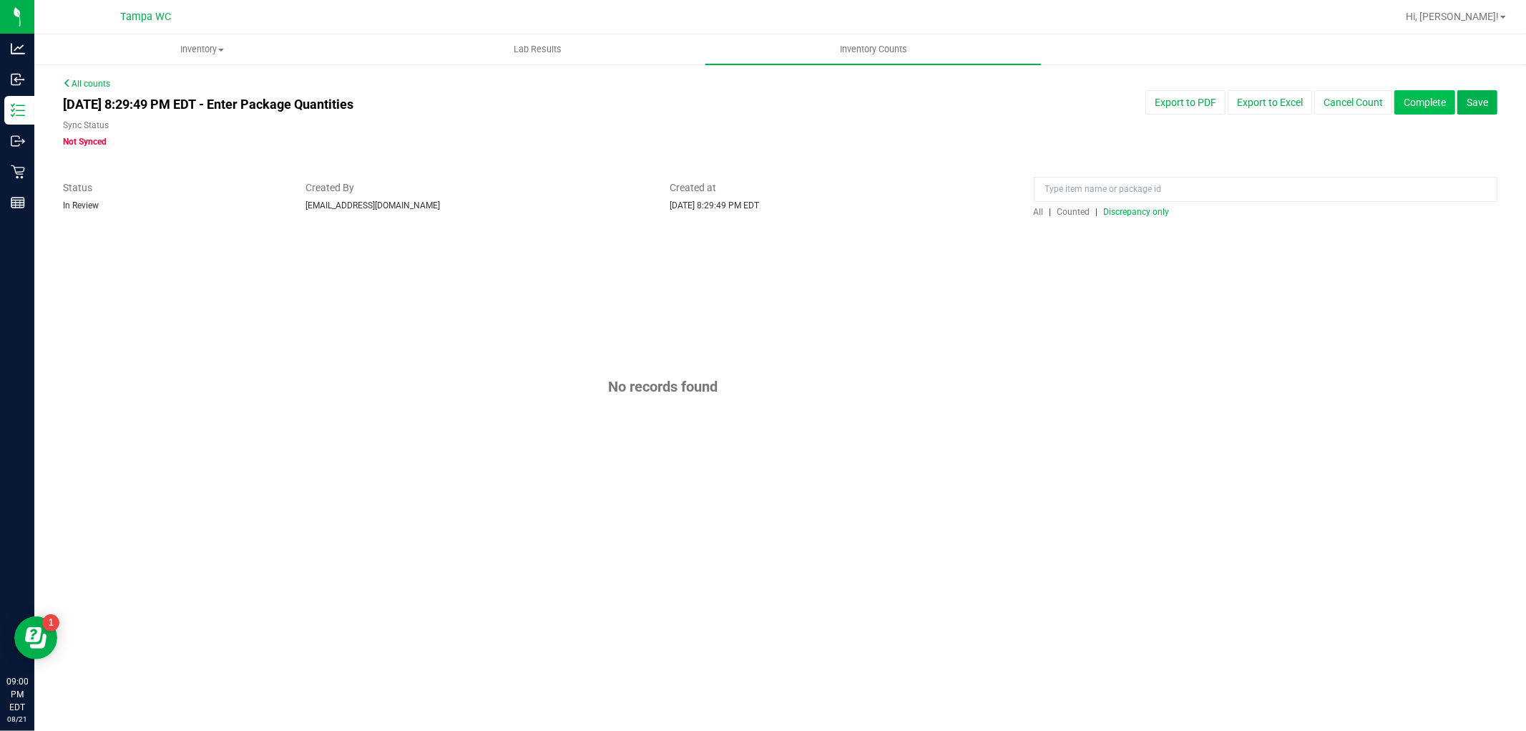
click at [1421, 102] on button "Complete" at bounding box center [1425, 102] width 61 height 24
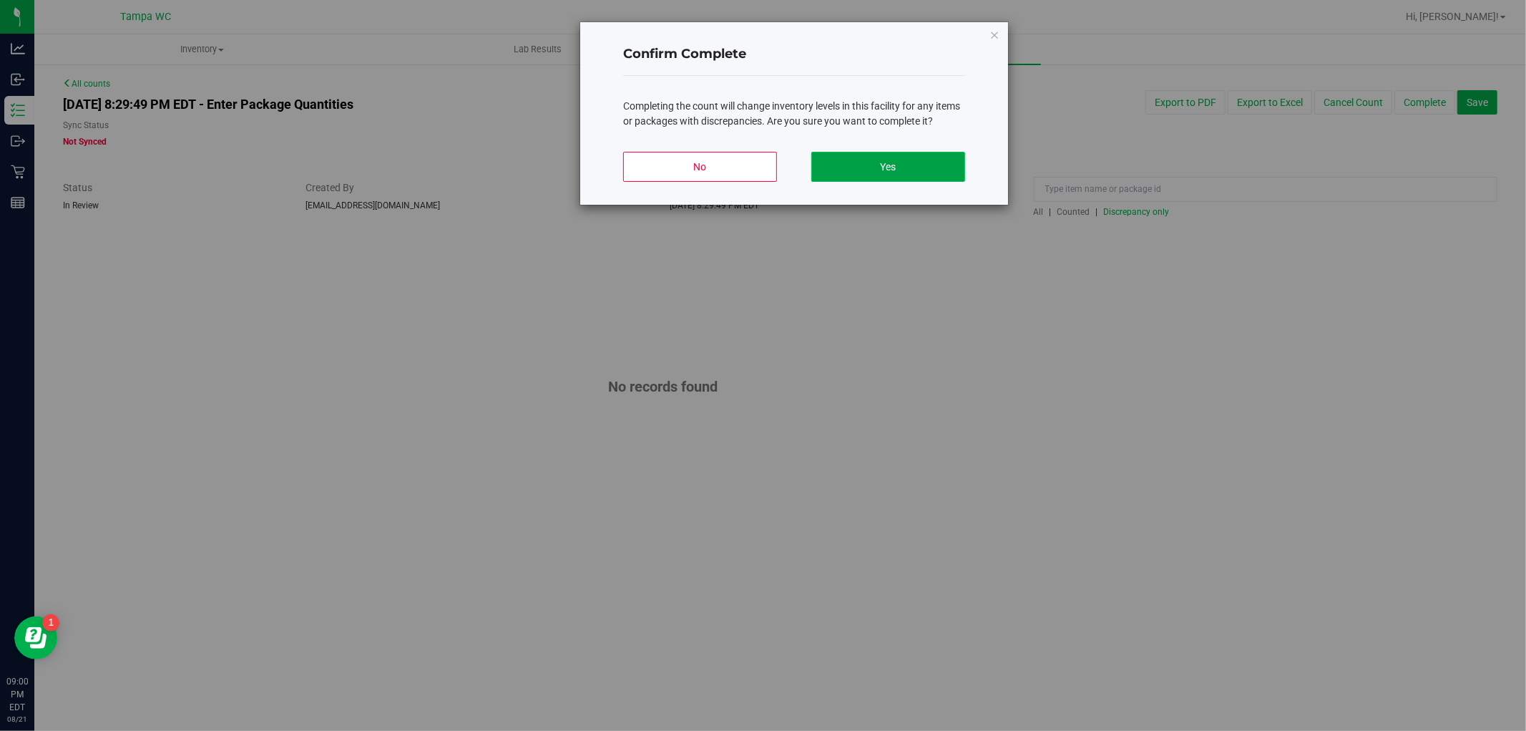
click at [960, 170] on button "Yes" at bounding box center [889, 167] width 154 height 30
